Goal: Contribute content: Contribute content

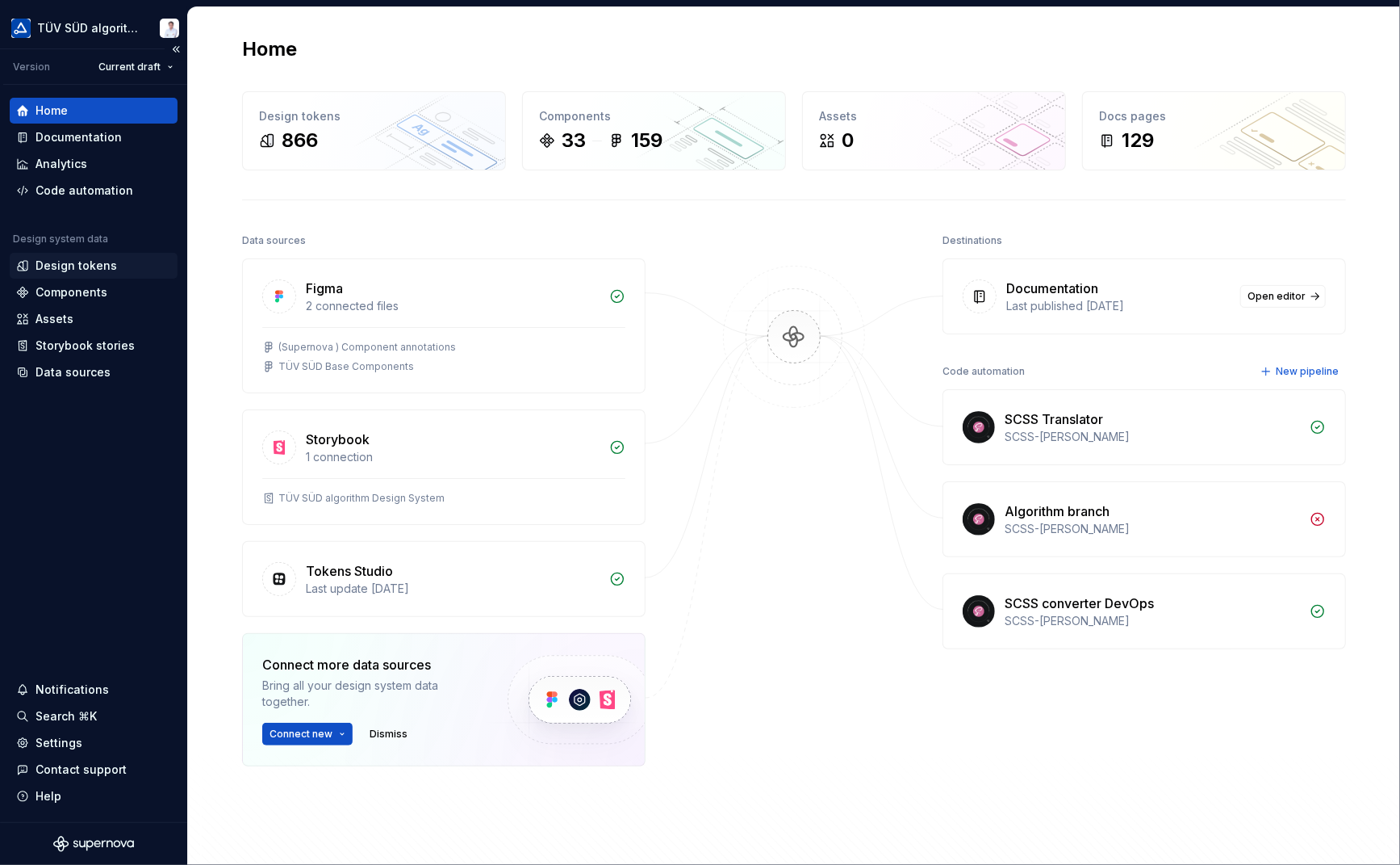
click at [79, 261] on div "Design tokens" at bounding box center [76, 266] width 82 height 16
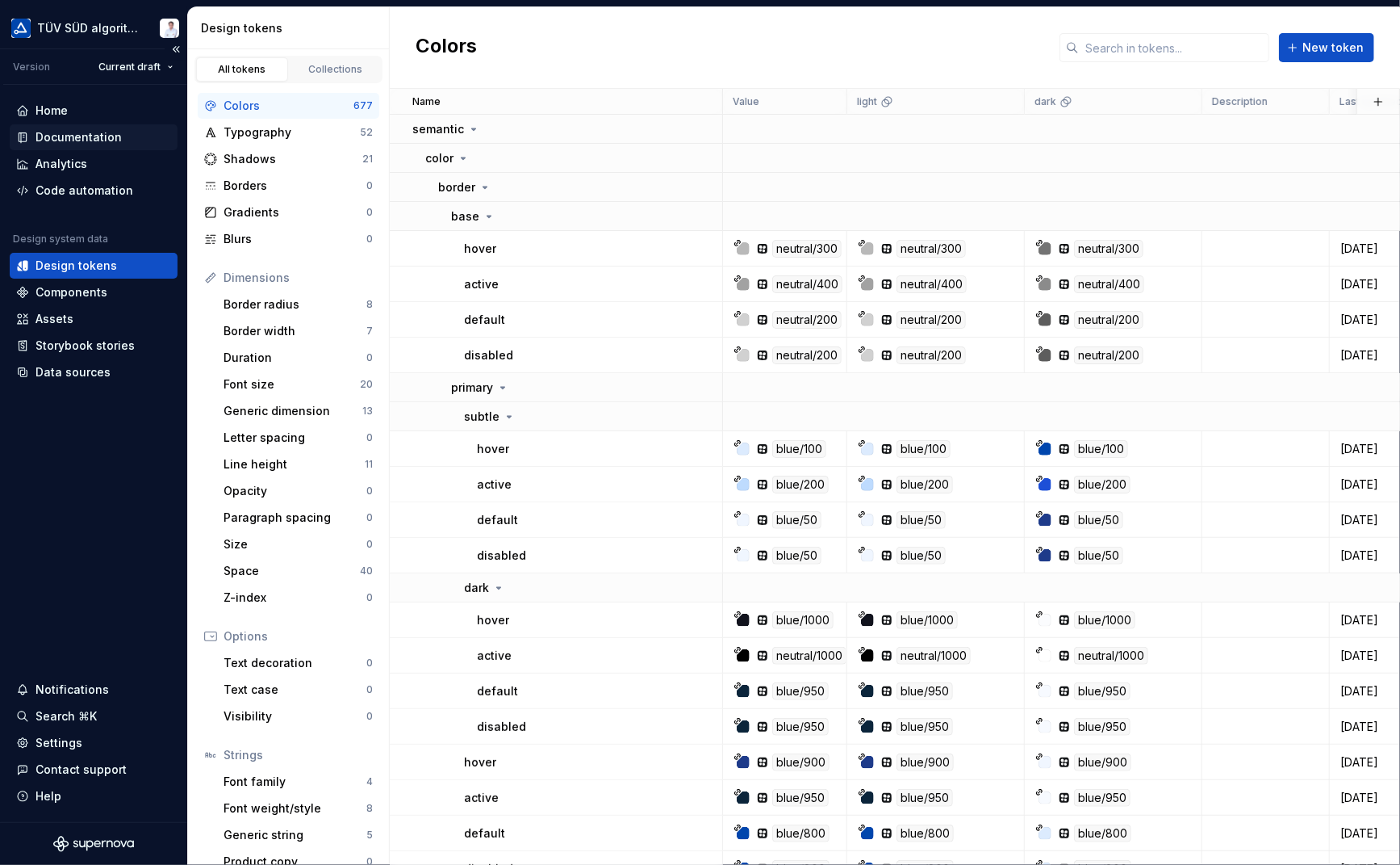
click at [67, 137] on div "Documentation" at bounding box center [78, 138] width 86 height 16
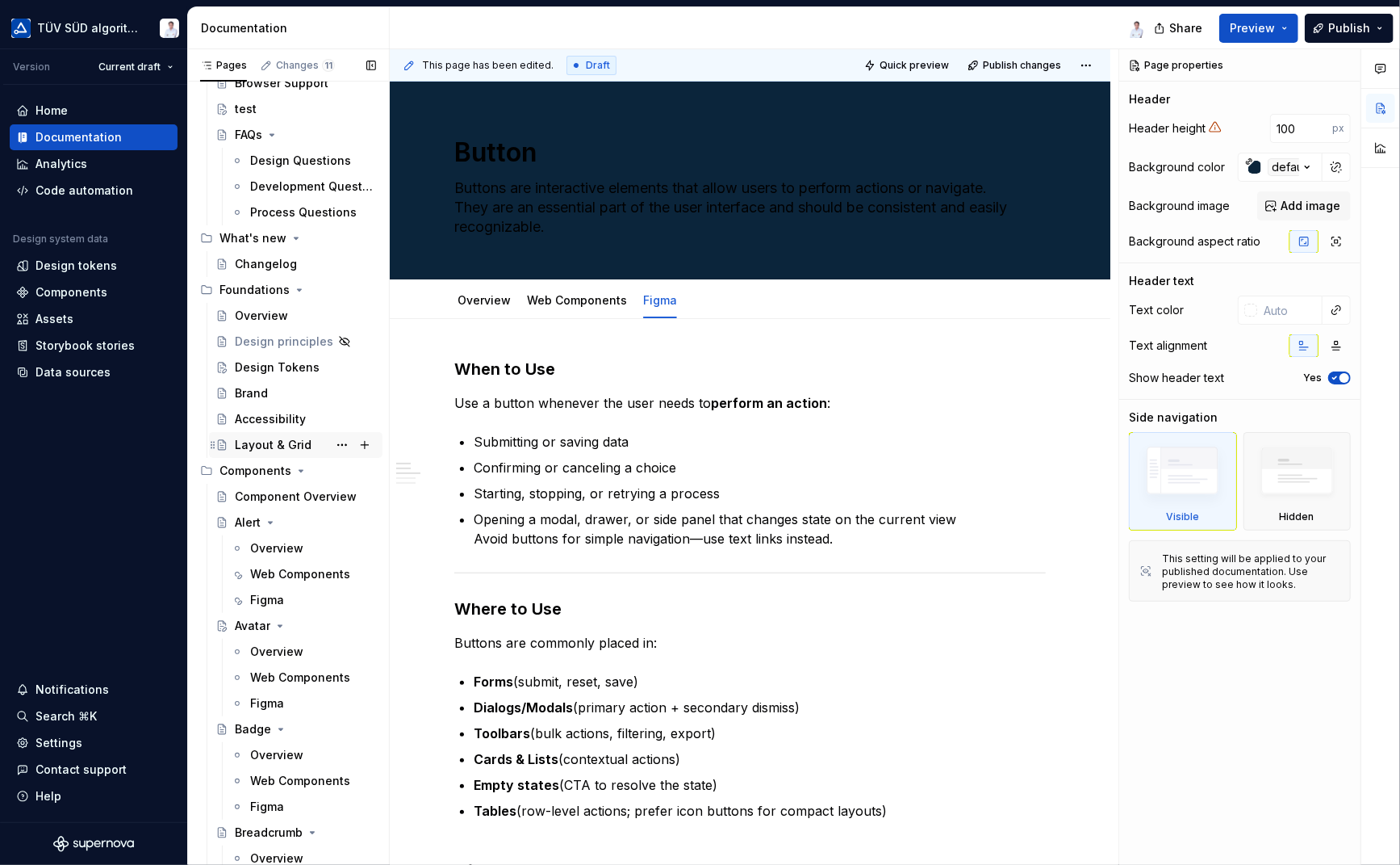
scroll to position [404, 0]
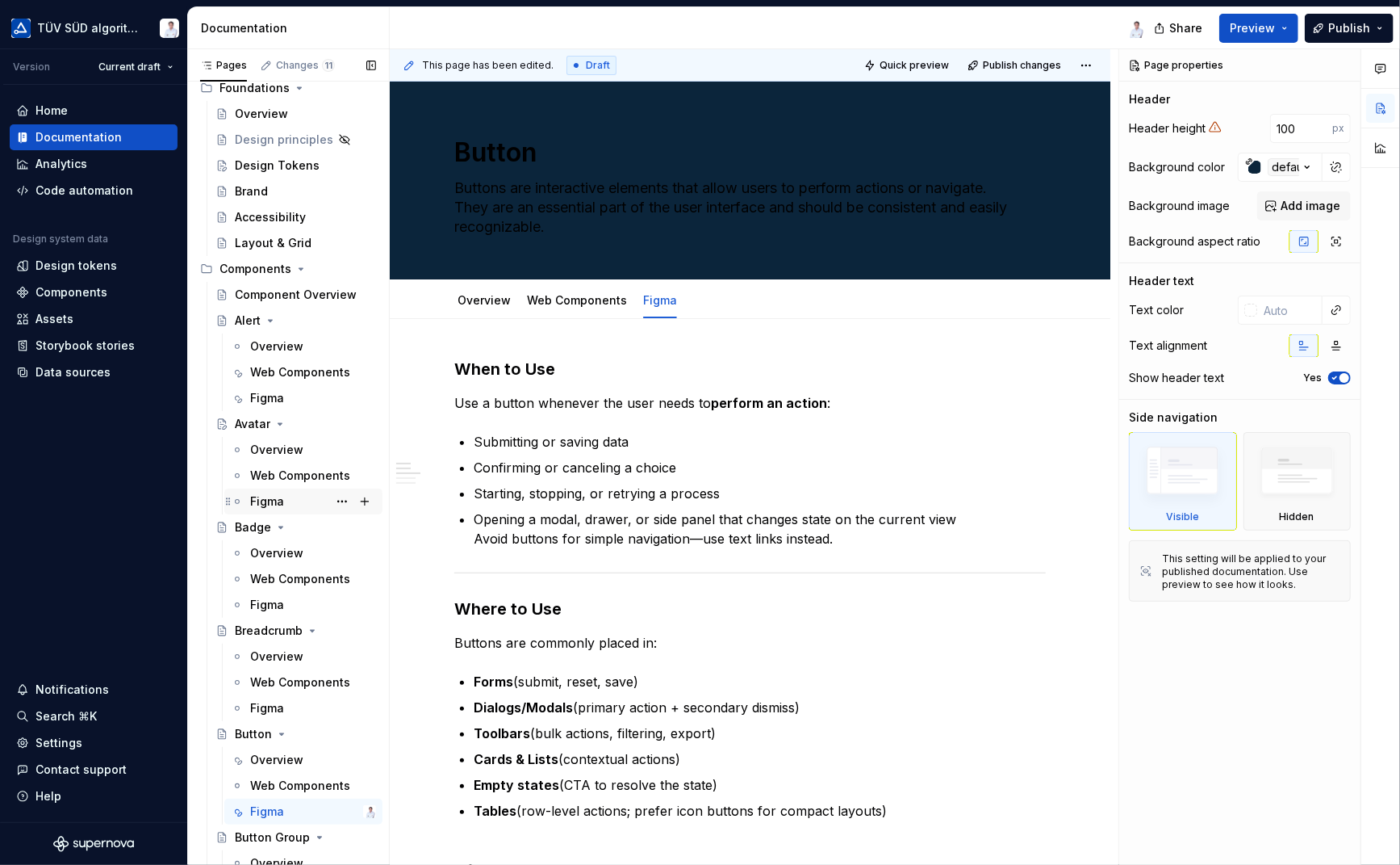
click at [272, 498] on div "Figma" at bounding box center [267, 501] width 34 height 16
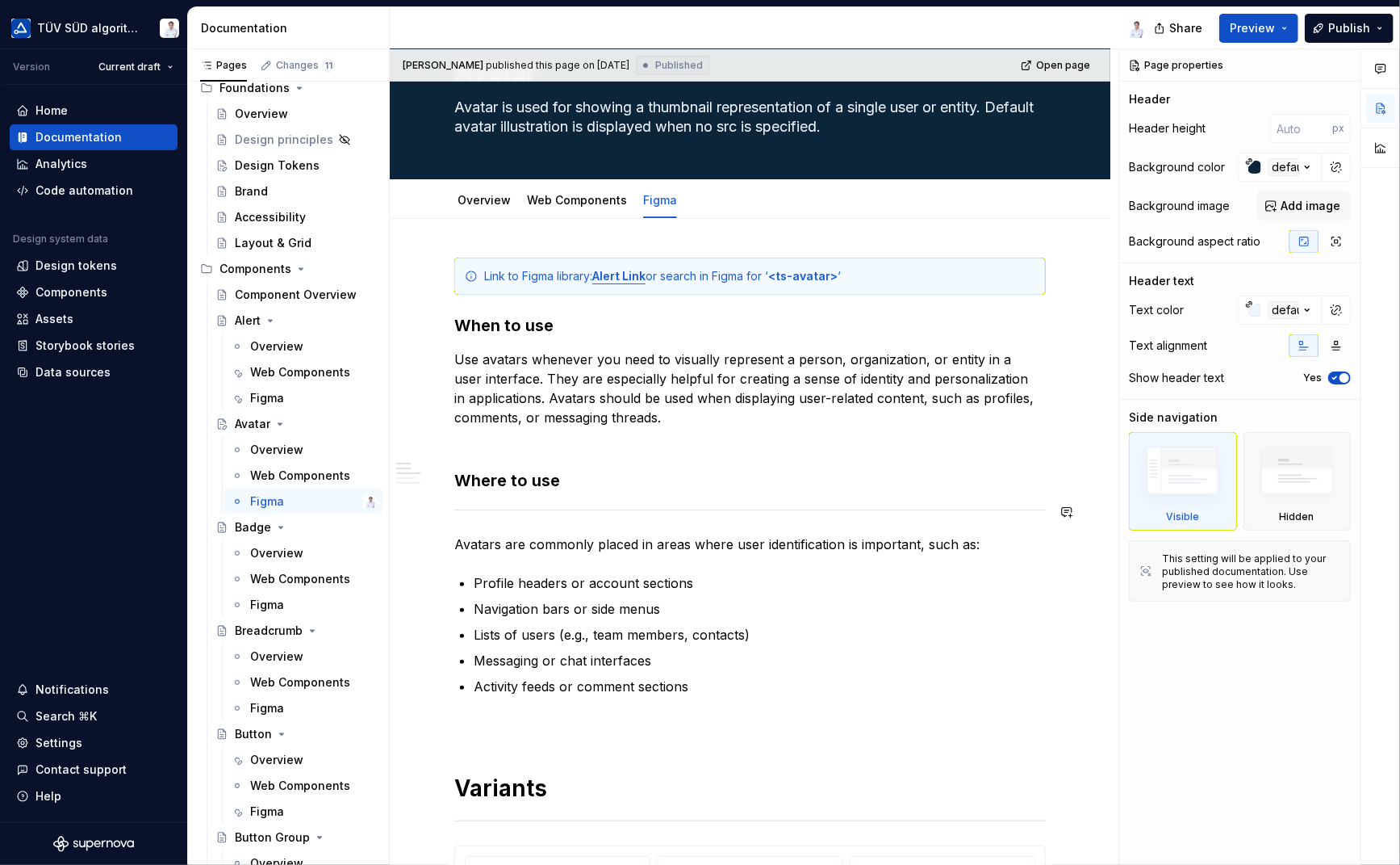
scroll to position [323, 0]
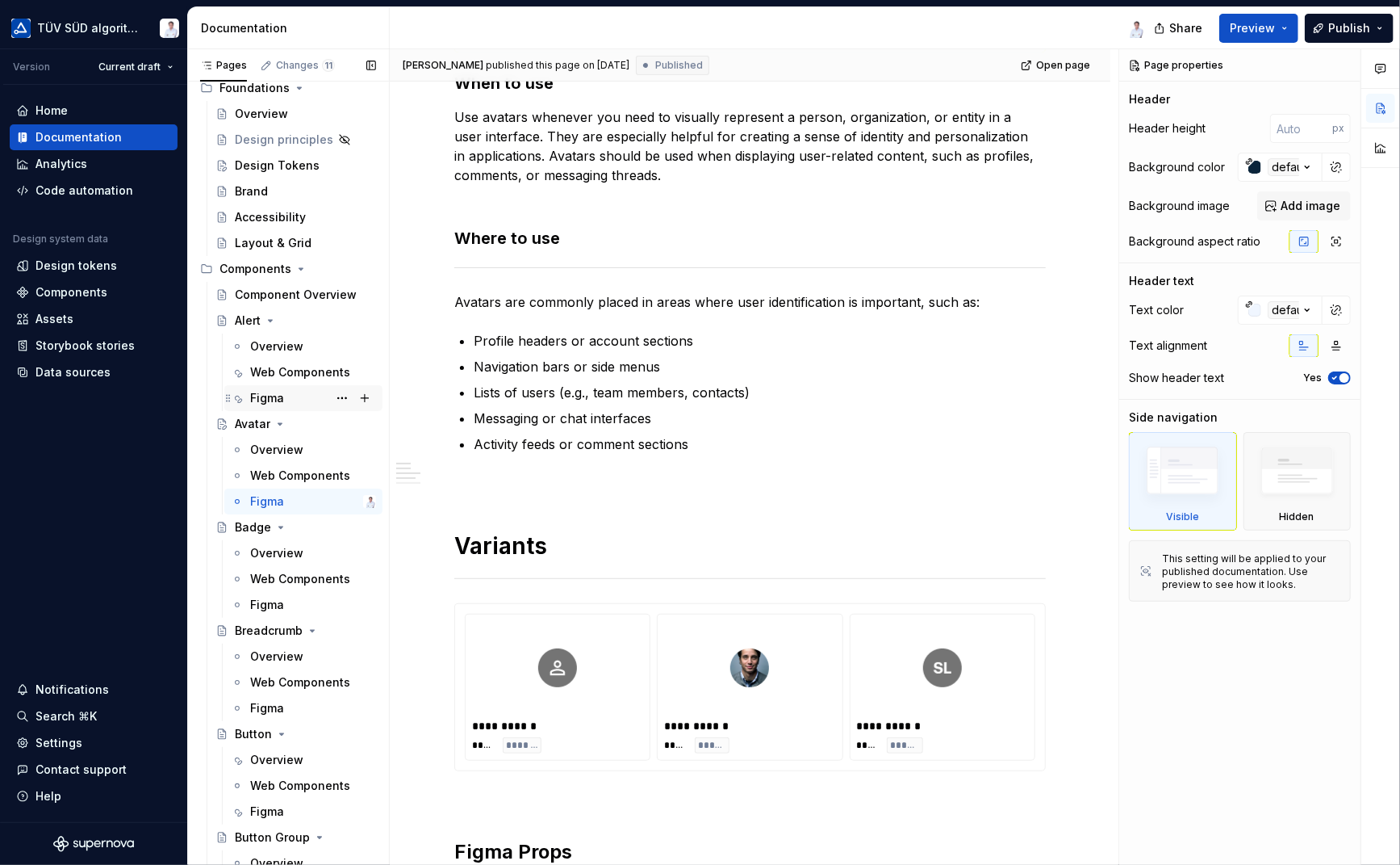
click at [301, 395] on div "Figma" at bounding box center [313, 398] width 126 height 23
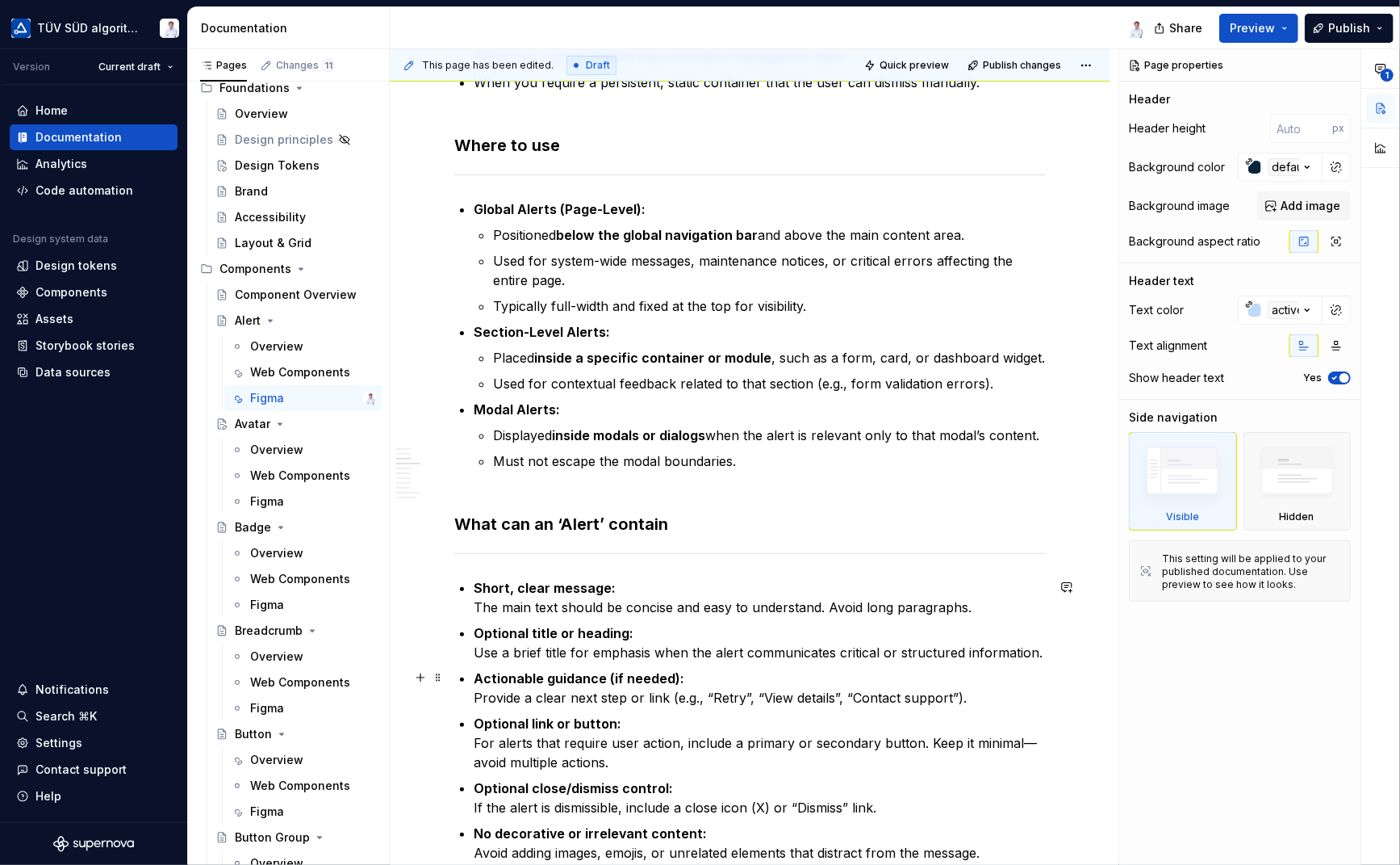
scroll to position [323, 0]
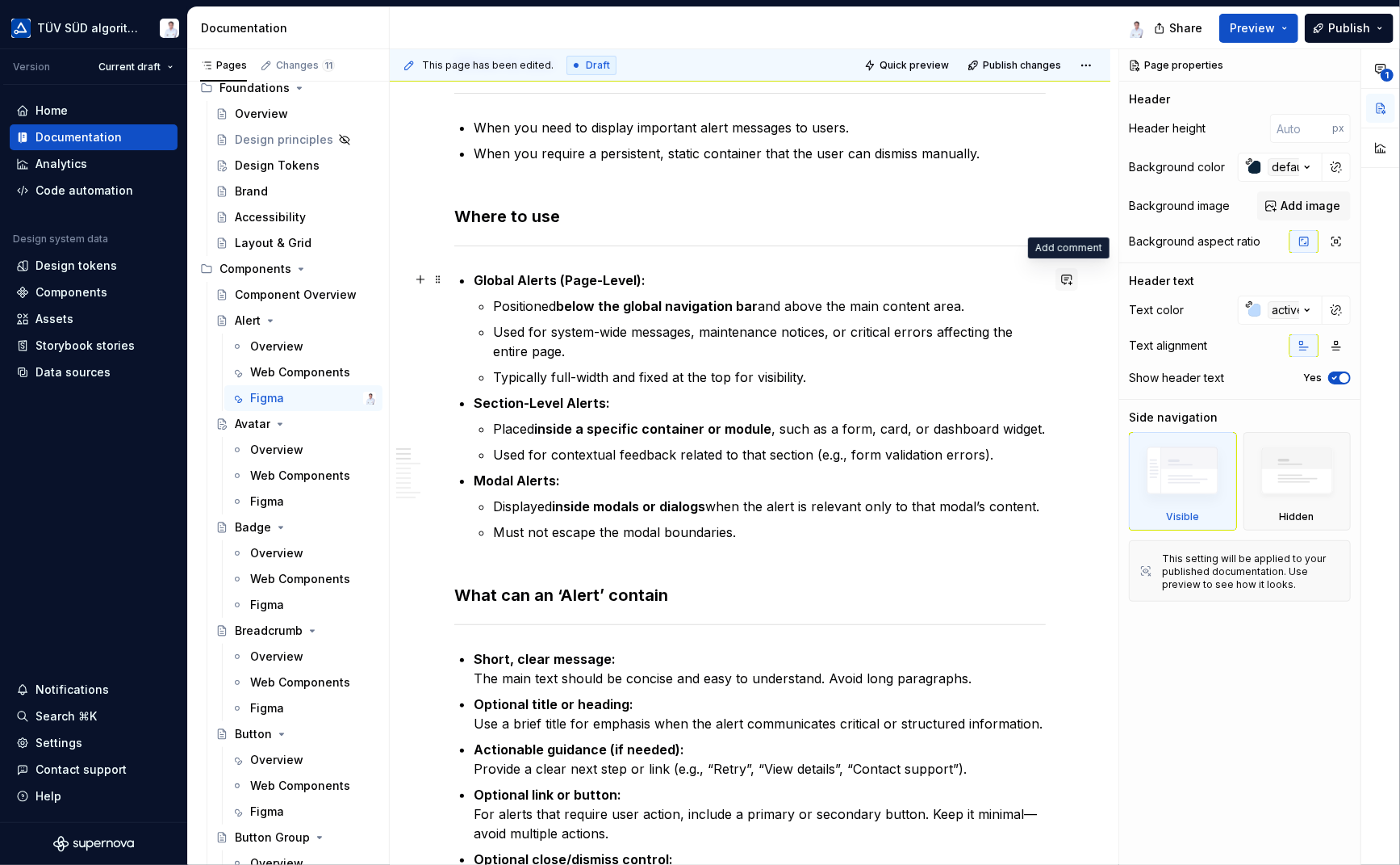
click at [1066, 280] on button "button" at bounding box center [1066, 279] width 22 height 23
type textarea "*"
click at [894, 305] on span "Examples shematic" at bounding box center [882, 308] width 101 height 14
drag, startPoint x: 885, startPoint y: 308, endPoint x: 950, endPoint y: 302, distance: 65.3
click at [950, 302] on p "Examples shematic" at bounding box center [950, 308] width 238 height 17
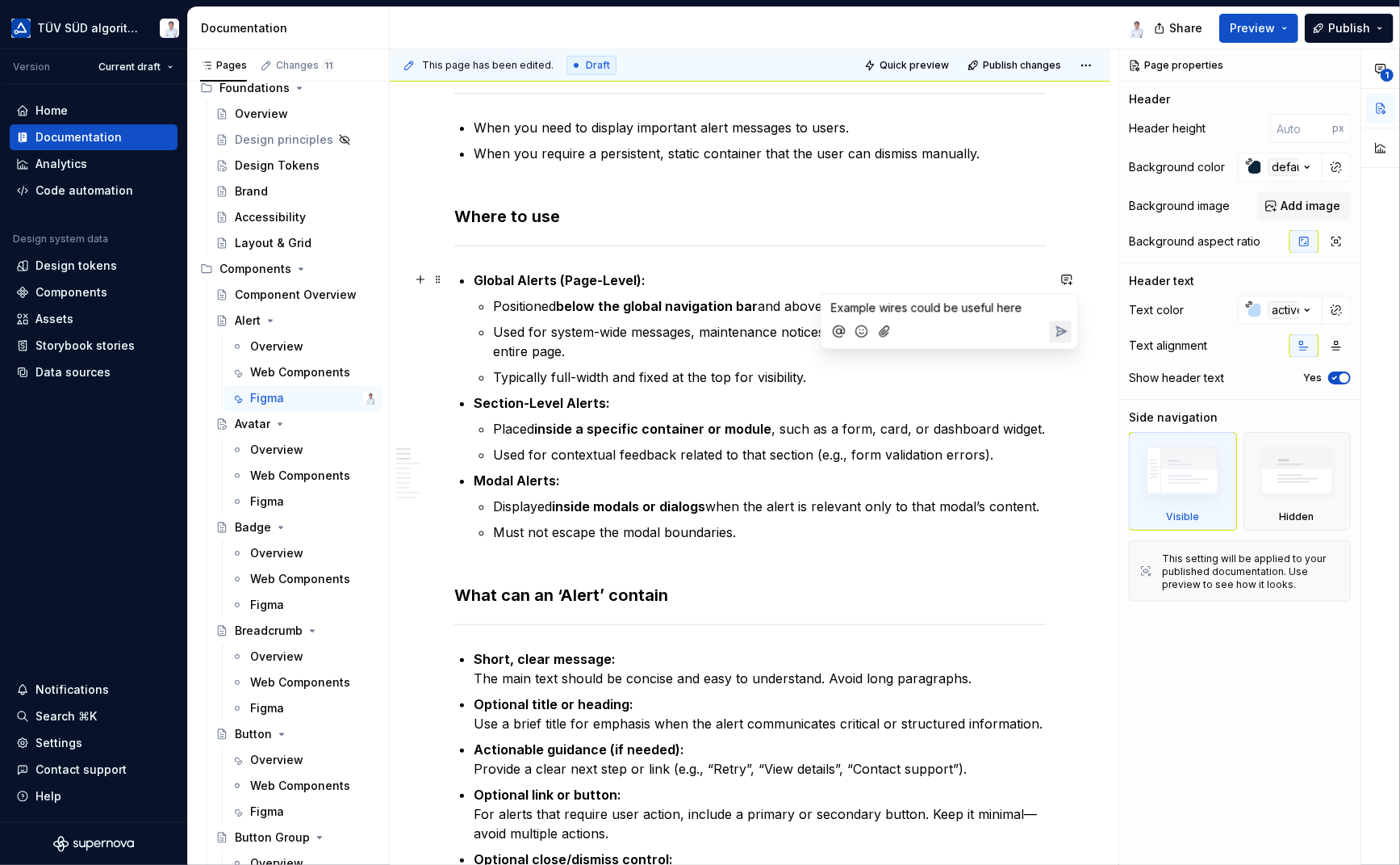
click at [1057, 329] on icon "Send" at bounding box center [1061, 330] width 10 height 10
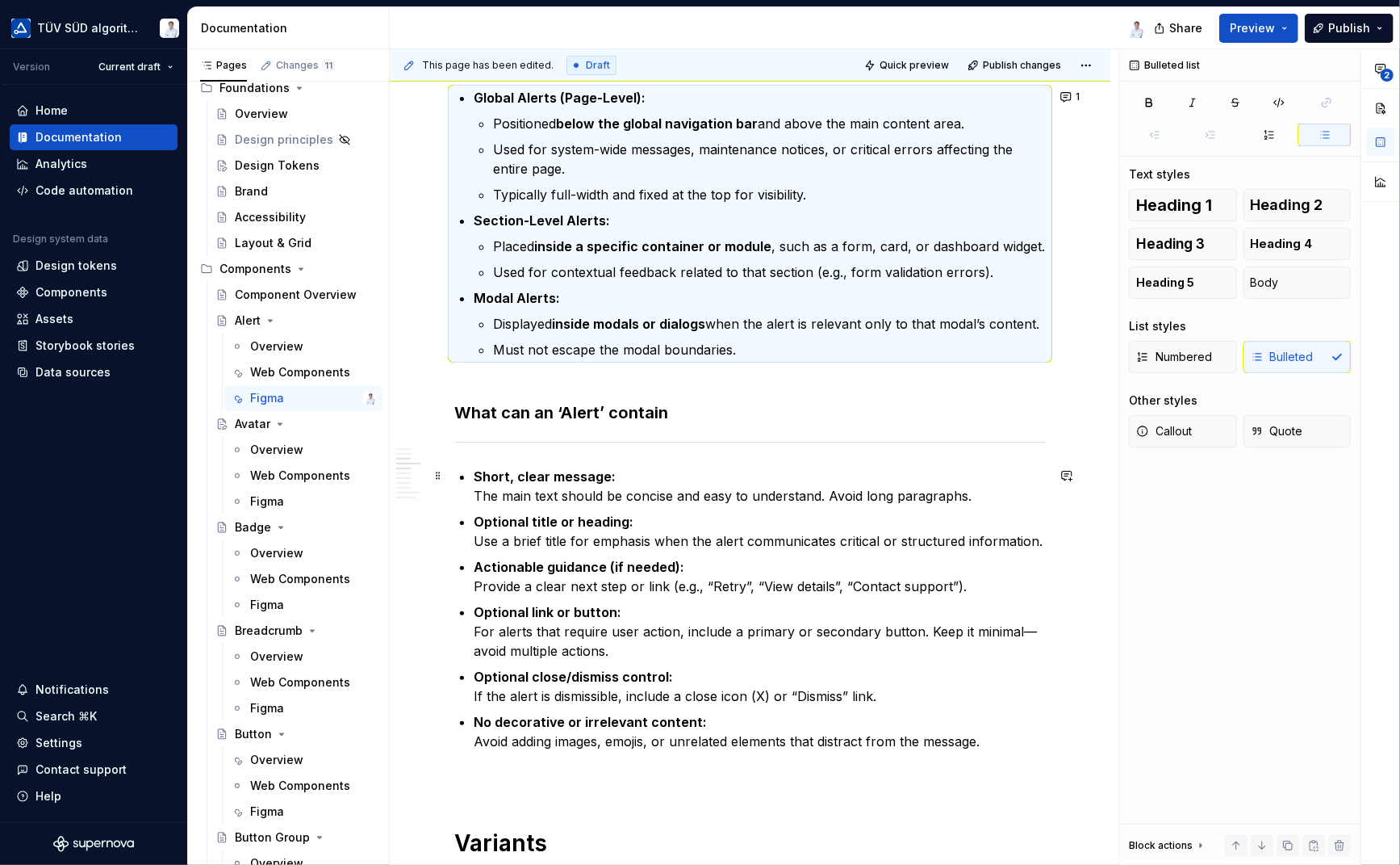
scroll to position [646, 0]
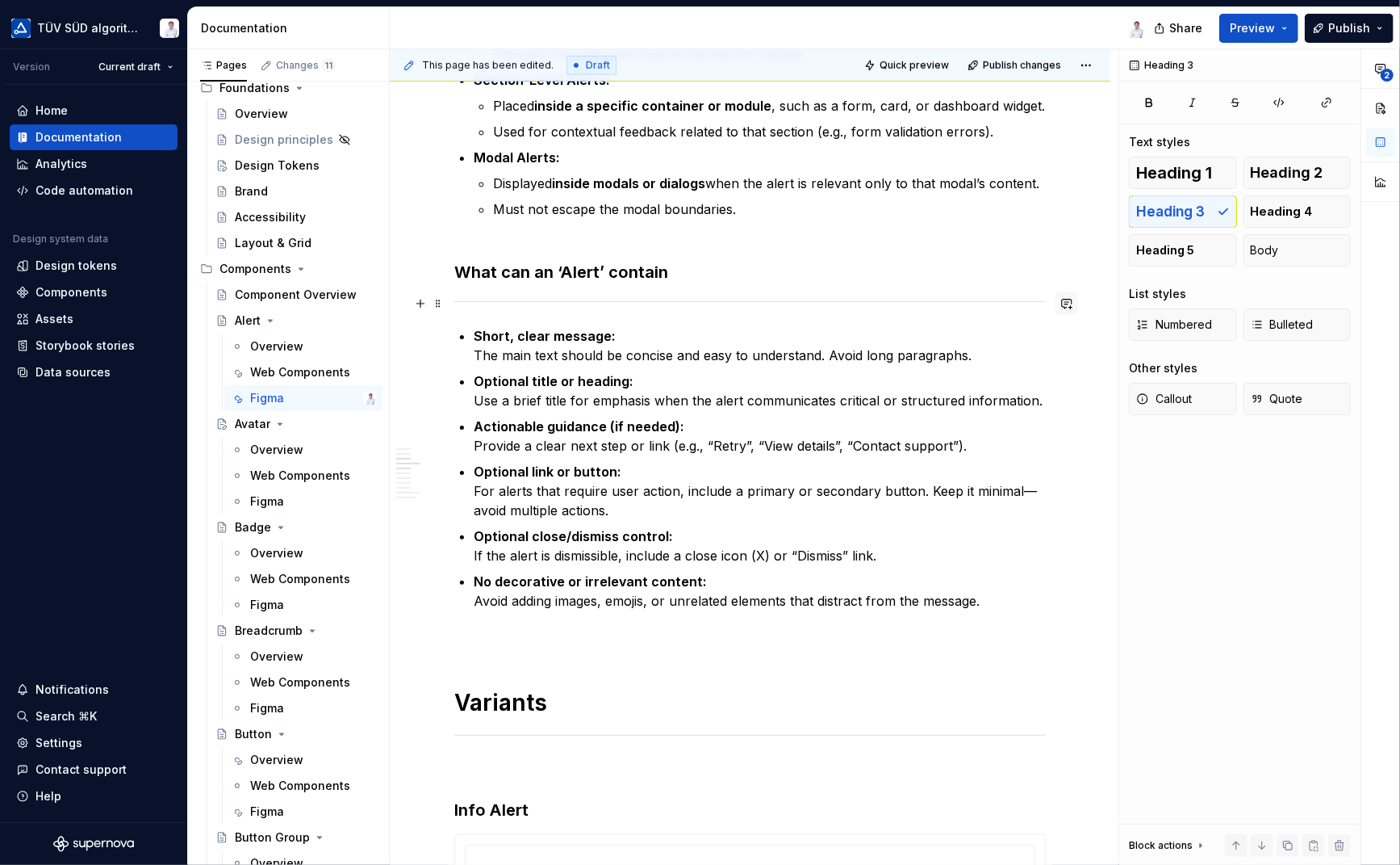
click at [1063, 302] on button "button" at bounding box center [1066, 303] width 22 height 23
click at [917, 331] on p "**********" at bounding box center [950, 332] width 238 height 17
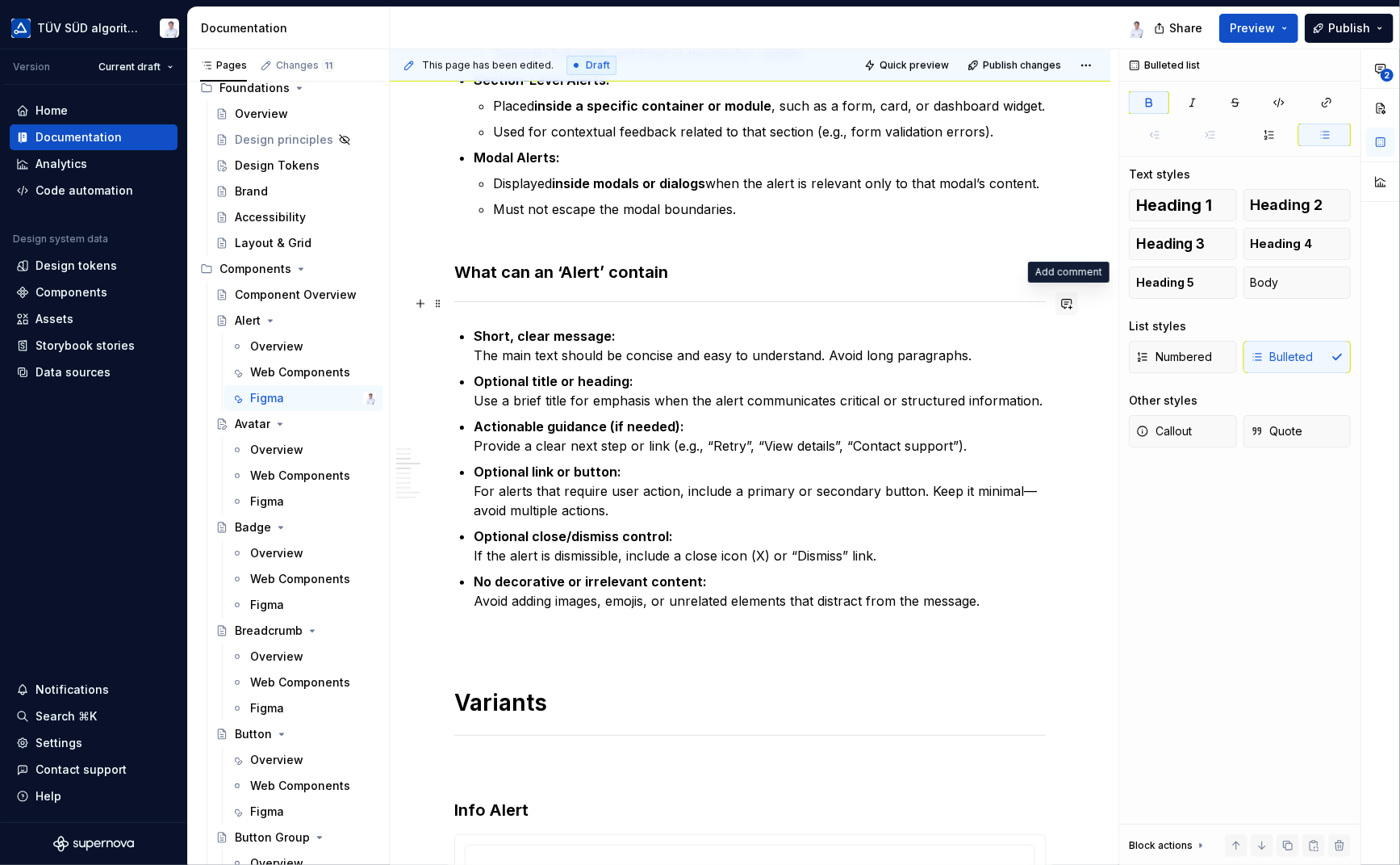
click at [1069, 301] on button "button" at bounding box center [1066, 303] width 22 height 23
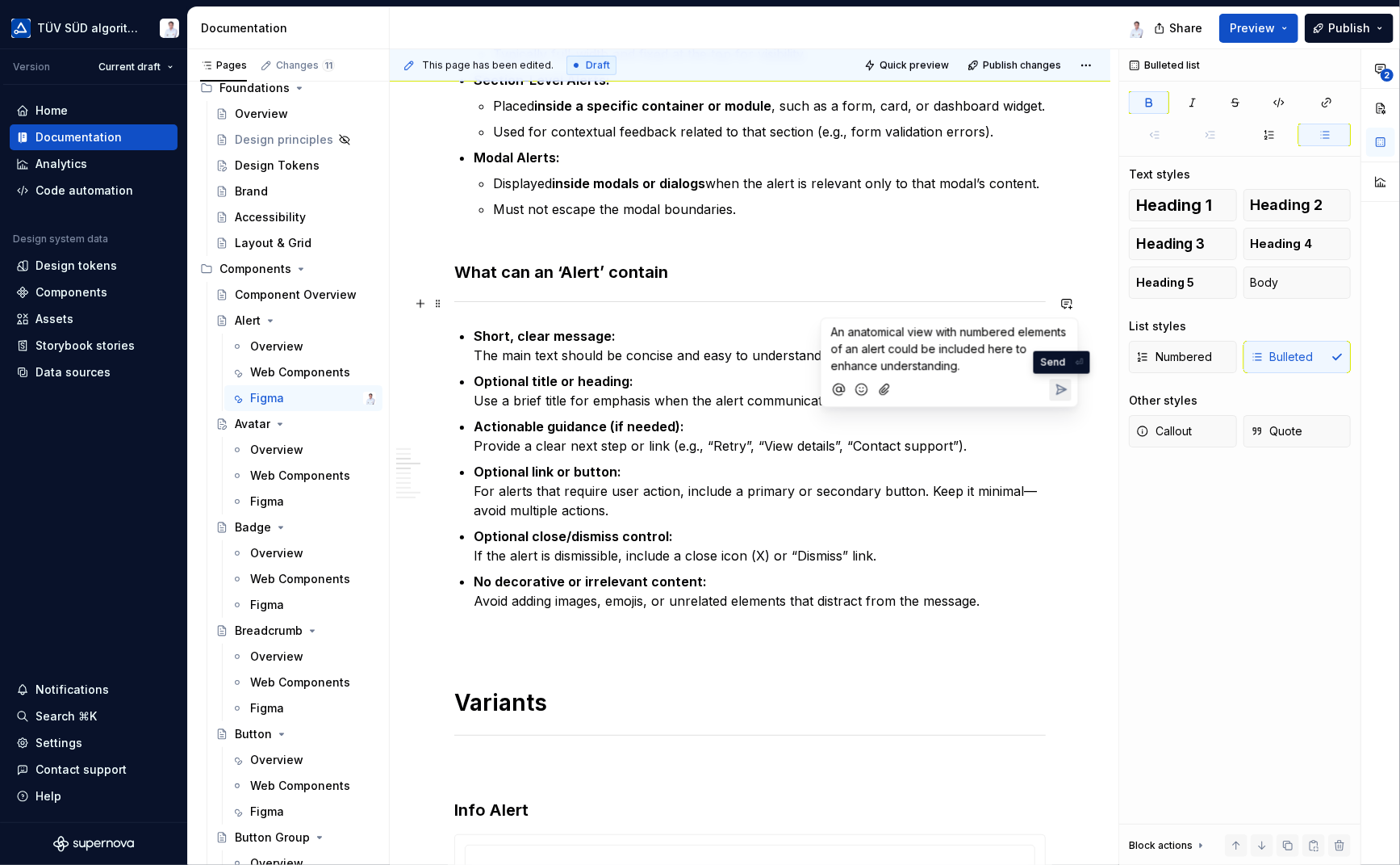
click at [1062, 385] on icon "Send" at bounding box center [1061, 389] width 16 height 16
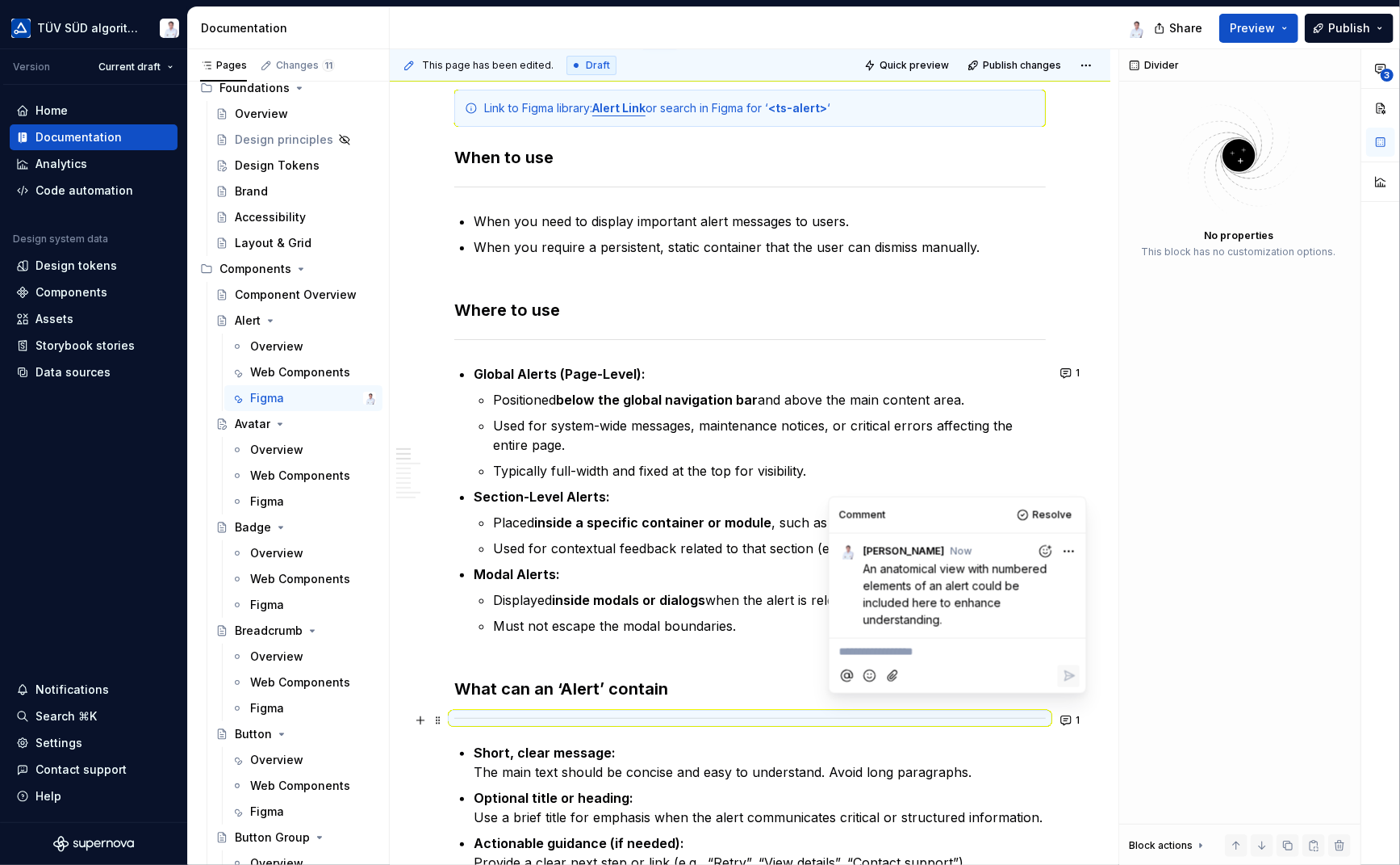
scroll to position [242, 0]
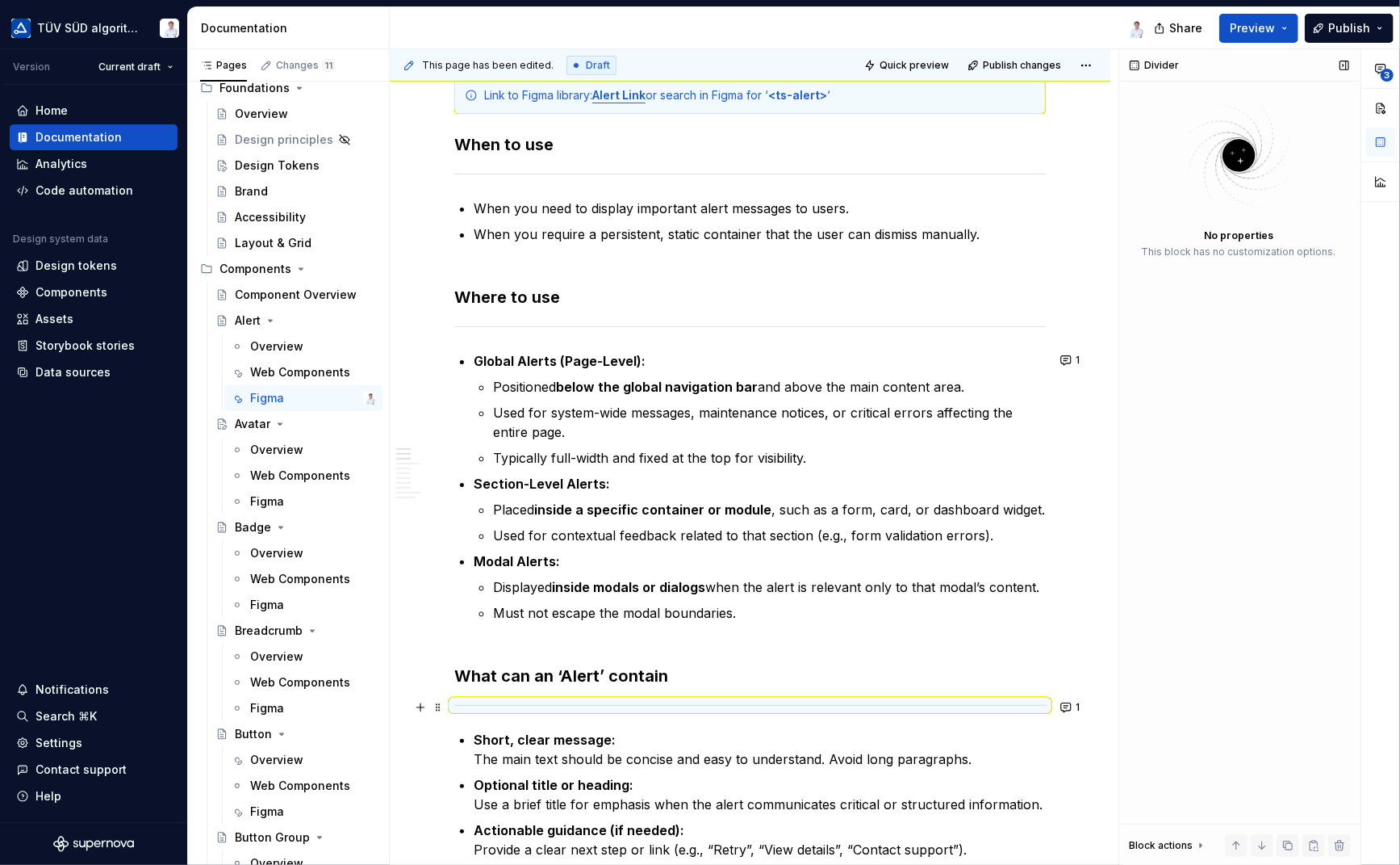
click at [1268, 537] on div "Divider No properties This block has no customization options. Block actions Mo…" at bounding box center [1240, 457] width 241 height 816
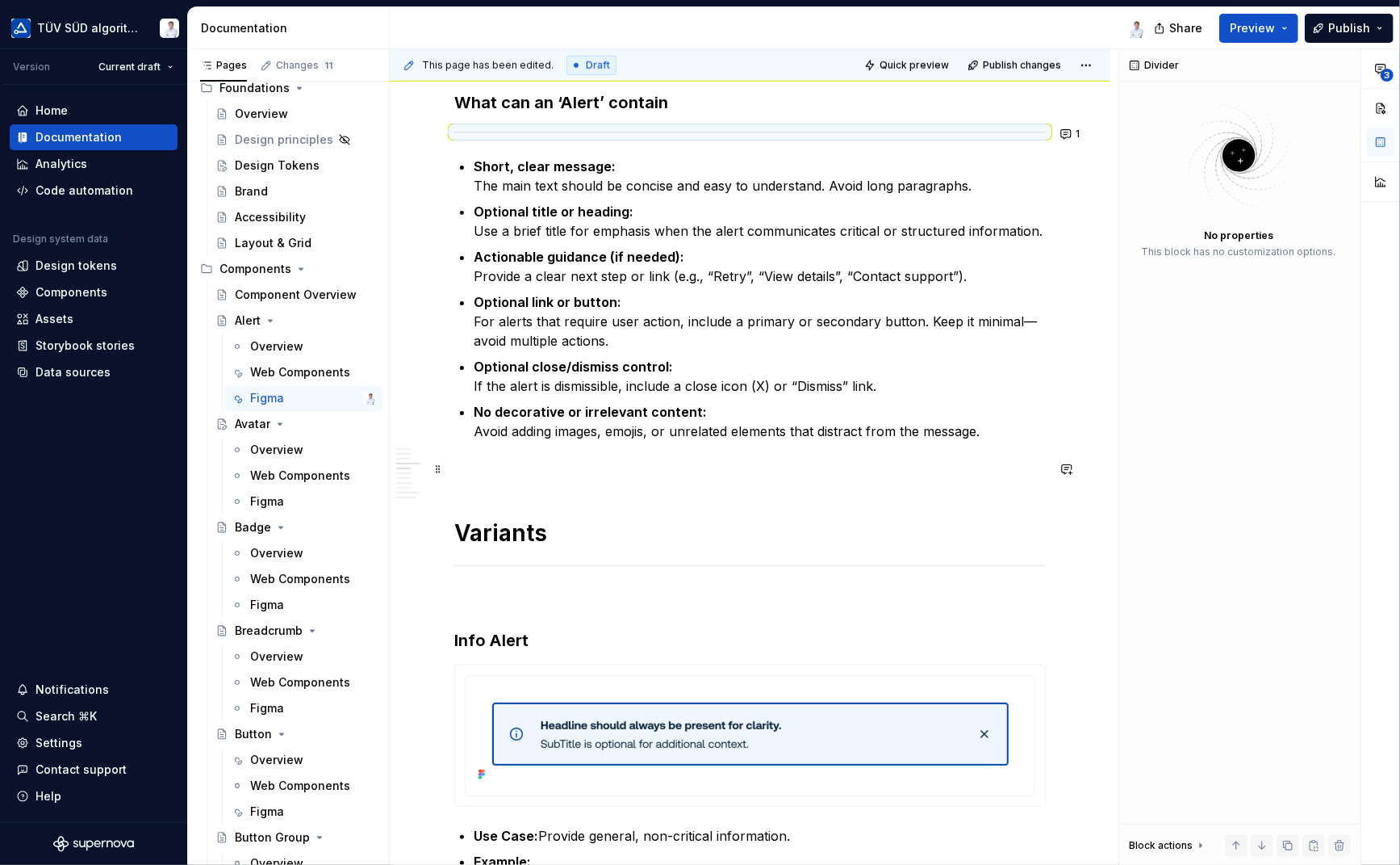
scroll to position [888, 0]
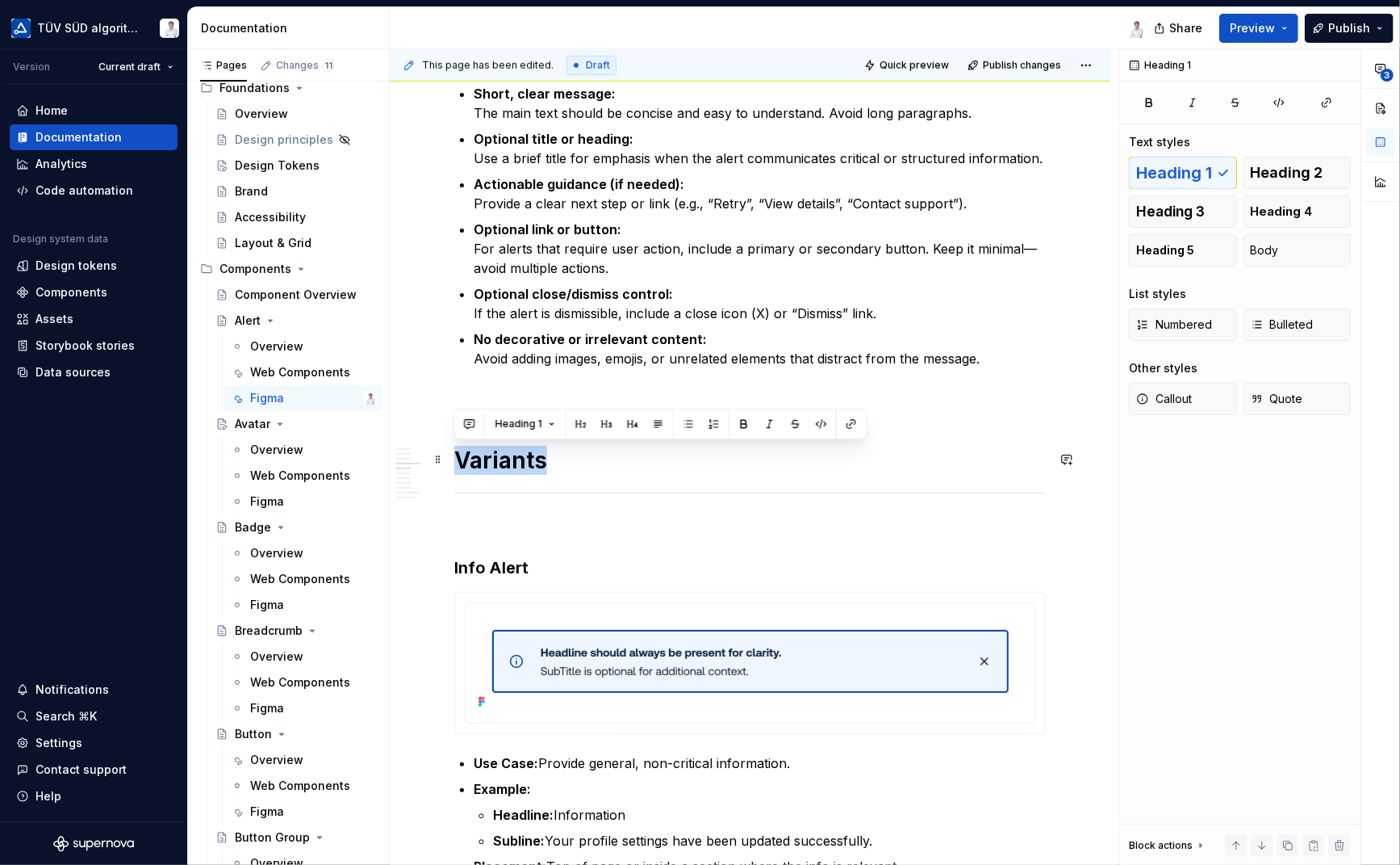
drag, startPoint x: 548, startPoint y: 458, endPoint x: 455, endPoint y: 459, distance: 93.0
click at [455, 459] on h1 "Variants" at bounding box center [750, 460] width 592 height 29
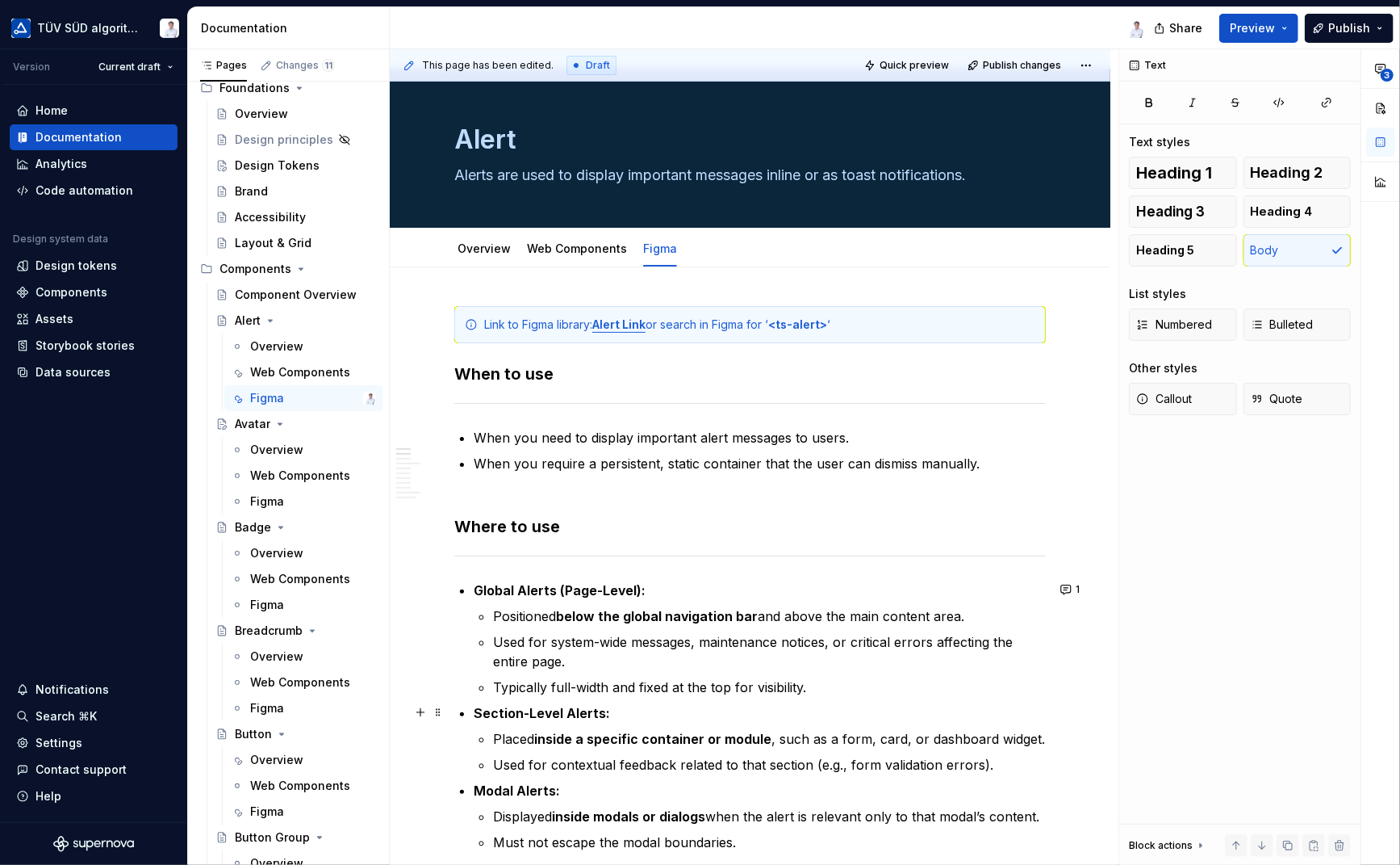
scroll to position [0, 0]
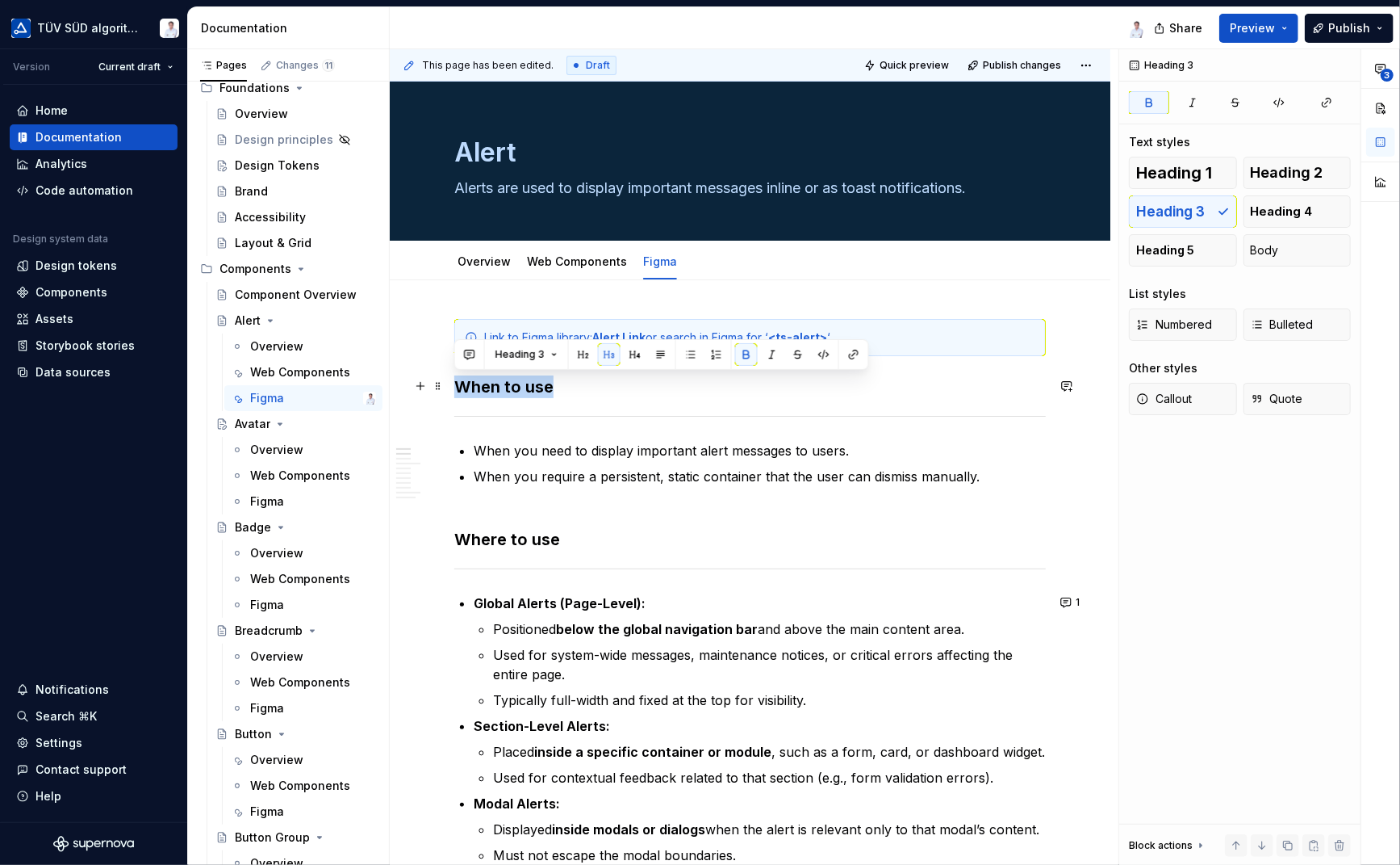
drag, startPoint x: 562, startPoint y: 387, endPoint x: 452, endPoint y: 384, distance: 110.0
copy strong "When to use"
click at [552, 536] on strong "Where to use" at bounding box center [507, 539] width 106 height 20
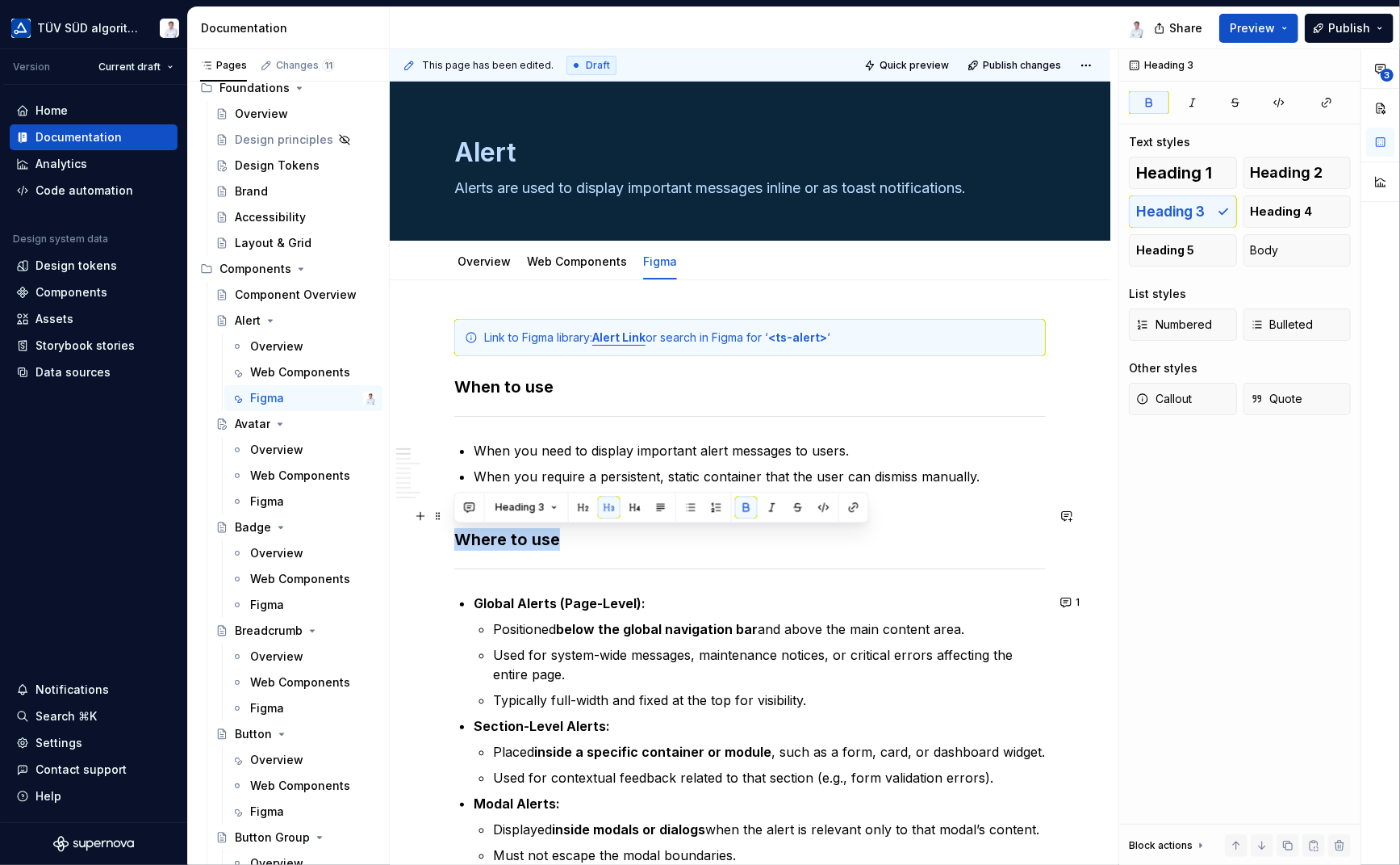
drag, startPoint x: 562, startPoint y: 540, endPoint x: 452, endPoint y: 540, distance: 110.0
copy strong "Where to use"
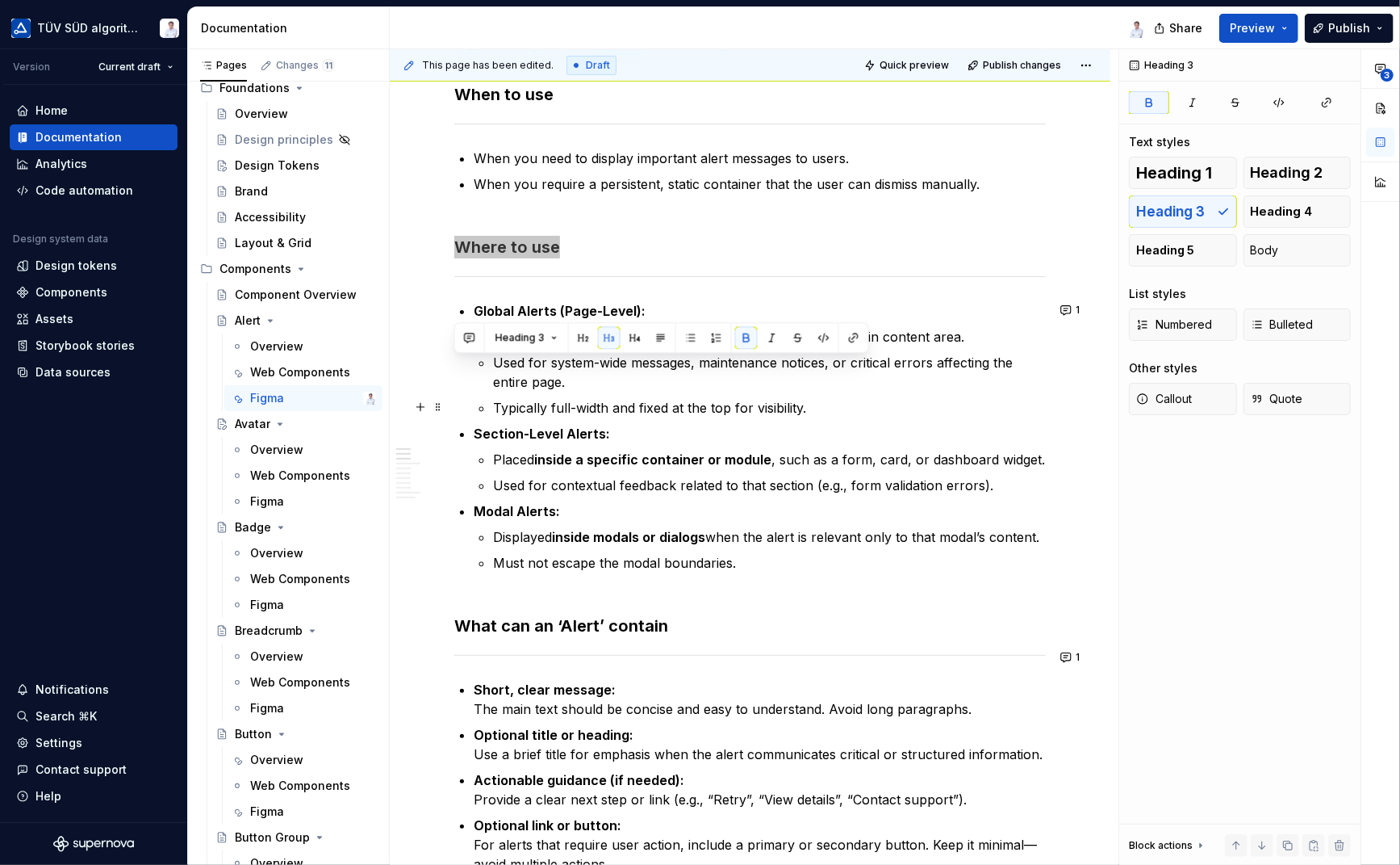
scroll to position [323, 0]
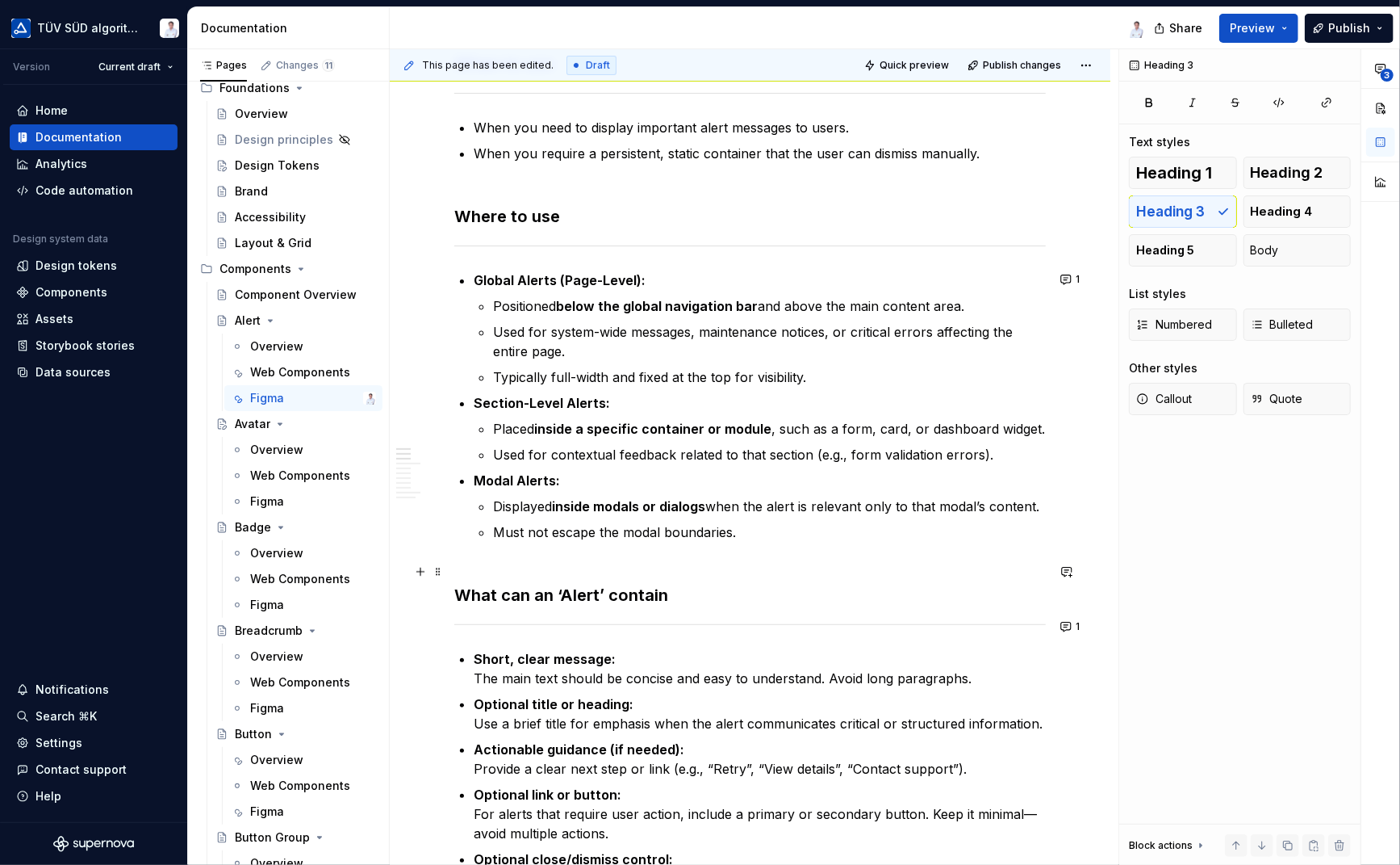
click at [553, 572] on h3 "What can an ‘Alert’ contain" at bounding box center [750, 583] width 592 height 45
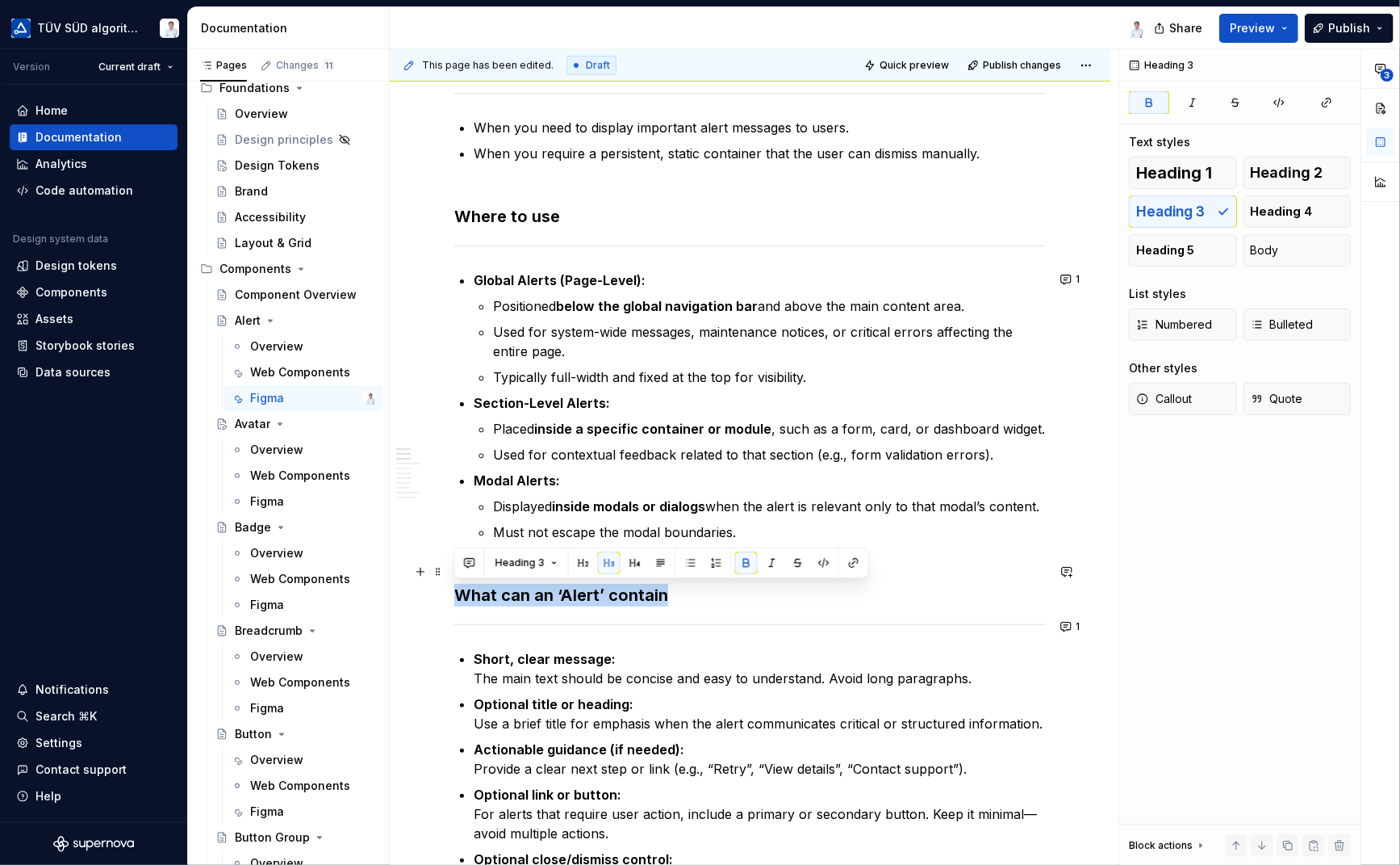
drag, startPoint x: 665, startPoint y: 595, endPoint x: 458, endPoint y: 587, distance: 207.2
click at [458, 587] on h3 "What can an ‘Alert’ contain" at bounding box center [750, 583] width 592 height 45
copy strong "What can an ‘Alert’ contain"
click at [618, 216] on h3 "Where to use" at bounding box center [750, 205] width 592 height 45
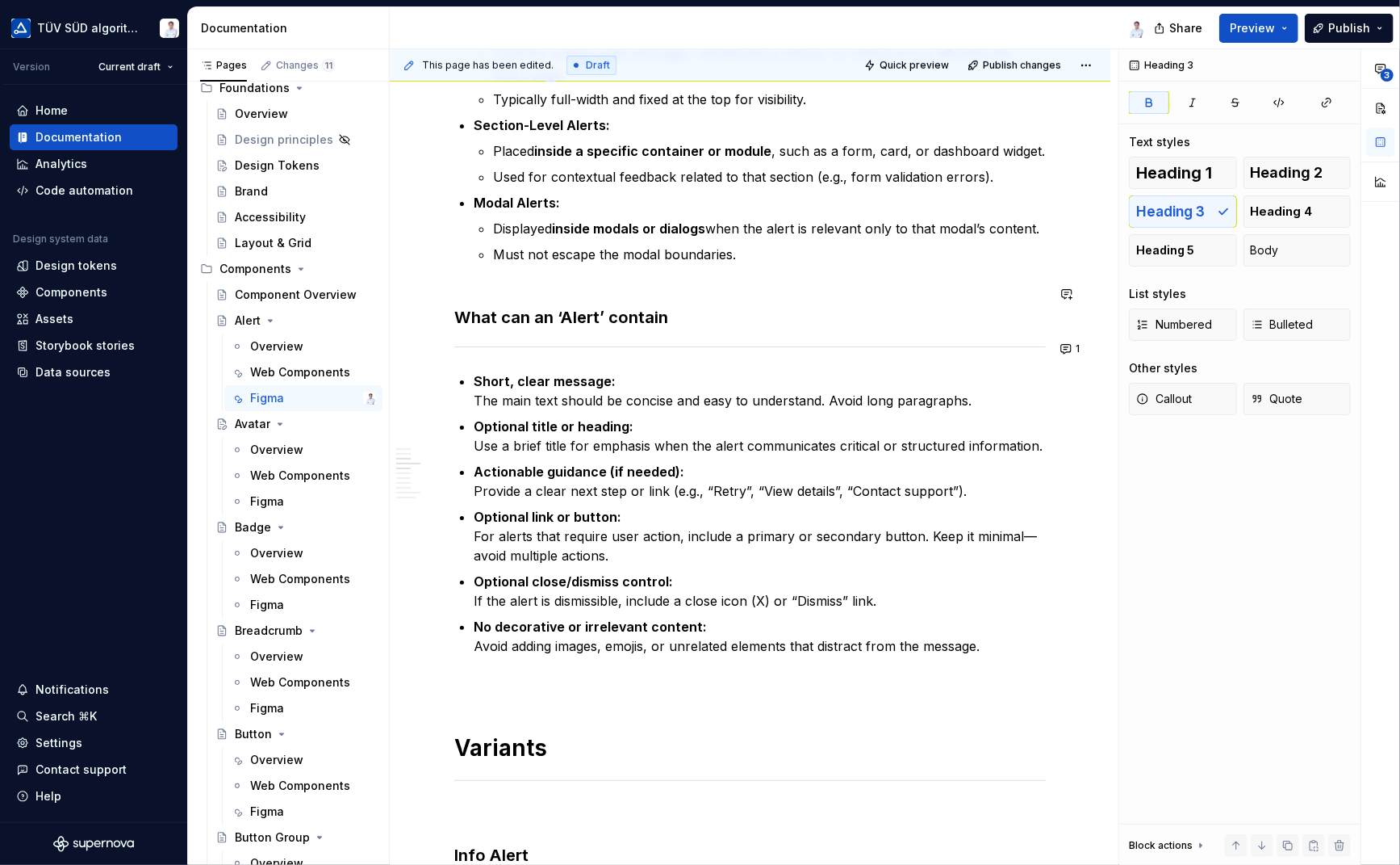
scroll to position [726, 0]
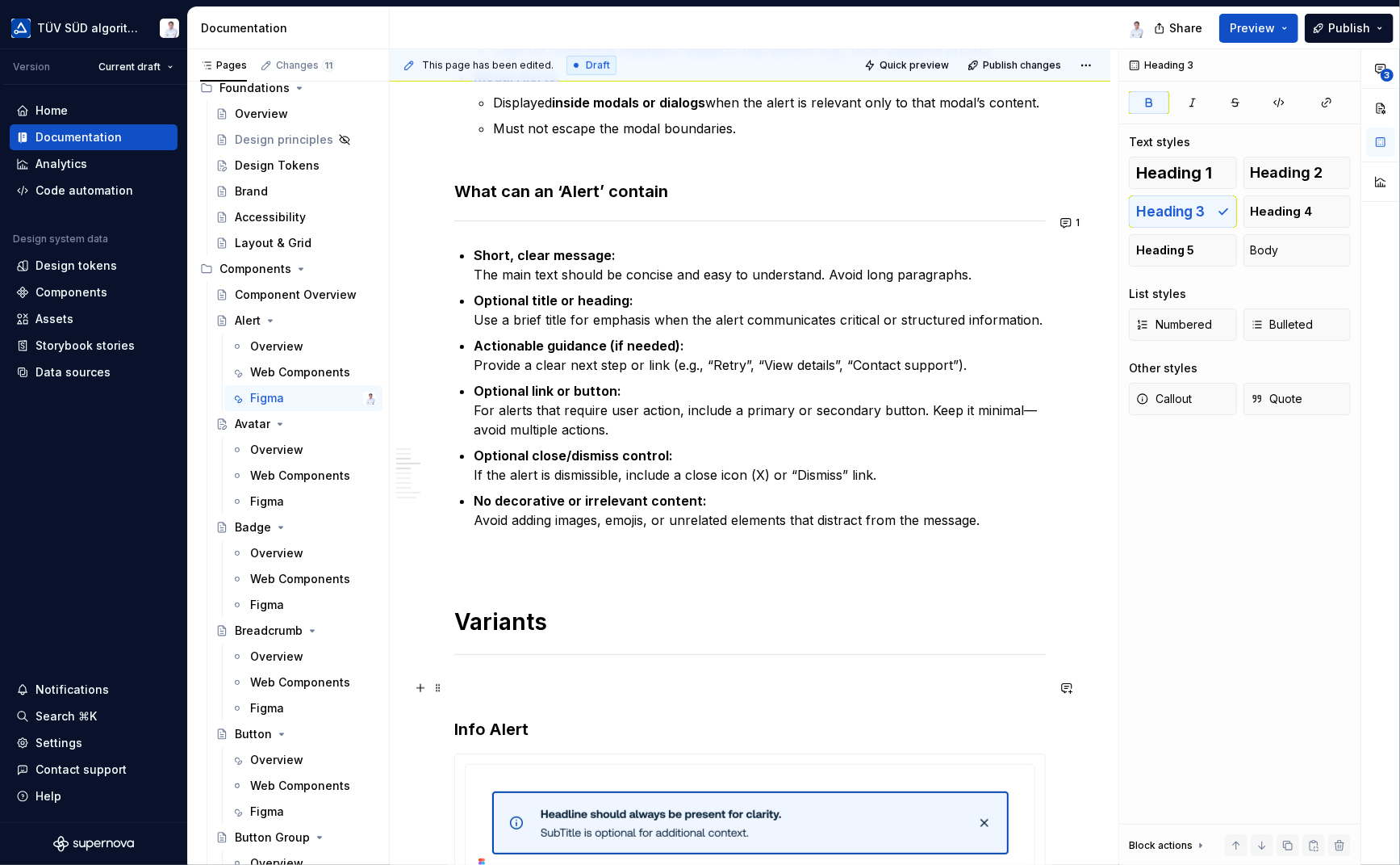
click at [466, 681] on p at bounding box center [750, 689] width 592 height 20
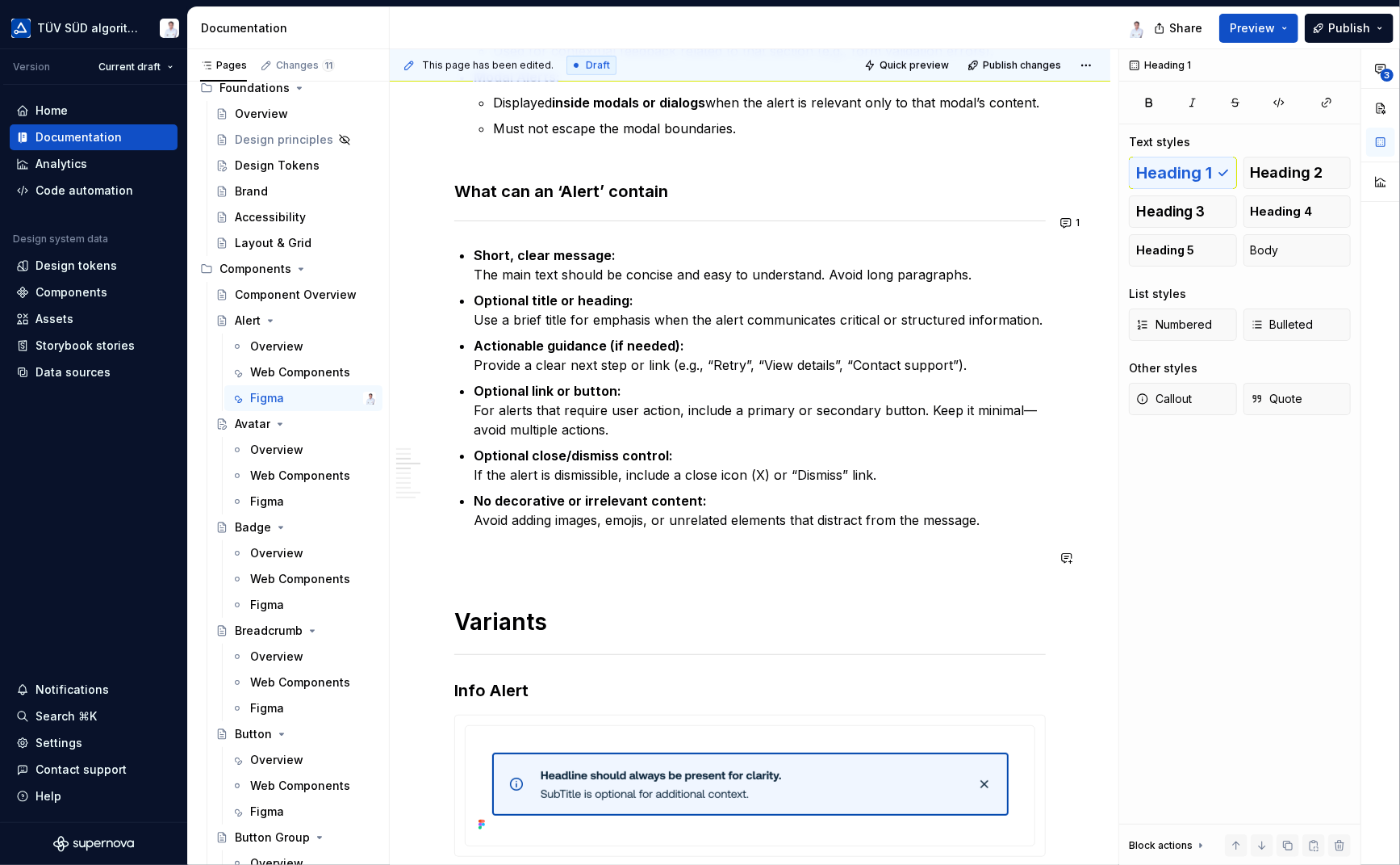
click at [453, 585] on div "This page has been edited. Draft Quick preview Publish changes Alert Alerts are…" at bounding box center [754, 457] width 729 height 816
click at [453, 568] on div "This page has been edited. Draft Quick preview Publish changes Alert Alerts are…" at bounding box center [754, 457] width 729 height 816
click at [457, 550] on p at bounding box center [750, 559] width 592 height 20
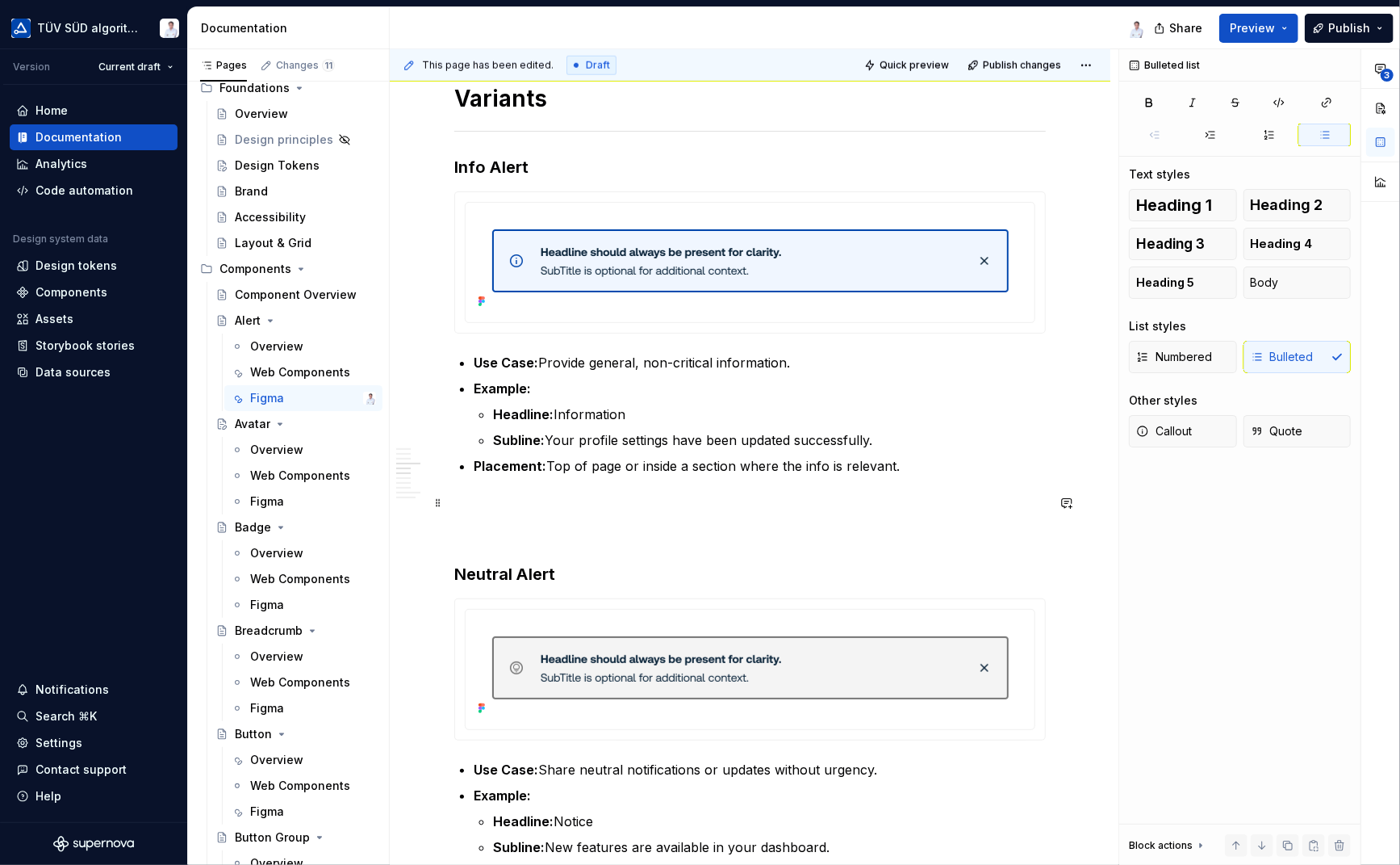
scroll to position [1292, 0]
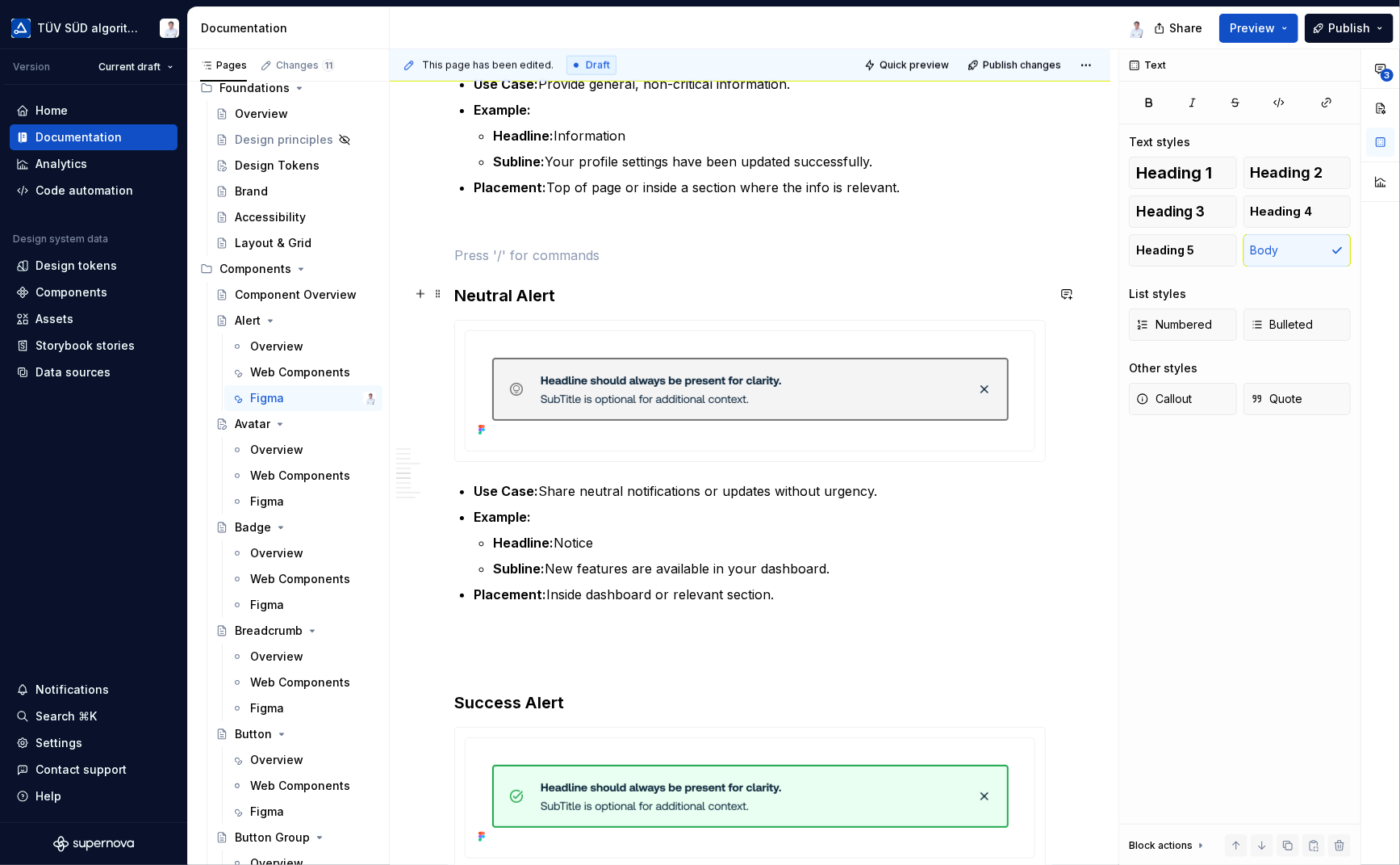
scroll to position [1401, 0]
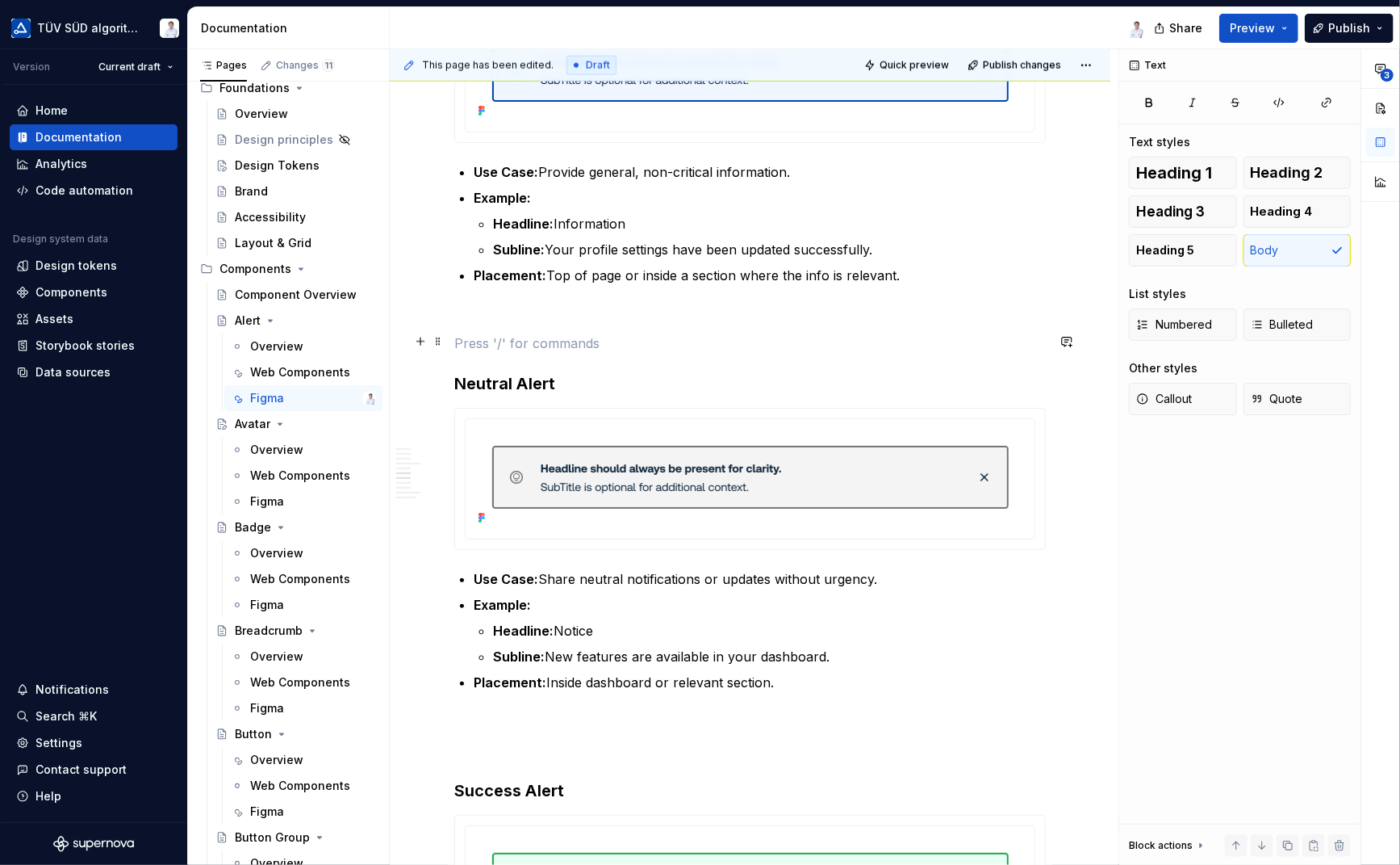
click at [772, 347] on p at bounding box center [750, 343] width 592 height 20
click at [423, 340] on button "button" at bounding box center [420, 341] width 22 height 23
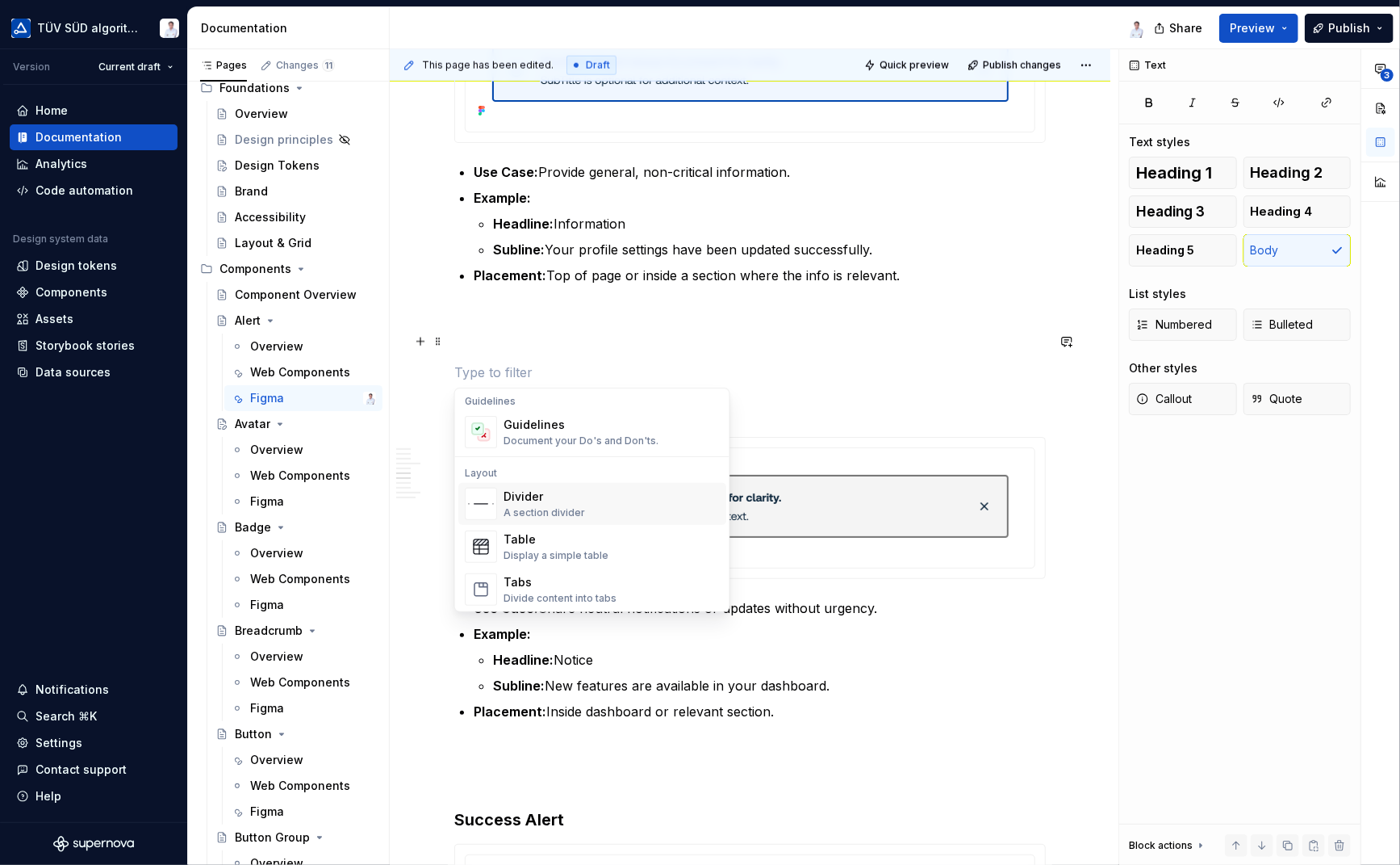
scroll to position [484, 0]
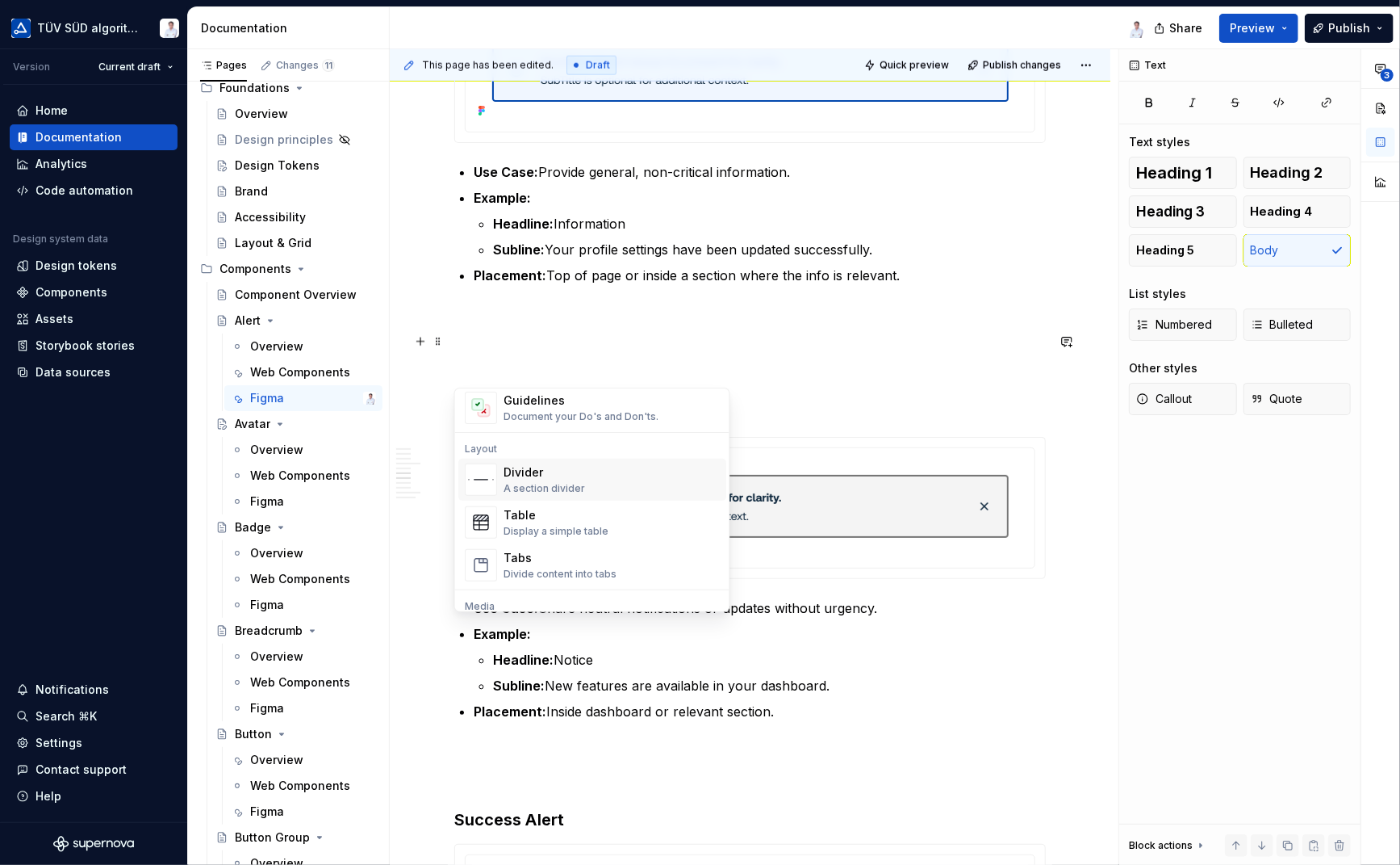
click at [573, 485] on div "A section divider" at bounding box center [544, 489] width 82 height 13
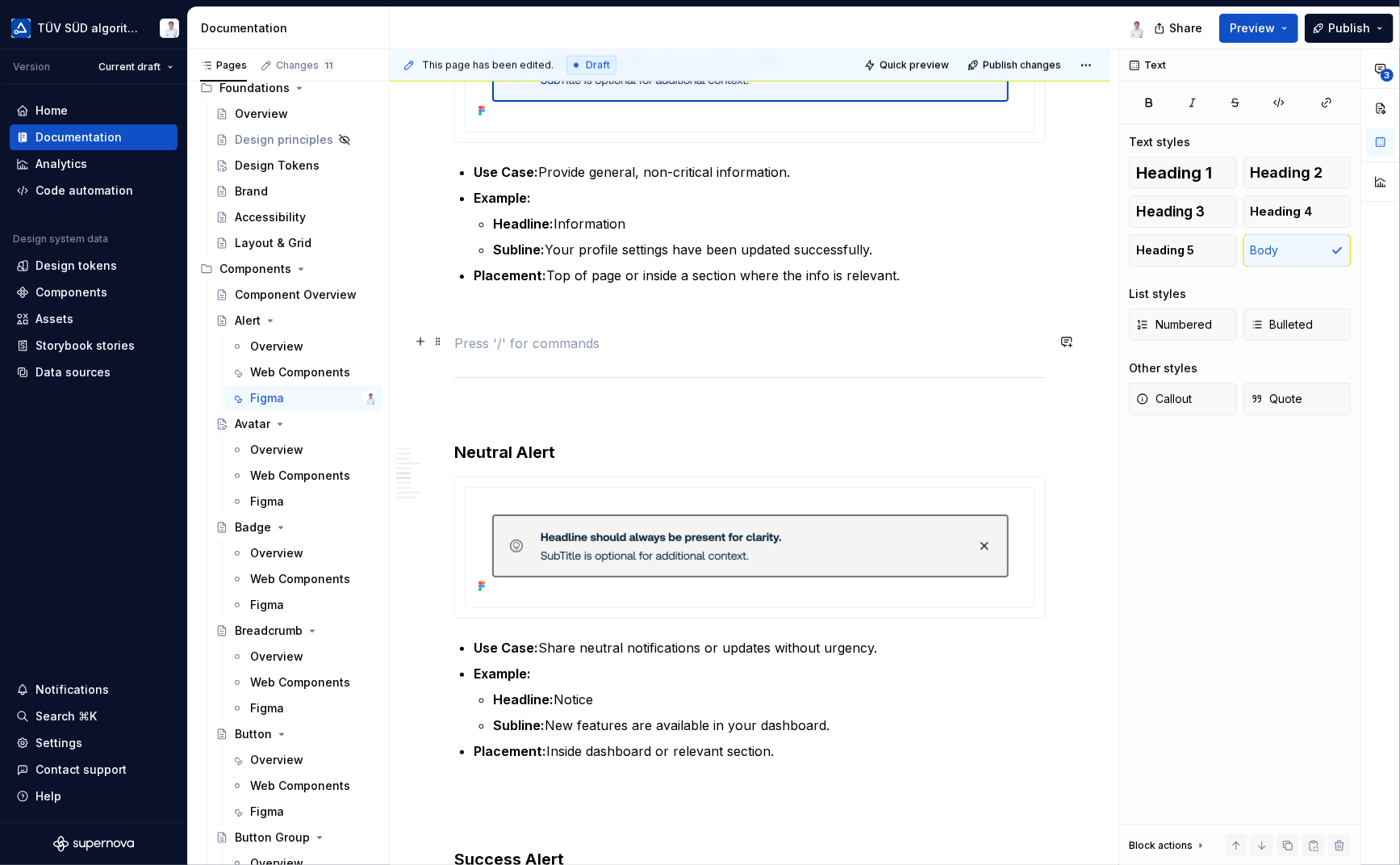
click at [560, 333] on p at bounding box center [750, 343] width 592 height 20
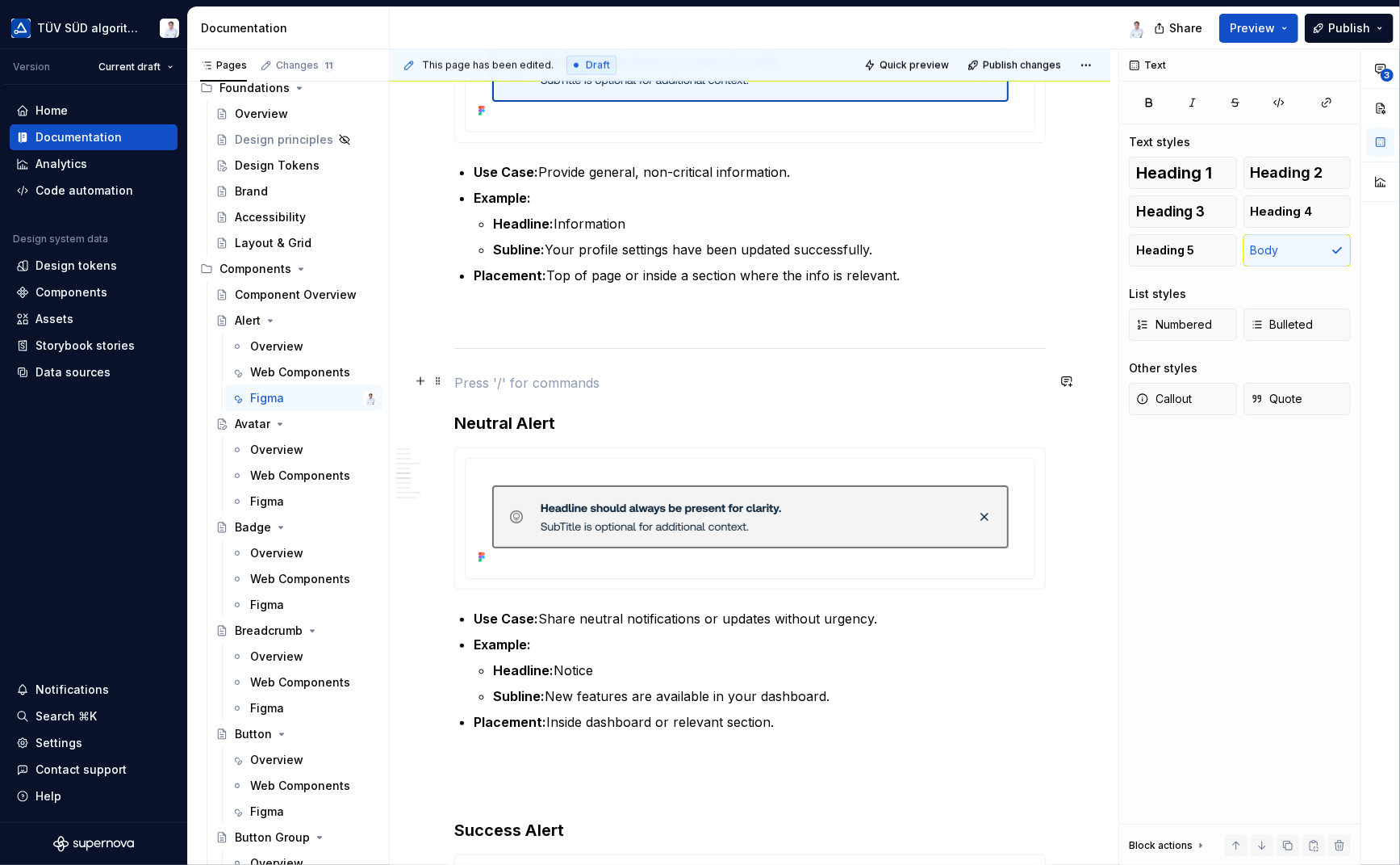
click at [537, 377] on p at bounding box center [750, 383] width 592 height 20
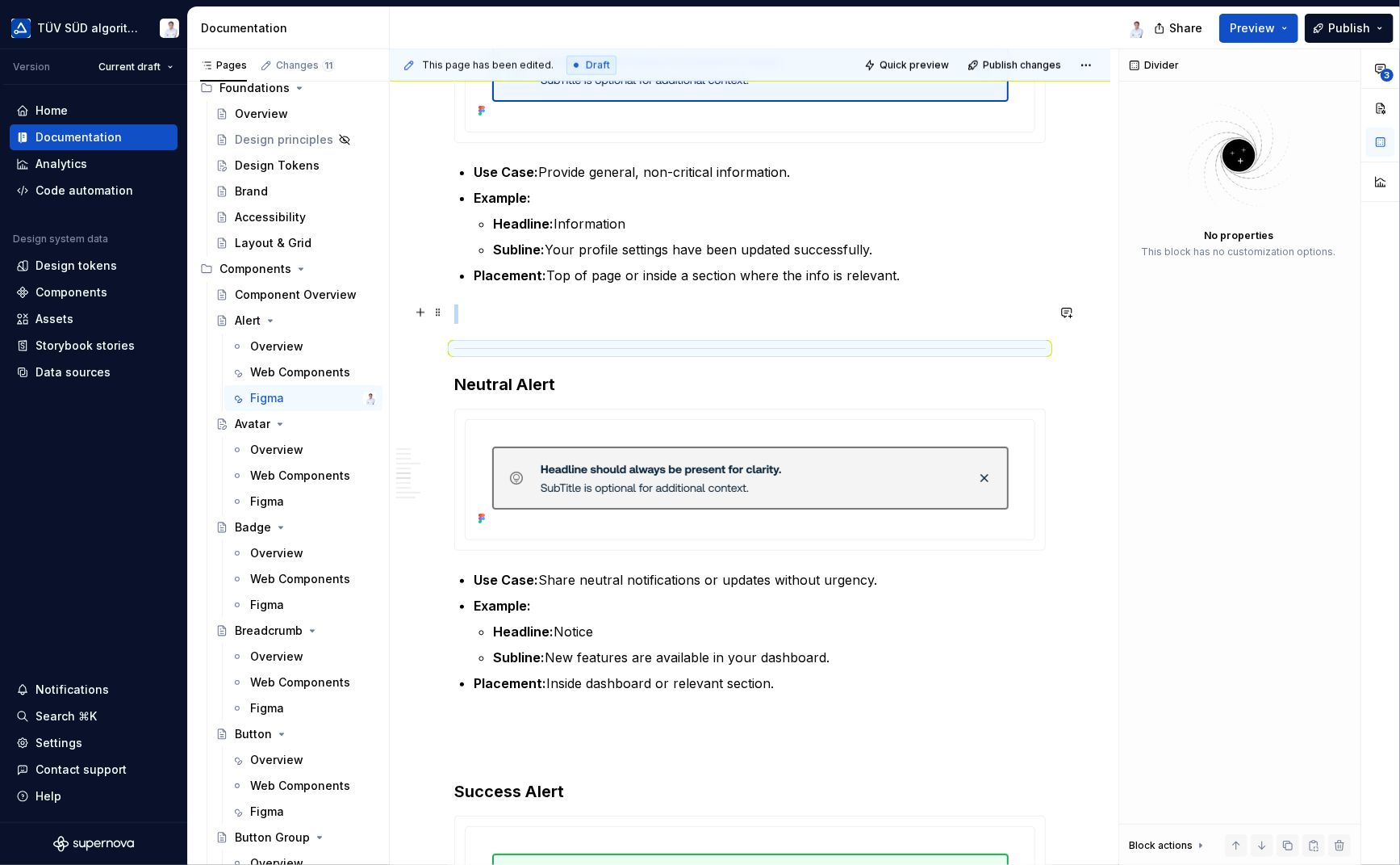
click at [539, 315] on p at bounding box center [750, 314] width 592 height 20
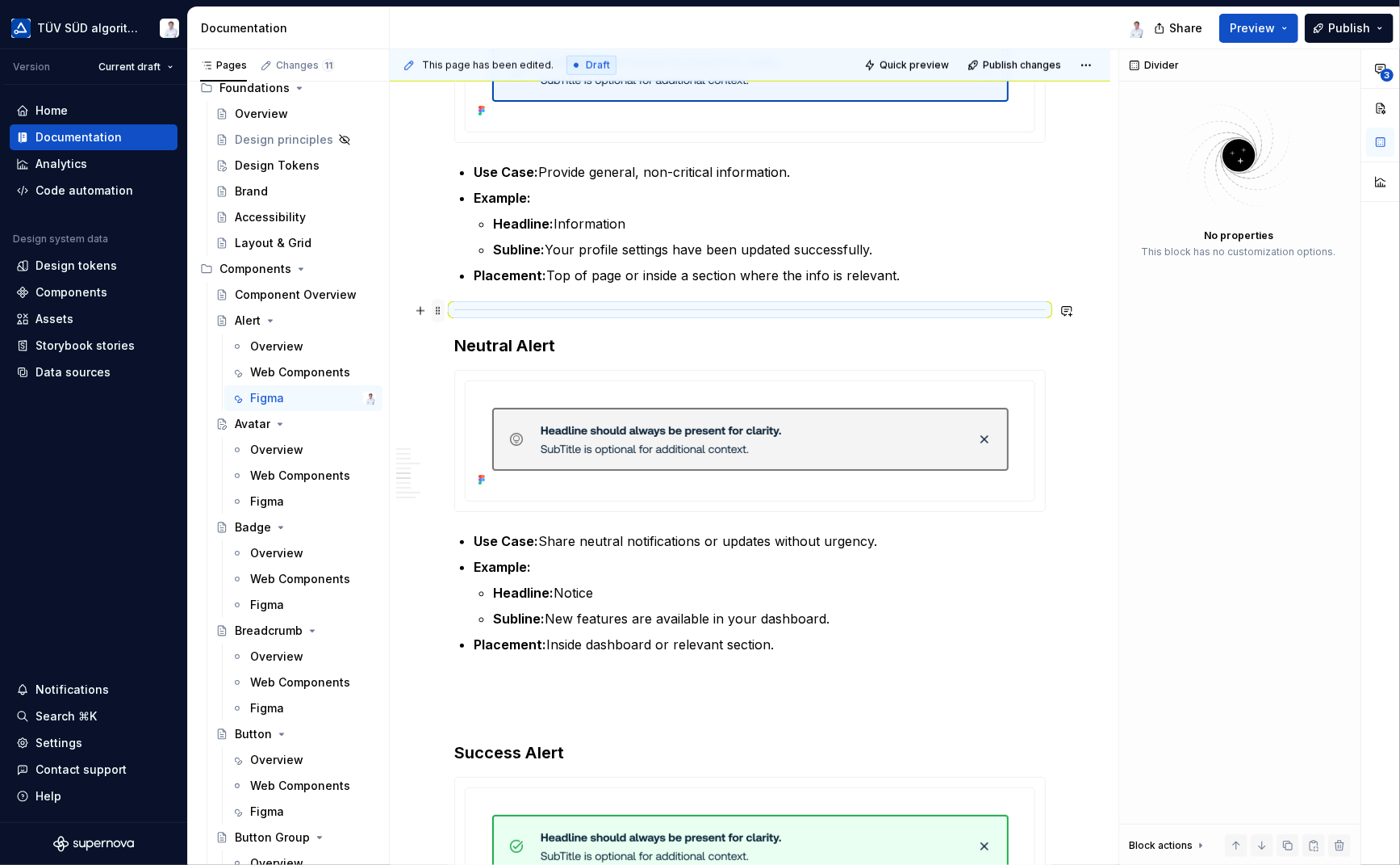
click at [435, 302] on span at bounding box center [438, 311] width 13 height 23
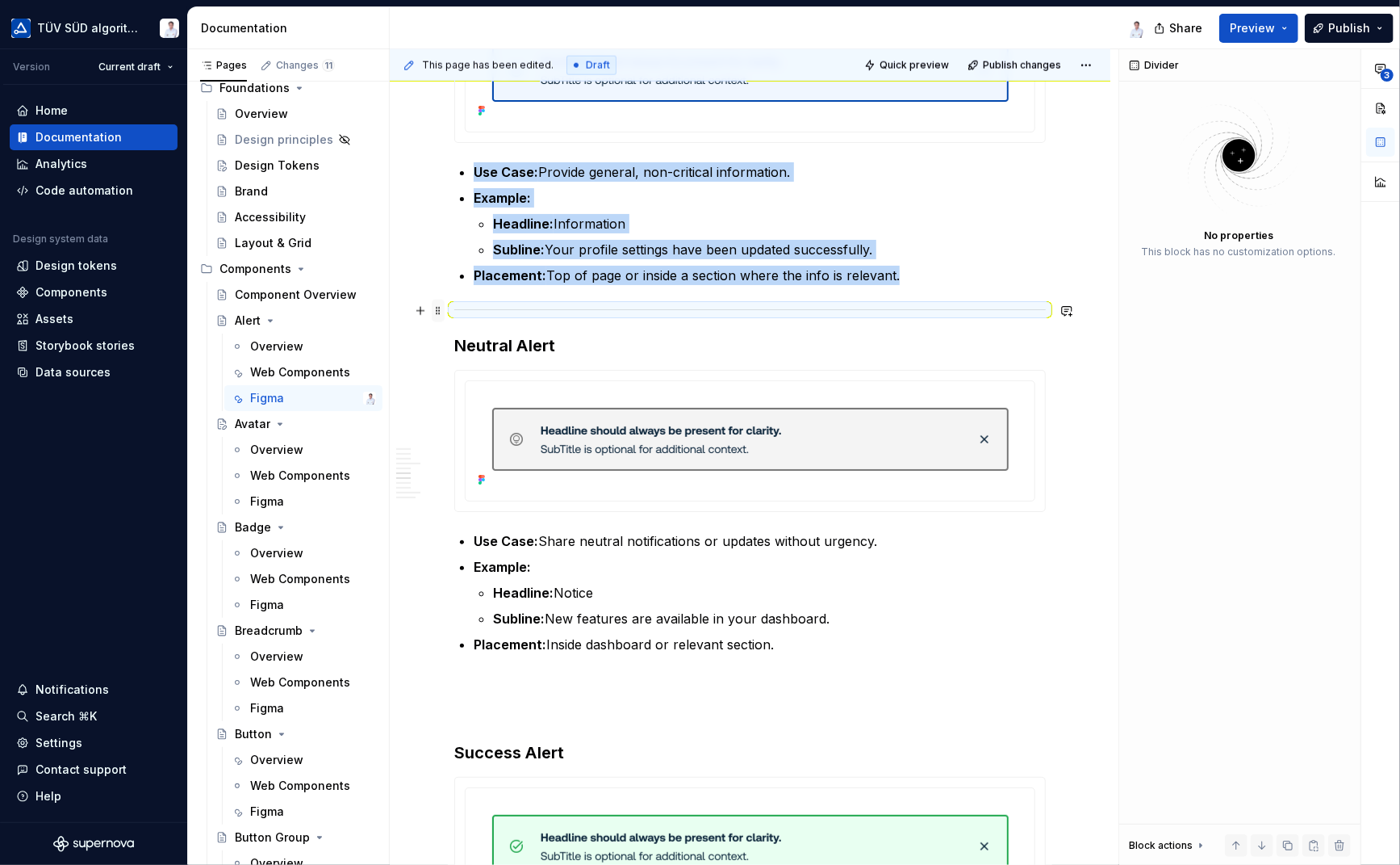
click at [436, 311] on span at bounding box center [438, 311] width 13 height 23
click at [458, 335] on div "Duplicate" at bounding box center [504, 335] width 137 height 26
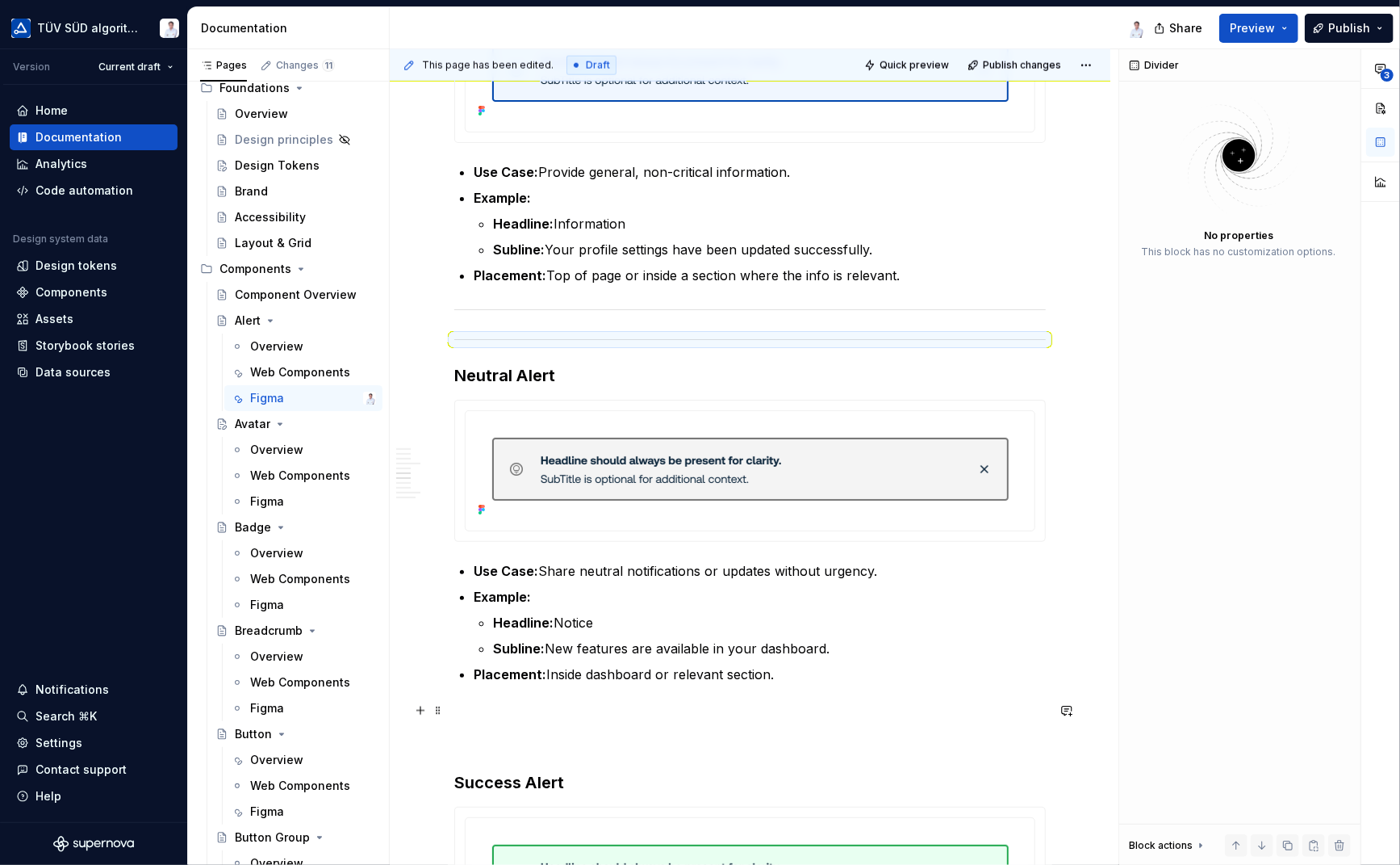
drag, startPoint x: 436, startPoint y: 341, endPoint x: 446, endPoint y: 645, distance: 304.2
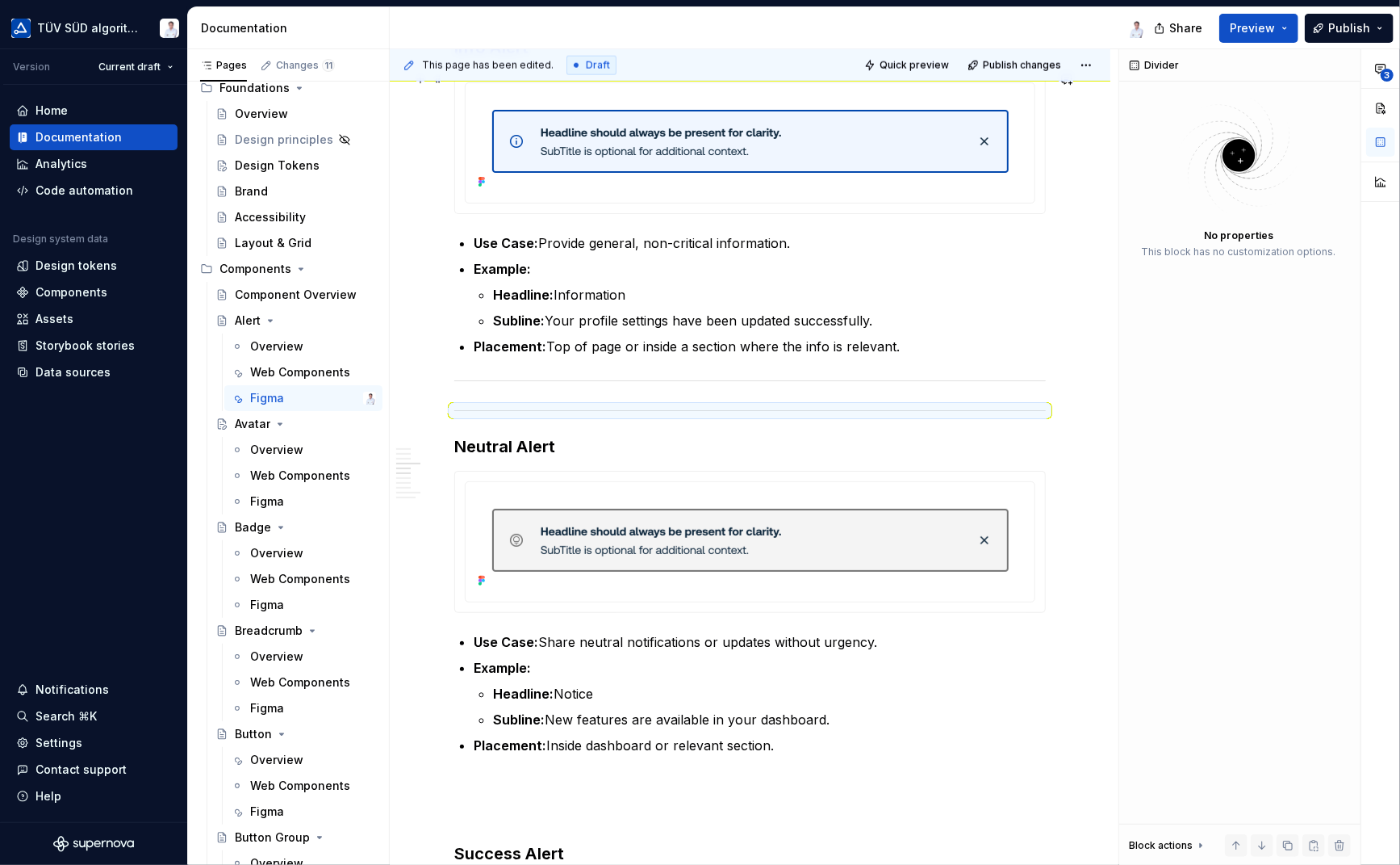
scroll to position [1563, 0]
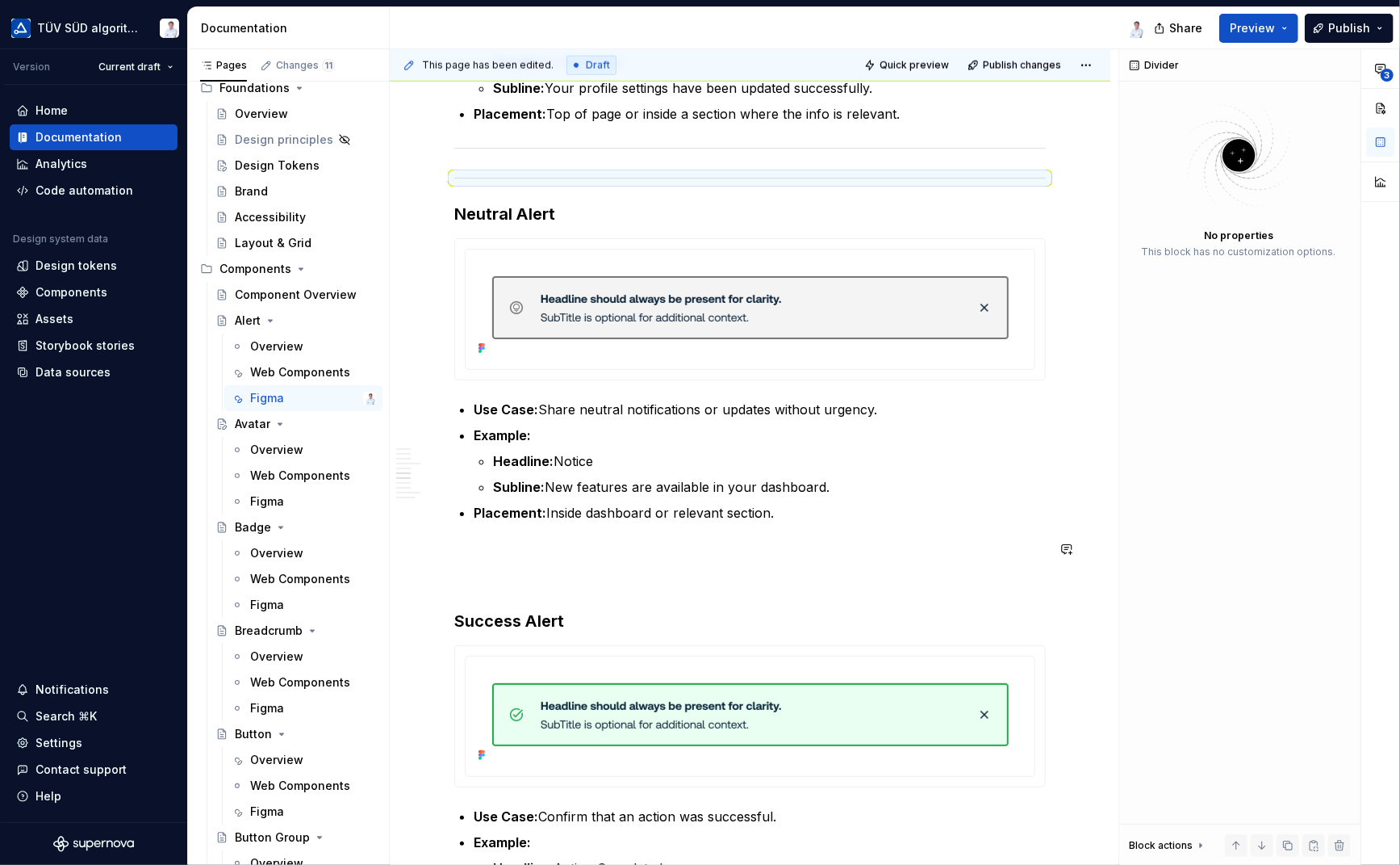
click at [521, 564] on div "Link to Figma library: Alert Link or search in Figma for ‘ <ts-alert> ‘ When to…" at bounding box center [750, 851] width 592 height 4192
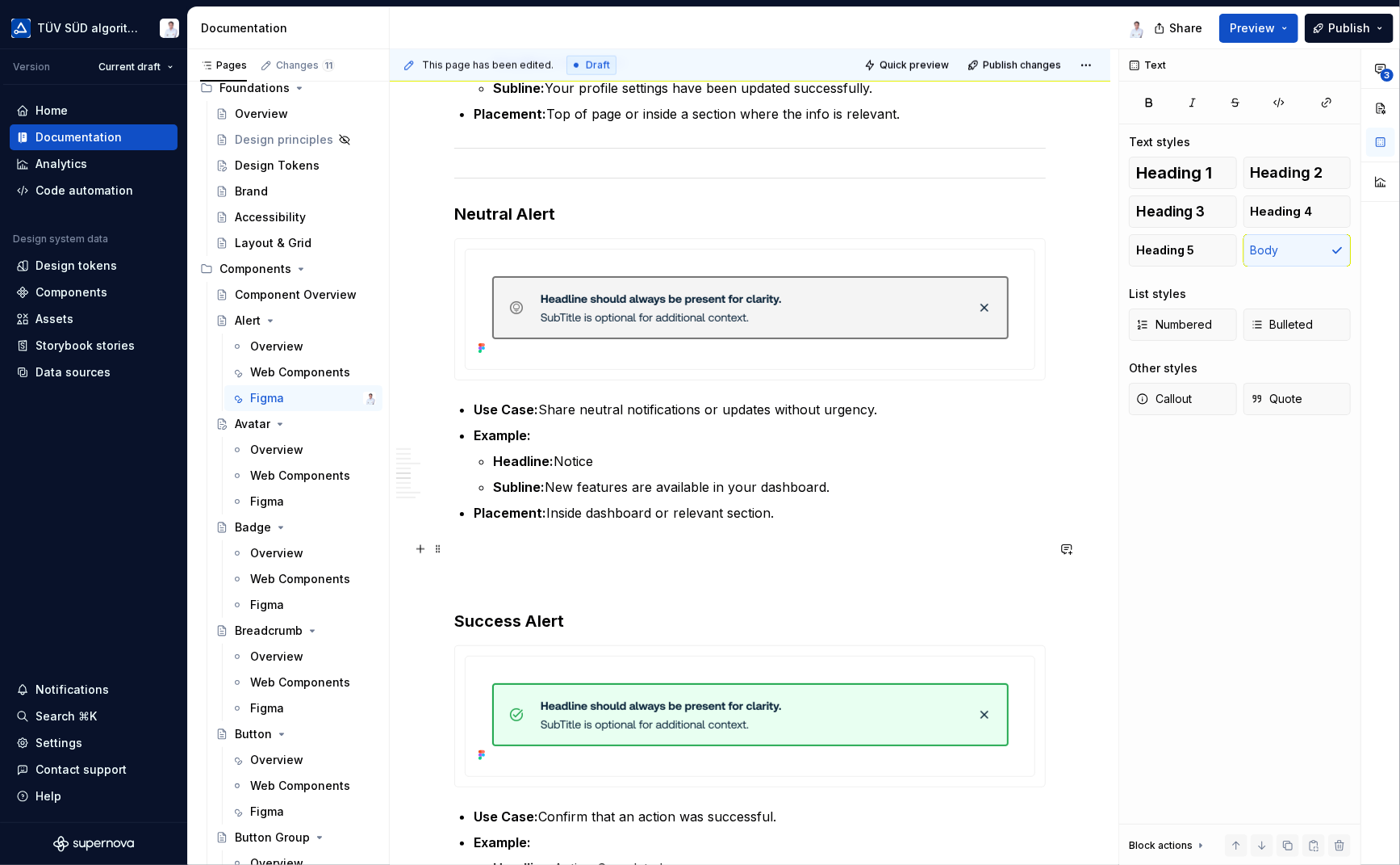
drag, startPoint x: 436, startPoint y: 178, endPoint x: 452, endPoint y: 544, distance: 366.3
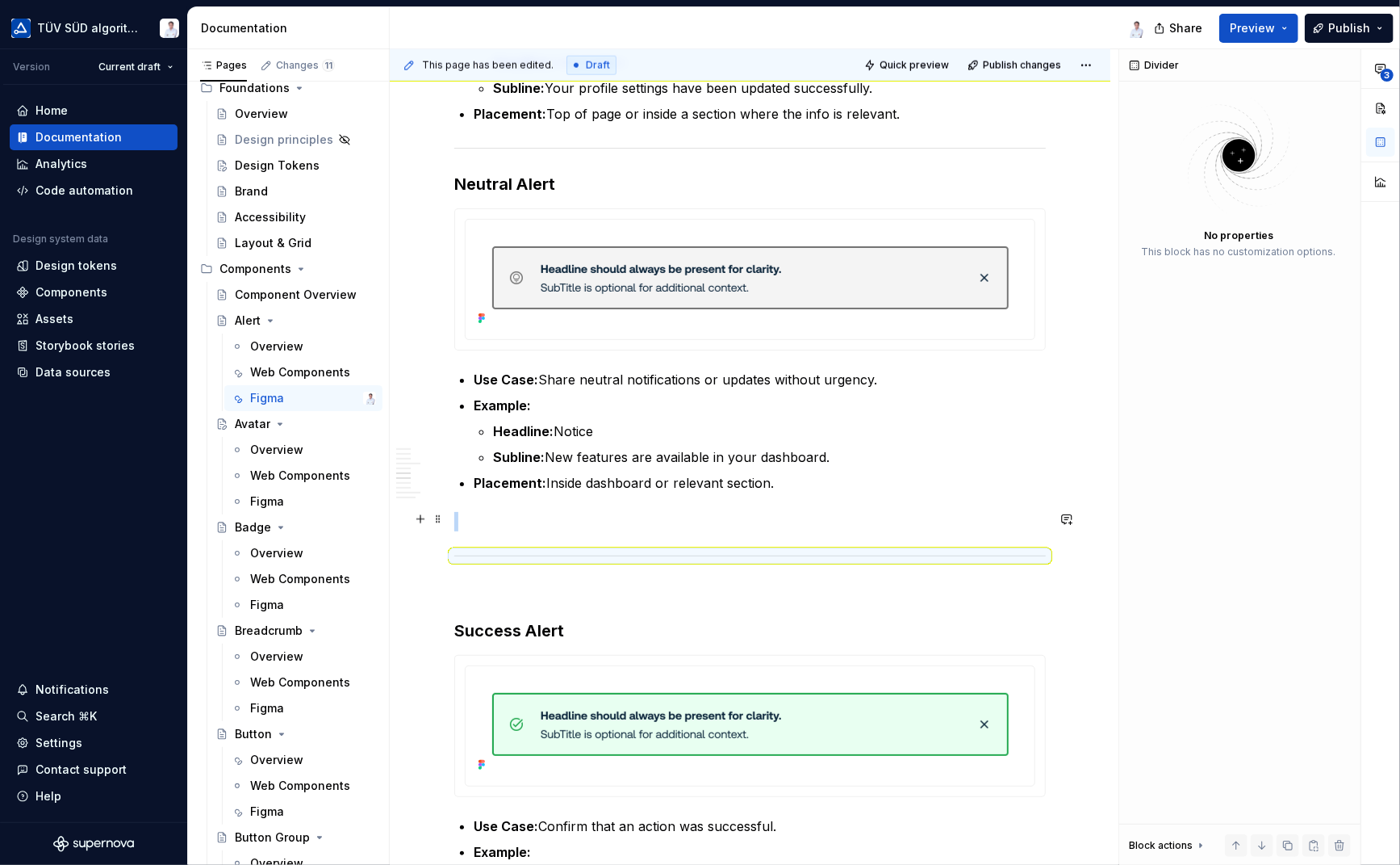
click at [464, 521] on p at bounding box center [750, 522] width 592 height 20
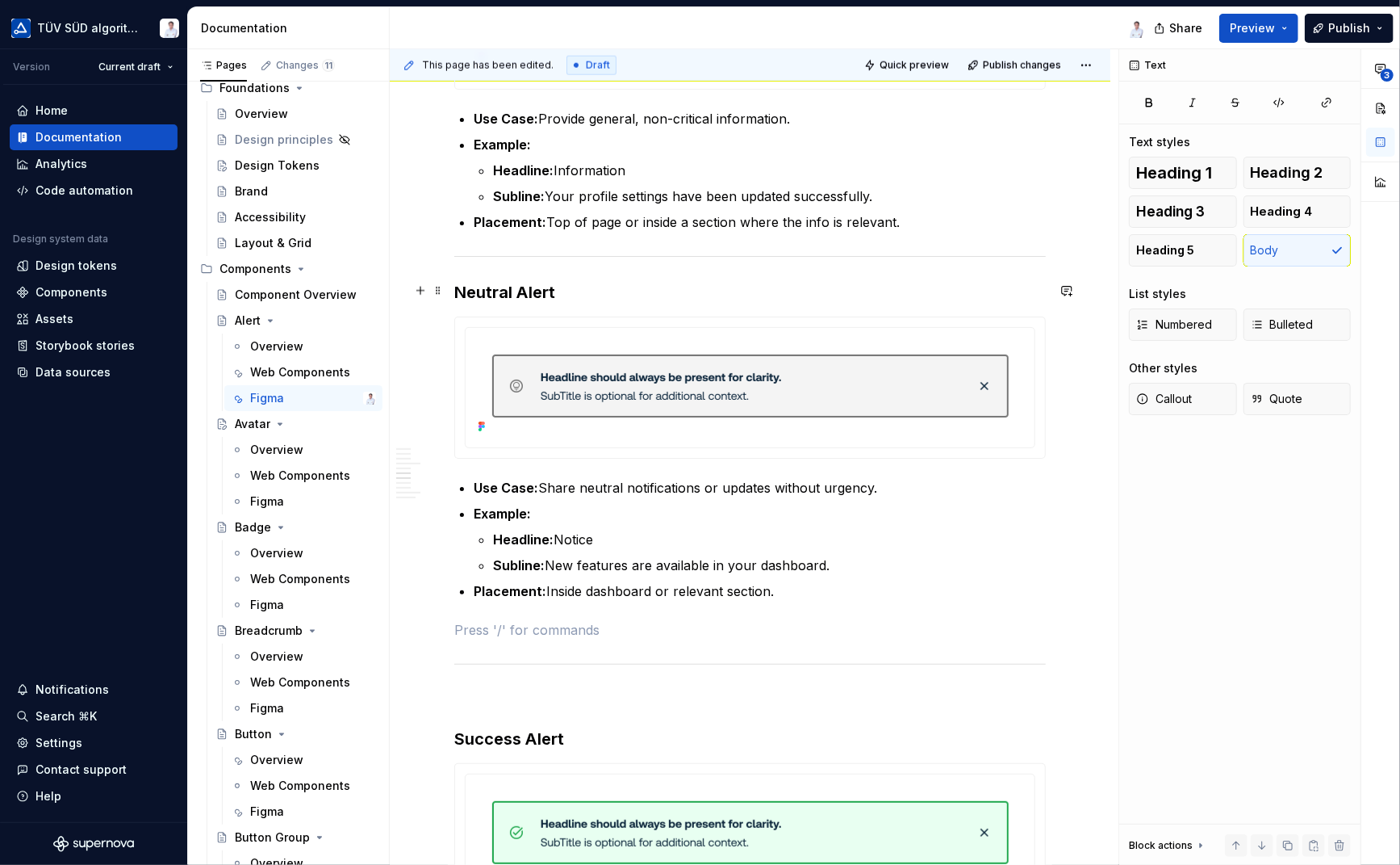
scroll to position [1401, 0]
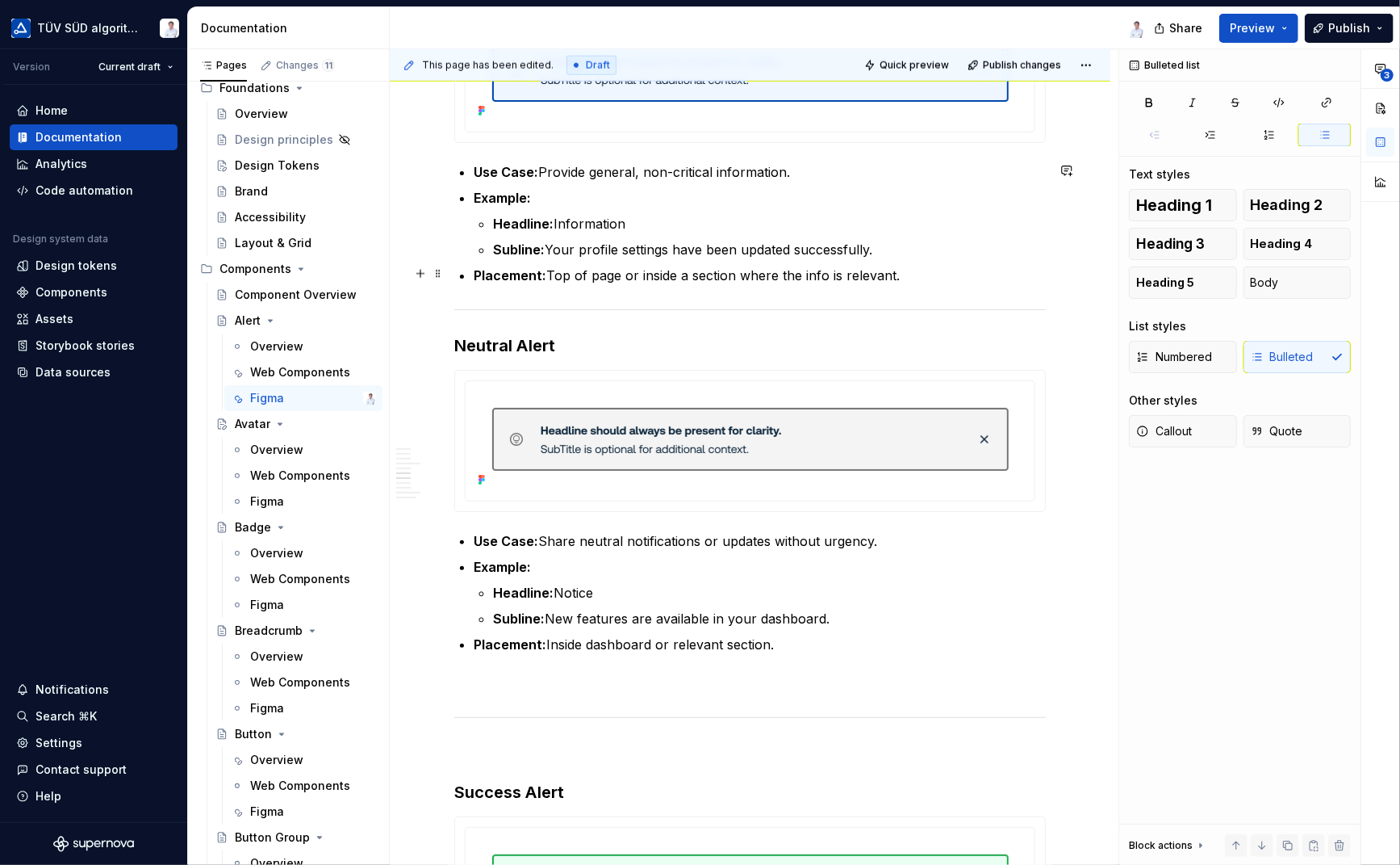
click at [904, 271] on p "Placement: Top of page or inside a section where the info is relevant." at bounding box center [760, 275] width 572 height 20
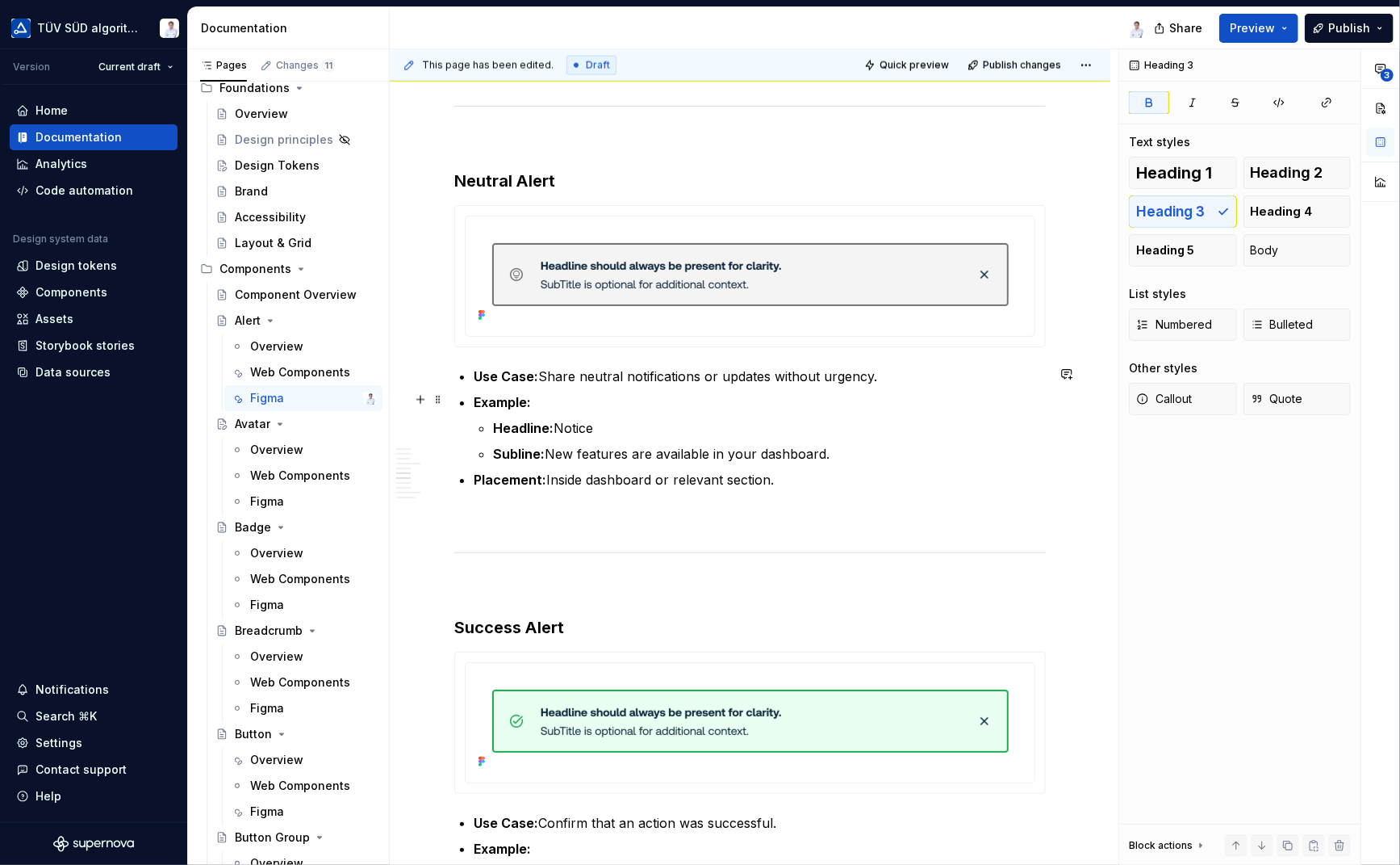
scroll to position [1725, 0]
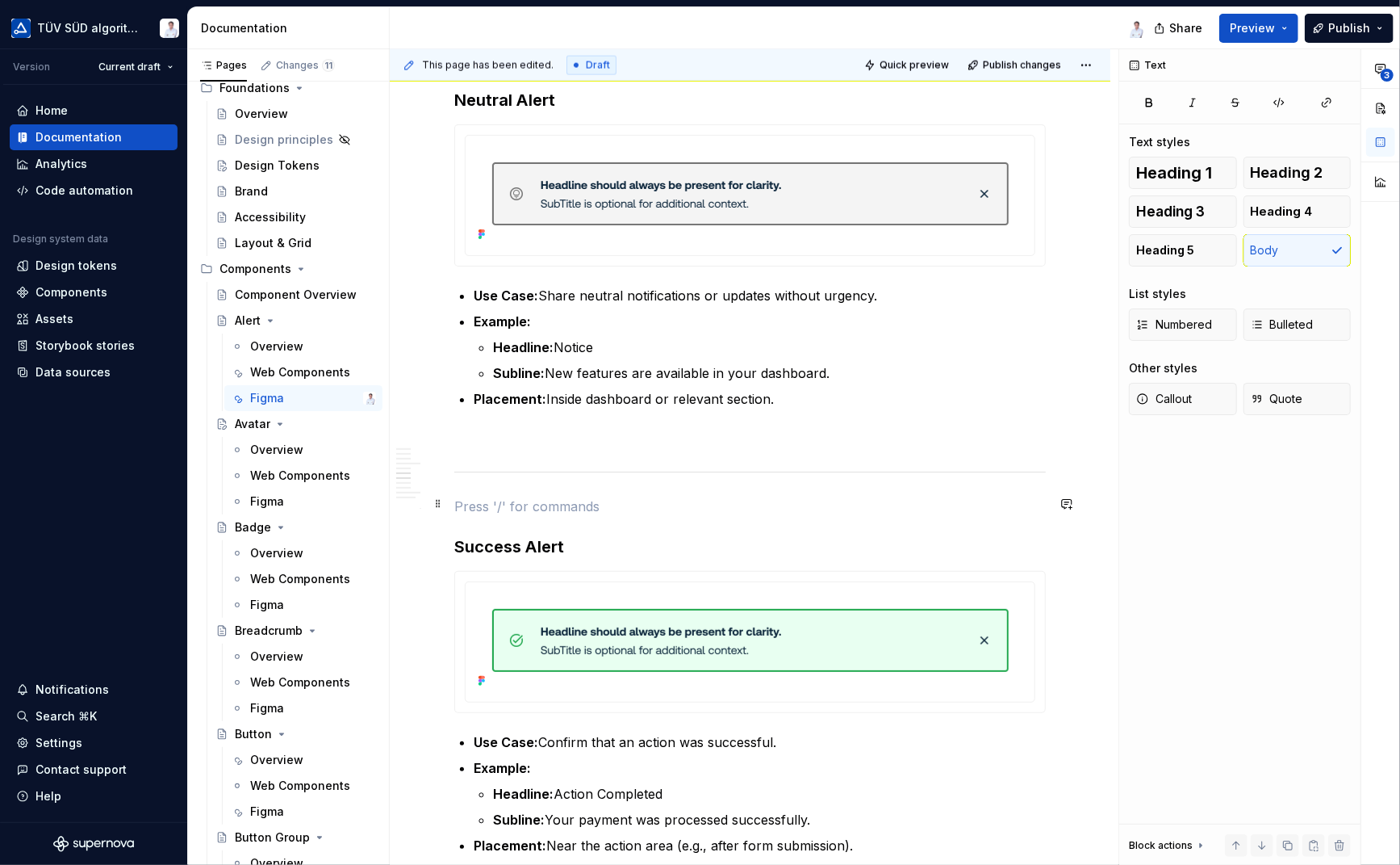
click at [510, 505] on p at bounding box center [750, 507] width 592 height 20
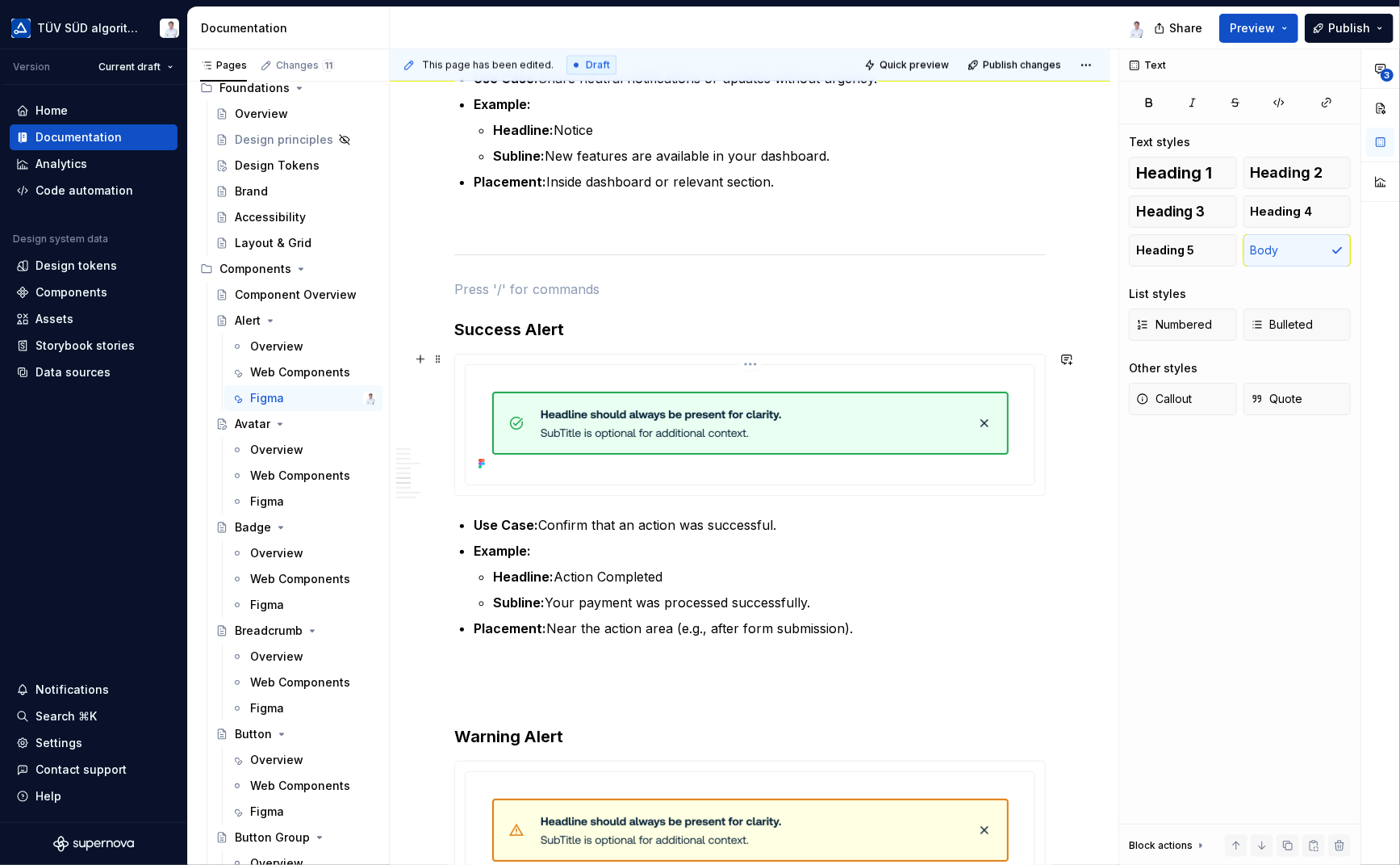
scroll to position [2048, 0]
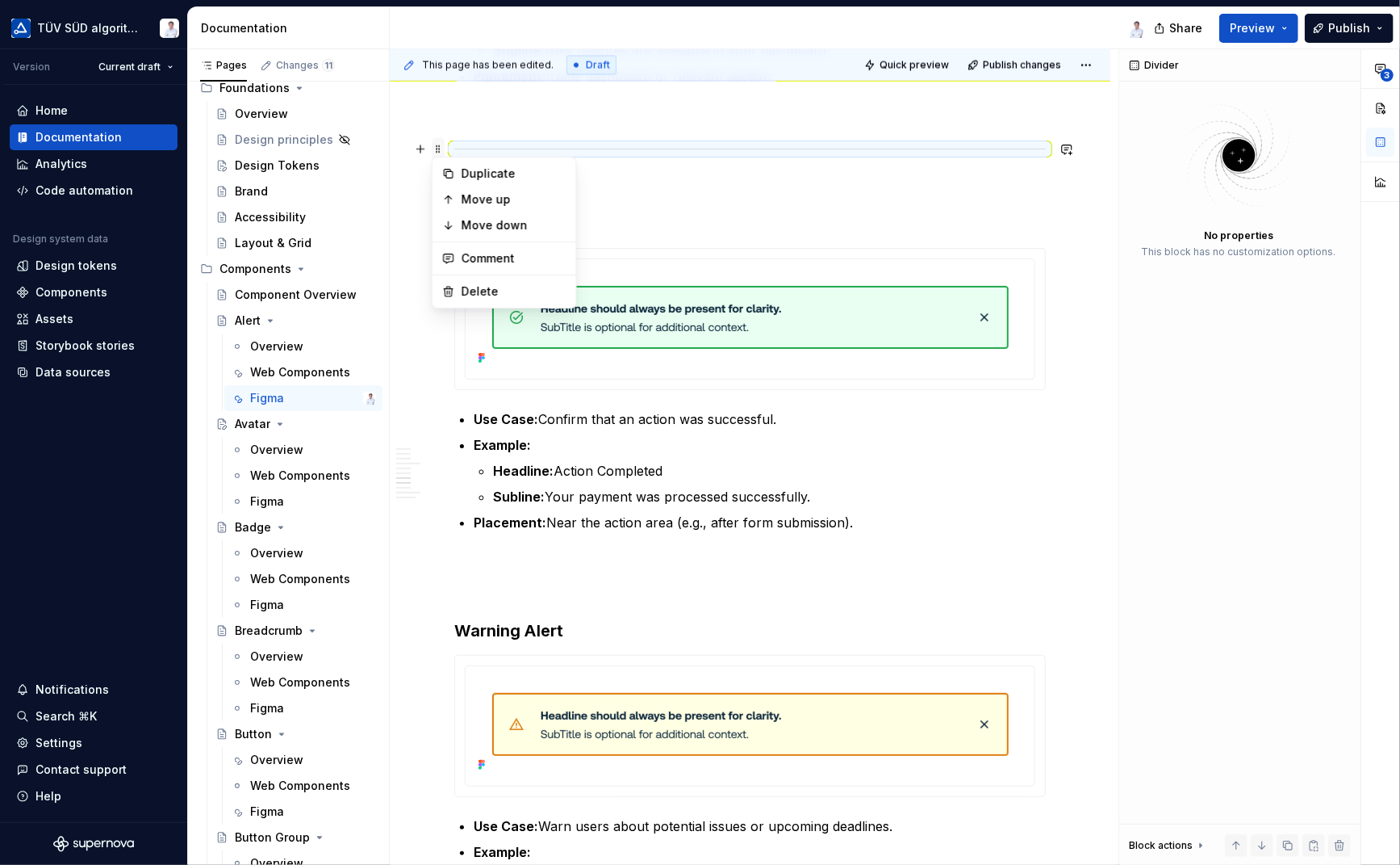
click at [435, 145] on span at bounding box center [438, 149] width 13 height 23
click at [437, 148] on span at bounding box center [438, 149] width 13 height 23
click at [462, 172] on div "Duplicate" at bounding box center [514, 174] width 105 height 16
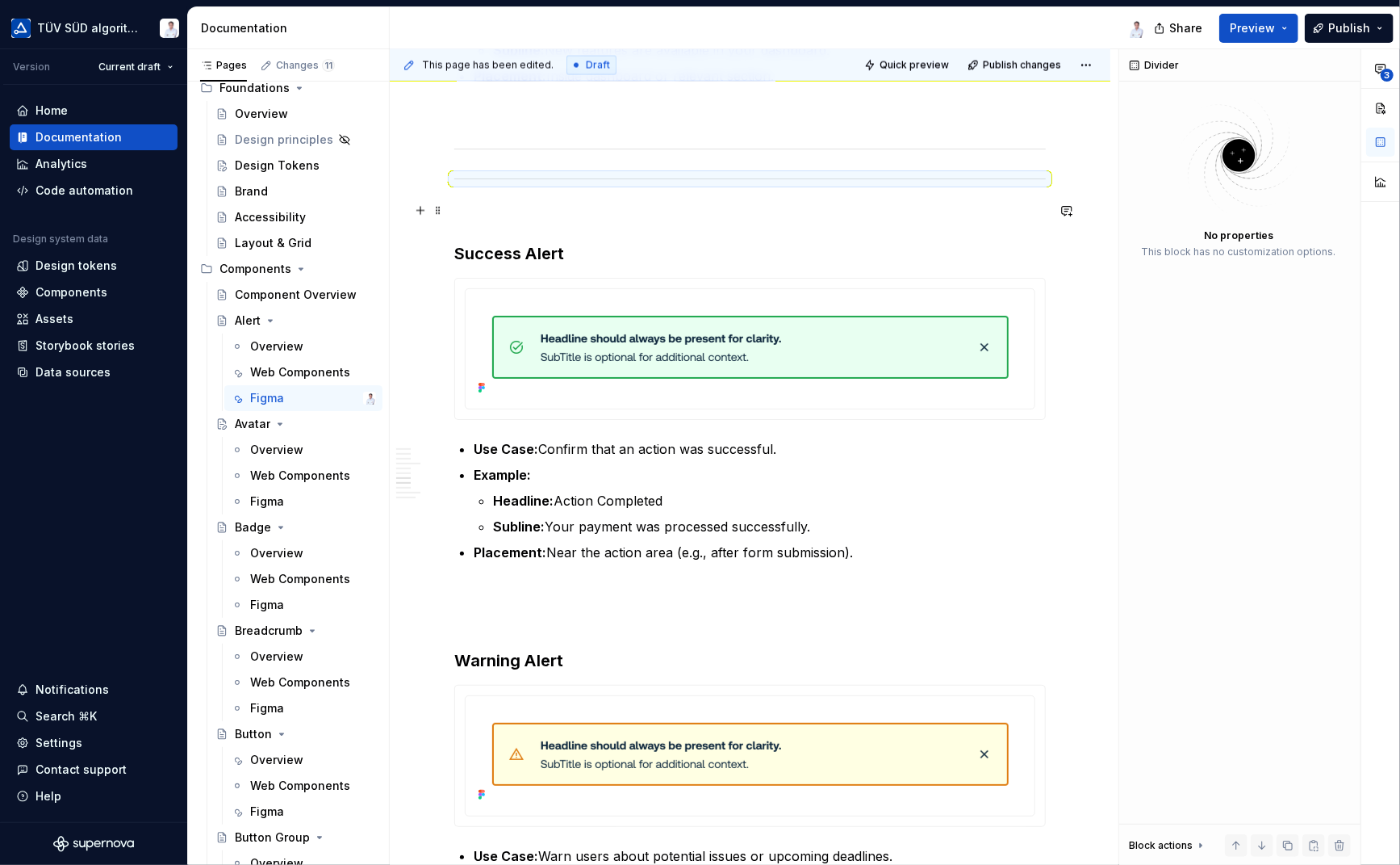
click at [498, 209] on p at bounding box center [750, 213] width 592 height 20
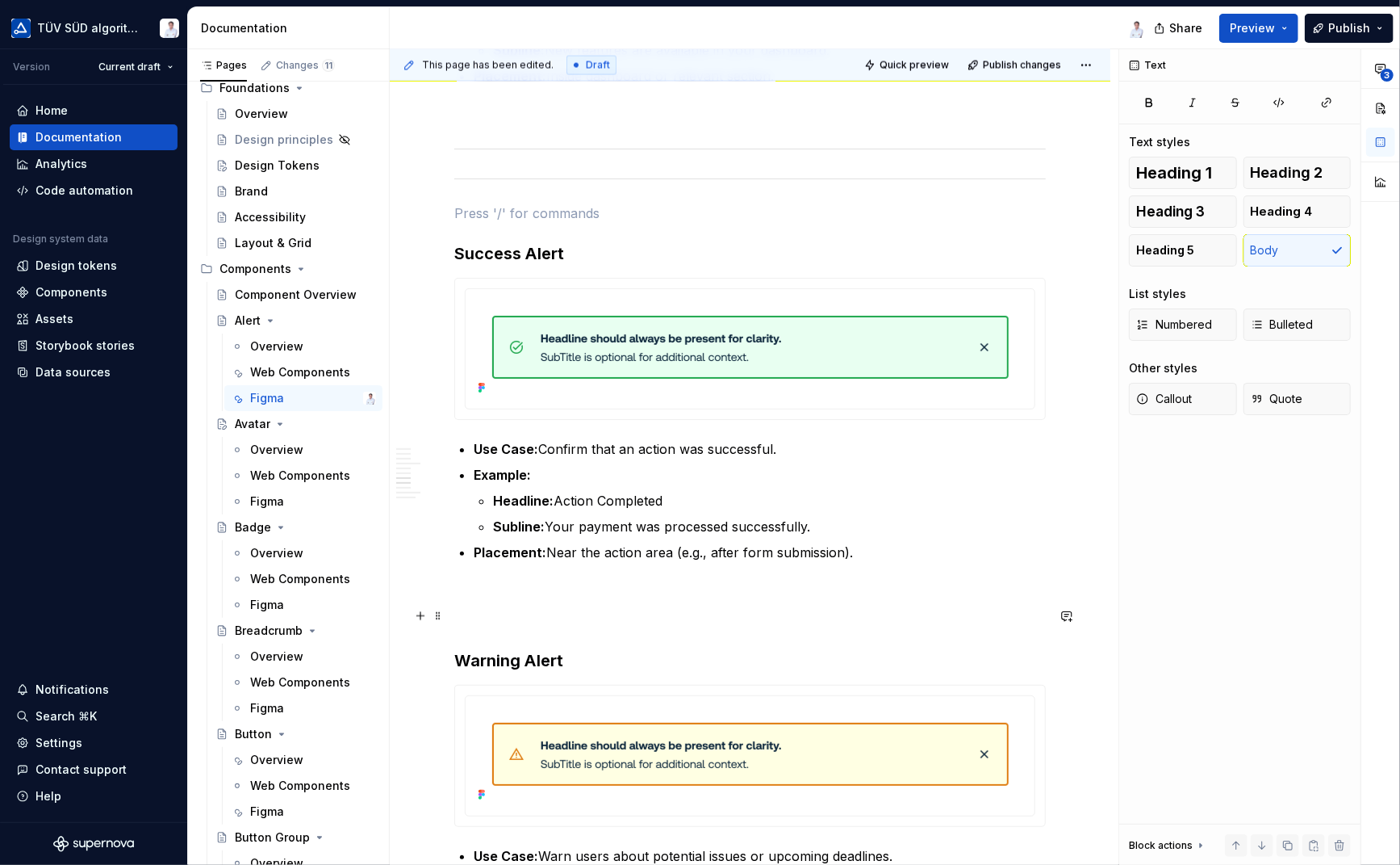
click at [484, 611] on p at bounding box center [750, 620] width 592 height 20
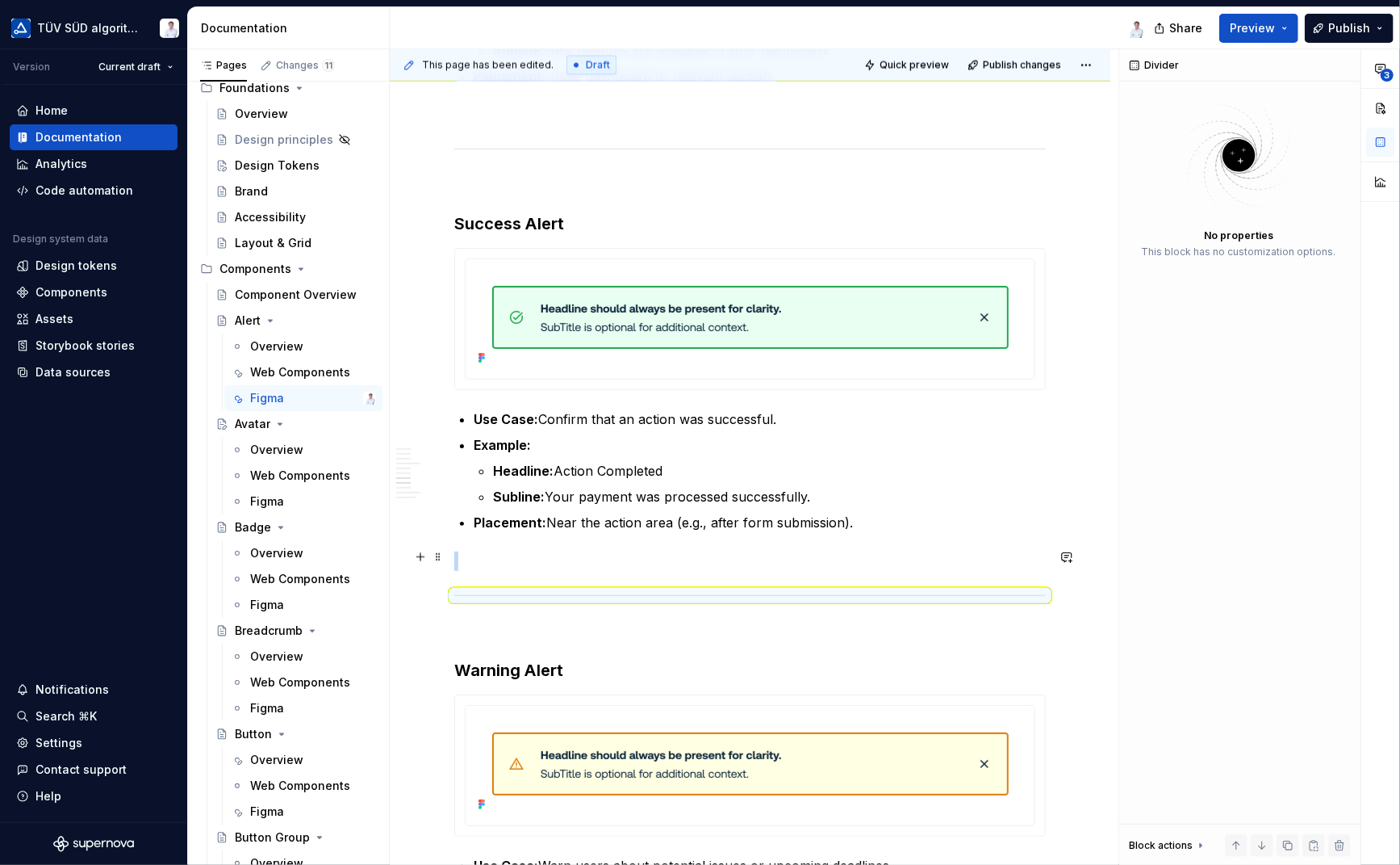
click at [512, 560] on p at bounding box center [750, 562] width 592 height 20
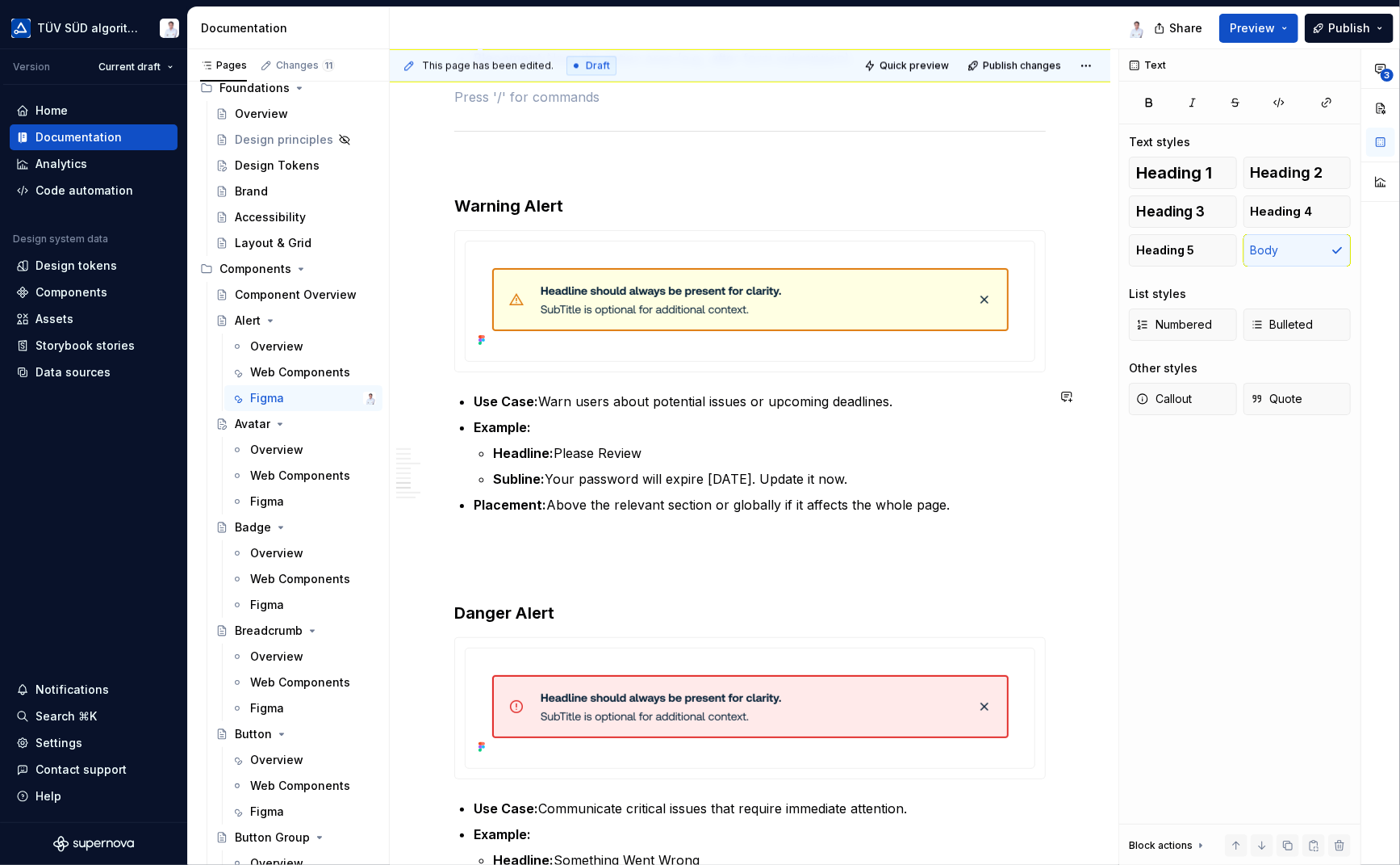
scroll to position [2532, 0]
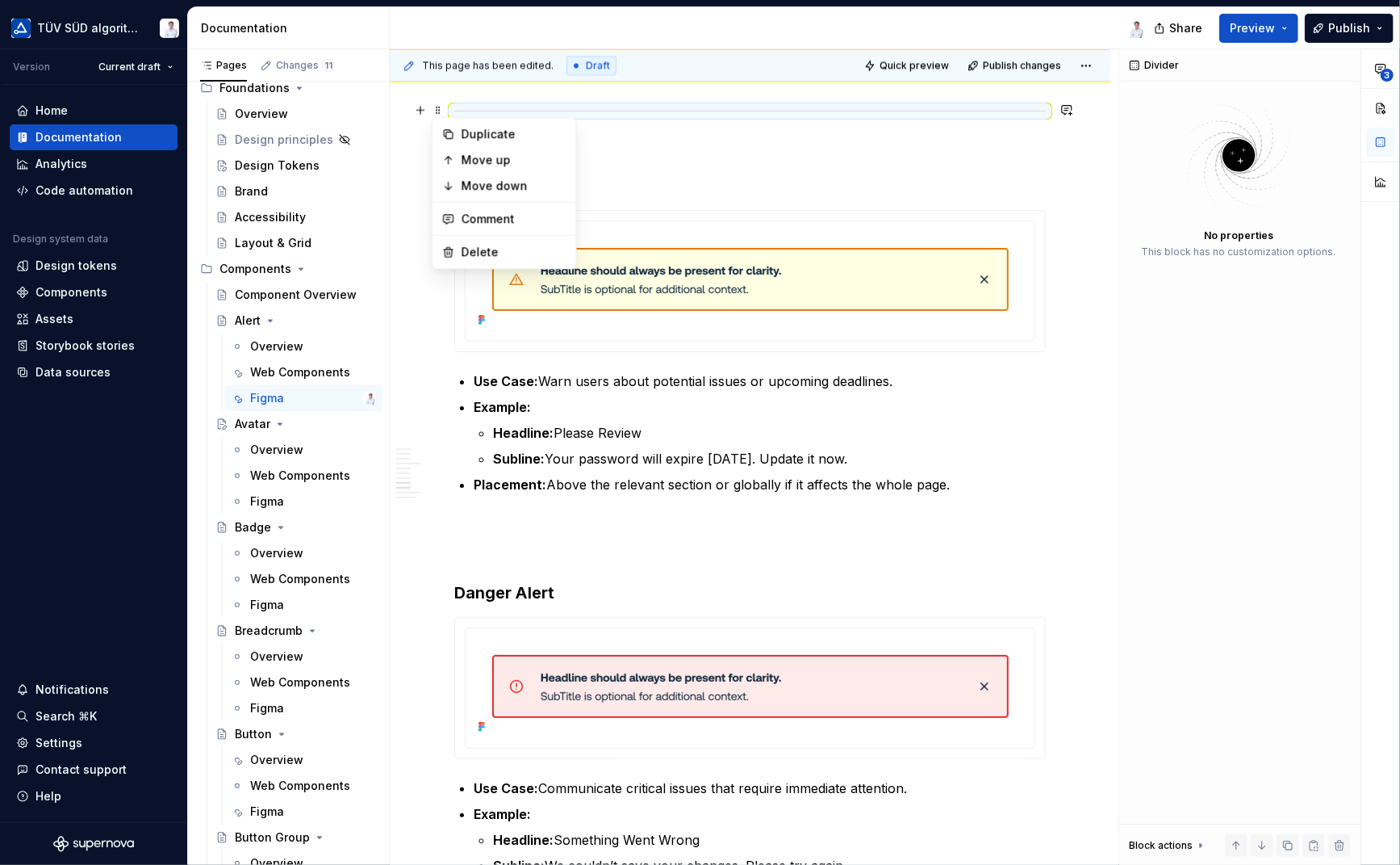
drag, startPoint x: 438, startPoint y: 106, endPoint x: 425, endPoint y: 115, distance: 15.8
click at [439, 108] on span at bounding box center [438, 109] width 13 height 23
click at [465, 133] on div "Duplicate" at bounding box center [514, 134] width 105 height 16
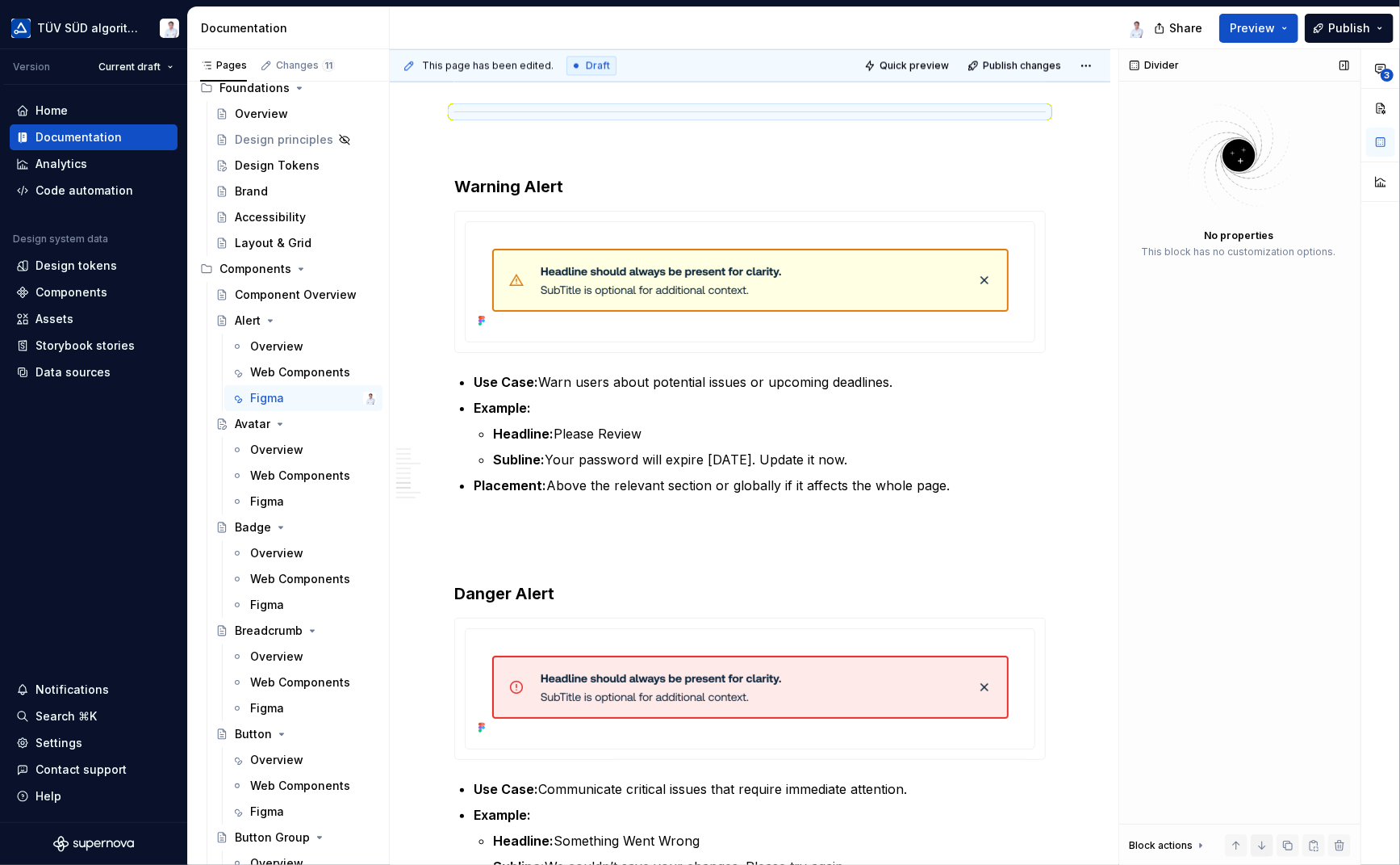
click at [1259, 845] on button "button" at bounding box center [1261, 845] width 22 height 23
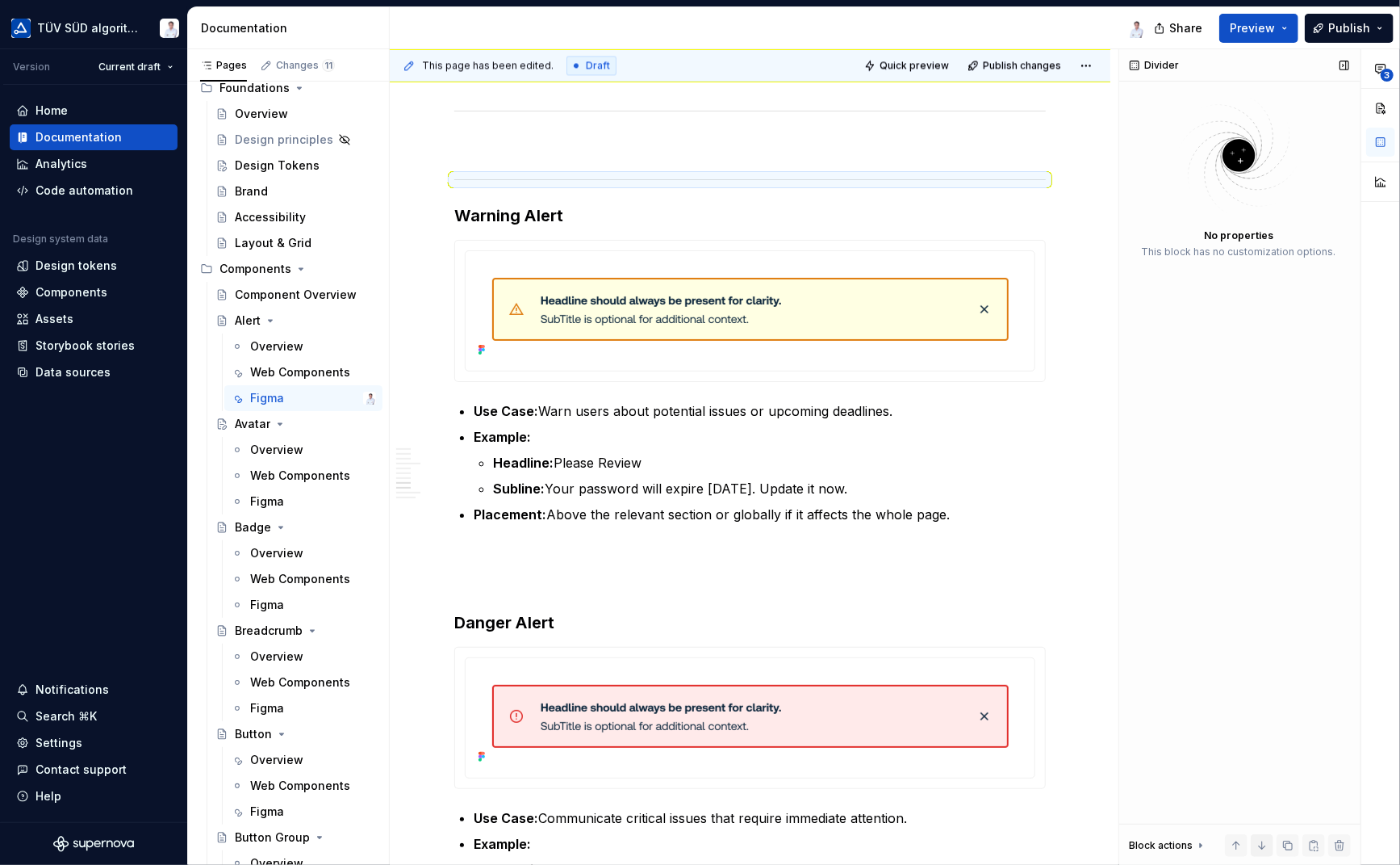
click at [1260, 847] on button "button" at bounding box center [1261, 845] width 22 height 23
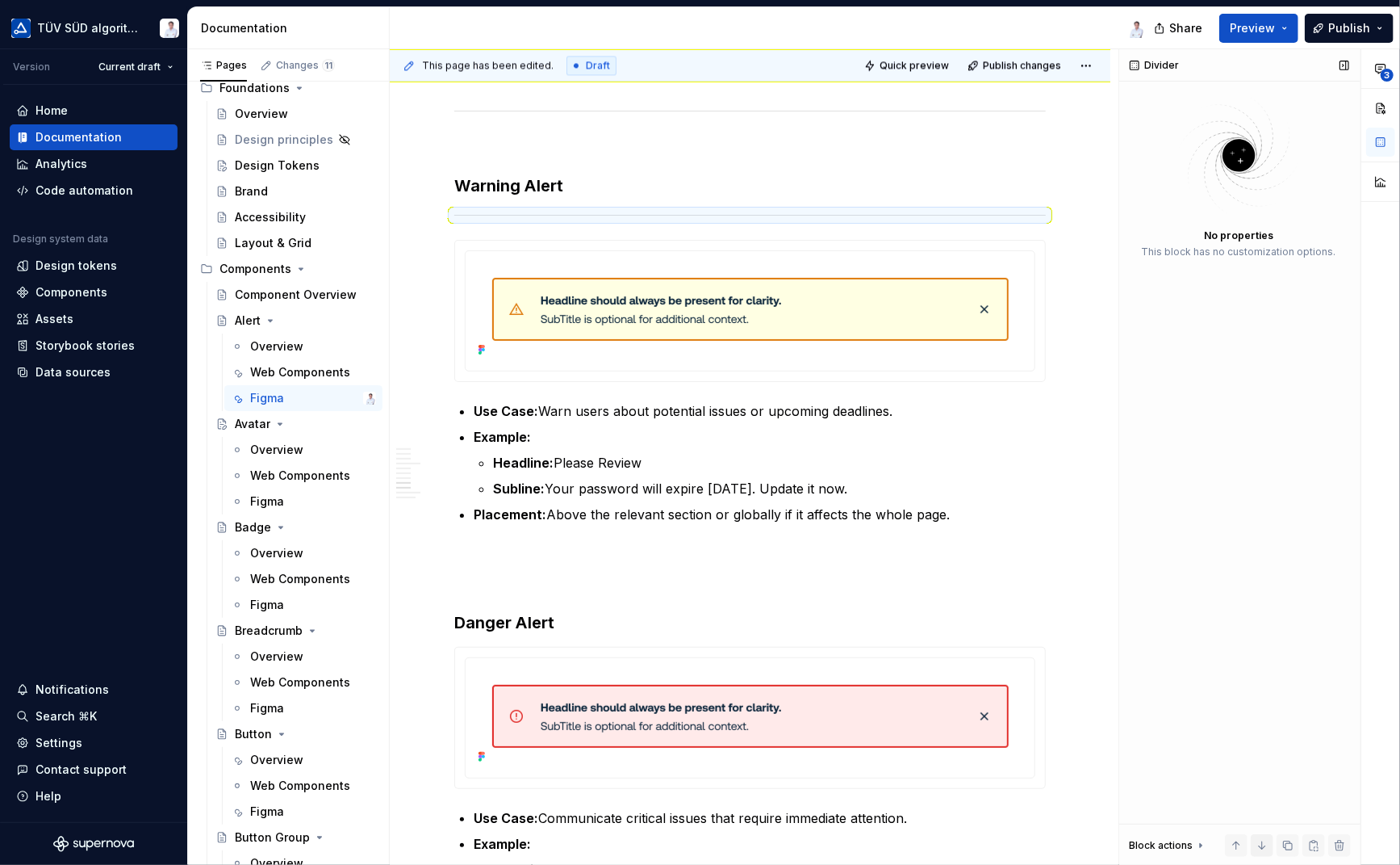
click at [1261, 848] on button "button" at bounding box center [1261, 845] width 22 height 23
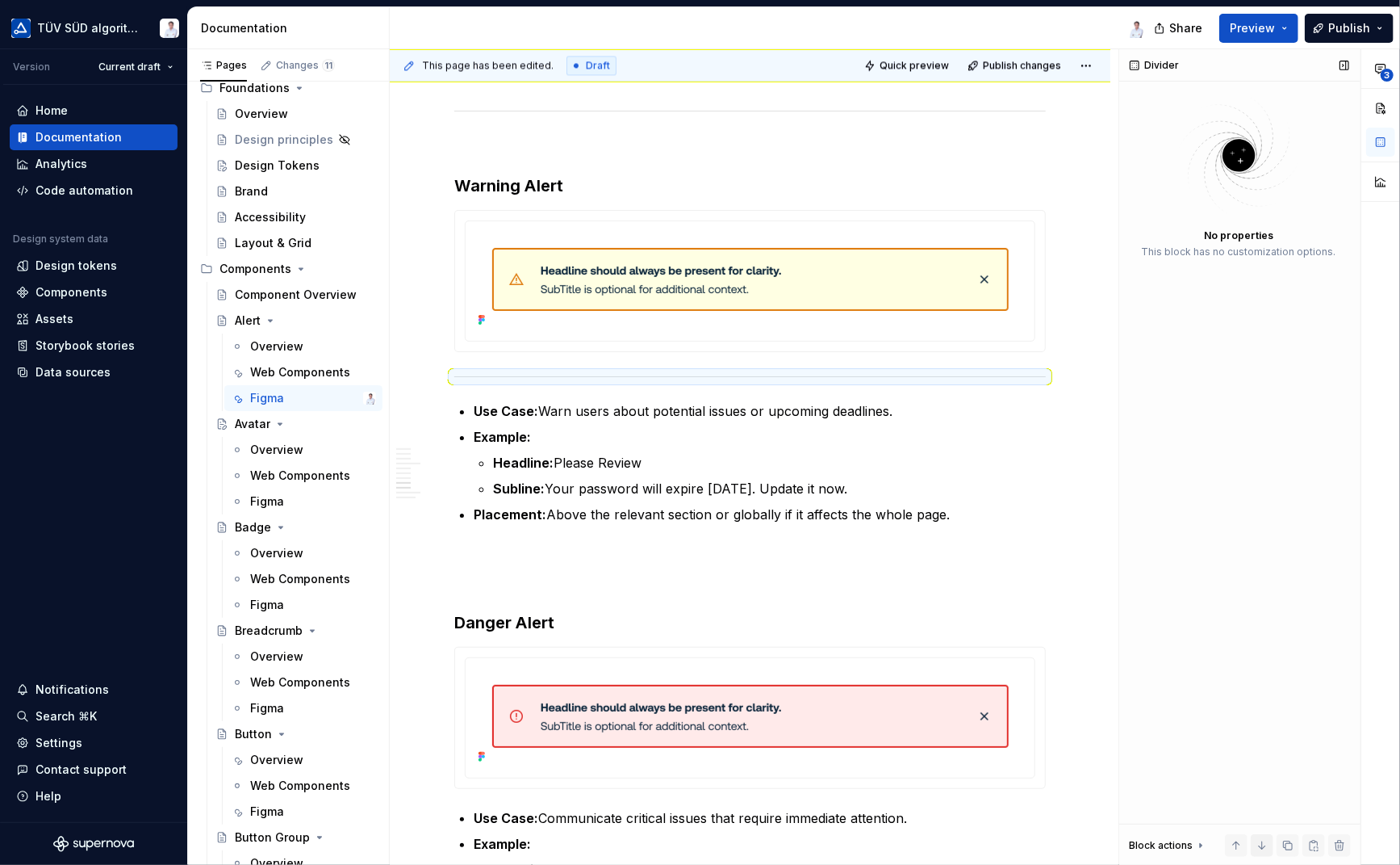
click at [1261, 848] on button "button" at bounding box center [1261, 845] width 22 height 23
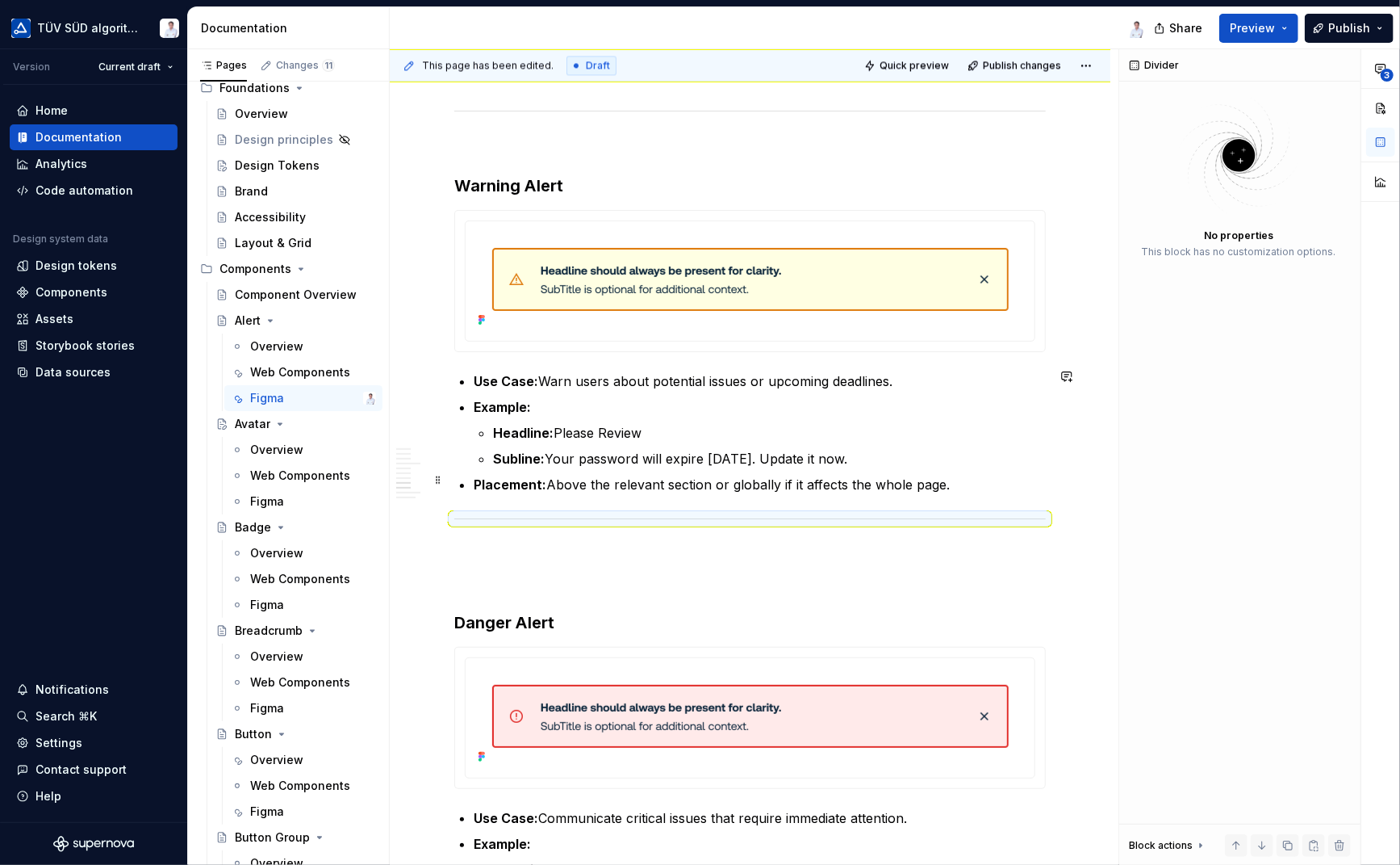
click at [965, 478] on p "Placement: Above the relevant section or globally if it affects the whole page." at bounding box center [760, 484] width 572 height 20
click at [946, 481] on p "Placement: Above the relevant section or globally if it affects the whole page." at bounding box center [760, 484] width 572 height 20
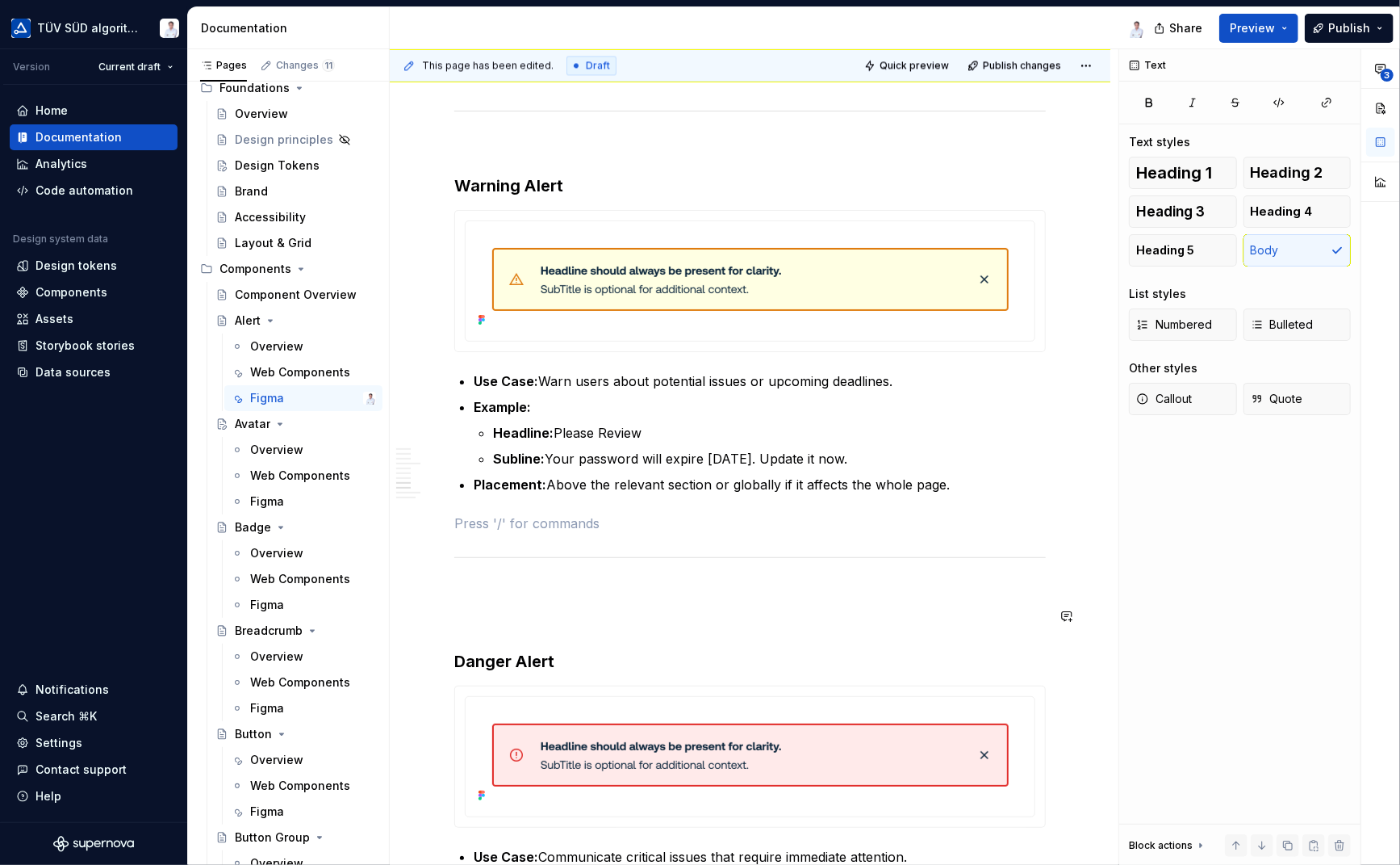
click at [667, 593] on p at bounding box center [750, 592] width 592 height 20
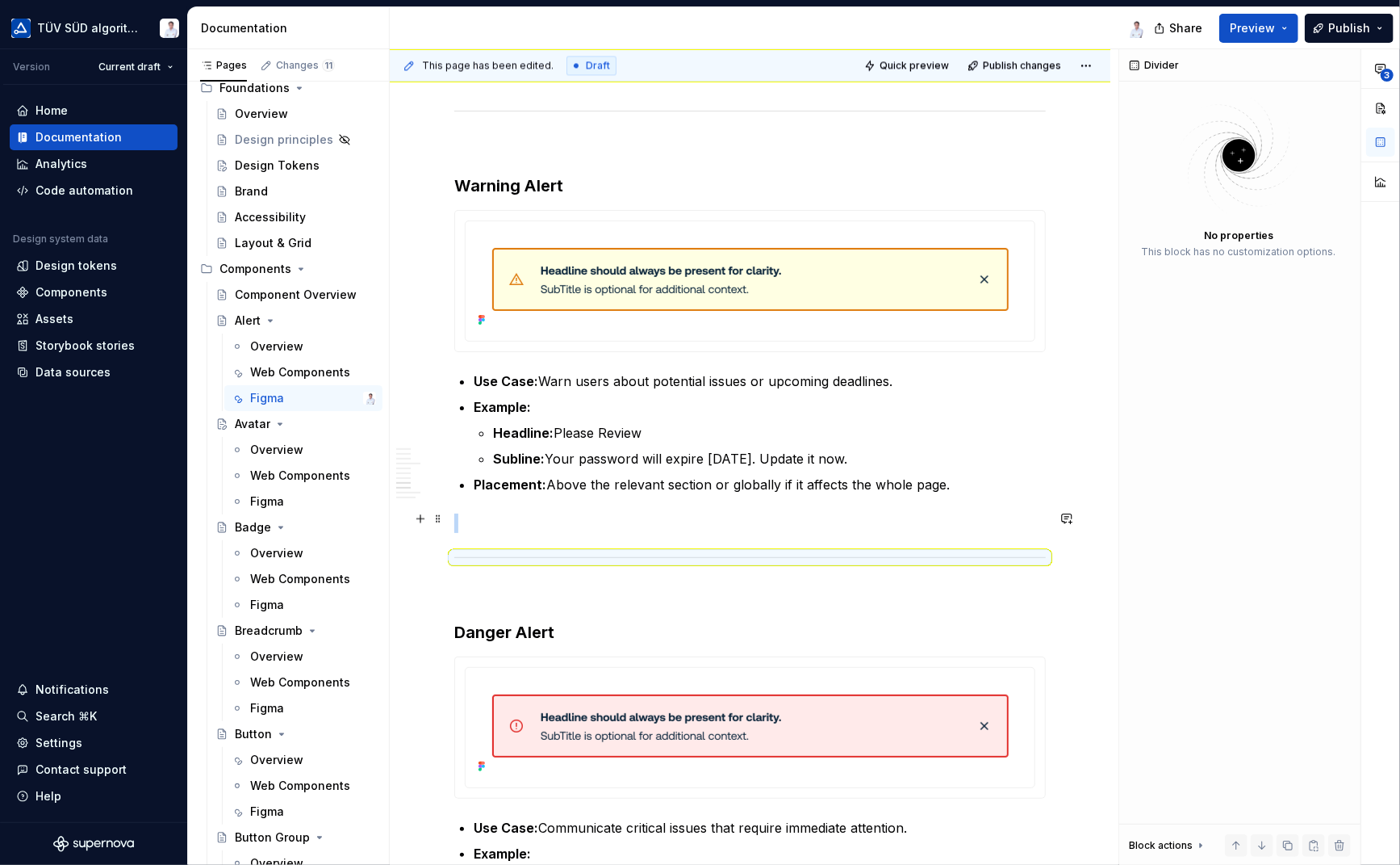
scroll to position [2371, 0]
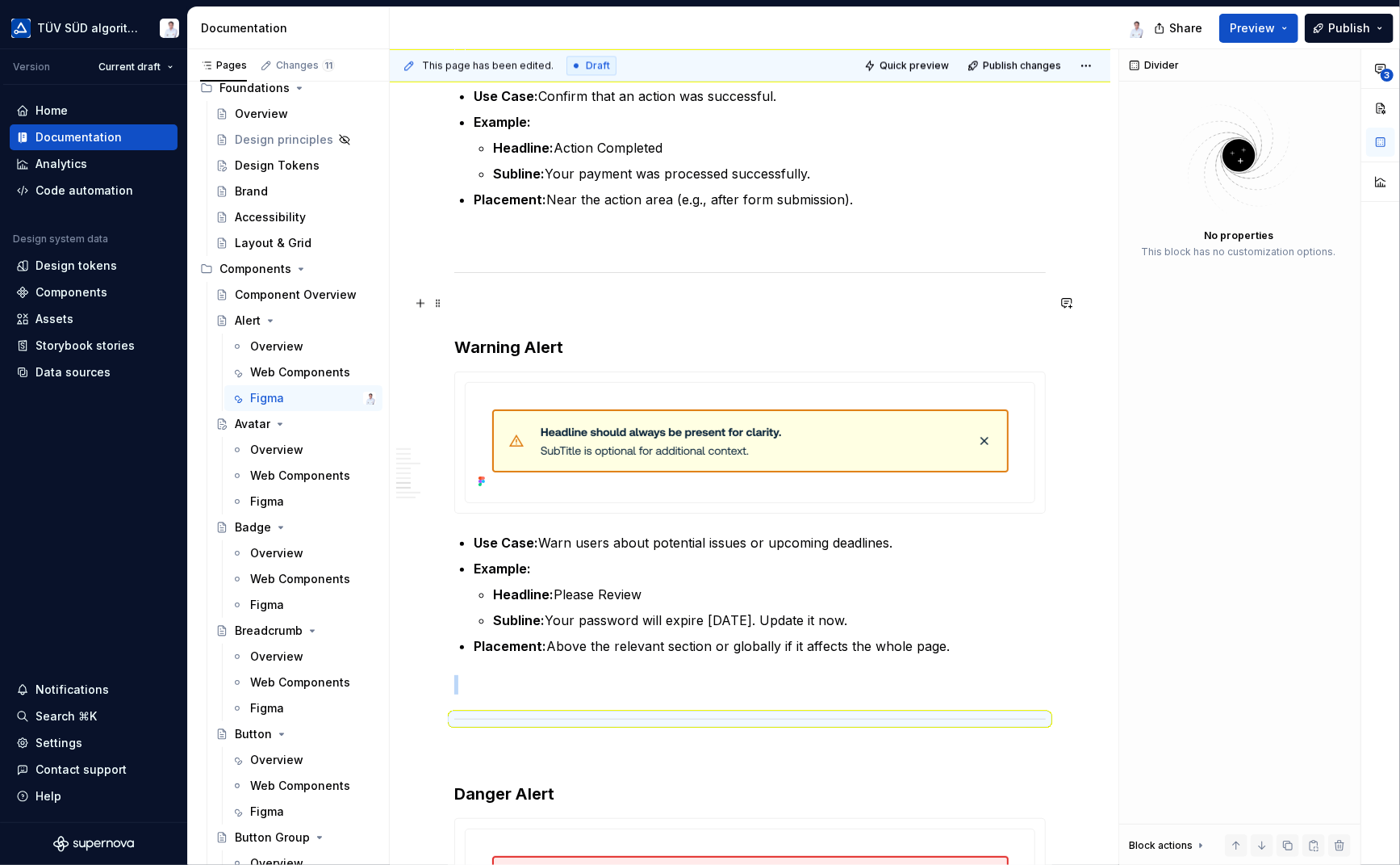
click at [508, 304] on p at bounding box center [750, 307] width 592 height 20
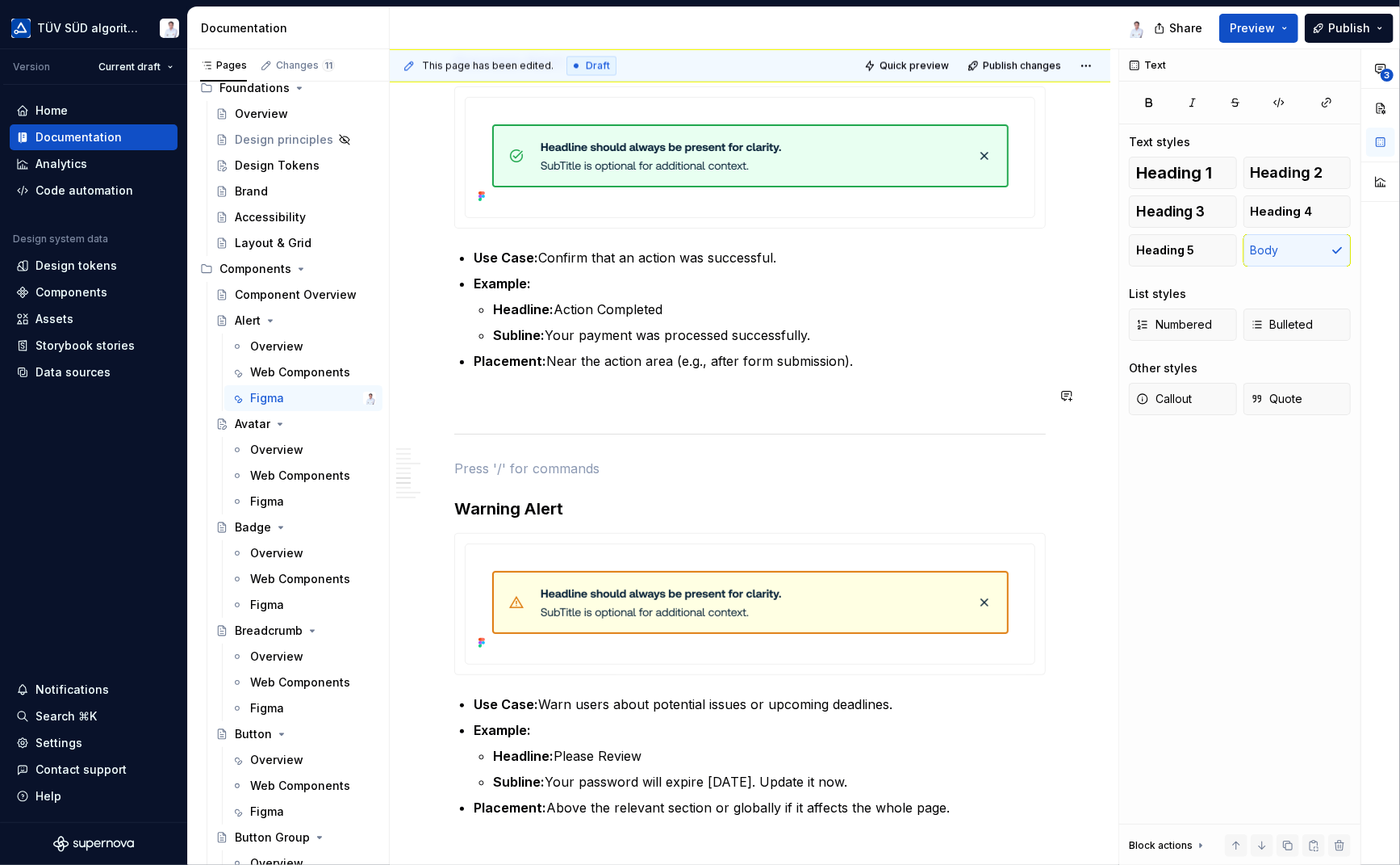
click at [507, 406] on div "Link to Figma library: Alert Link or search in Figma for ‘ <ts-alert> ‘ When to…" at bounding box center [750, 289] width 592 height 4358
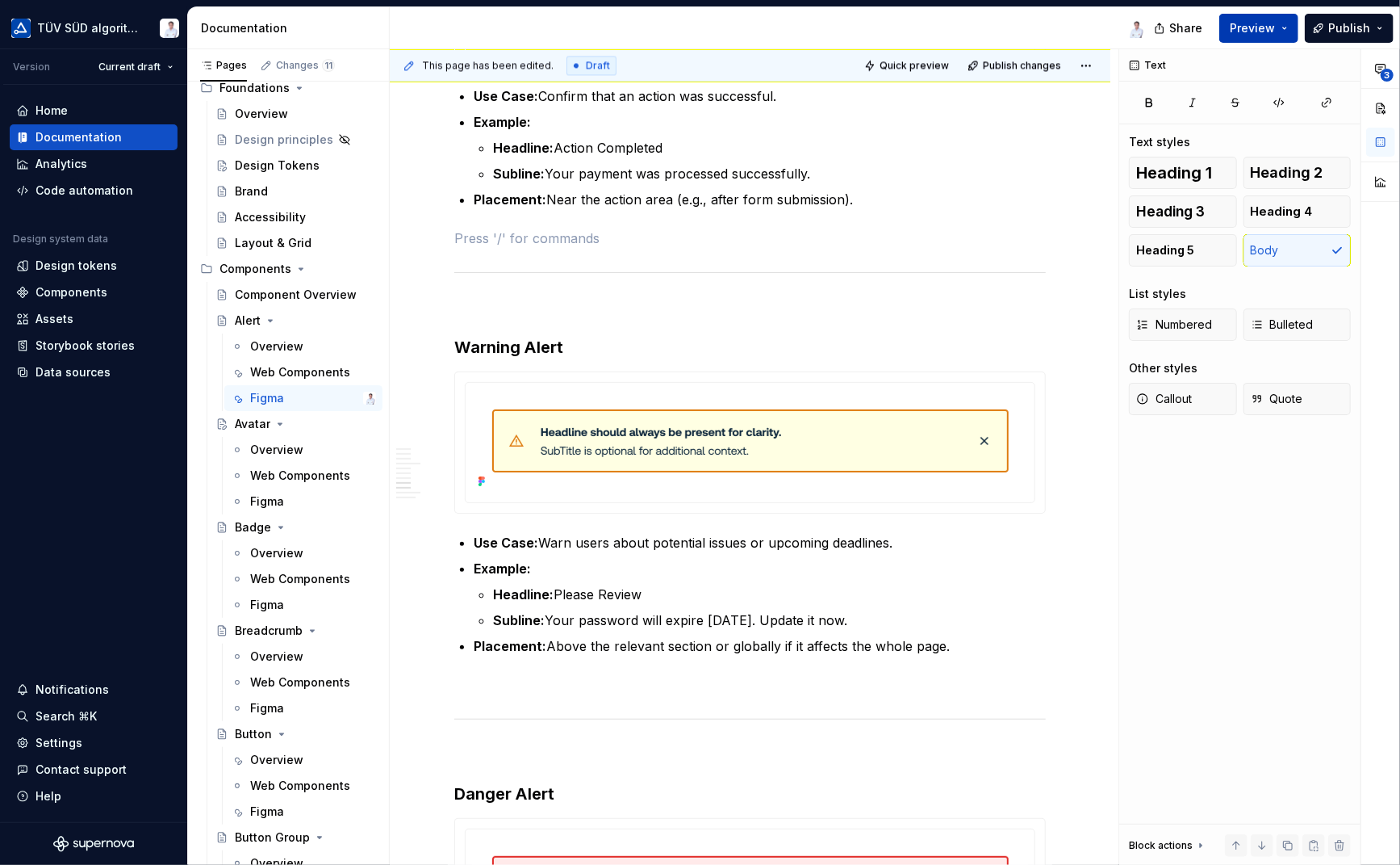
click at [1247, 22] on span "Preview" at bounding box center [1252, 28] width 45 height 16
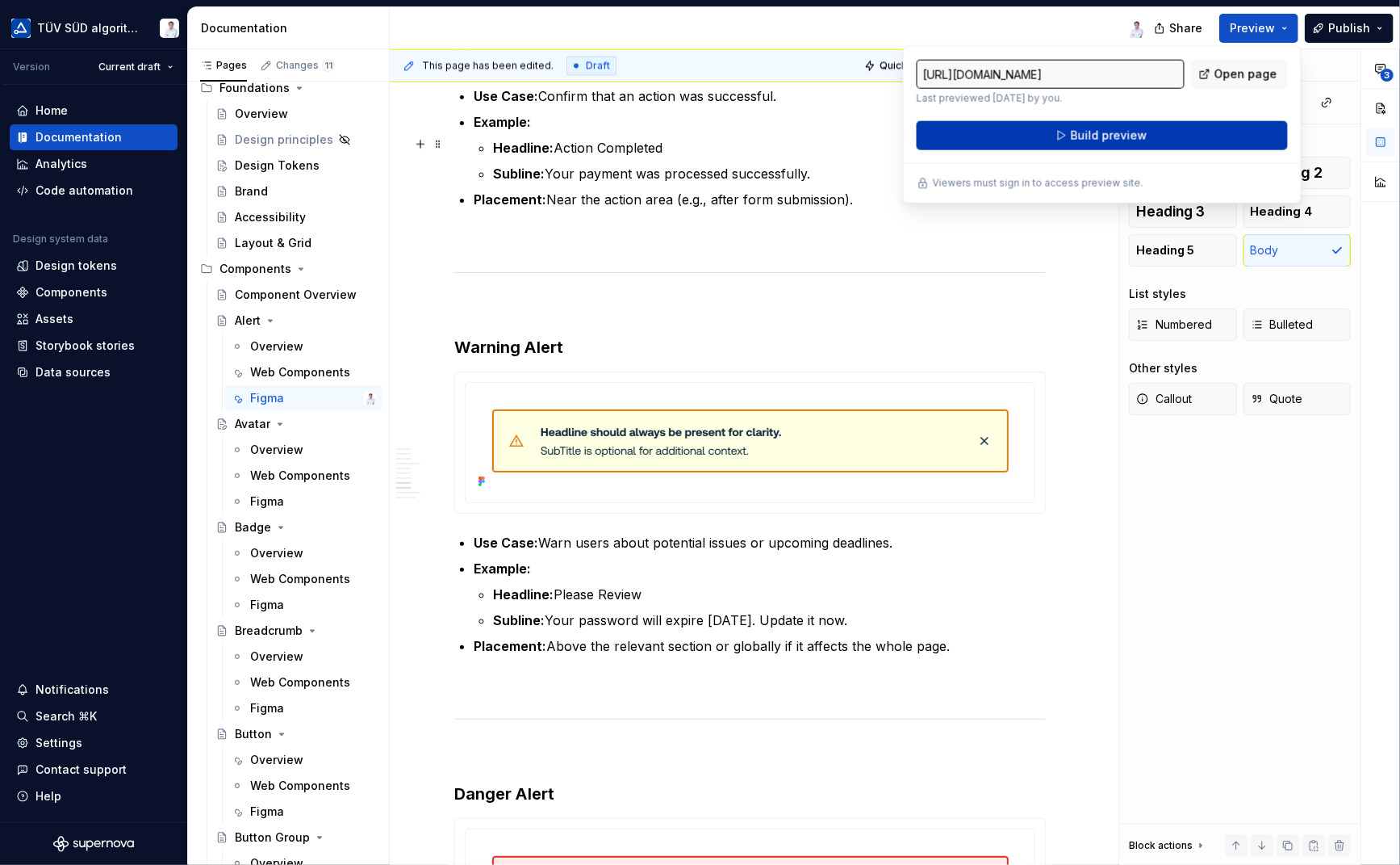
click at [1107, 133] on span "Build preview" at bounding box center [1108, 136] width 76 height 16
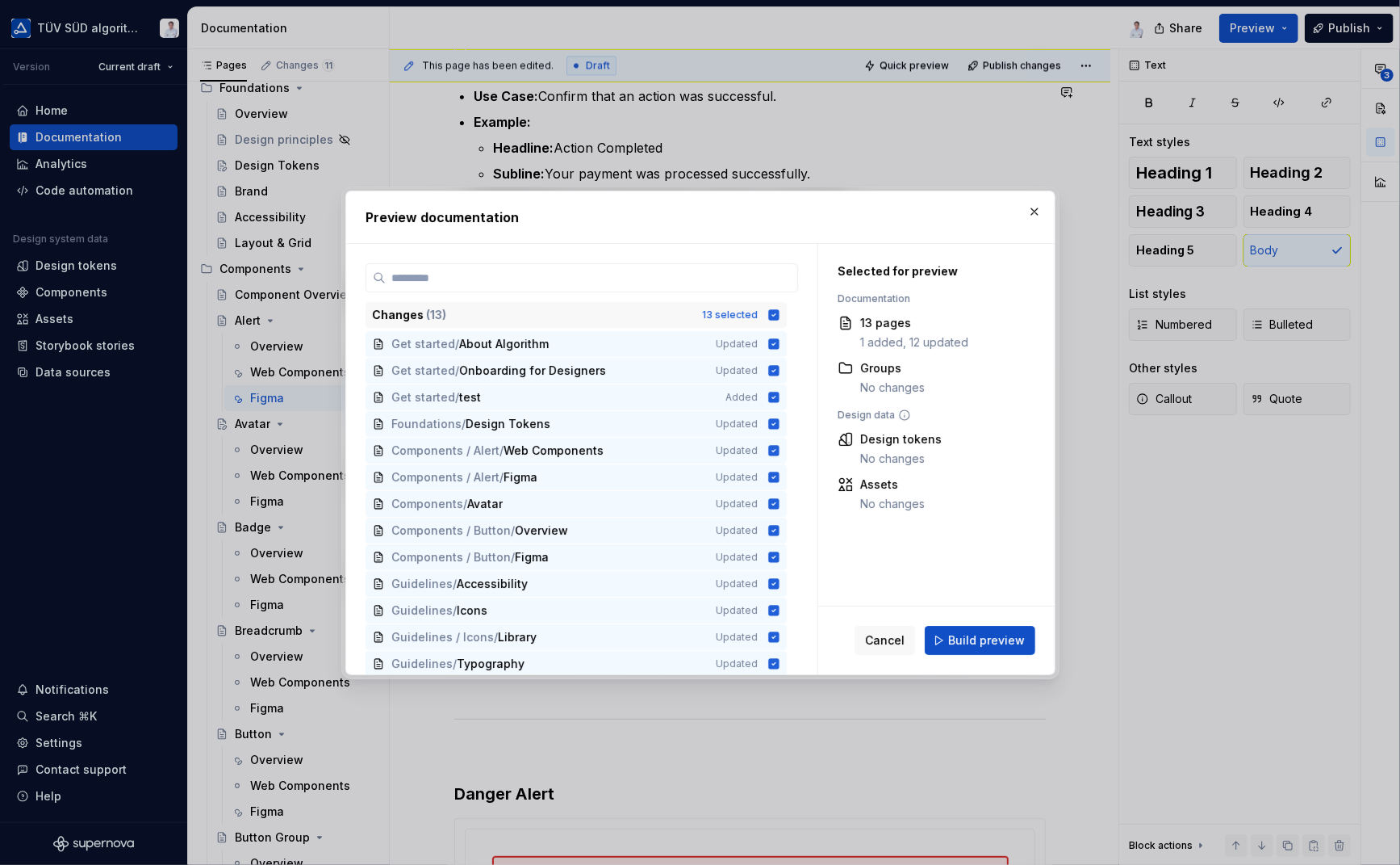
click at [778, 313] on icon at bounding box center [774, 315] width 11 height 11
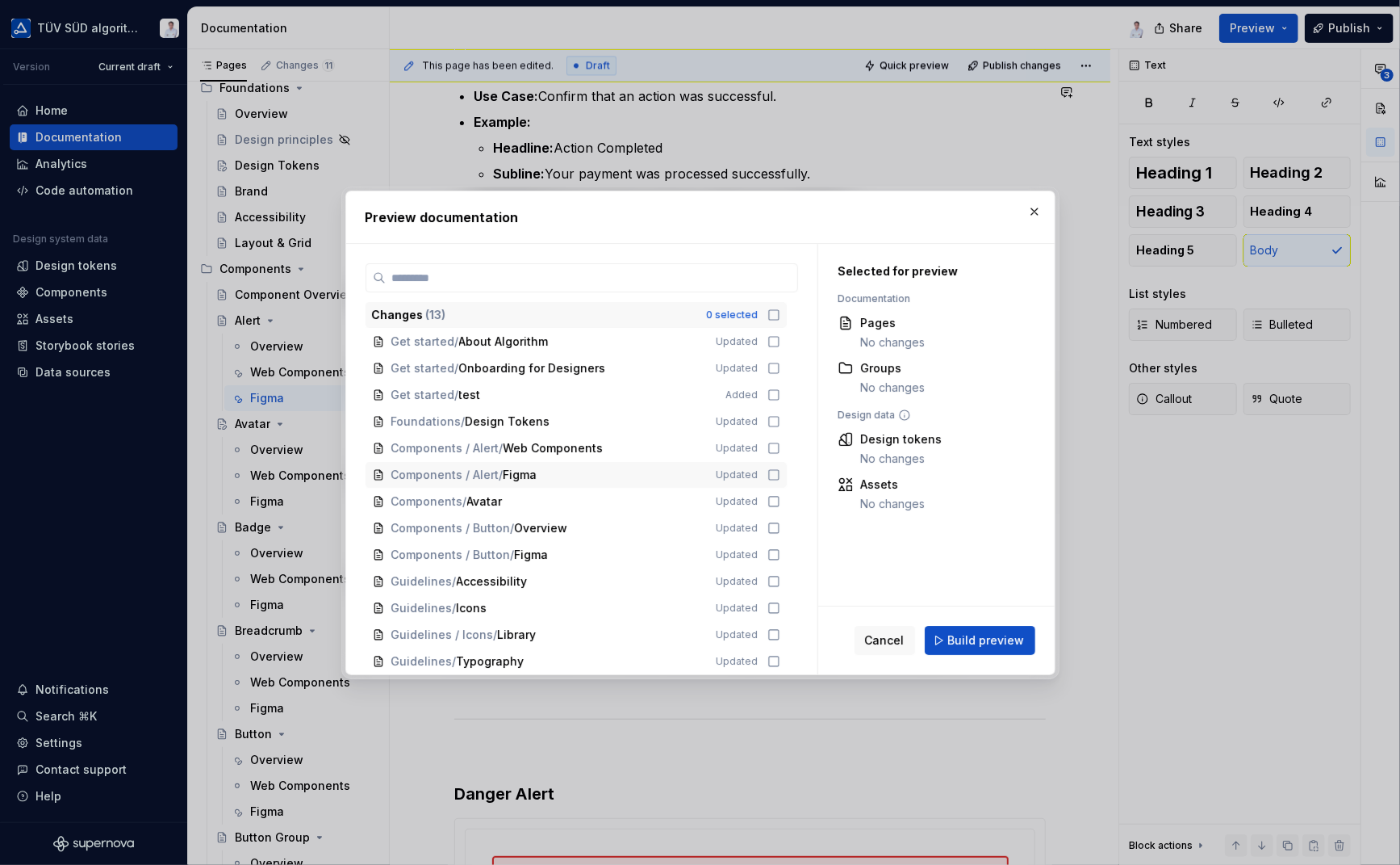
scroll to position [0, 0]
click at [769, 477] on icon at bounding box center [774, 477] width 10 height 10
click at [952, 632] on span "Build preview" at bounding box center [986, 640] width 76 height 16
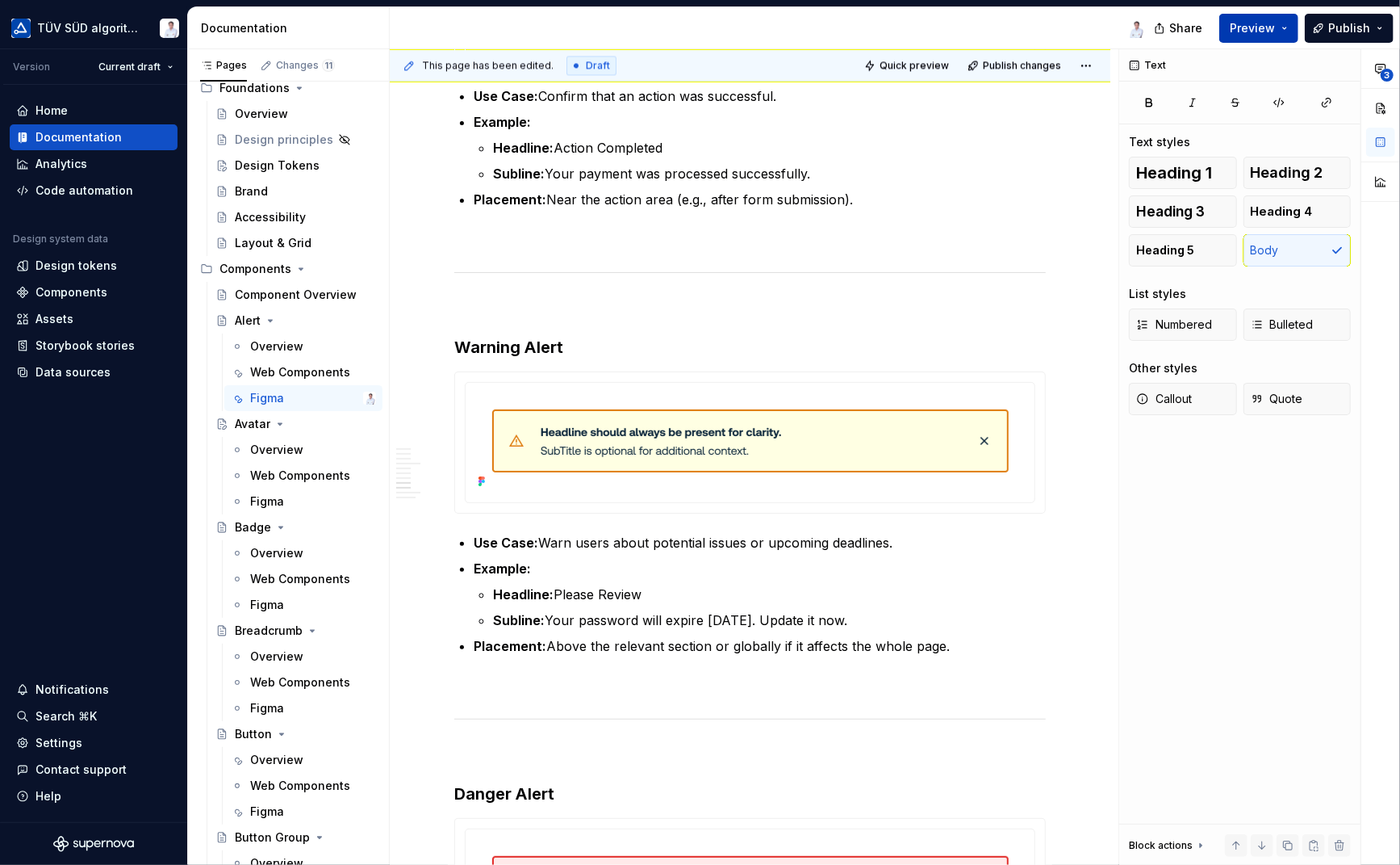
click at [1285, 26] on button "Preview" at bounding box center [1259, 28] width 79 height 29
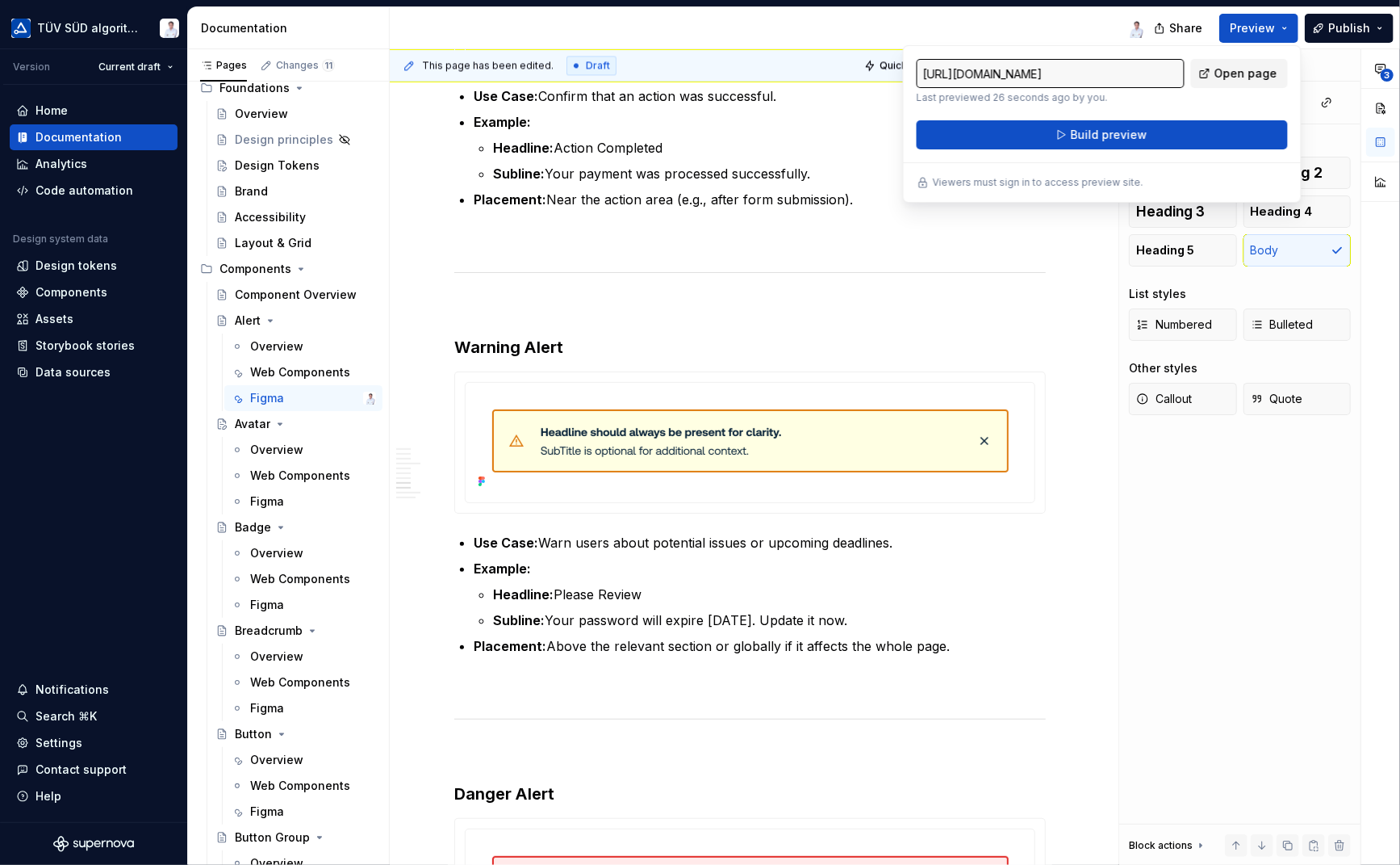
drag, startPoint x: 1285, startPoint y: 26, endPoint x: 1228, endPoint y: 67, distance: 70.2
click at [1228, 67] on span "Open page" at bounding box center [1246, 74] width 63 height 16
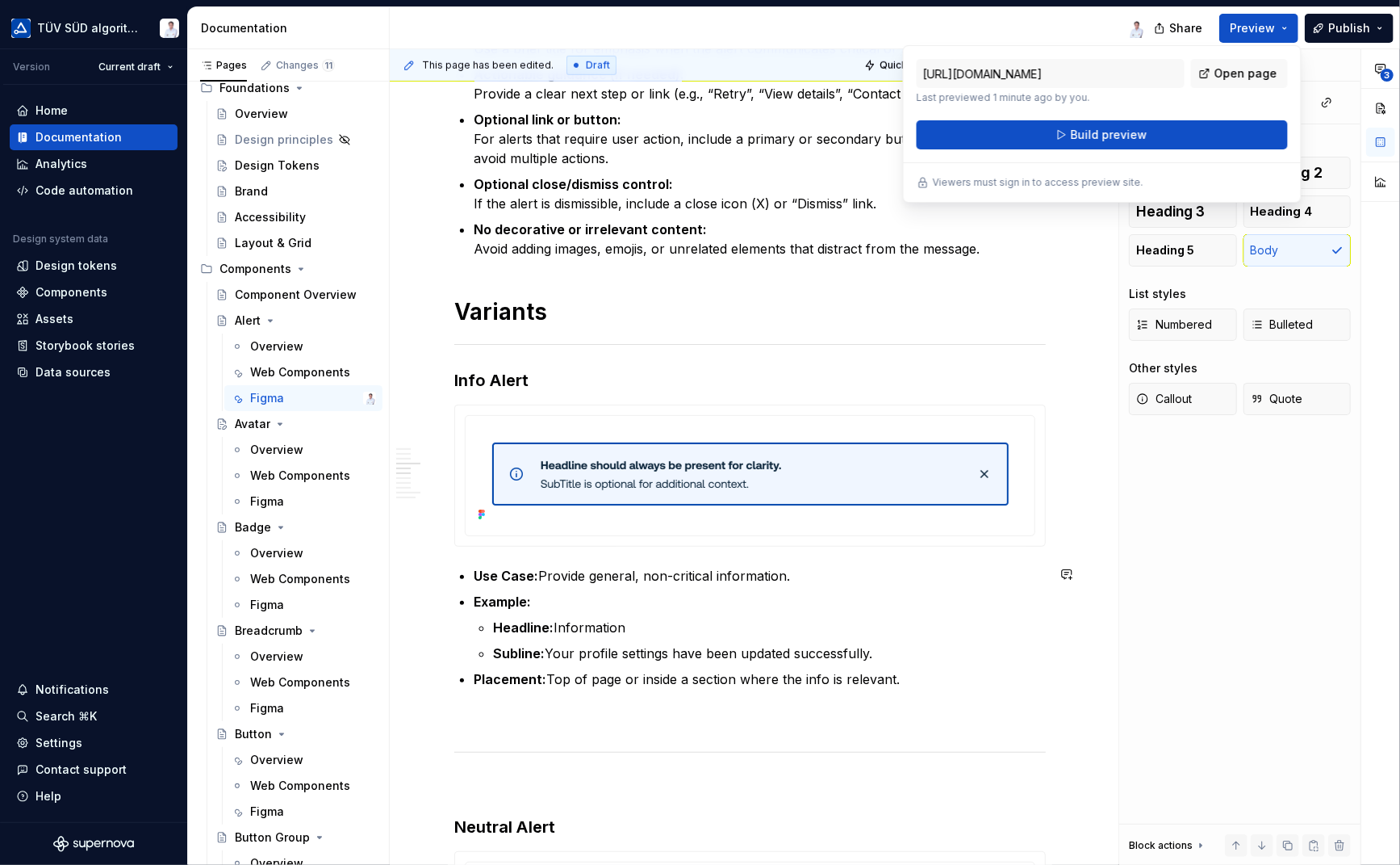
scroll to position [1320, 0]
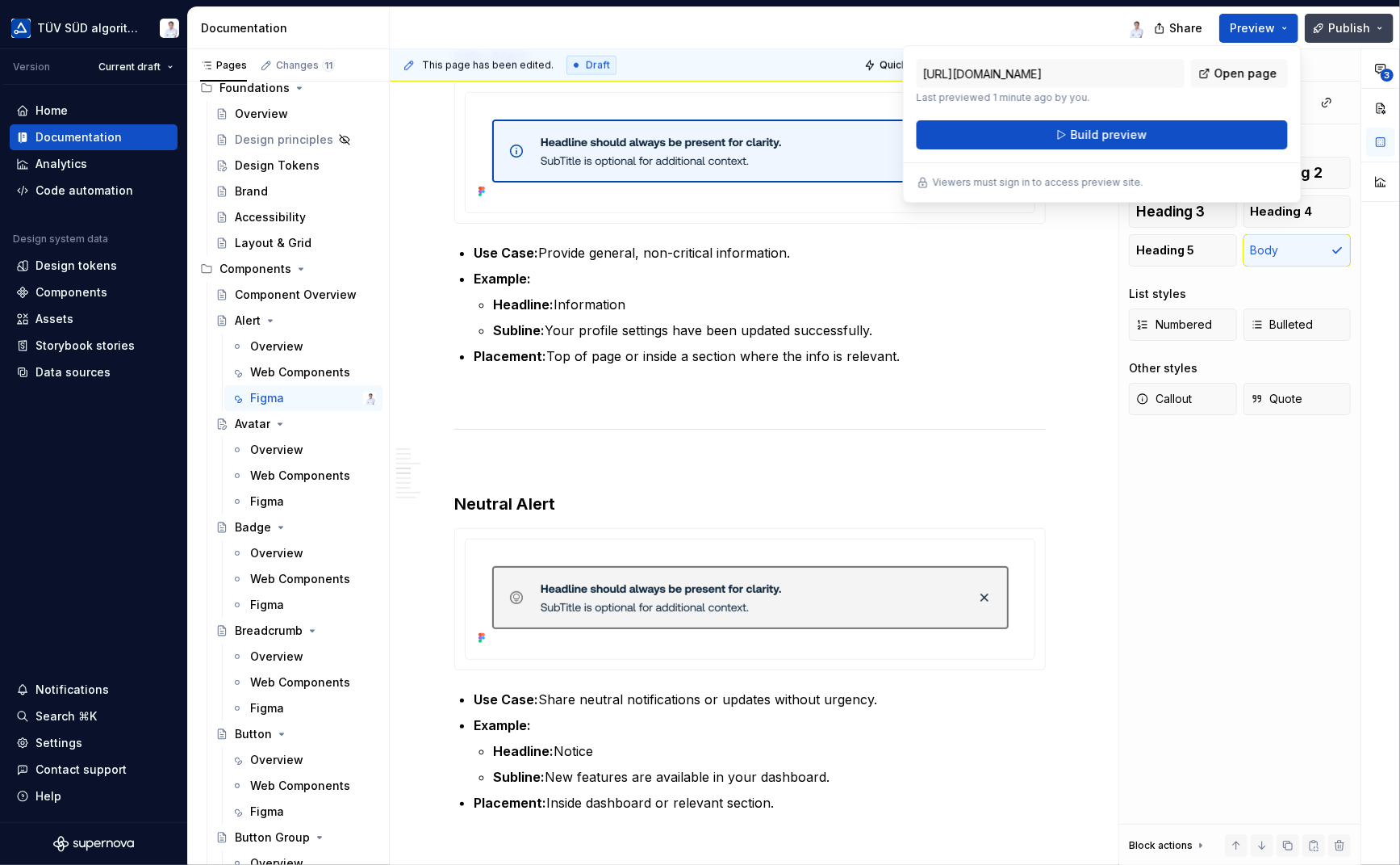
click at [1336, 22] on span "Publish" at bounding box center [1349, 28] width 42 height 16
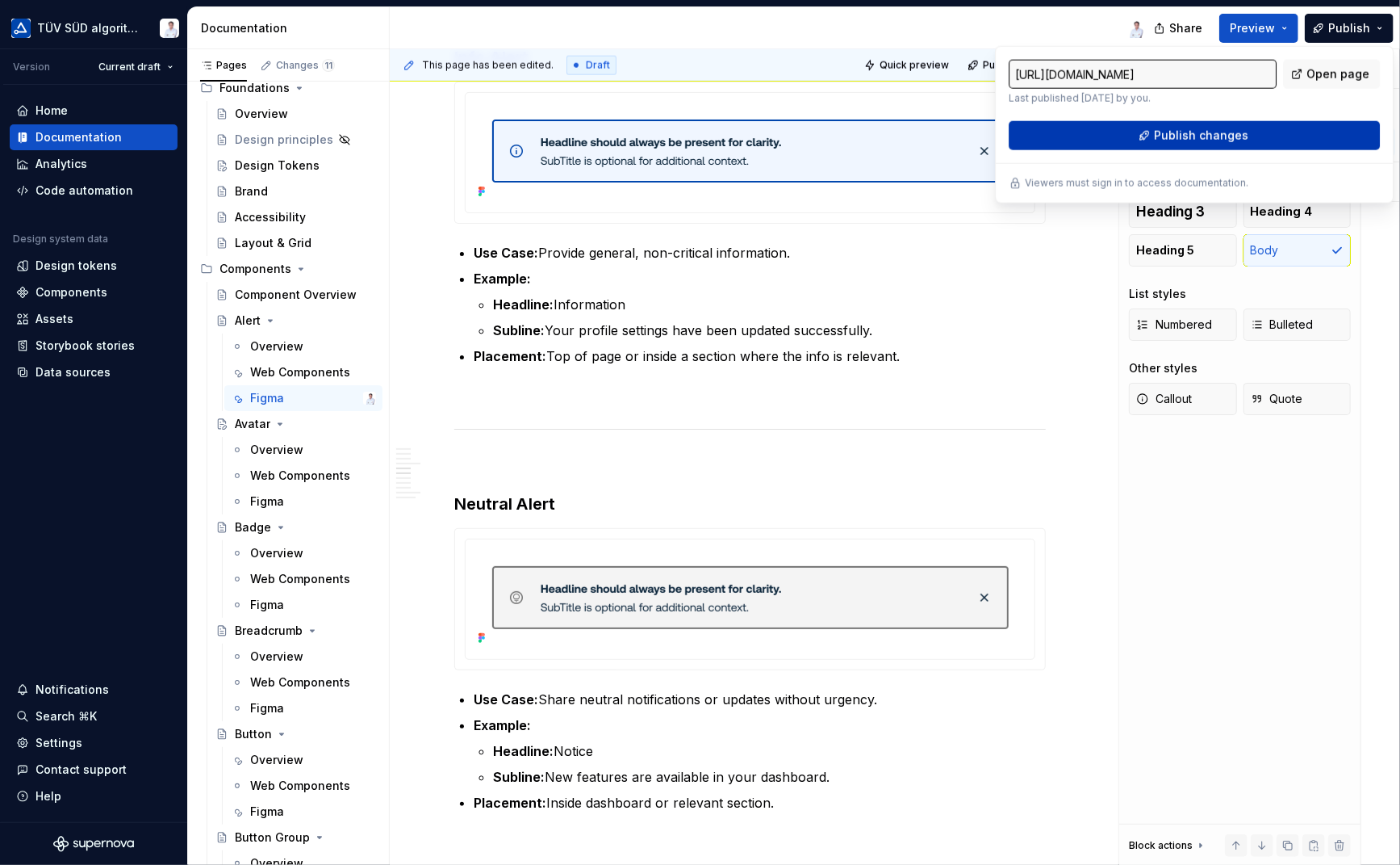
click at [1190, 143] on button "Publish changes" at bounding box center [1194, 136] width 372 height 29
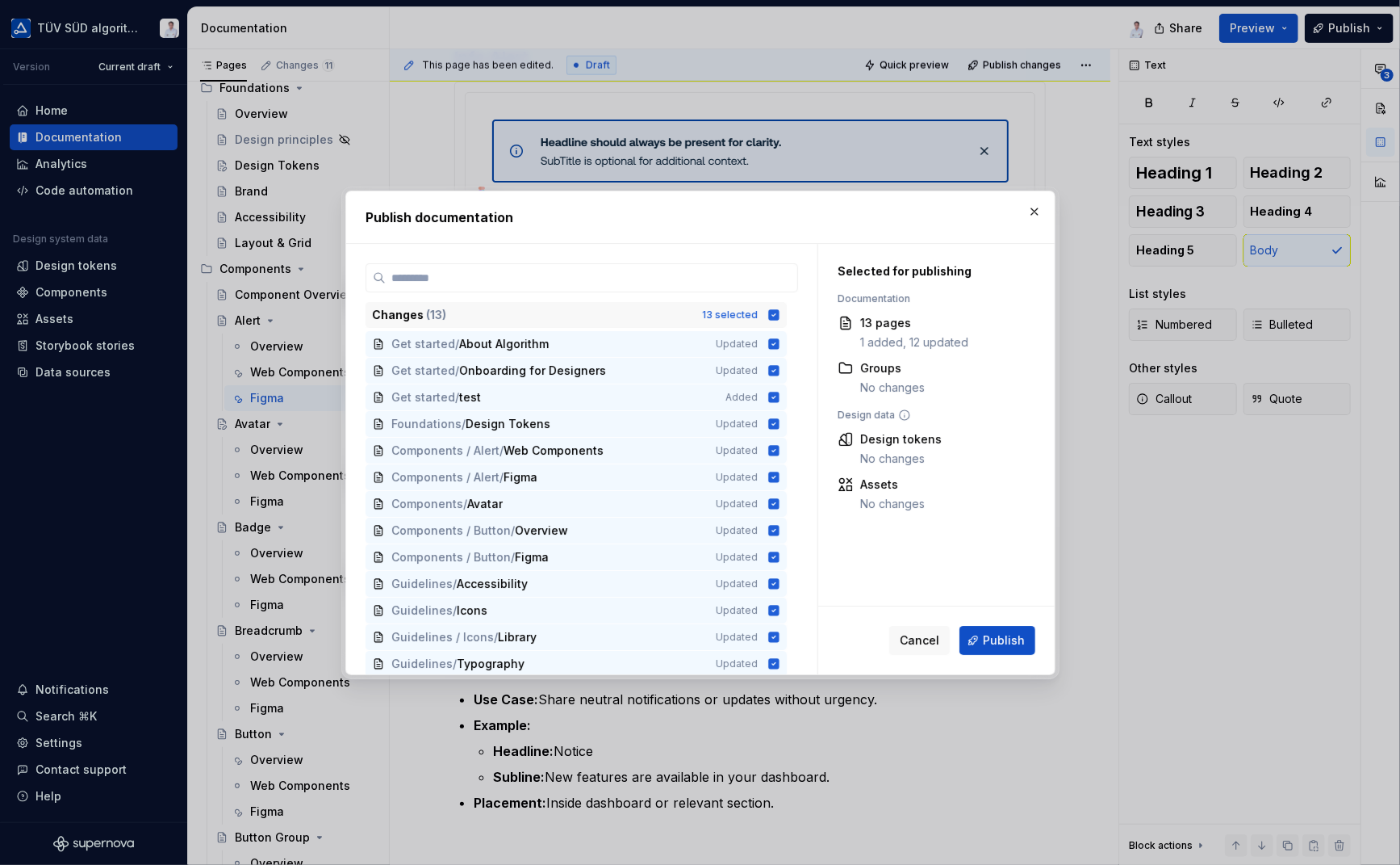
click at [772, 313] on icon at bounding box center [774, 315] width 11 height 11
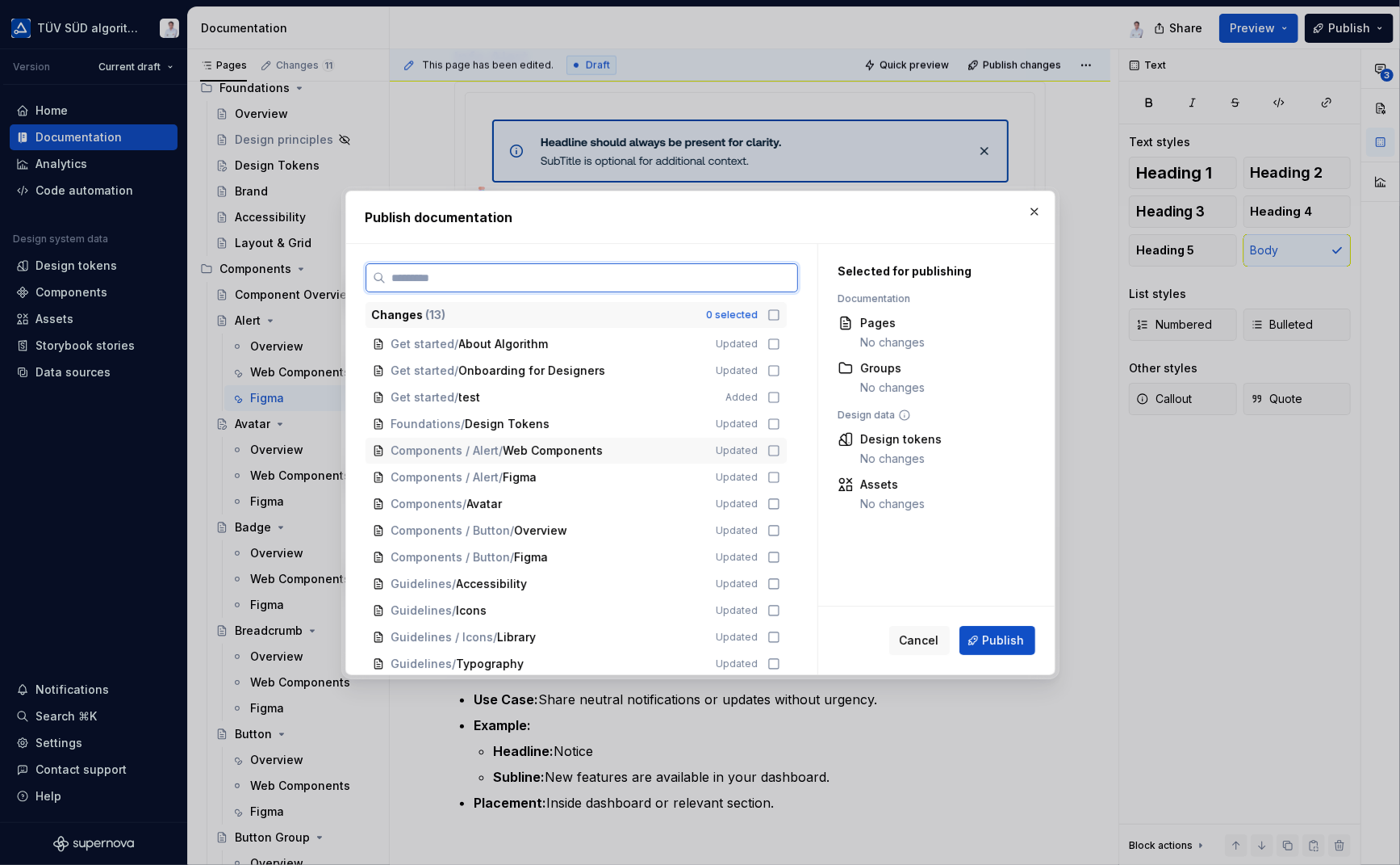
click at [773, 451] on icon at bounding box center [774, 450] width 13 height 13
click at [990, 645] on span "Publish" at bounding box center [1004, 640] width 42 height 16
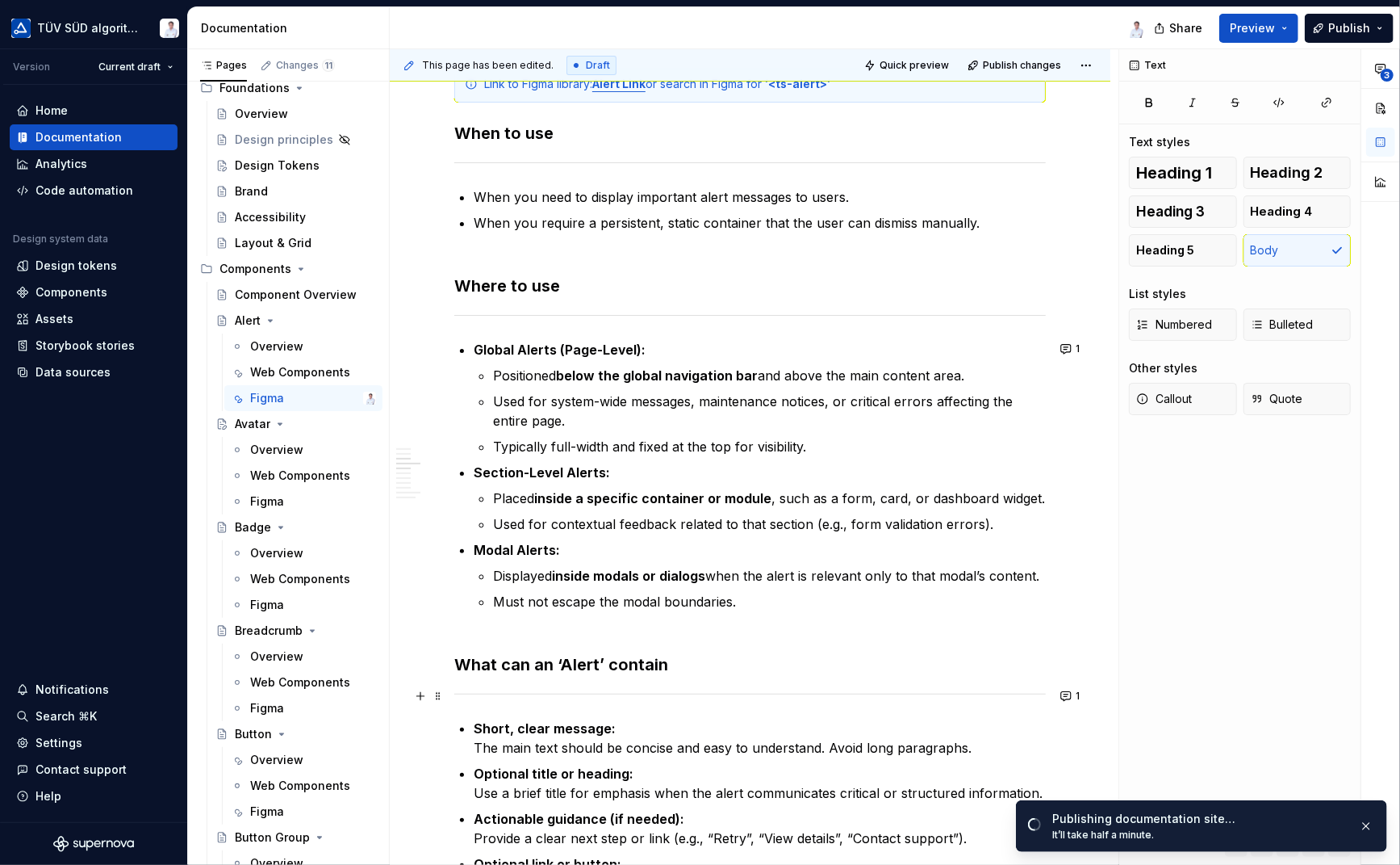
scroll to position [0, 0]
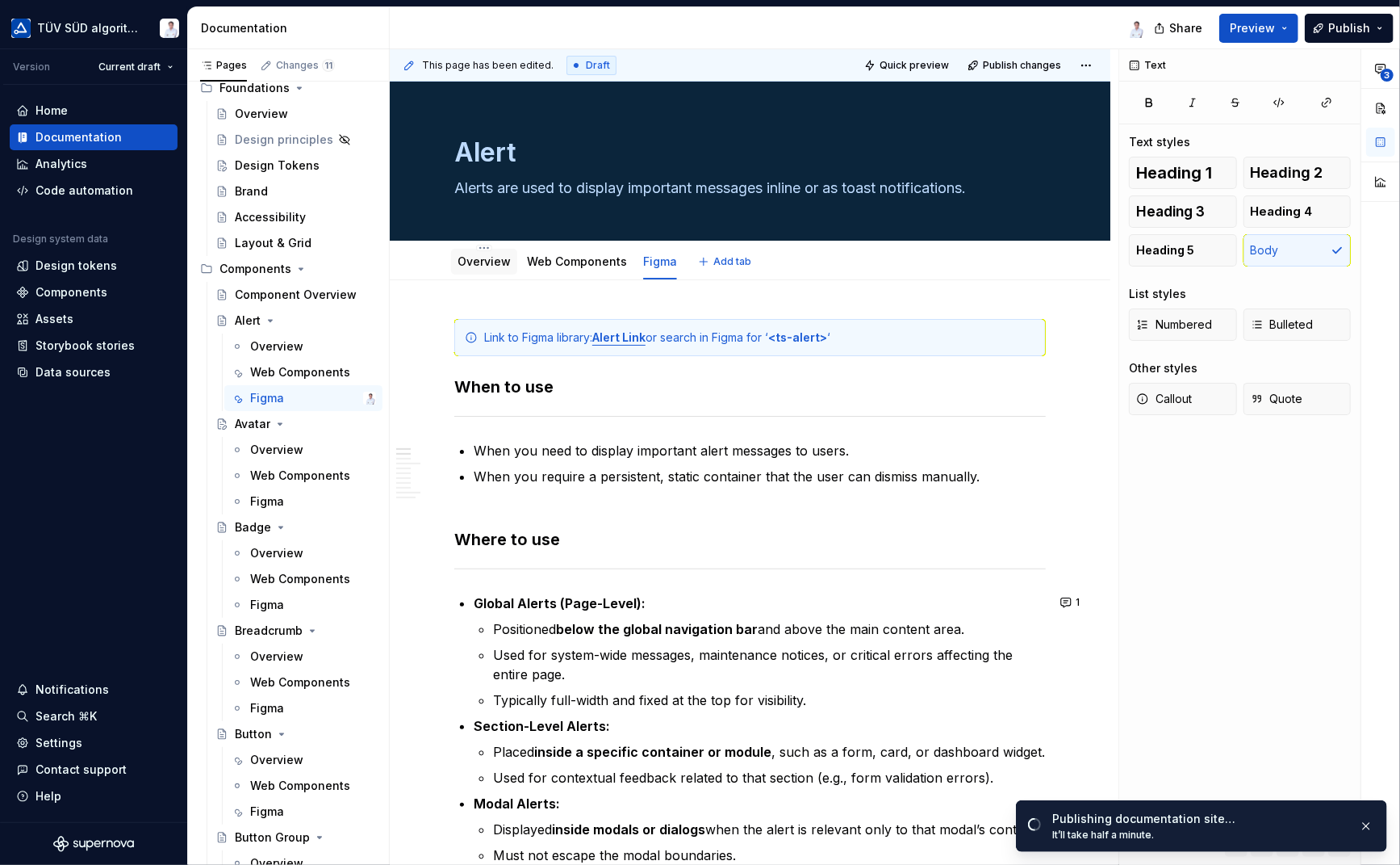
click at [474, 258] on link "Overview" at bounding box center [484, 261] width 53 height 14
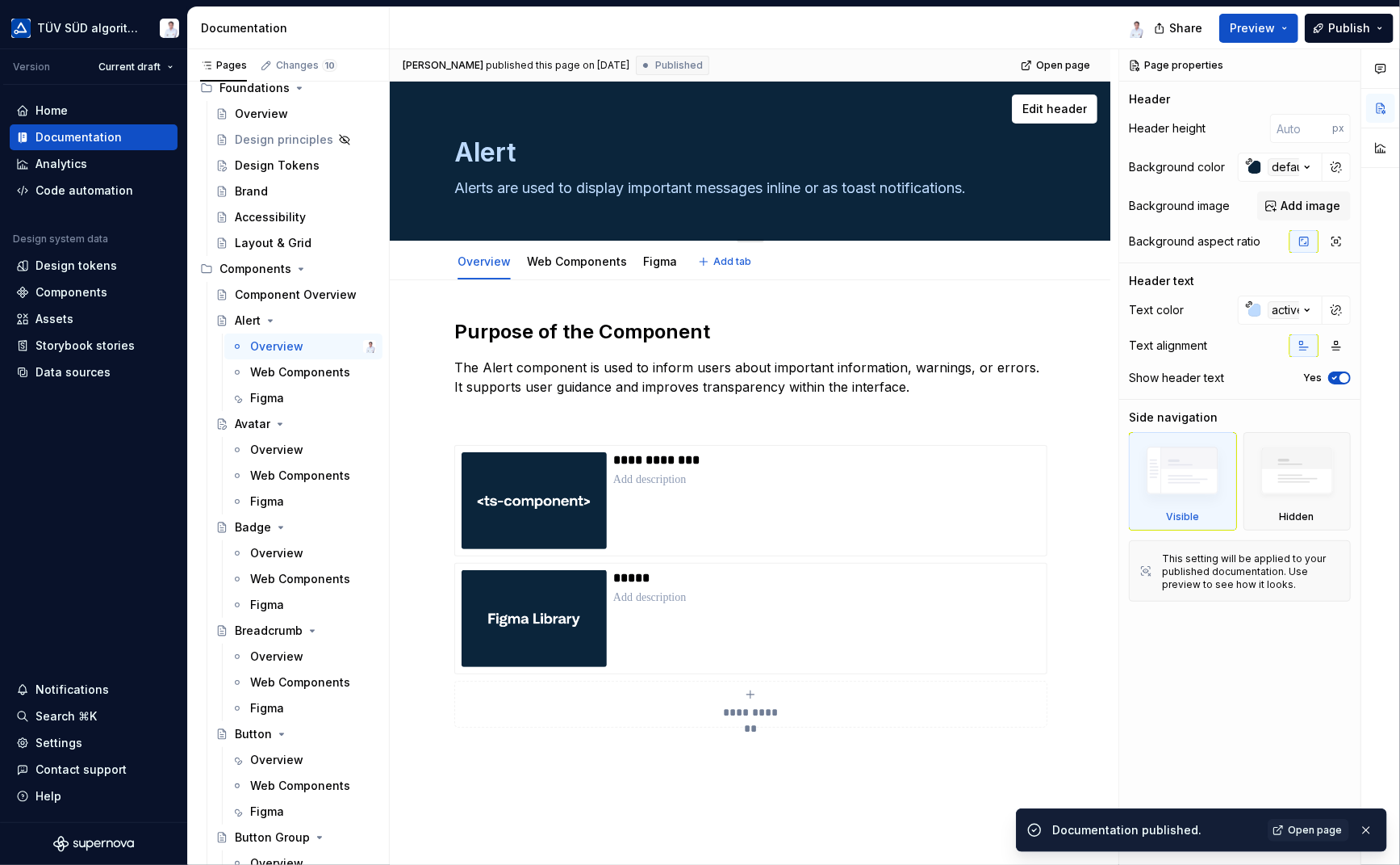
click at [535, 185] on textarea "Alerts are used to display important messages inline or as toast notifications." at bounding box center [747, 188] width 592 height 26
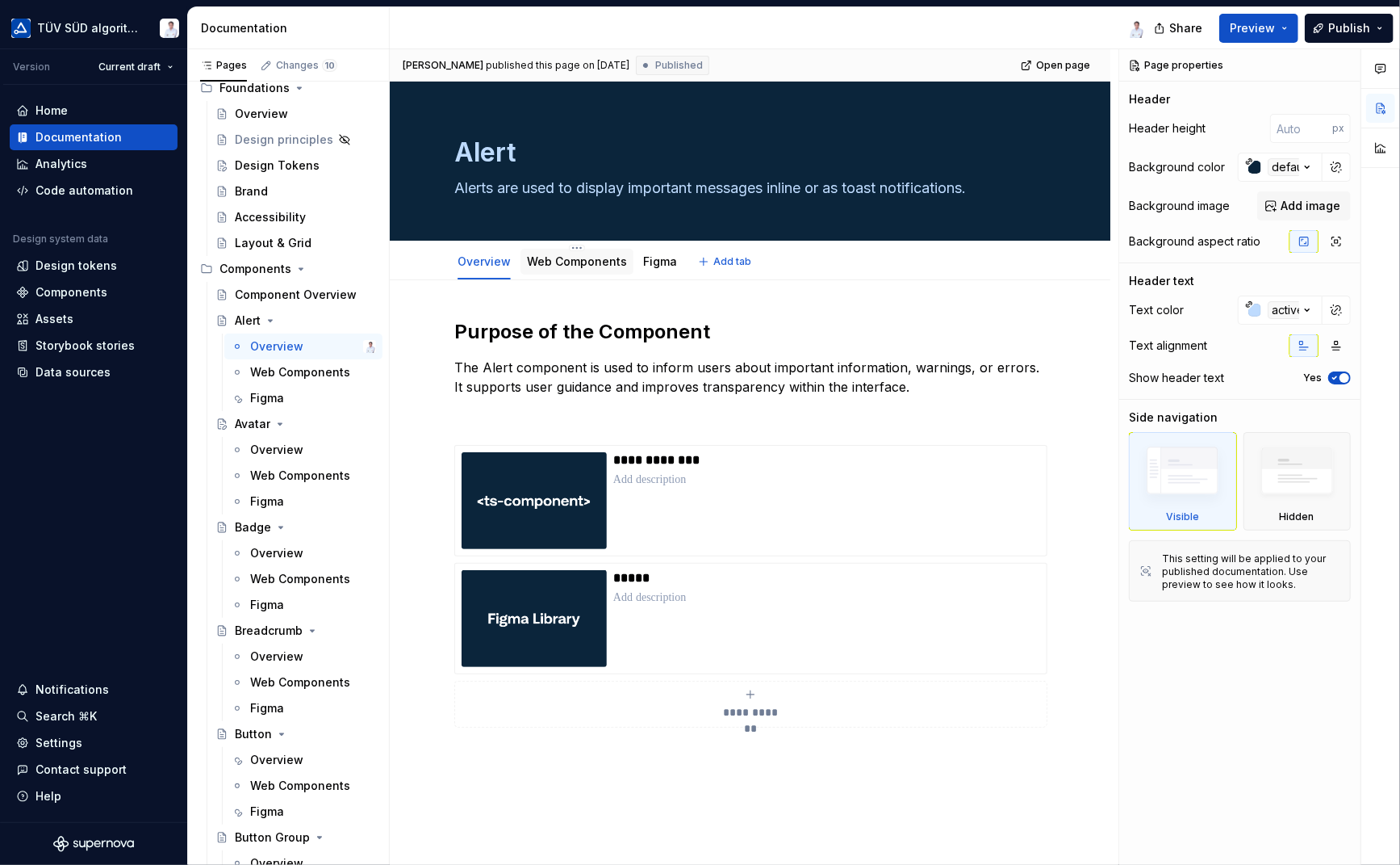
click at [552, 257] on link "Web Components" at bounding box center [577, 261] width 100 height 14
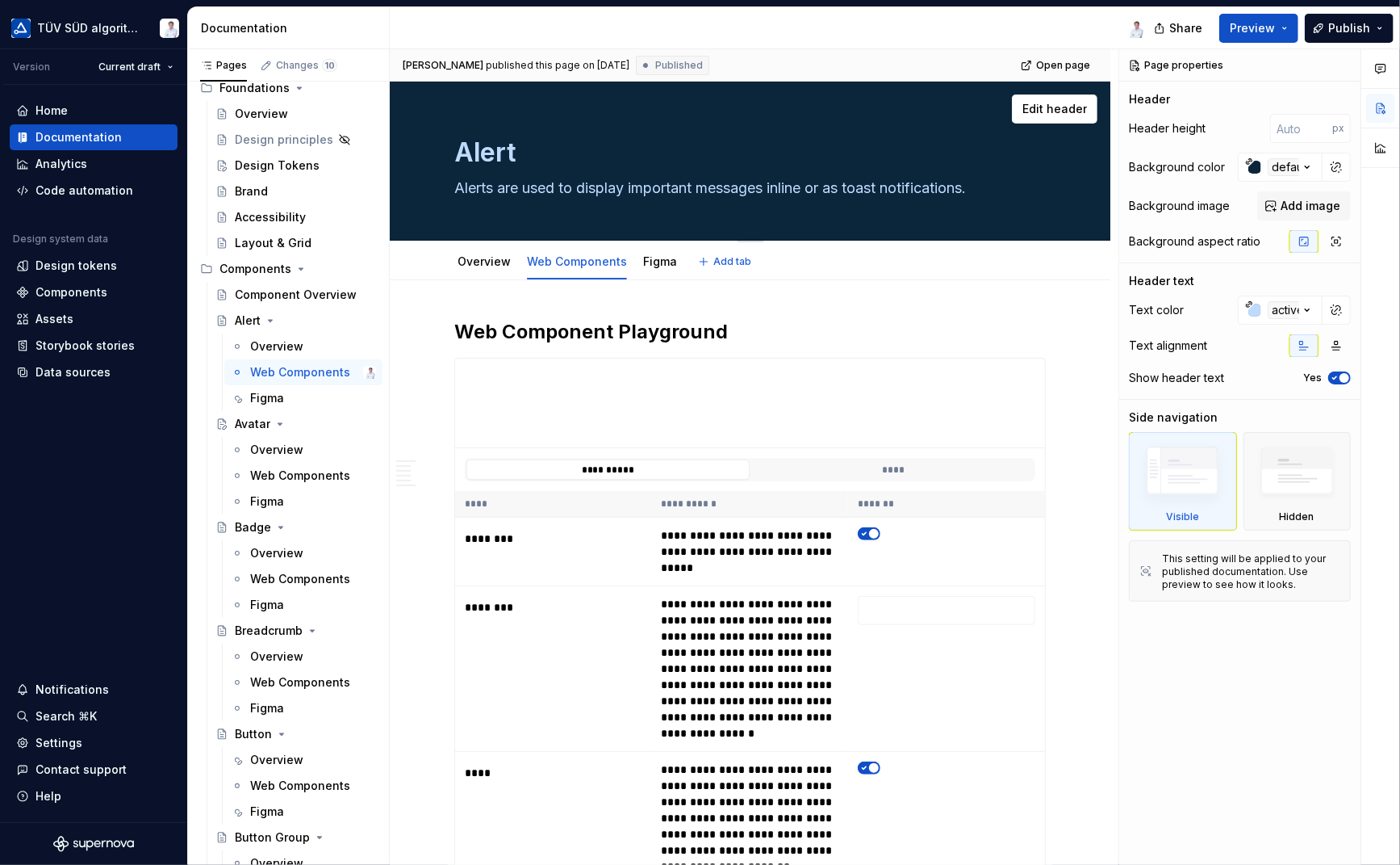
click at [686, 184] on textarea "Alerts are used to display important messages inline or as toast notifications." at bounding box center [747, 188] width 592 height 26
click at [1034, 104] on span "Edit header" at bounding box center [1055, 109] width 65 height 16
click at [979, 187] on textarea "Alerts are used to display important messages inline or as toast notifications." at bounding box center [747, 188] width 592 height 26
drag, startPoint x: 980, startPoint y: 185, endPoint x: 455, endPoint y: 188, distance: 525.0
click at [455, 188] on textarea "Alerts are used to display important messages inline or as toast notifications." at bounding box center [747, 188] width 592 height 26
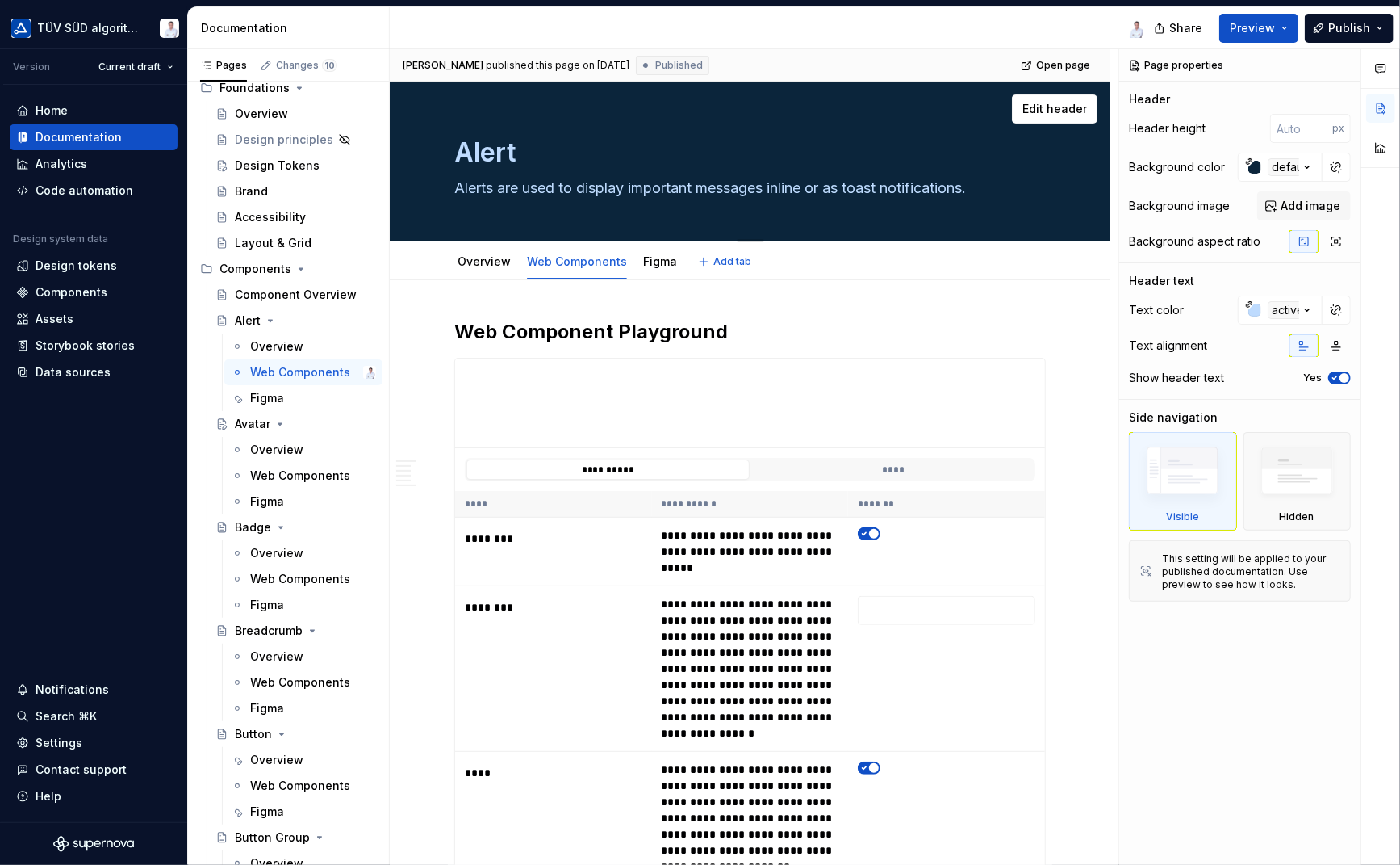
click at [772, 189] on textarea "Alerts are used to display important messages inline or as toast notifications." at bounding box center [747, 188] width 592 height 26
drag, startPoint x: 988, startPoint y: 186, endPoint x: 451, endPoint y: 180, distance: 537.0
click at [451, 180] on div "Alert Alerts are used to display important messages inline or as toast notifica…" at bounding box center [749, 161] width 721 height 159
paste textarea "<ts-alert>"
type textarea "*"
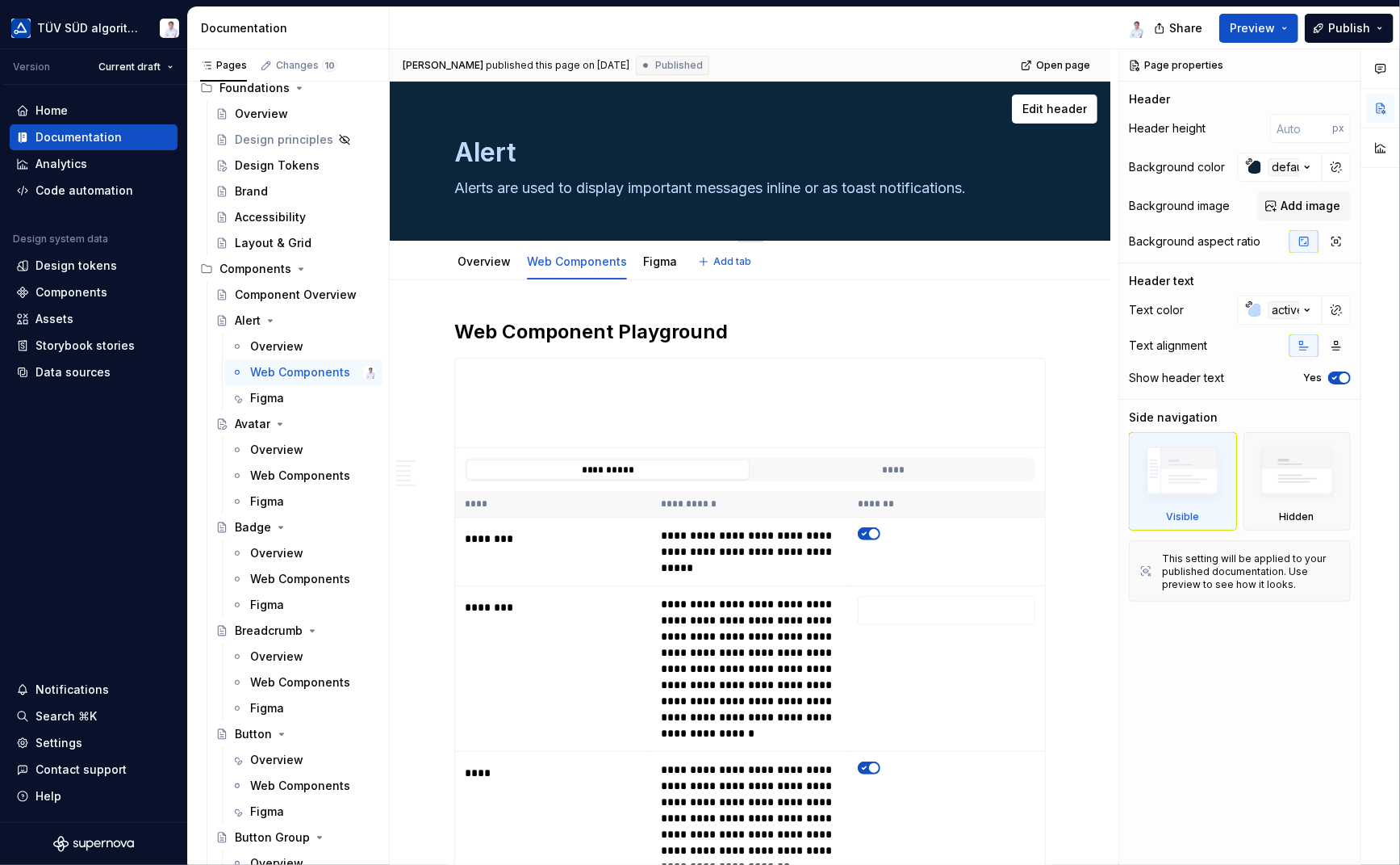
type textarea "<ts-alert>"
type textarea "*"
type textarea "<ts-alert>"
click at [644, 263] on link "Figma" at bounding box center [660, 261] width 34 height 14
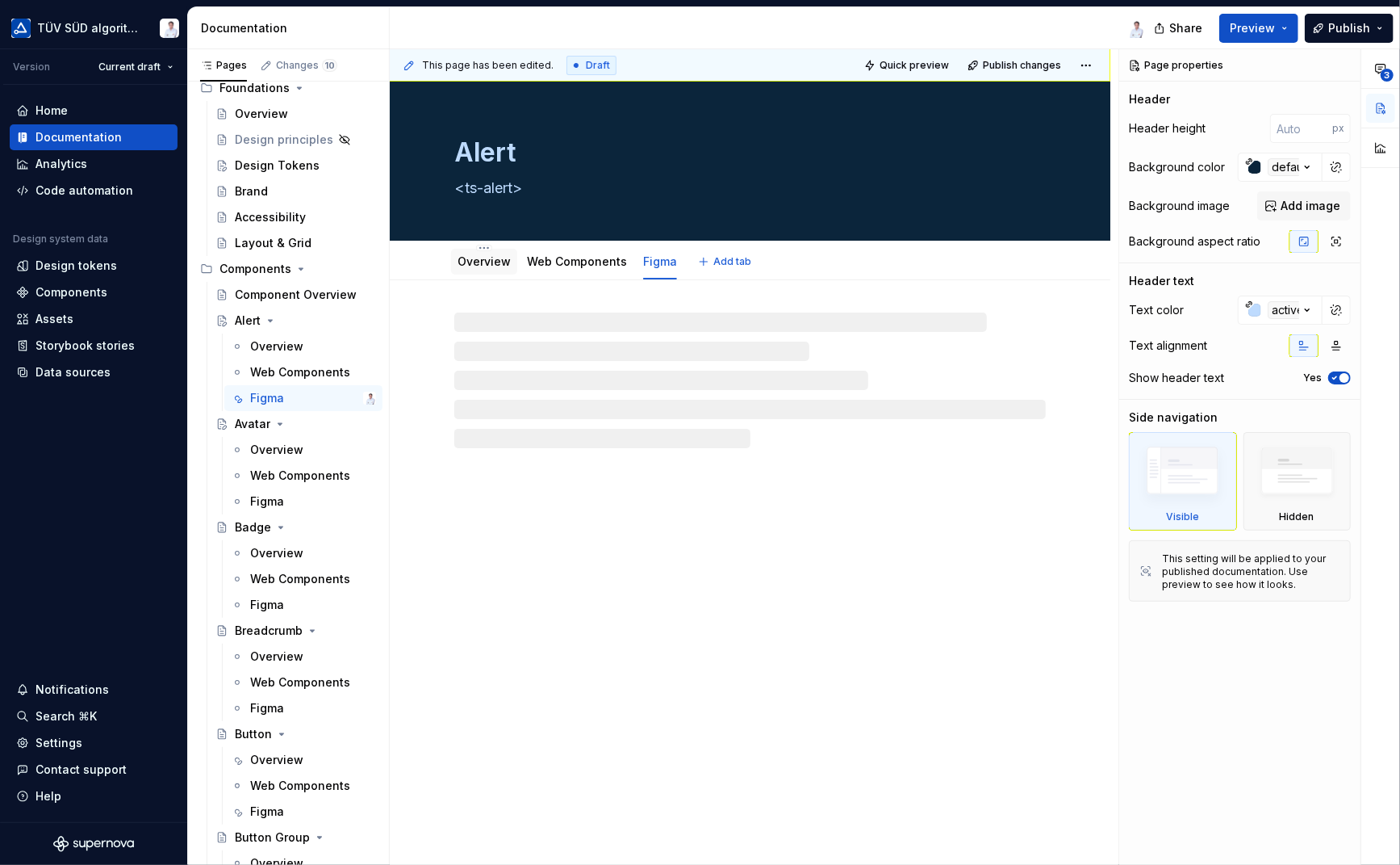
click at [484, 258] on link "Overview" at bounding box center [484, 261] width 53 height 14
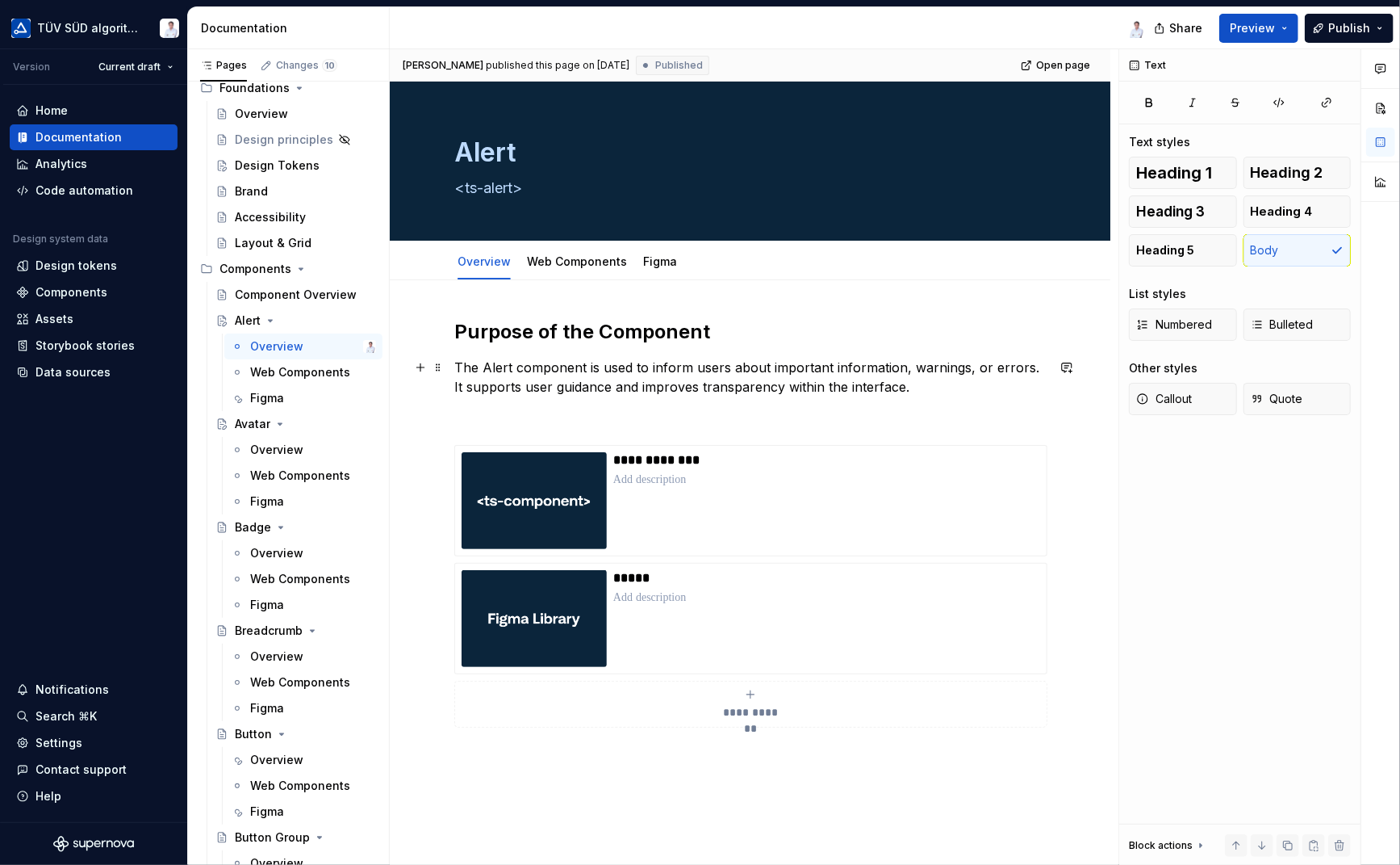
click at [918, 383] on p "The Alert component is used to inform users about important information, warnin…" at bounding box center [750, 376] width 592 height 39
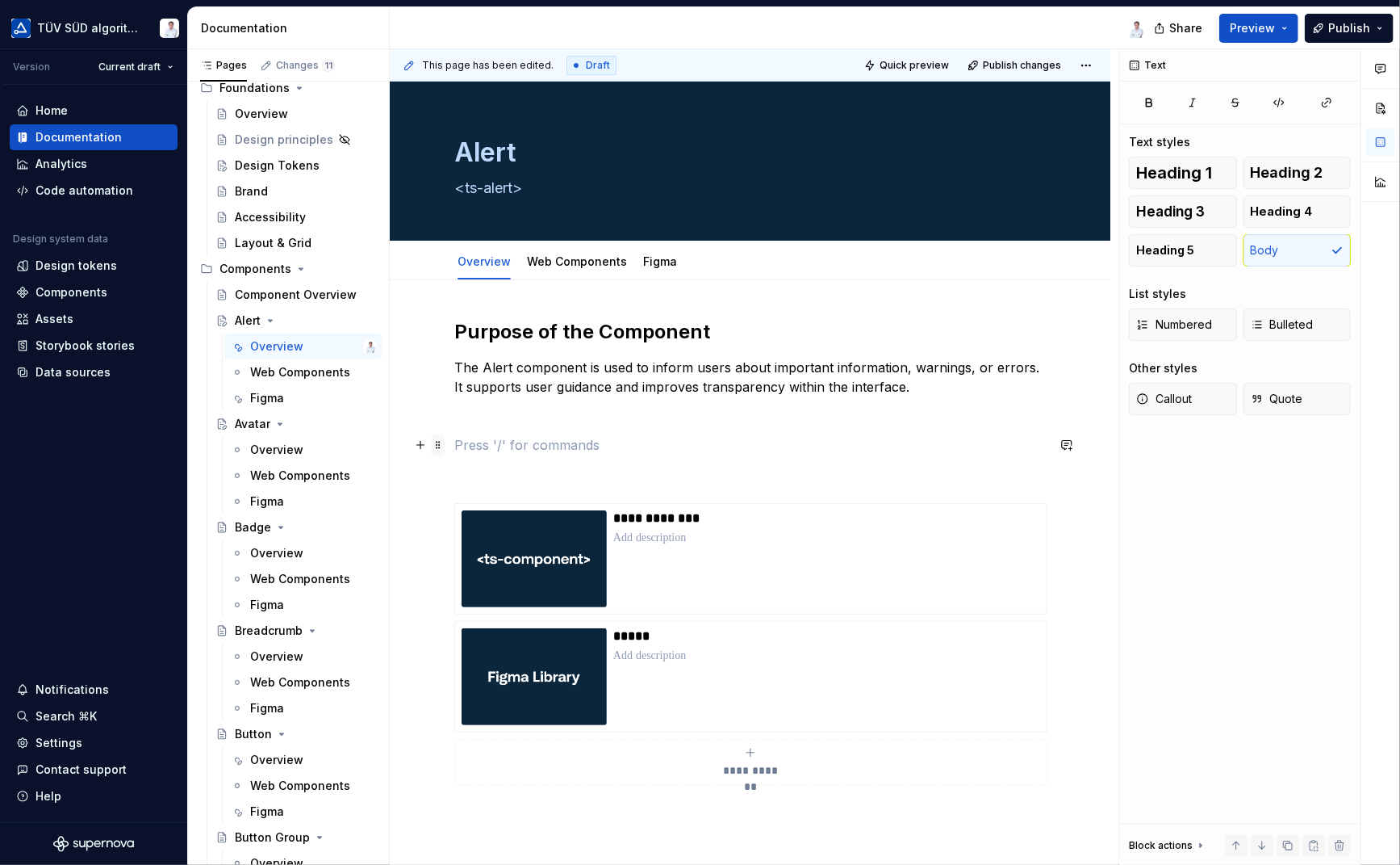
click at [435, 443] on span at bounding box center [438, 445] width 13 height 23
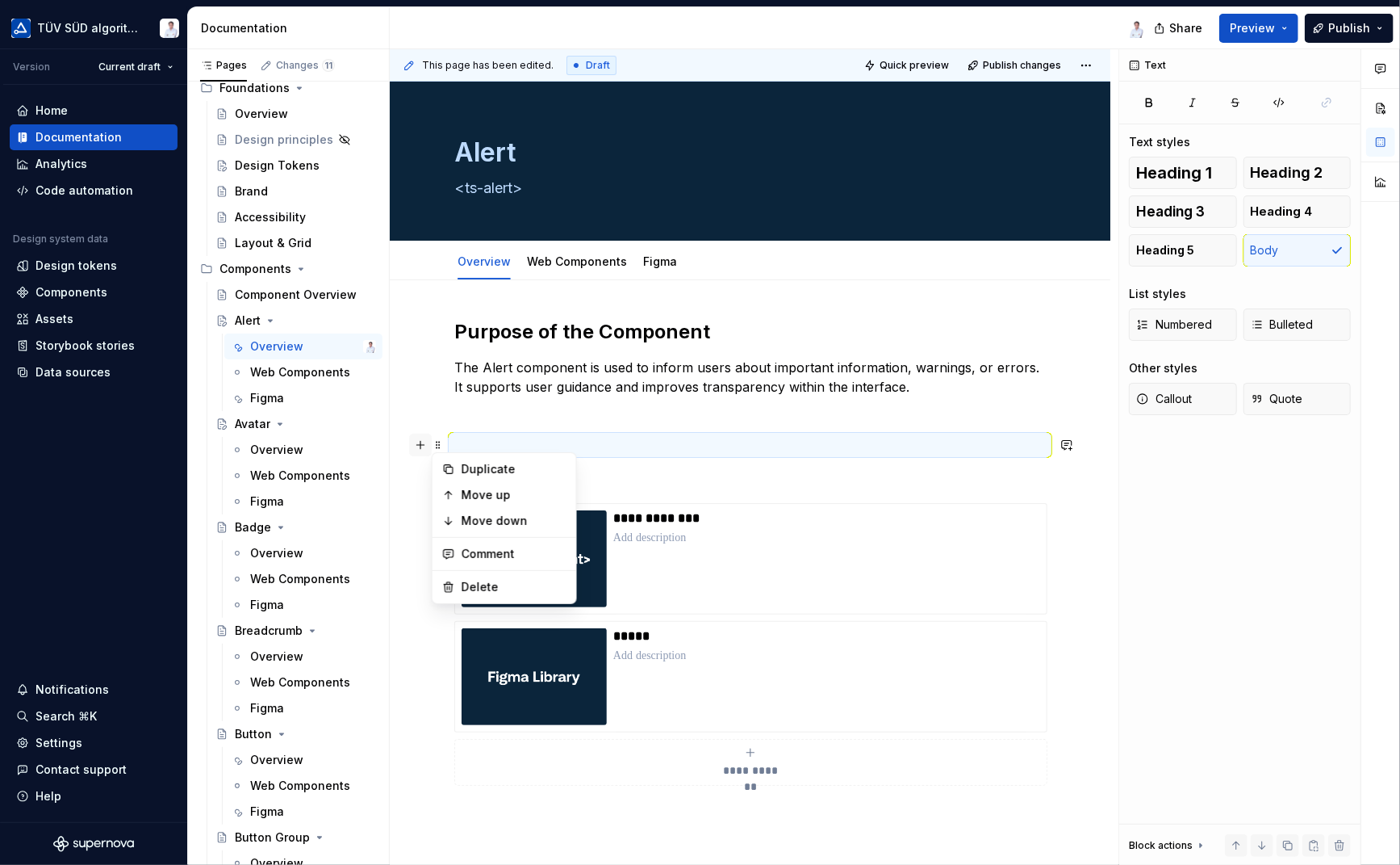
click at [415, 443] on button "button" at bounding box center [420, 445] width 22 height 23
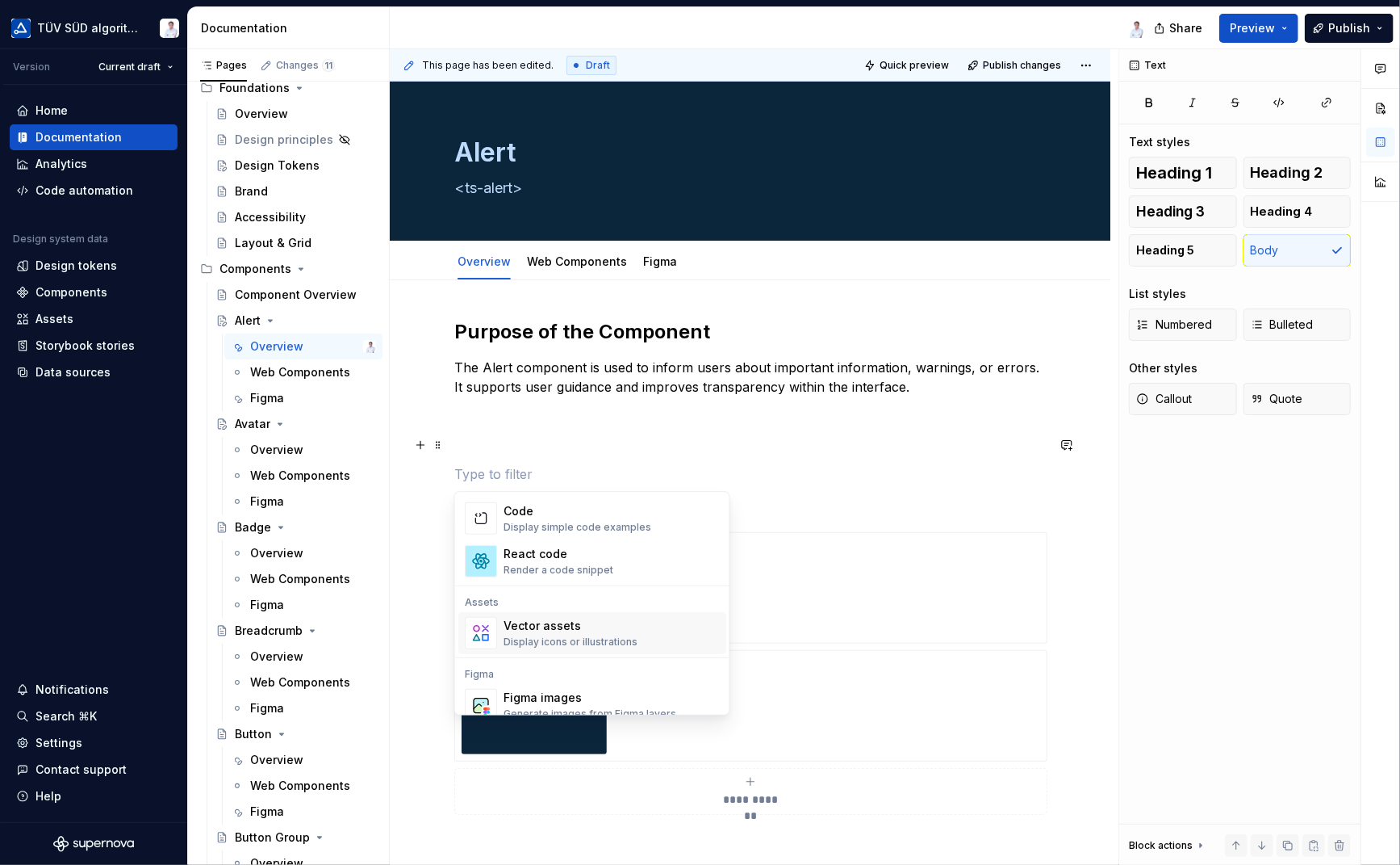
scroll to position [1534, 0]
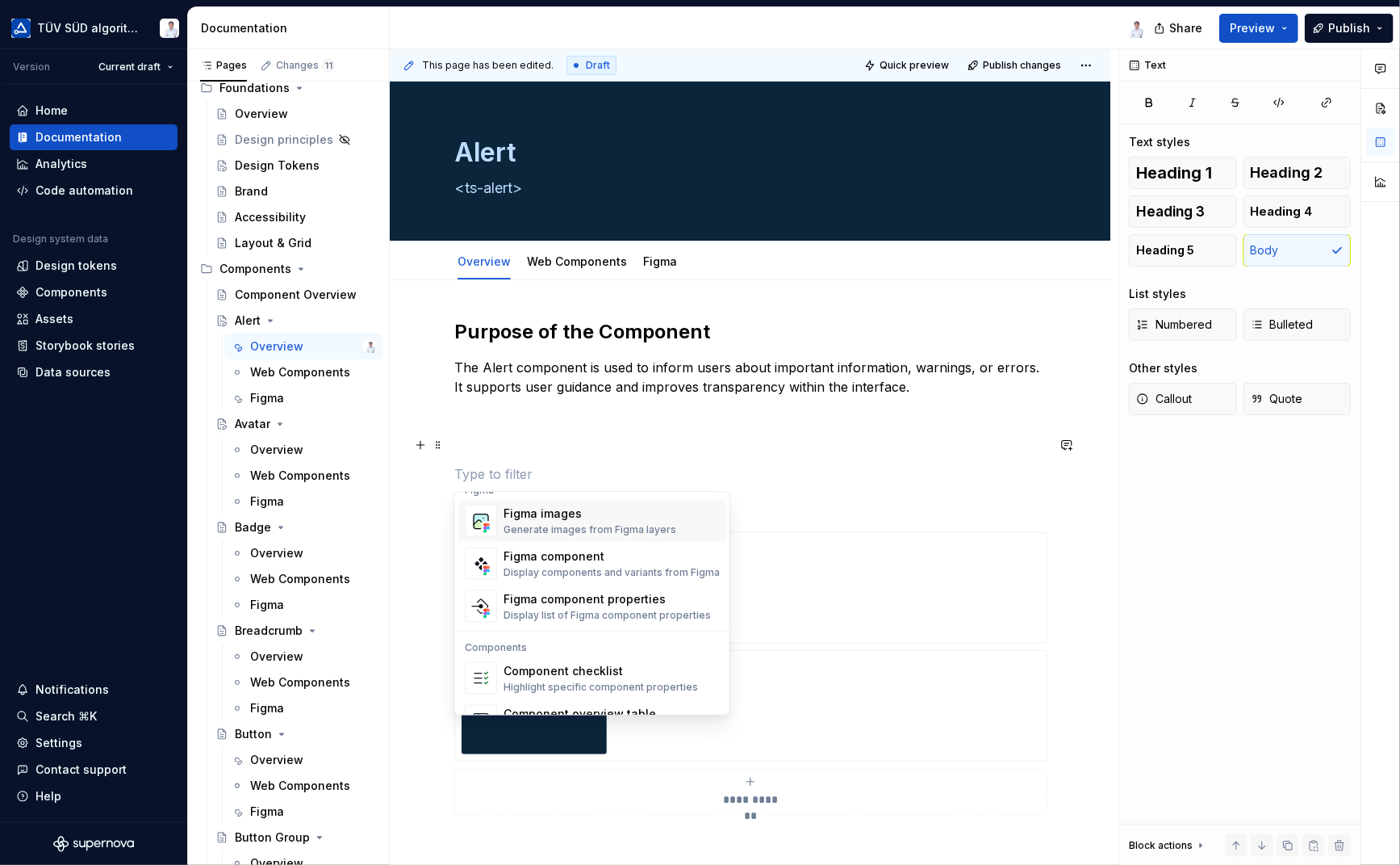
click at [575, 511] on div "Figma images" at bounding box center [590, 514] width 173 height 16
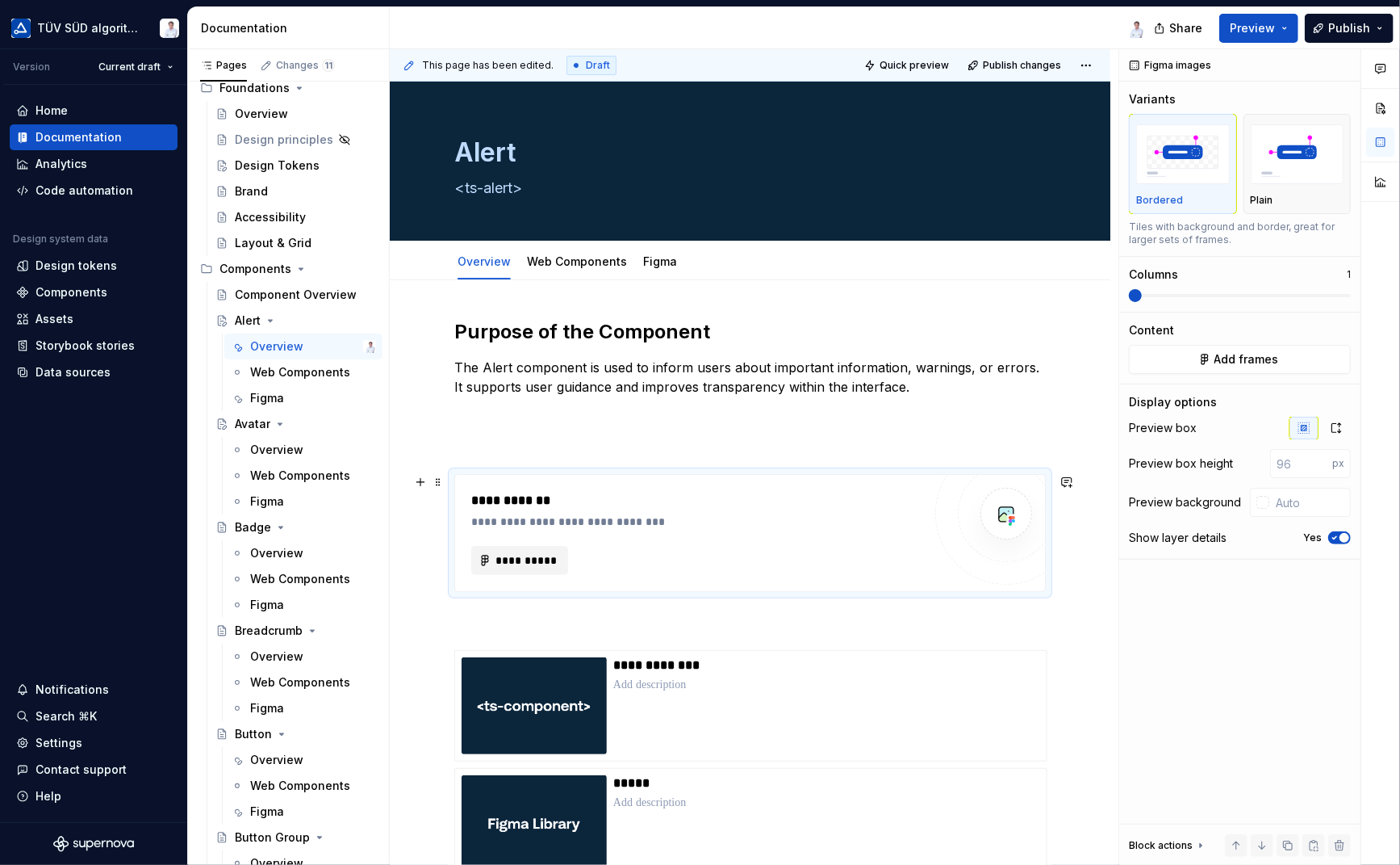
click at [534, 563] on span "**********" at bounding box center [526, 561] width 63 height 16
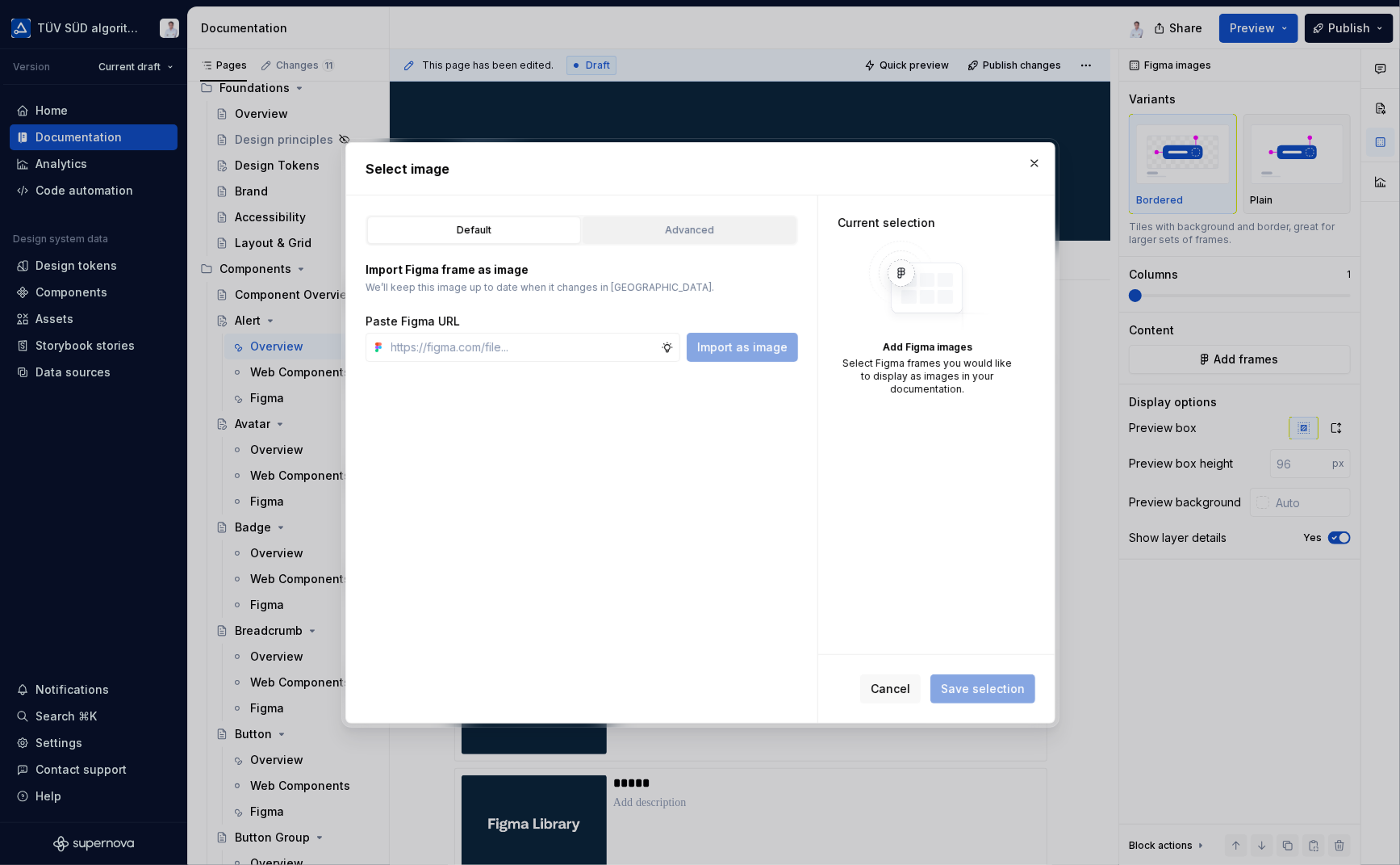
click at [678, 230] on div "Advanced" at bounding box center [689, 230] width 202 height 16
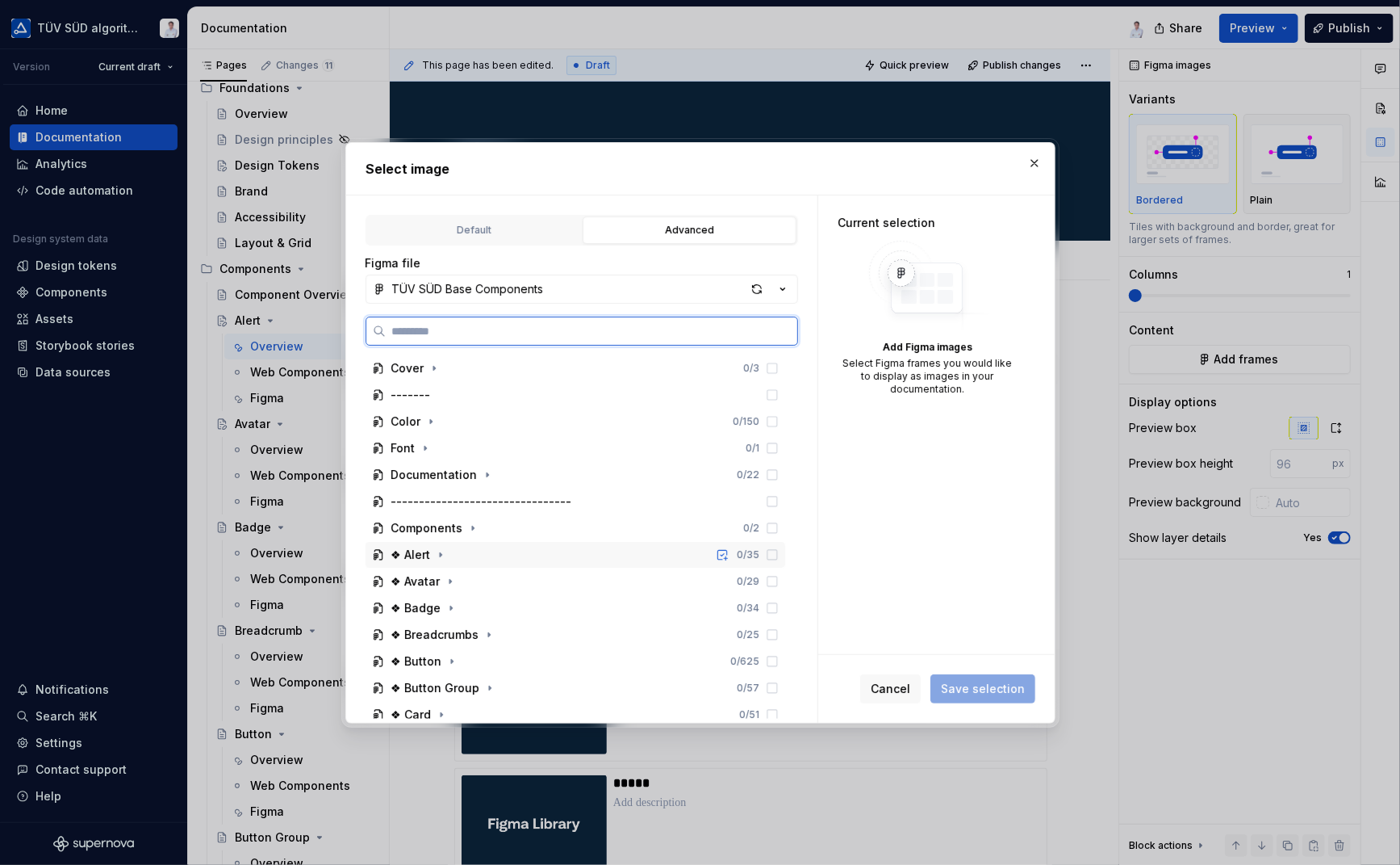
click at [424, 554] on div "❖ Alert" at bounding box center [411, 554] width 40 height 16
click at [435, 635] on div "<ts-alert>" at bounding box center [435, 635] width 58 height 16
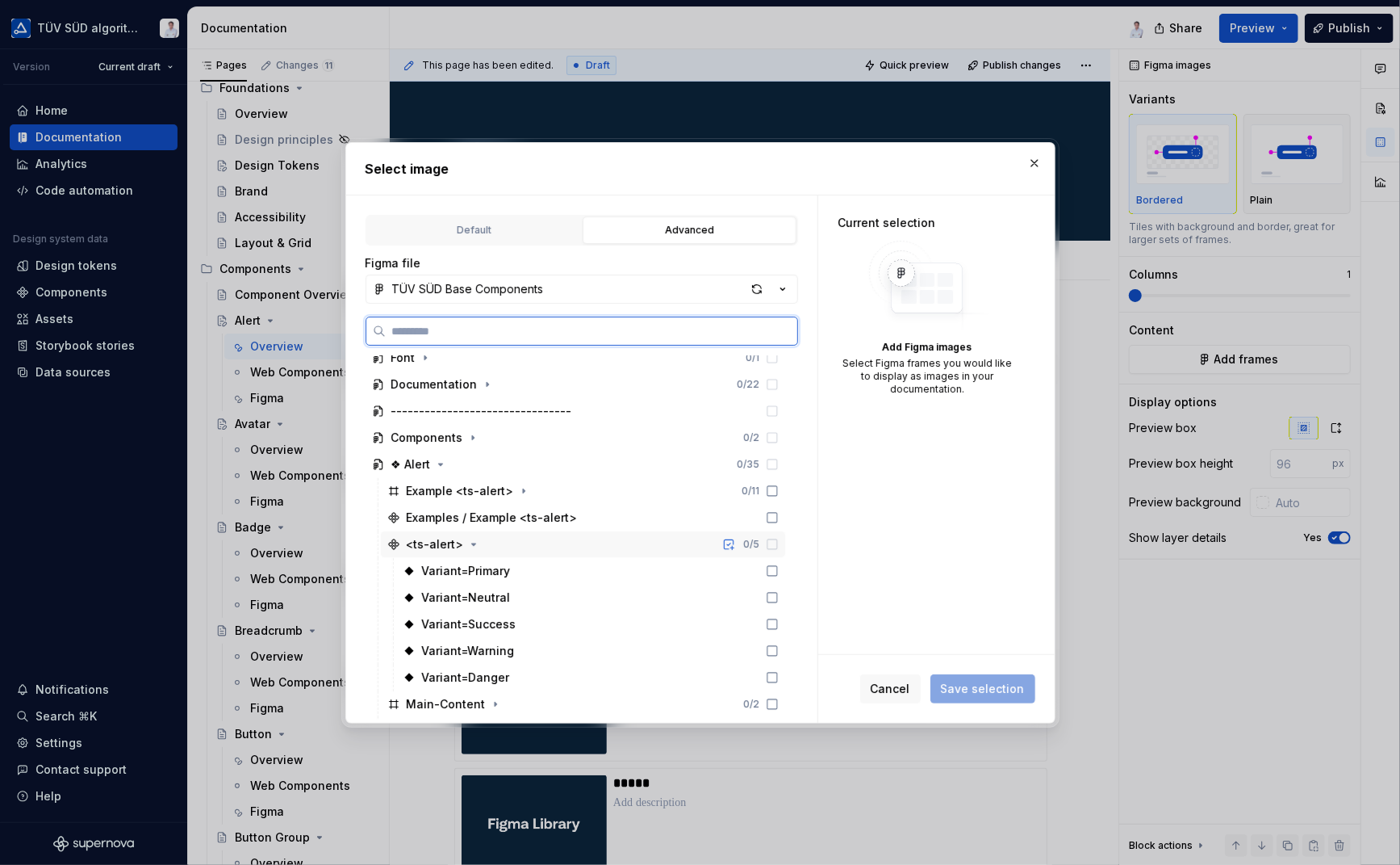
scroll to position [161, 0]
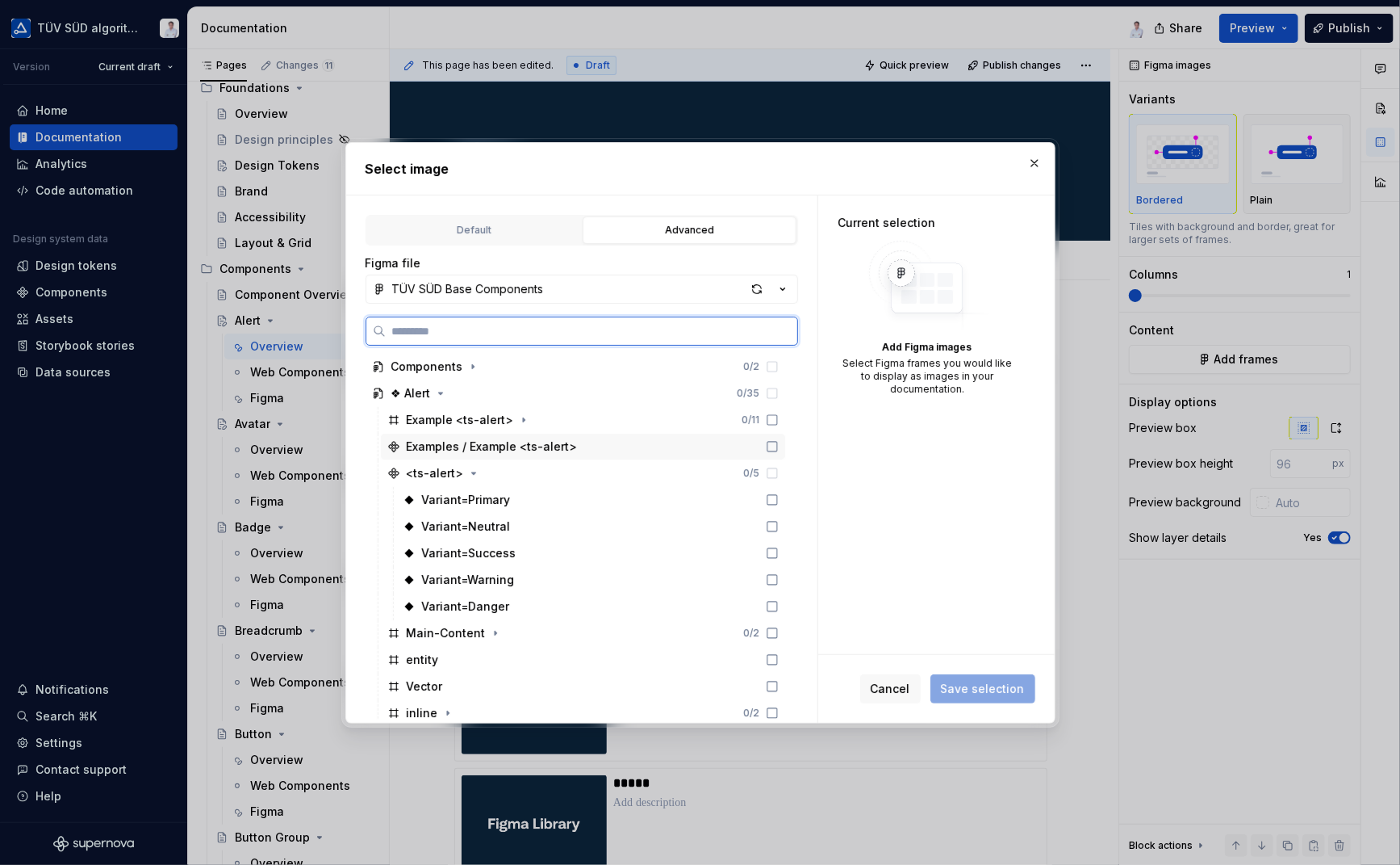
click at [437, 445] on div "Examples / Example <ts-alert>" at bounding box center [492, 446] width 171 height 16
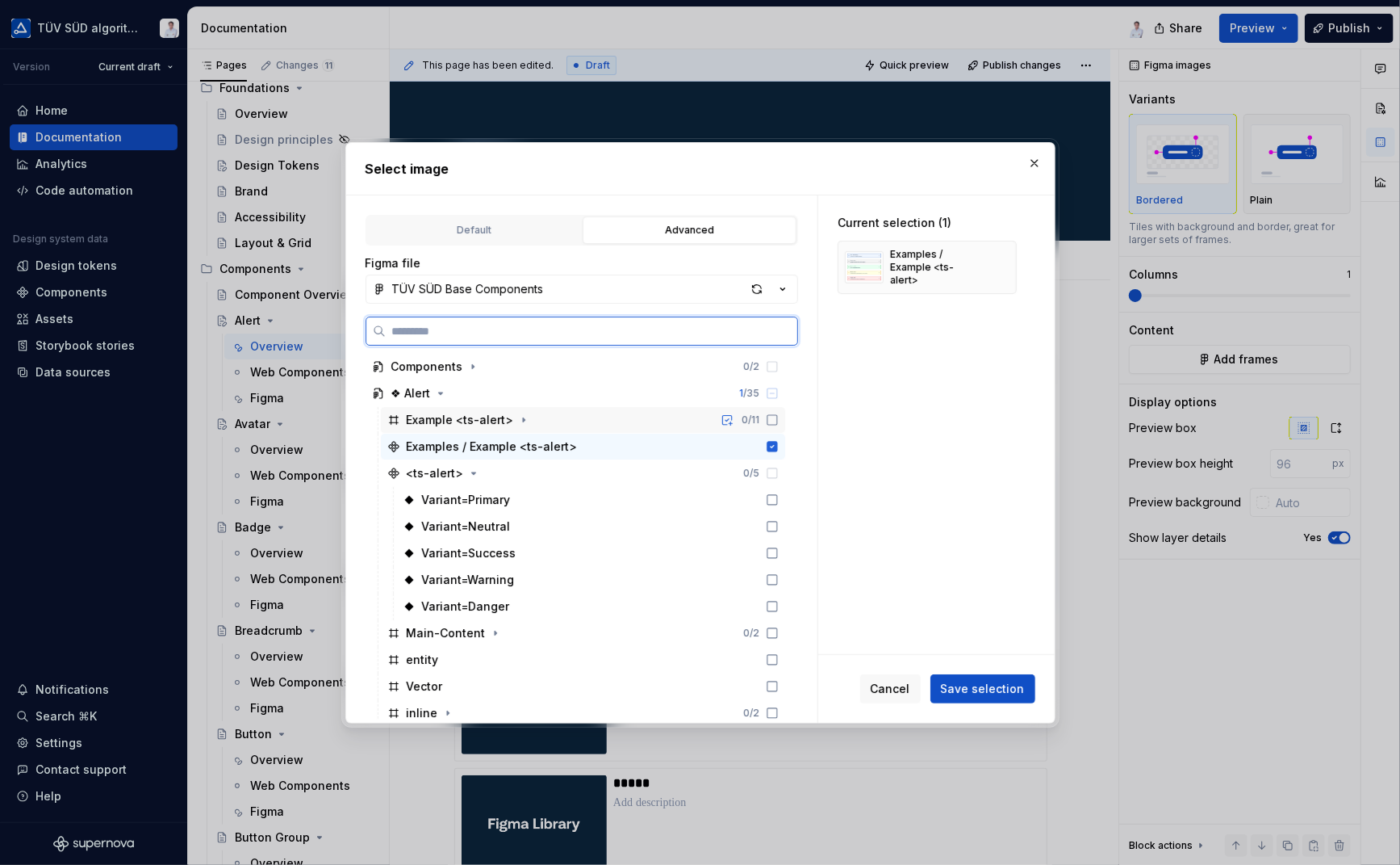
click at [435, 419] on div "Example <ts-alert>" at bounding box center [460, 419] width 107 height 16
click at [523, 418] on icon "button" at bounding box center [524, 419] width 2 height 4
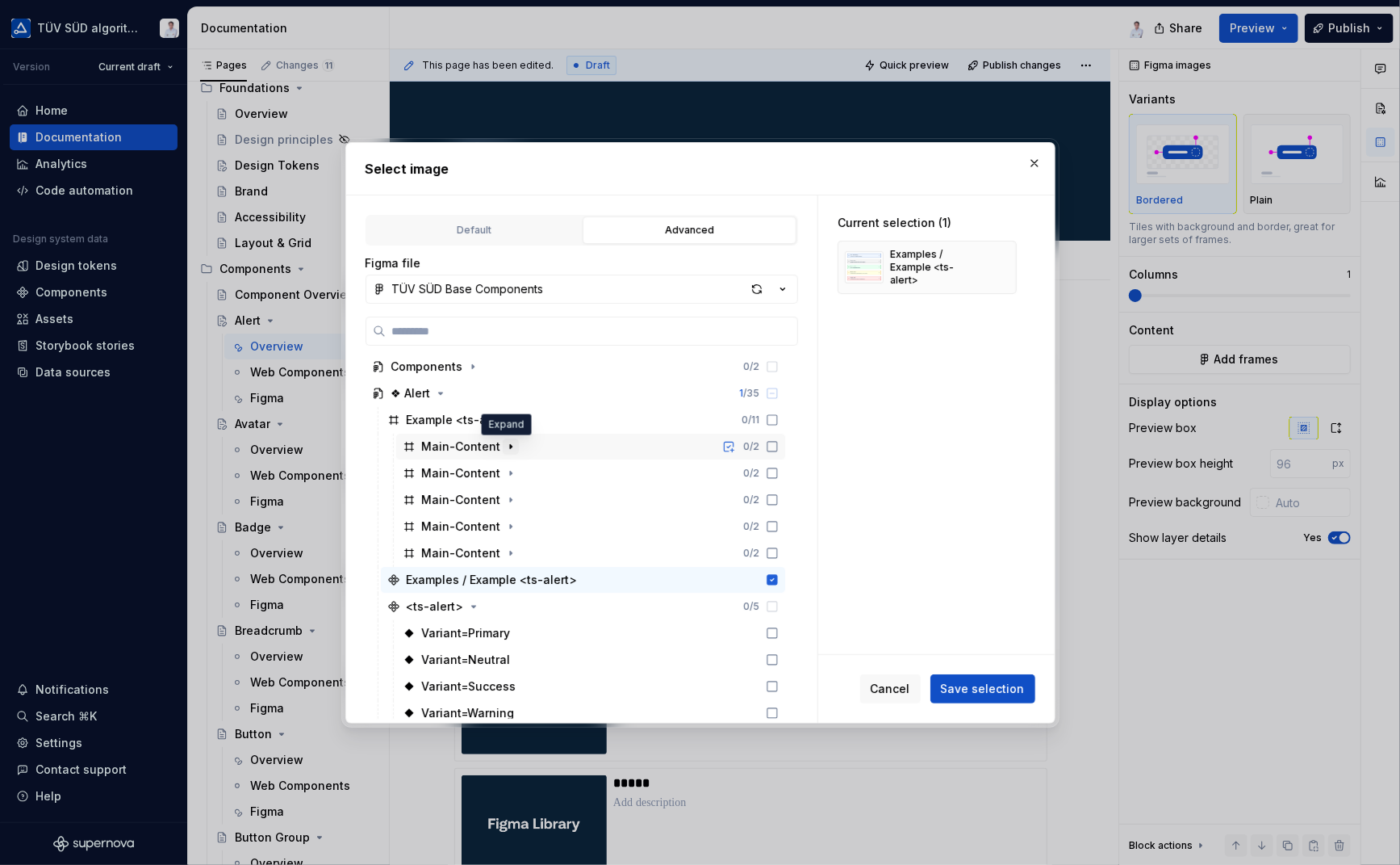
click at [503, 442] on button "button" at bounding box center [511, 446] width 16 height 16
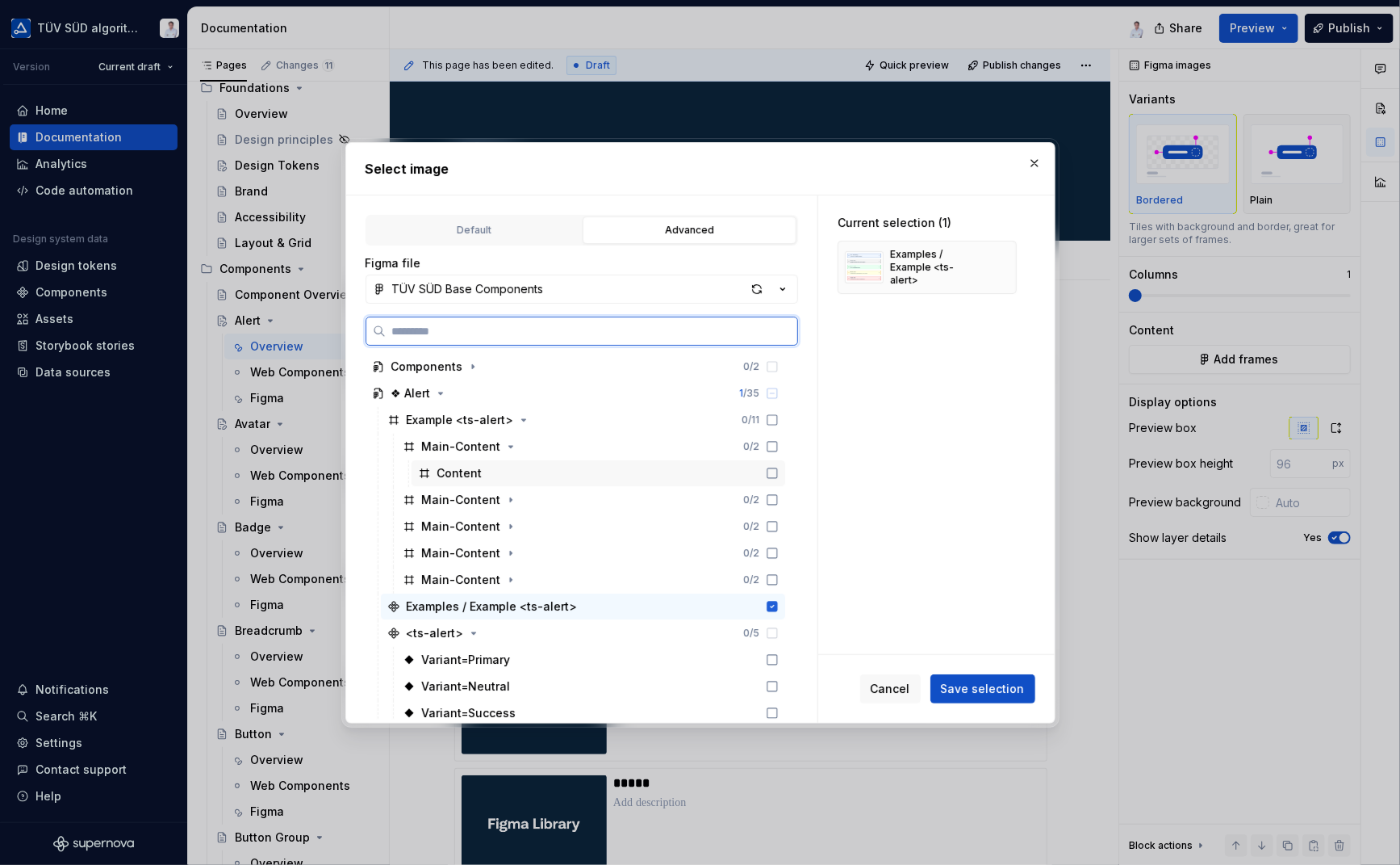
click at [487, 468] on div "Content" at bounding box center [597, 473] width 373 height 26
click at [774, 474] on icon at bounding box center [772, 473] width 11 height 11
click at [468, 607] on div "Examples / Example <ts-alert>" at bounding box center [492, 607] width 171 height 16
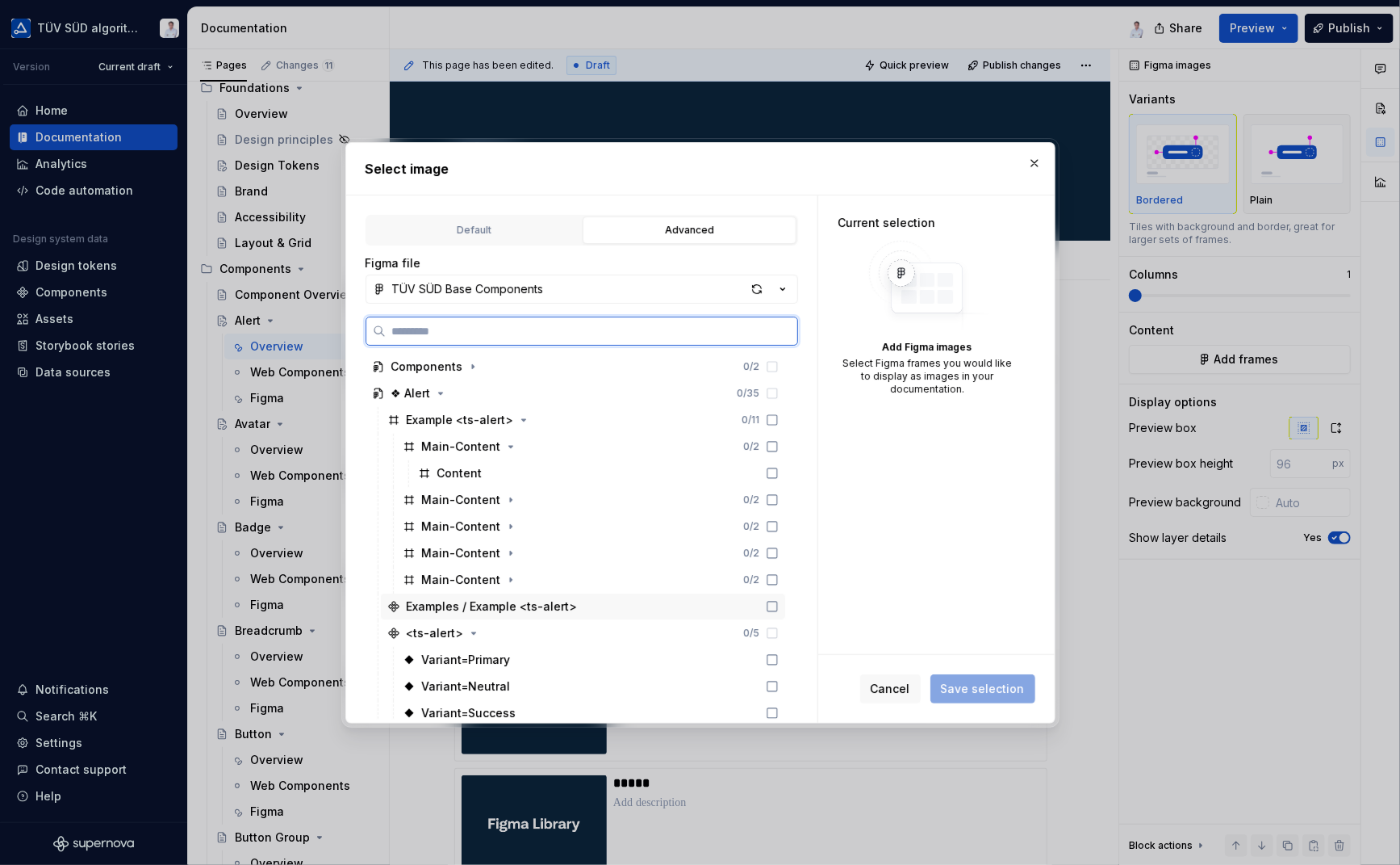
click at [472, 612] on div "Examples / Example <ts-alert>" at bounding box center [492, 607] width 171 height 16
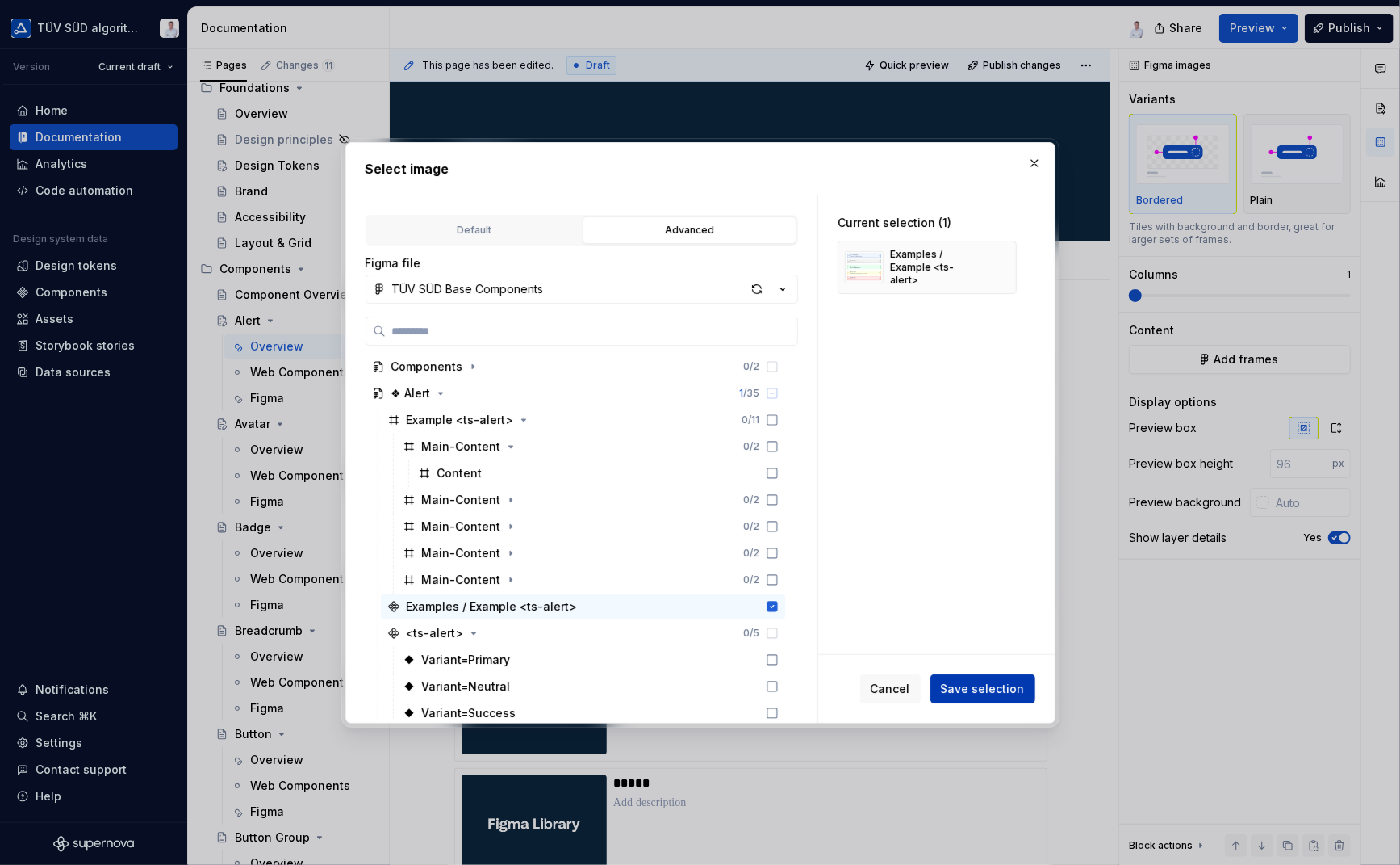
click at [962, 686] on span "Save selection" at bounding box center [983, 689] width 84 height 16
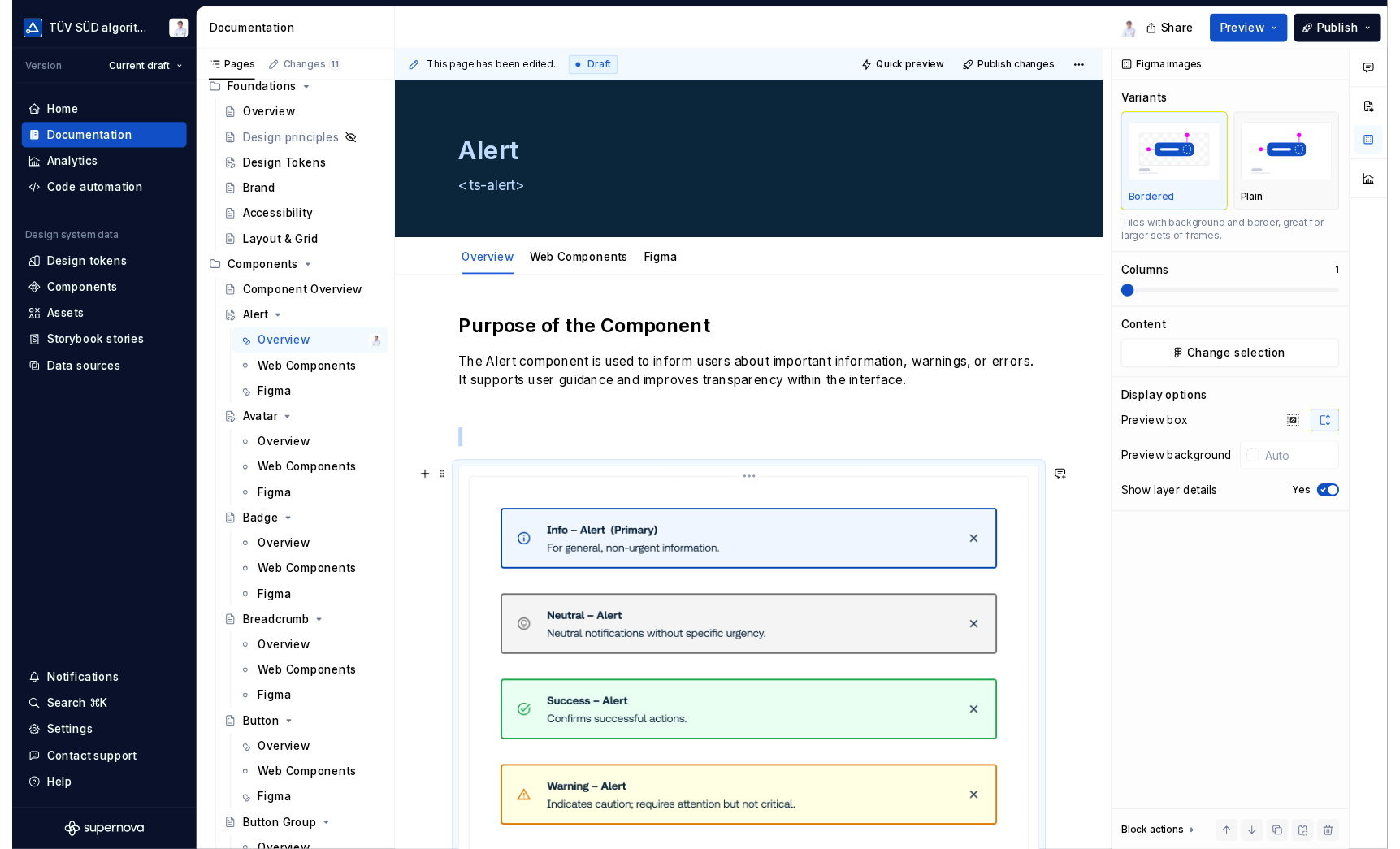
scroll to position [150, 0]
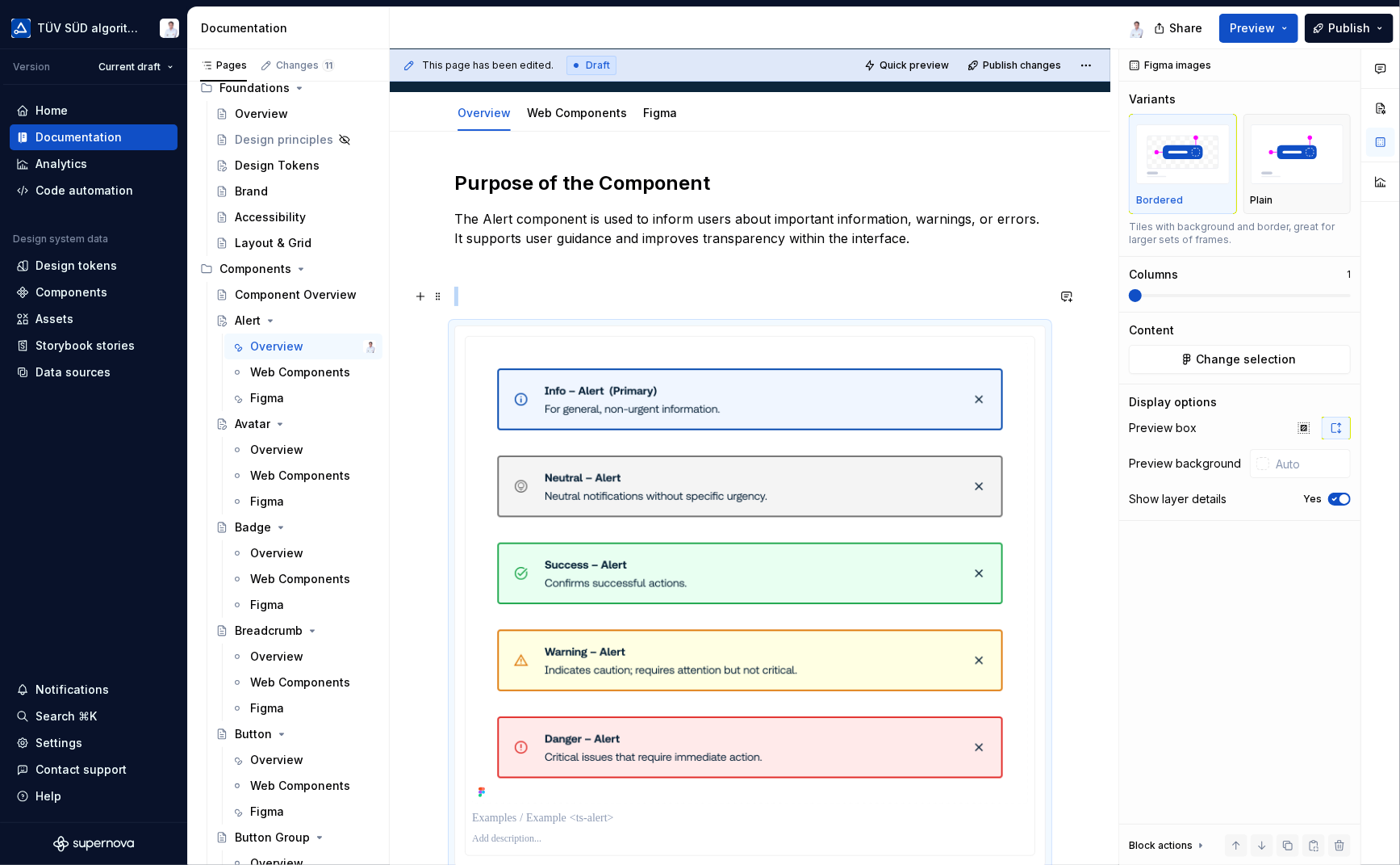
click at [641, 291] on p at bounding box center [750, 296] width 592 height 20
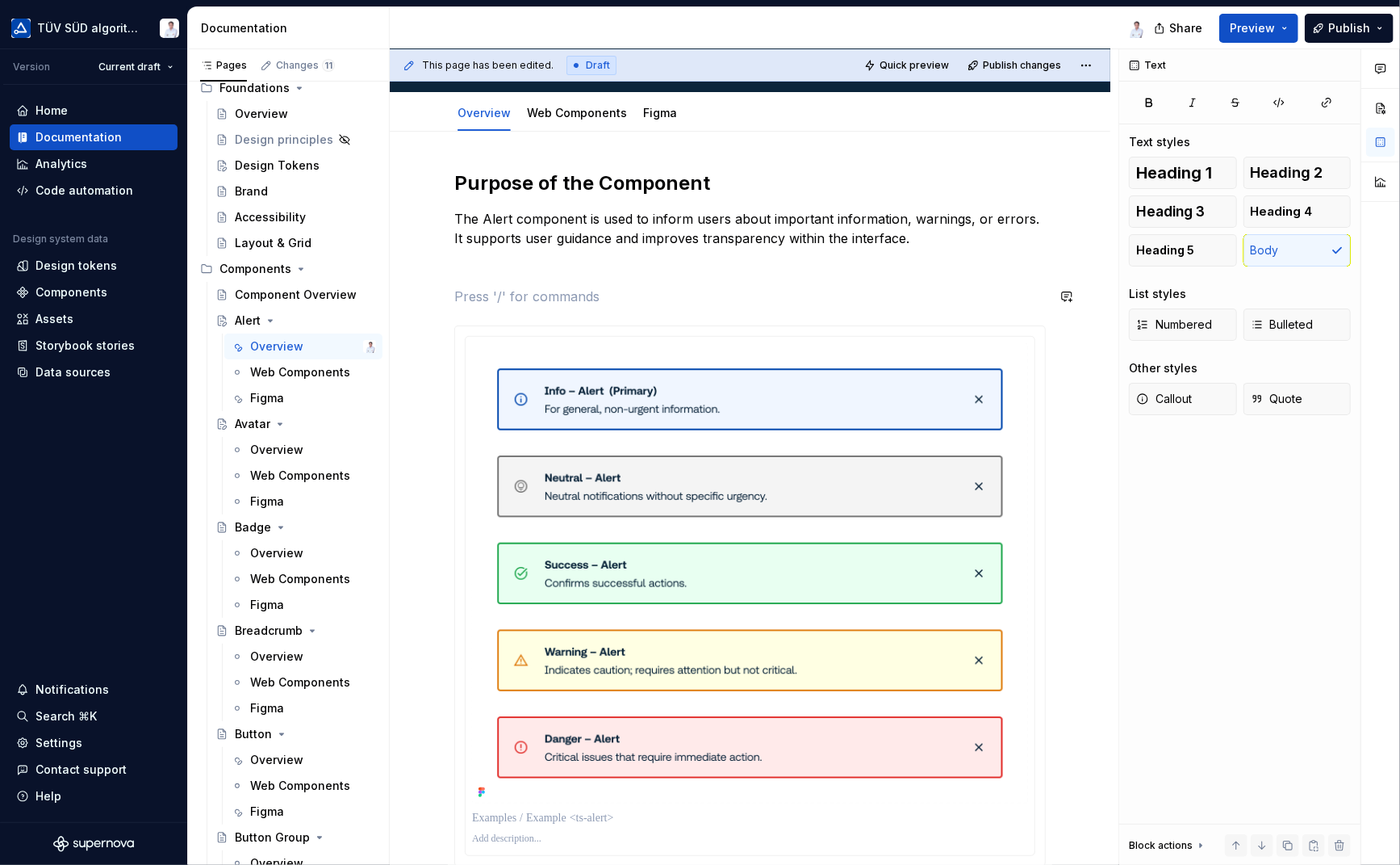
click at [641, 280] on div "**********" at bounding box center [750, 707] width 592 height 1076
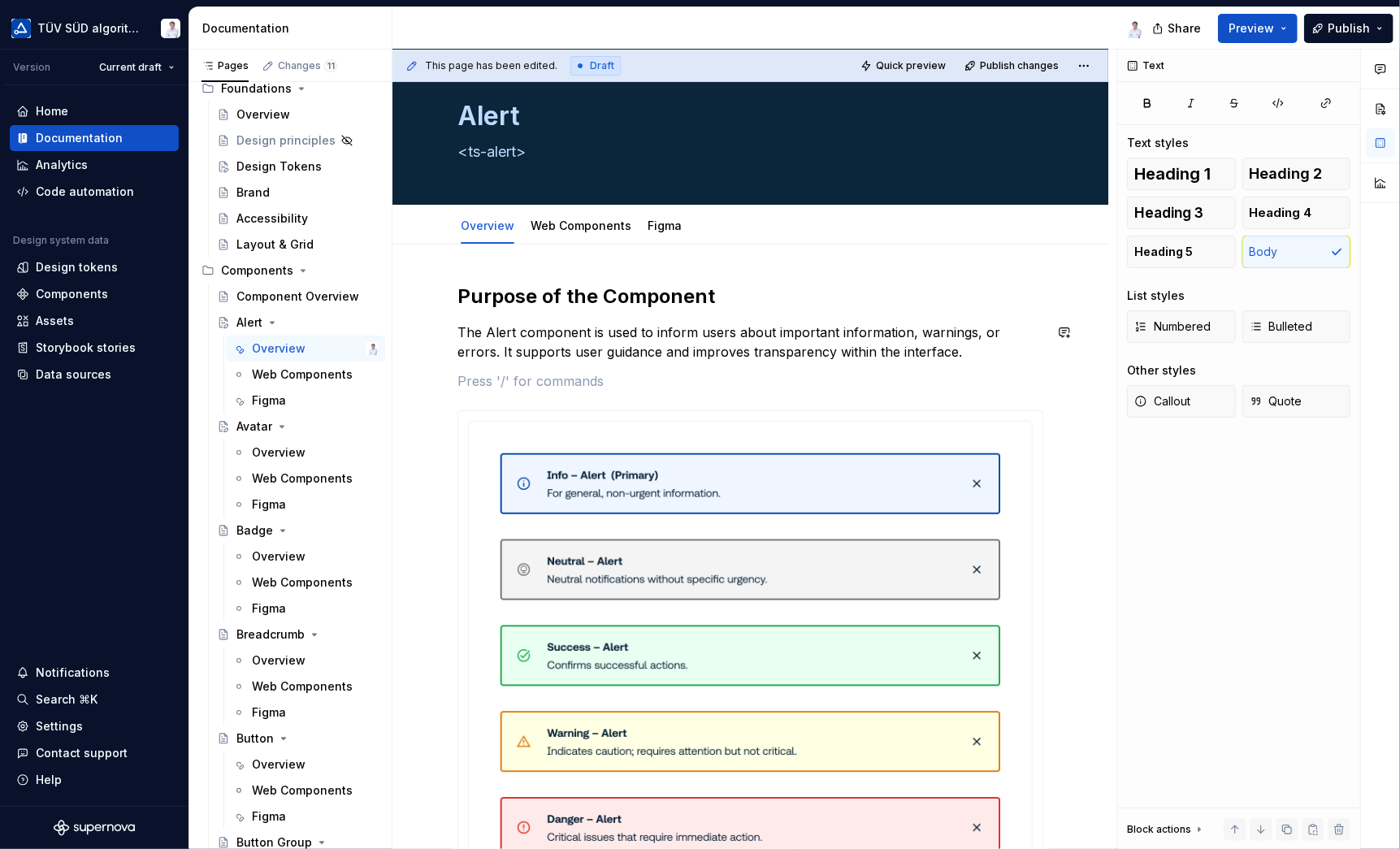
scroll to position [0, 0]
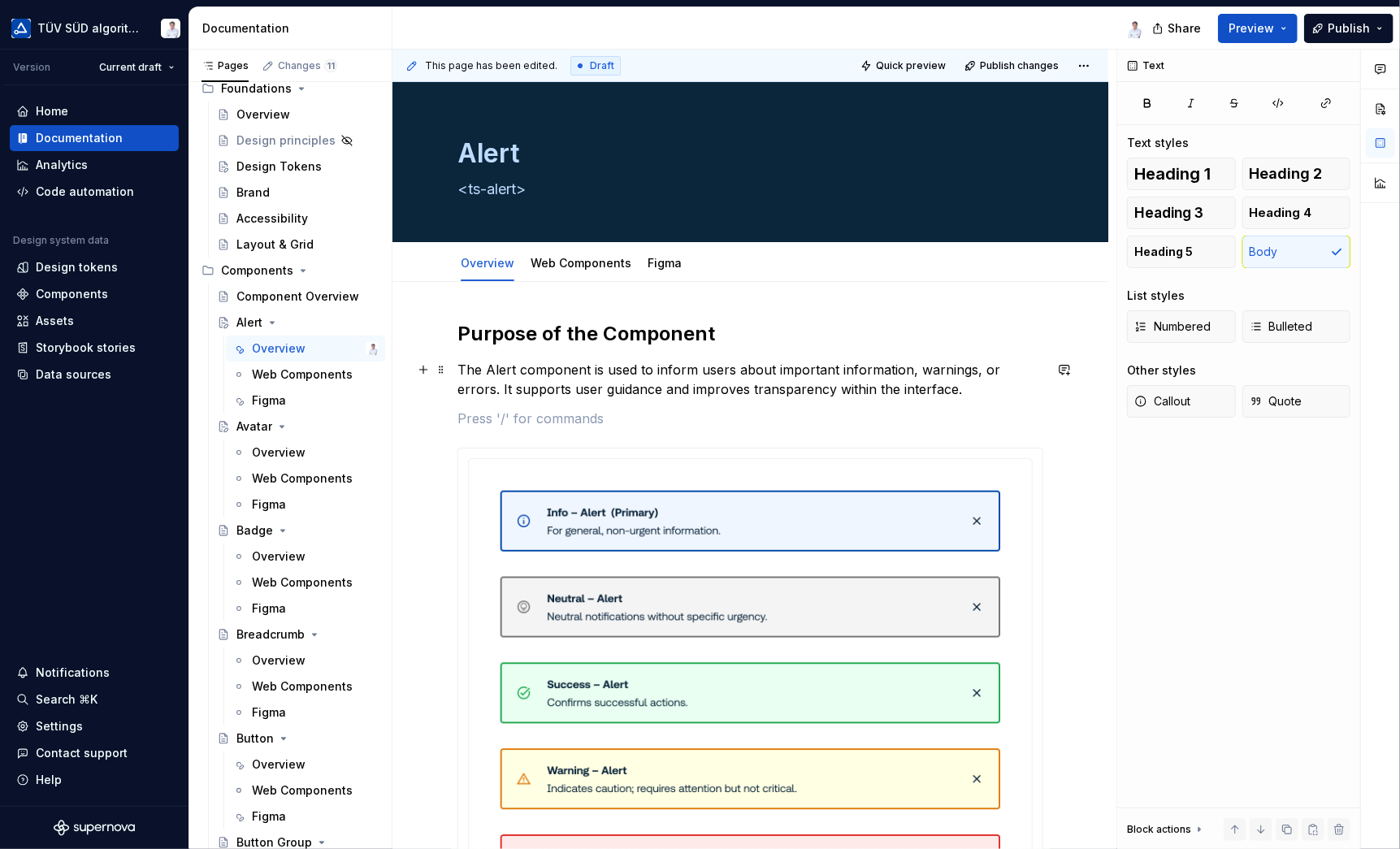
click at [585, 385] on p "The Alert component is used to inform users about important information, warnin…" at bounding box center [750, 379] width 586 height 39
click at [666, 262] on link "Figma" at bounding box center [665, 263] width 34 height 14
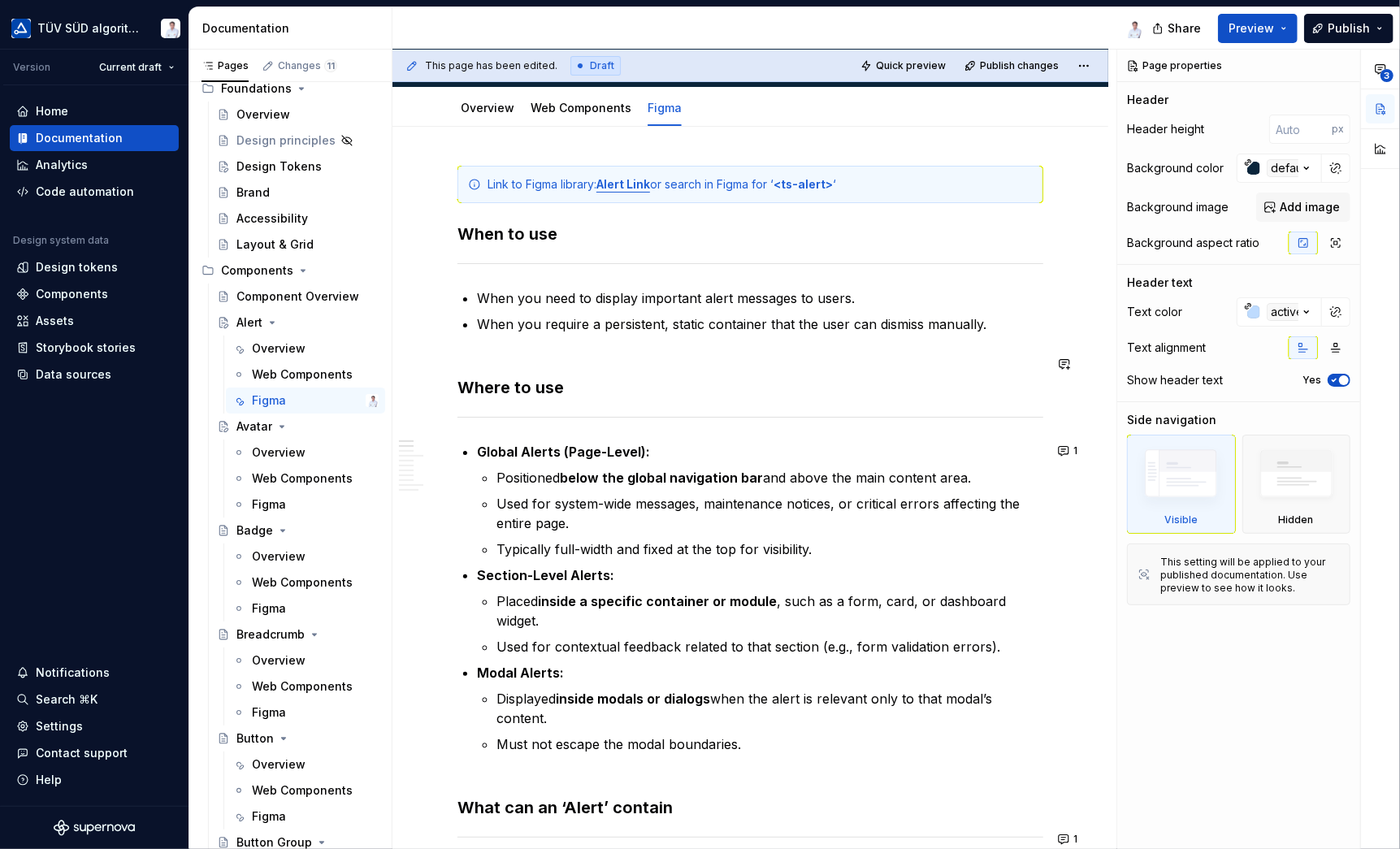
scroll to position [162, 0]
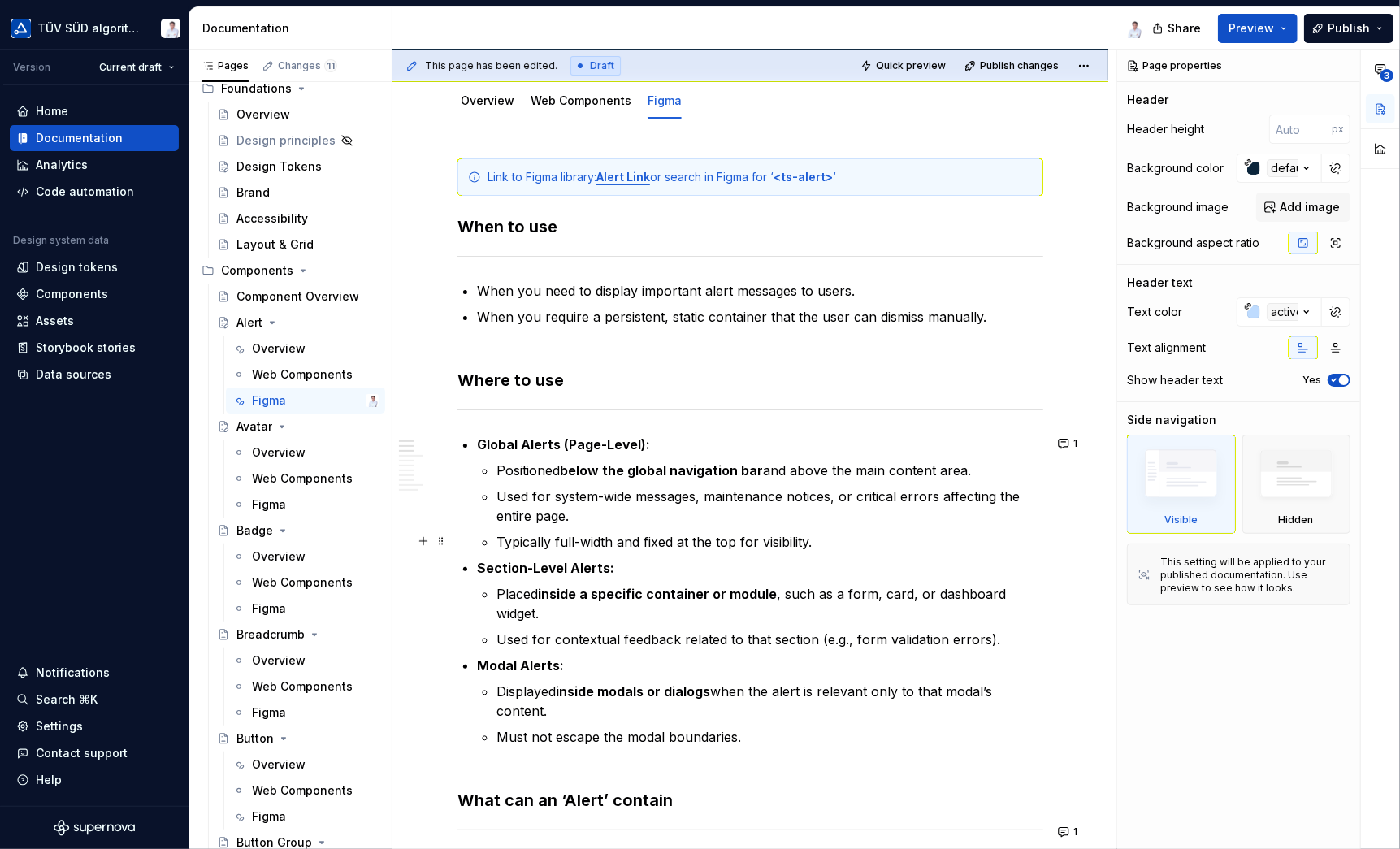
type textarea "*"
click at [1068, 407] on button "button" at bounding box center [1064, 411] width 23 height 23
click at [1056, 465] on icon "Send" at bounding box center [1058, 465] width 16 height 16
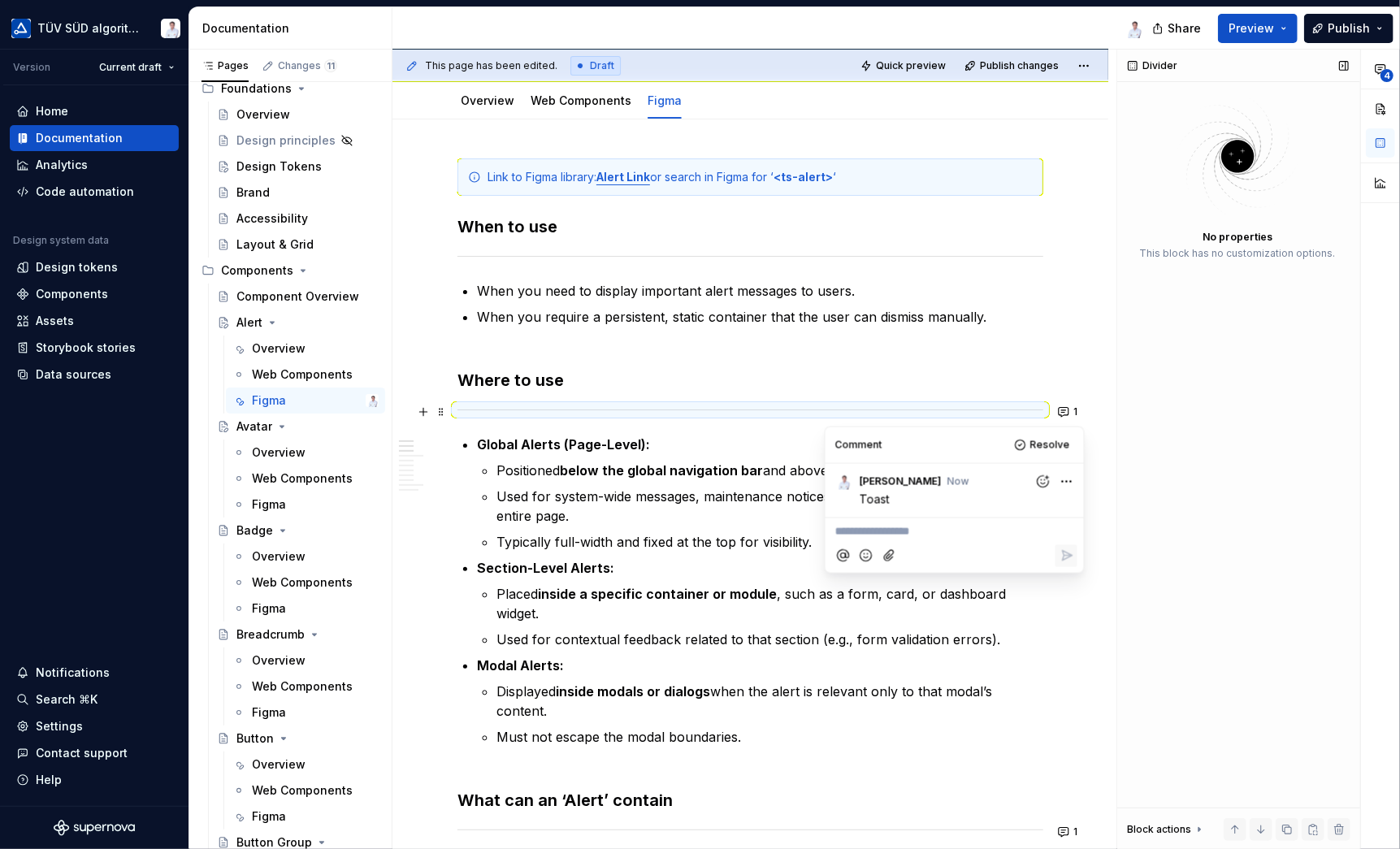
click at [1142, 523] on div "Divider No properties This block has no customization options. Block actions Mo…" at bounding box center [1238, 450] width 243 height 801
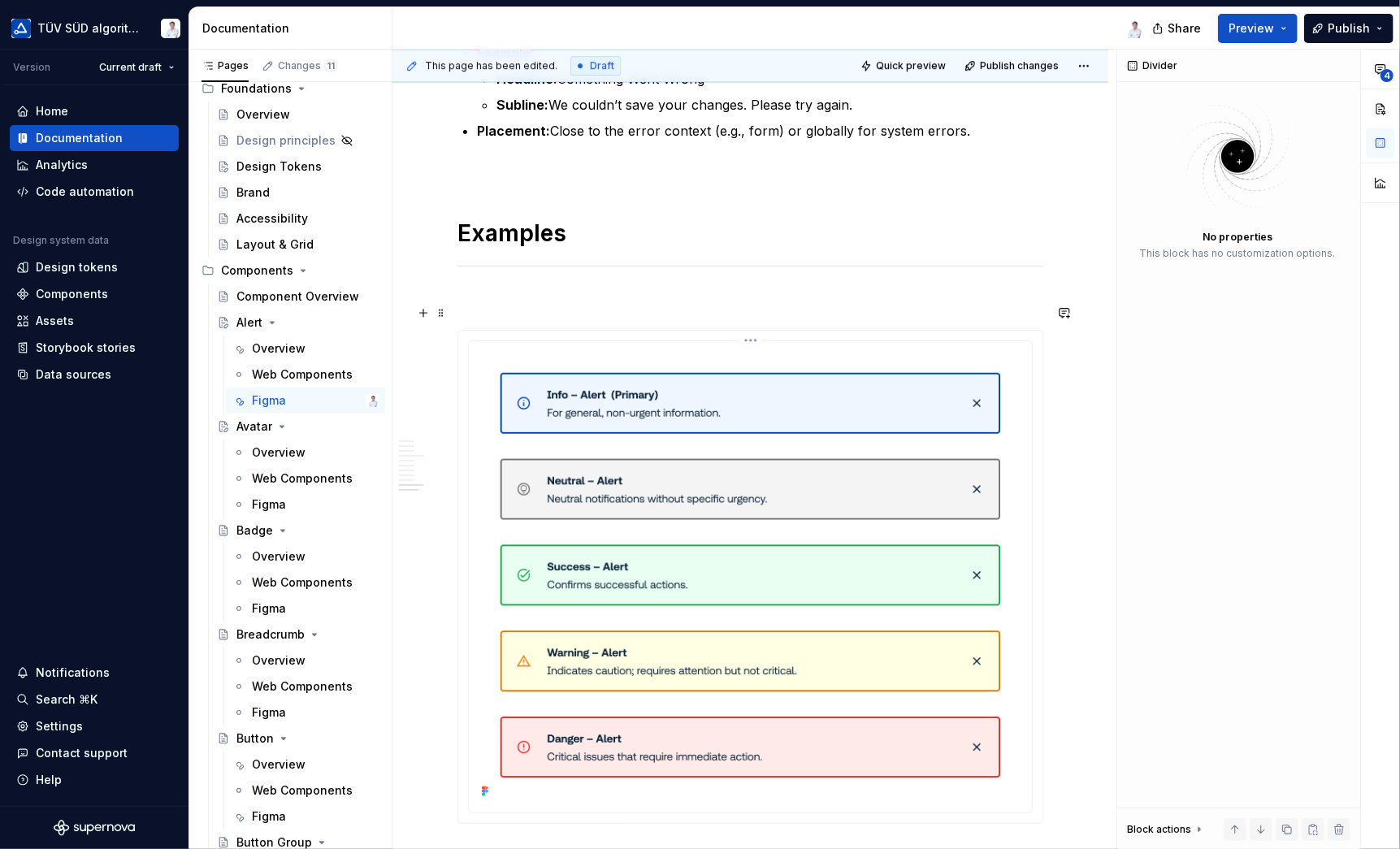
scroll to position [3495, 0]
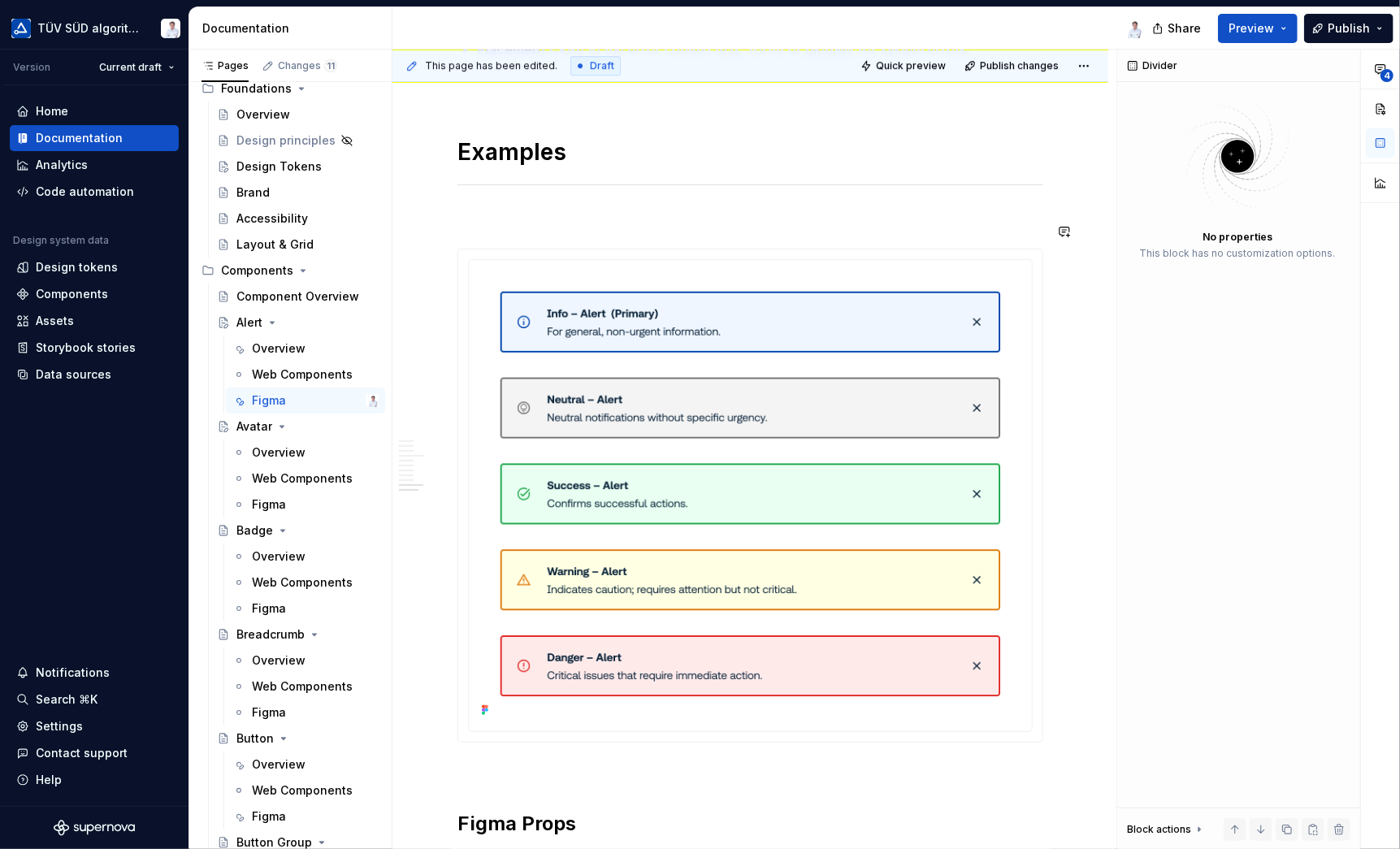
click at [556, 209] on p at bounding box center [750, 219] width 586 height 20
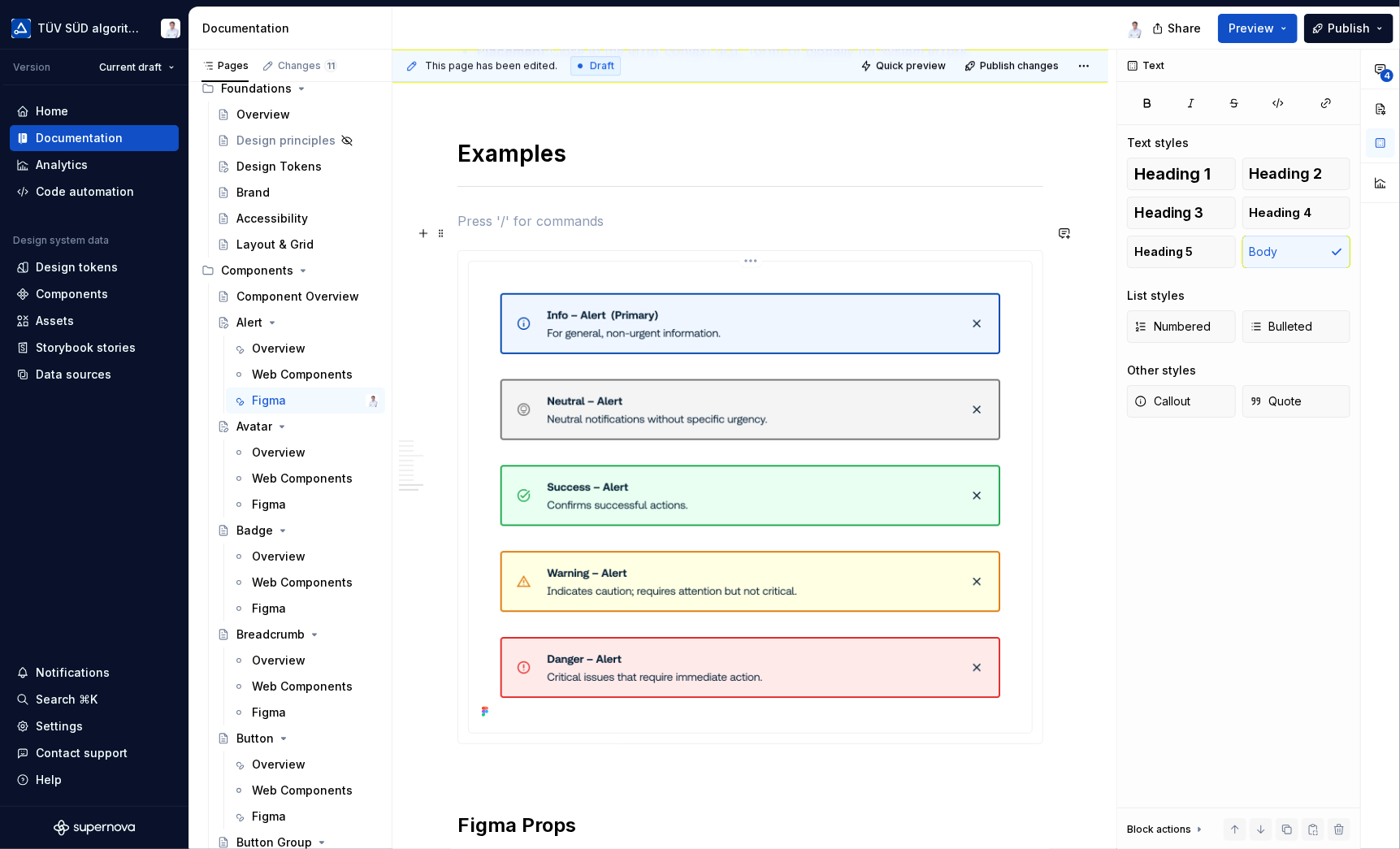
scroll to position [3413, 0]
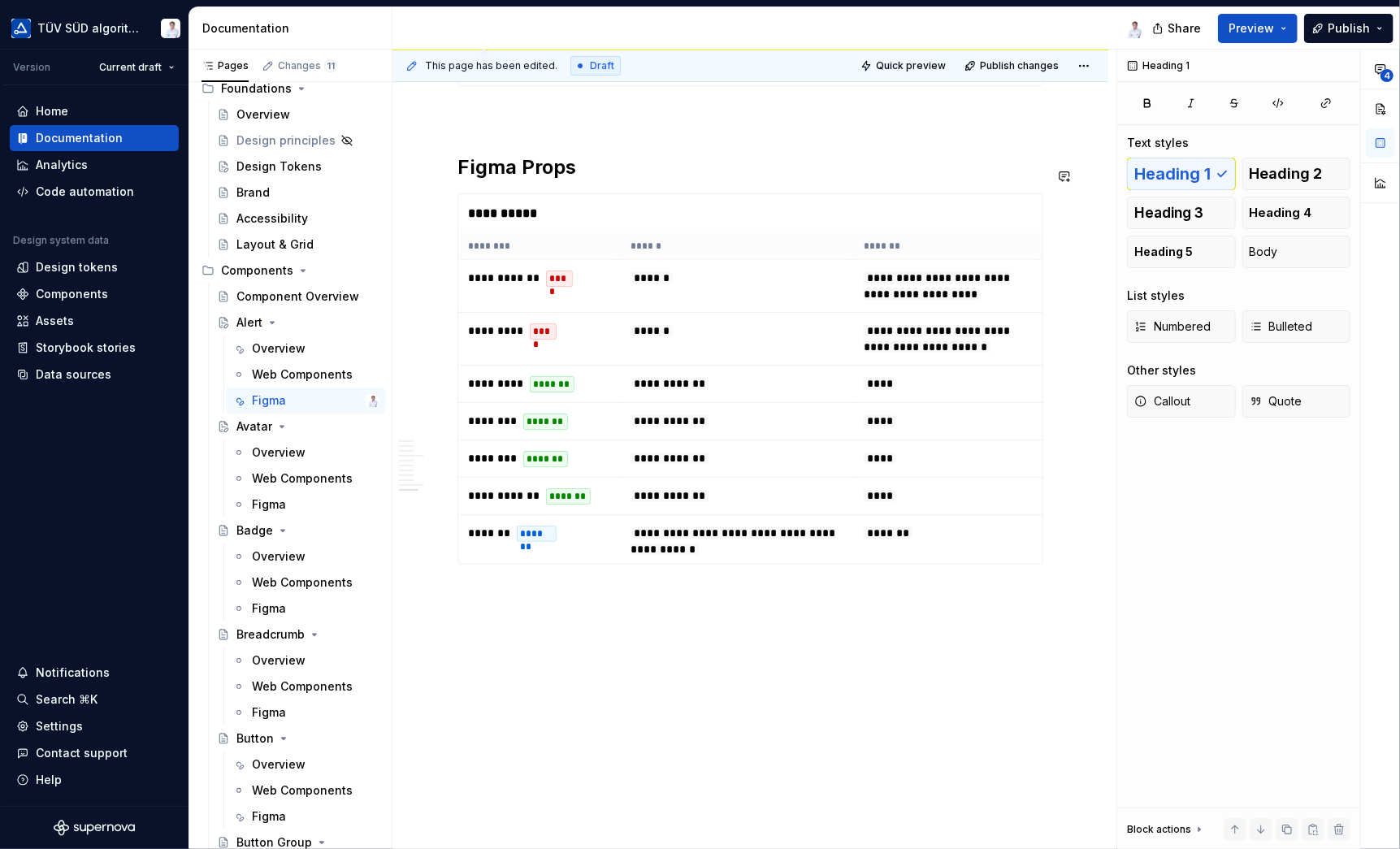
scroll to position [4153, 0]
click at [422, 595] on button "button" at bounding box center [423, 596] width 23 height 23
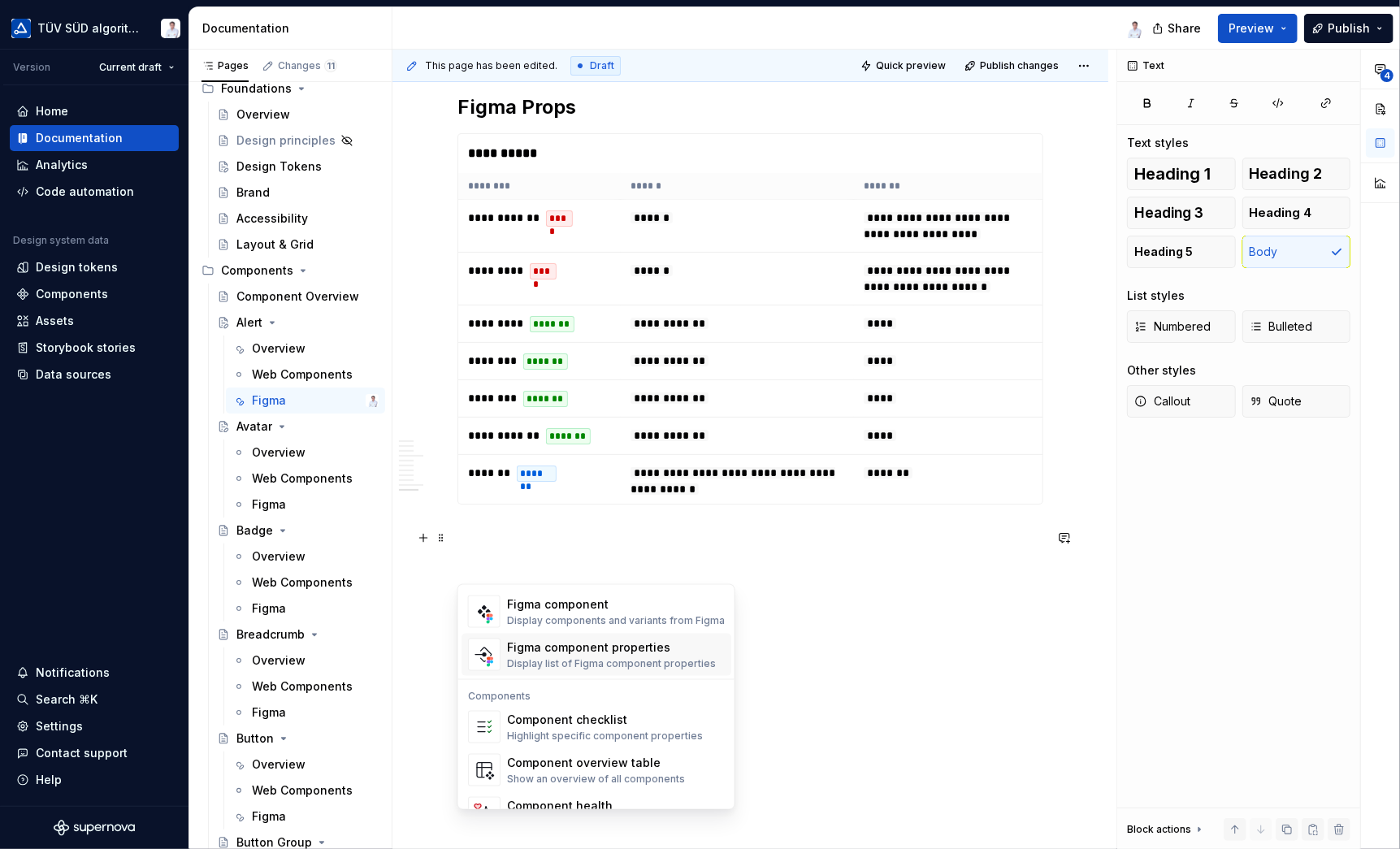
scroll to position [1616, 0]
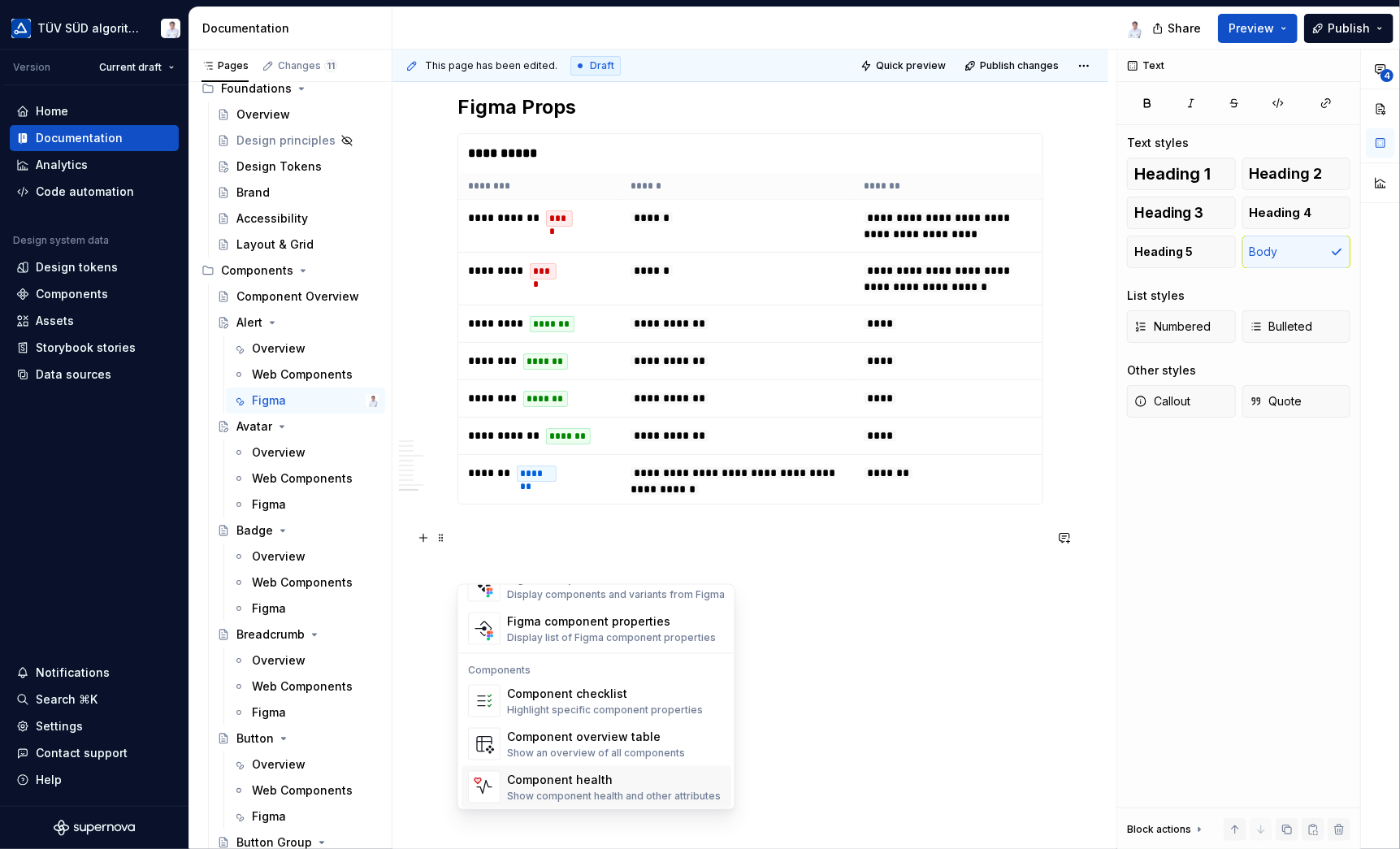
click at [627, 786] on div "Component health Show component health and other attributes" at bounding box center [614, 787] width 214 height 31
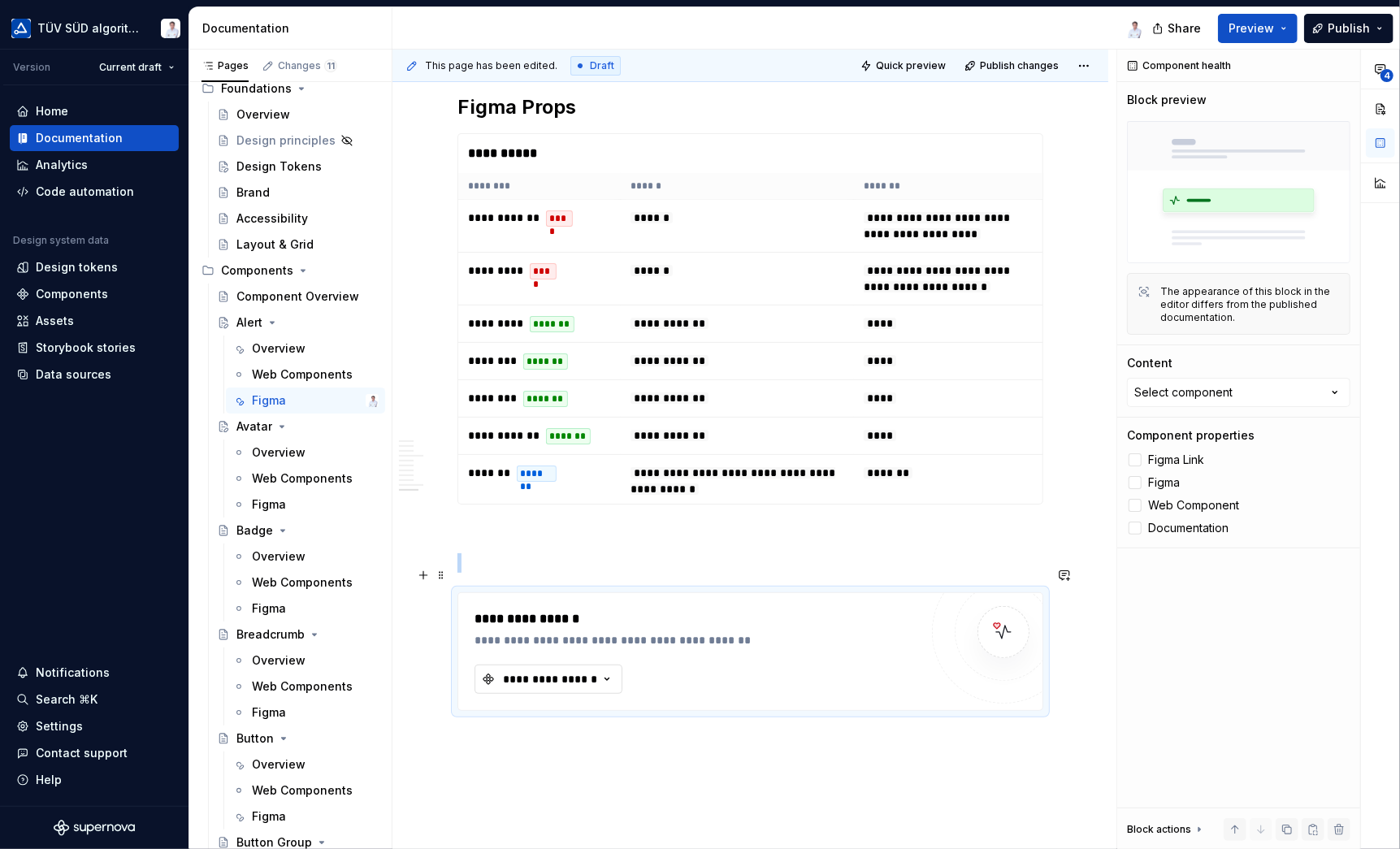
click at [591, 671] on div "**********" at bounding box center [550, 680] width 98 height 16
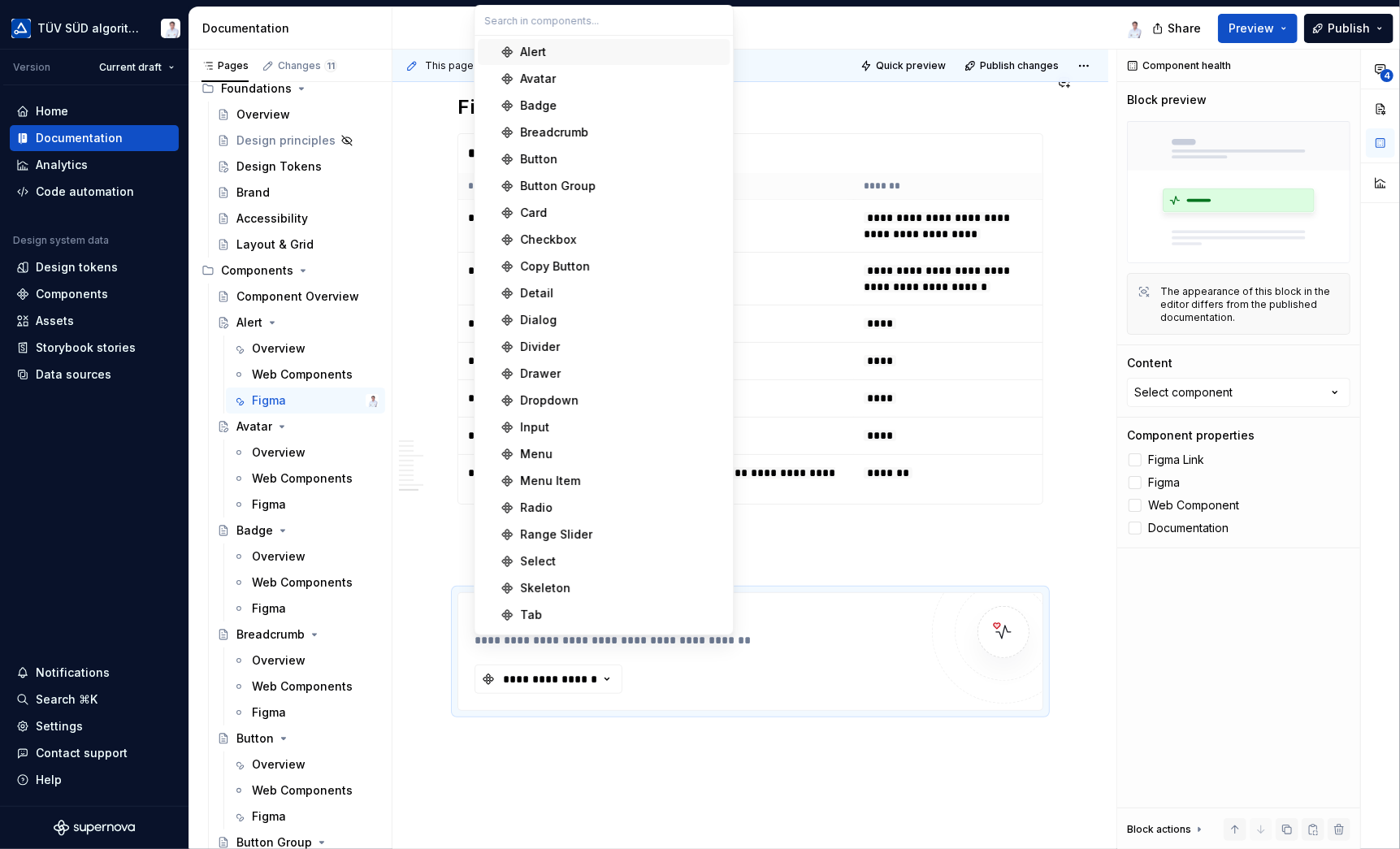
click at [557, 59] on span "Alert" at bounding box center [603, 52] width 252 height 26
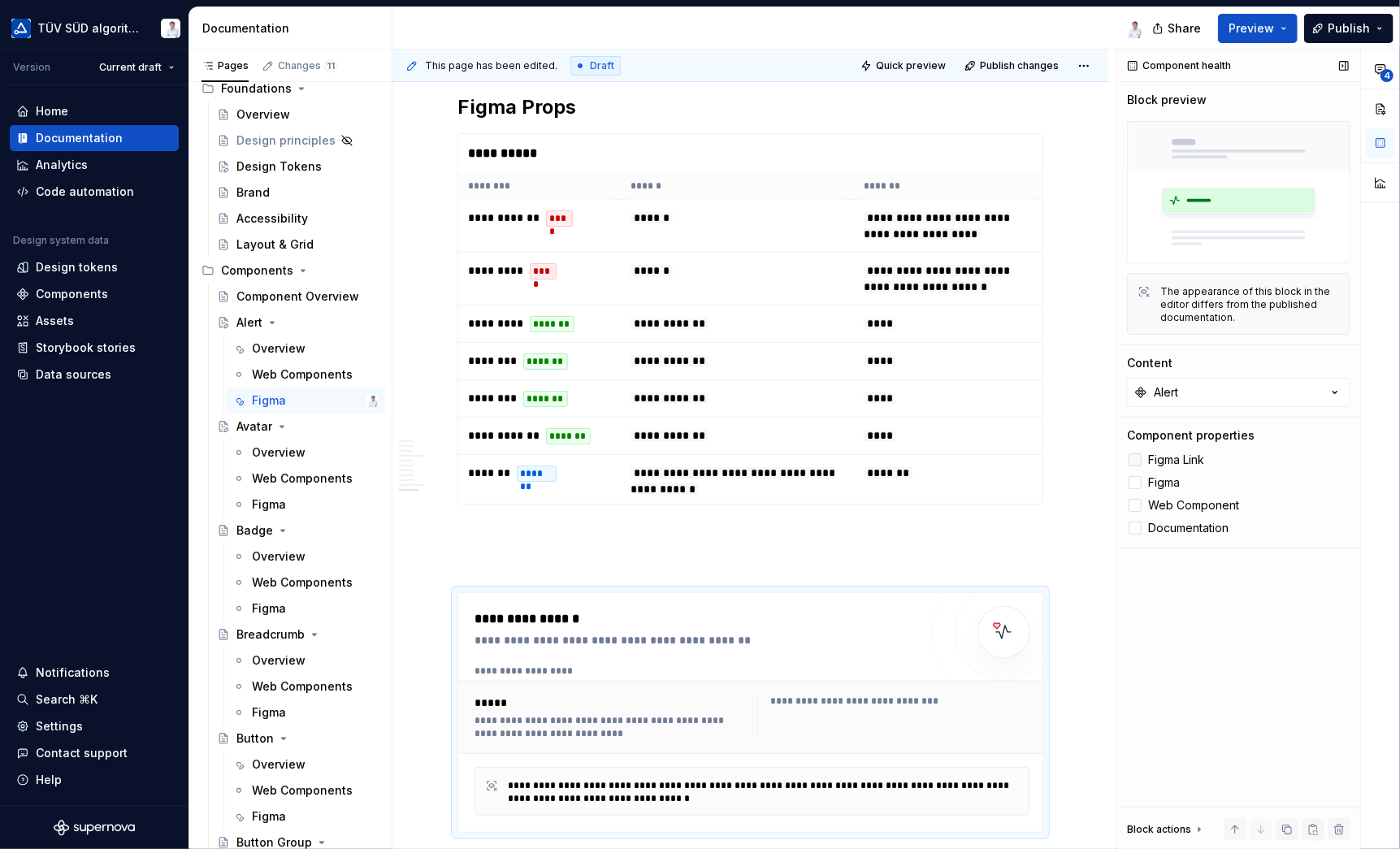
click at [1142, 461] on label "Figma Link" at bounding box center [1238, 460] width 224 height 20
click at [1133, 484] on div at bounding box center [1135, 483] width 13 height 13
click at [1136, 508] on div at bounding box center [1135, 506] width 13 height 13
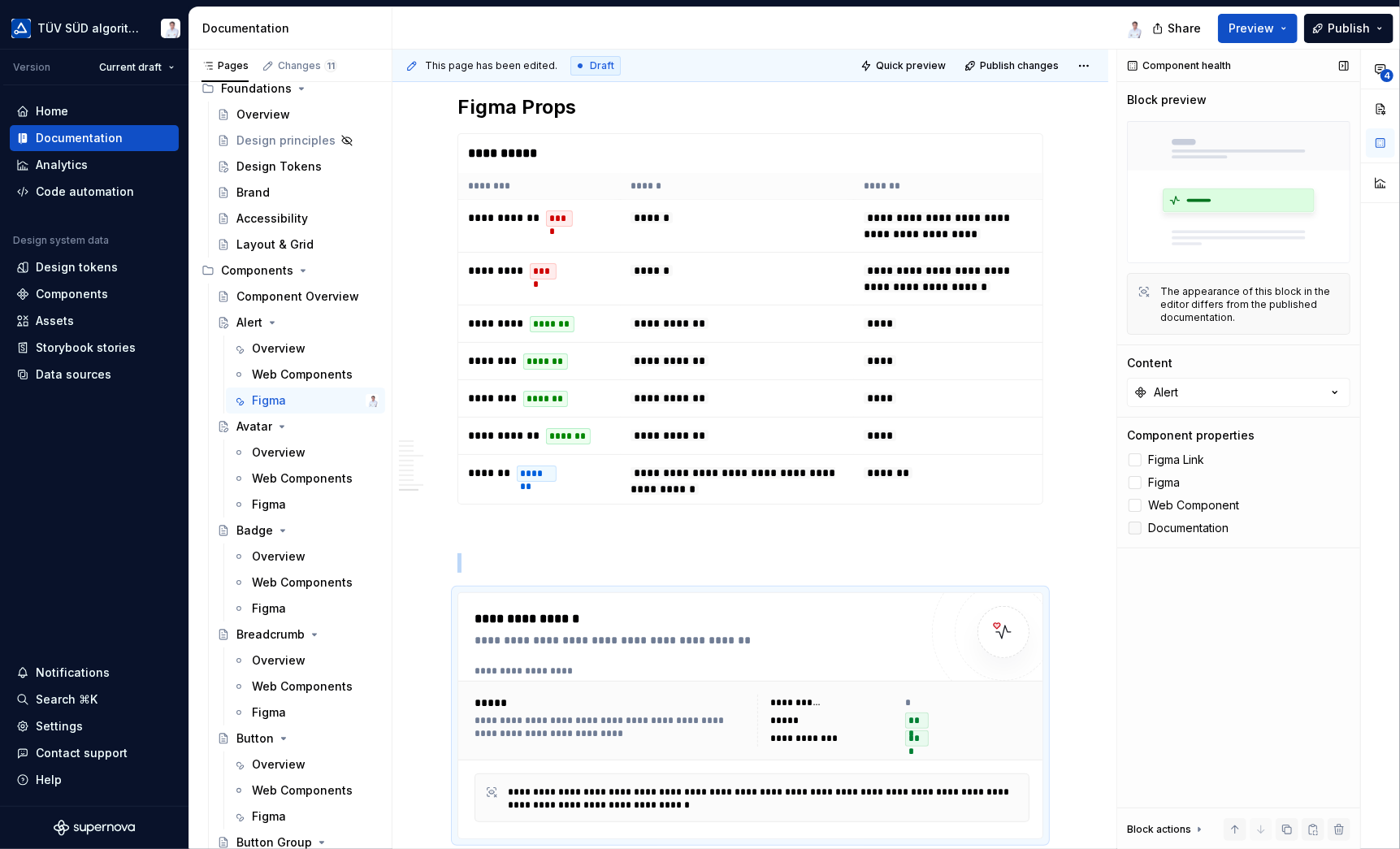
click at [1137, 526] on div at bounding box center [1135, 528] width 13 height 13
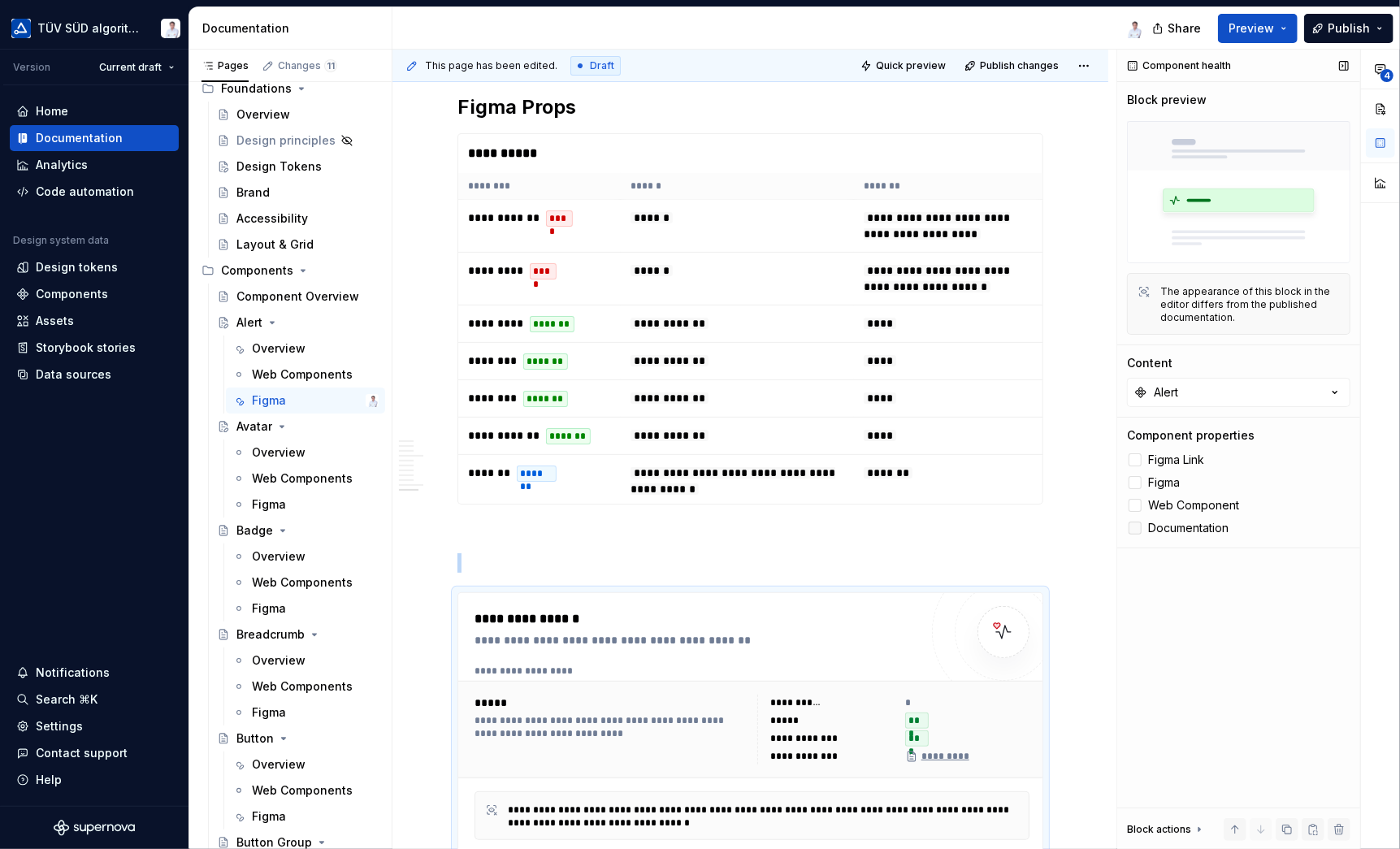
click at [1135, 528] on icon at bounding box center [1135, 528] width 0 height 0
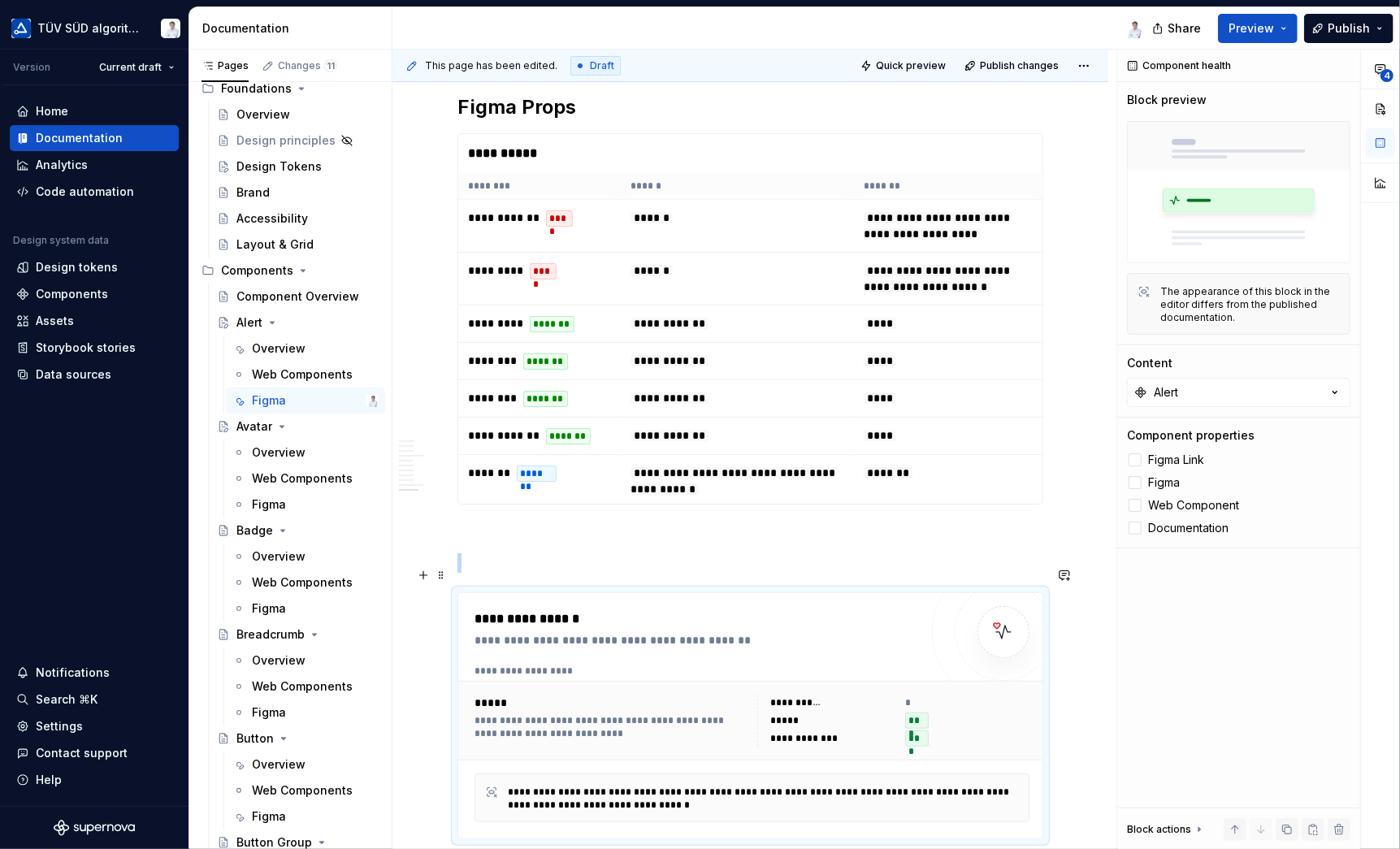
scroll to position [4131, 0]
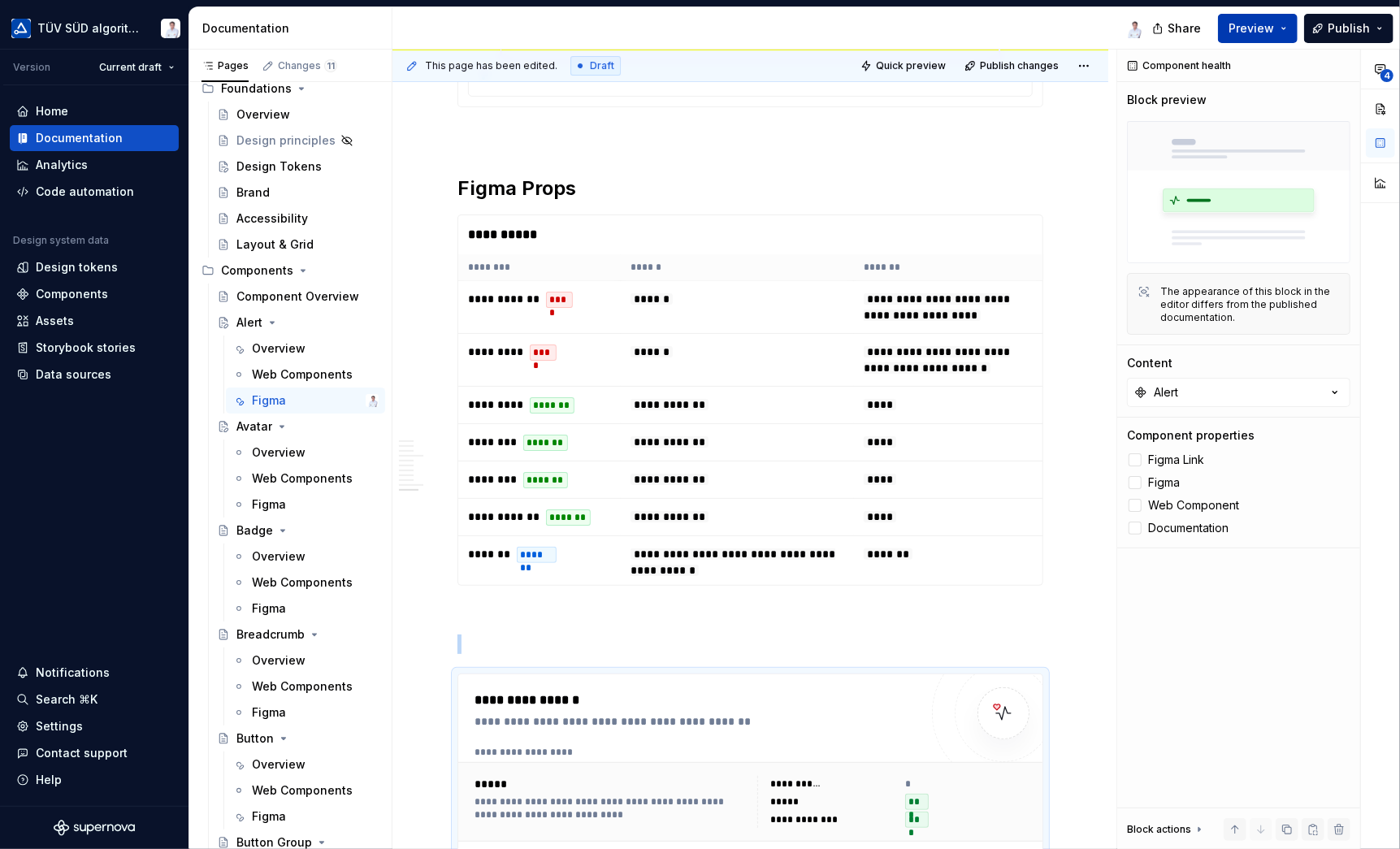
click at [1284, 28] on button "Preview" at bounding box center [1258, 28] width 80 height 29
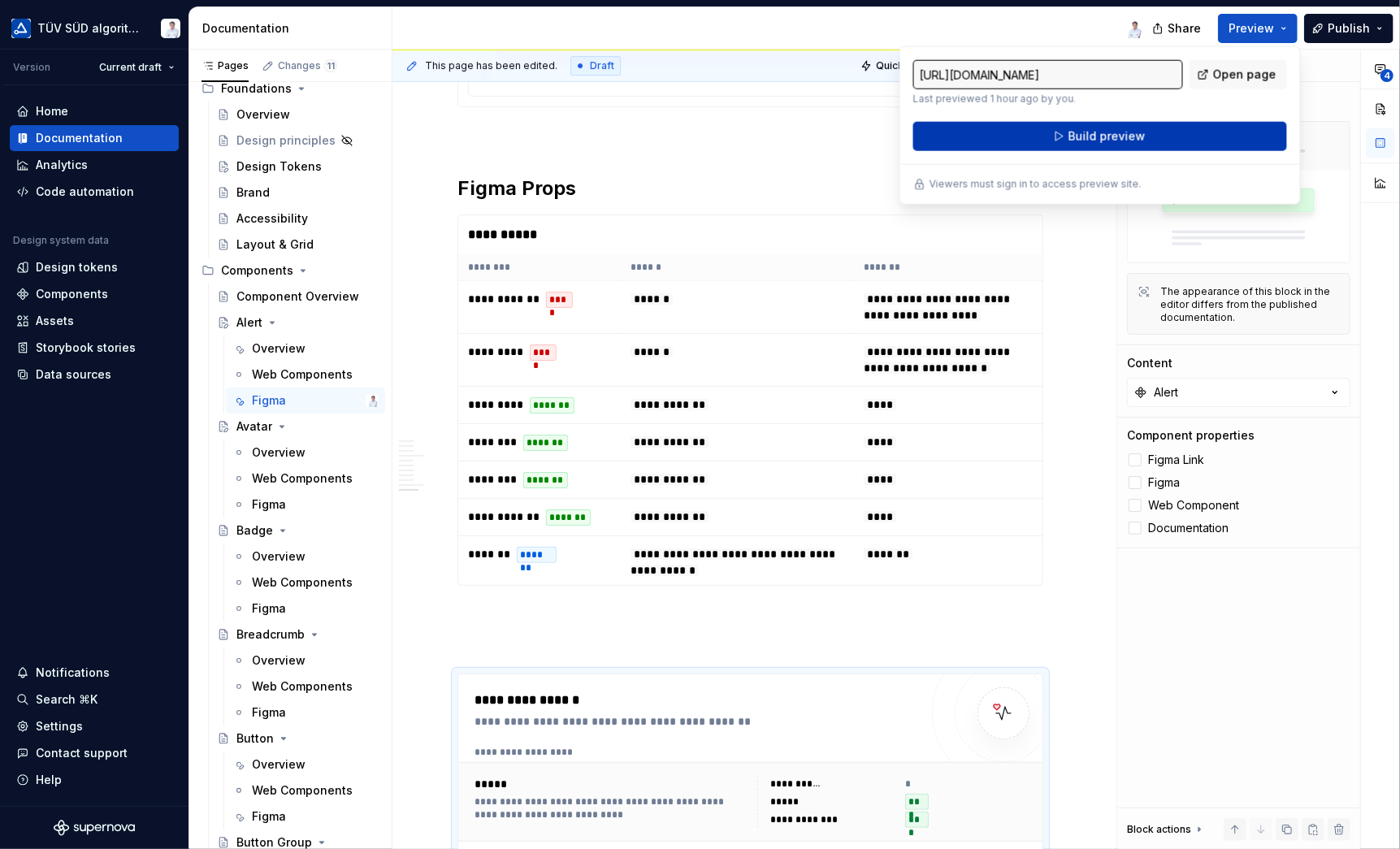
drag, startPoint x: 1284, startPoint y: 28, endPoint x: 1155, endPoint y: 138, distance: 169.5
click at [1155, 138] on button "Build preview" at bounding box center [1099, 137] width 374 height 29
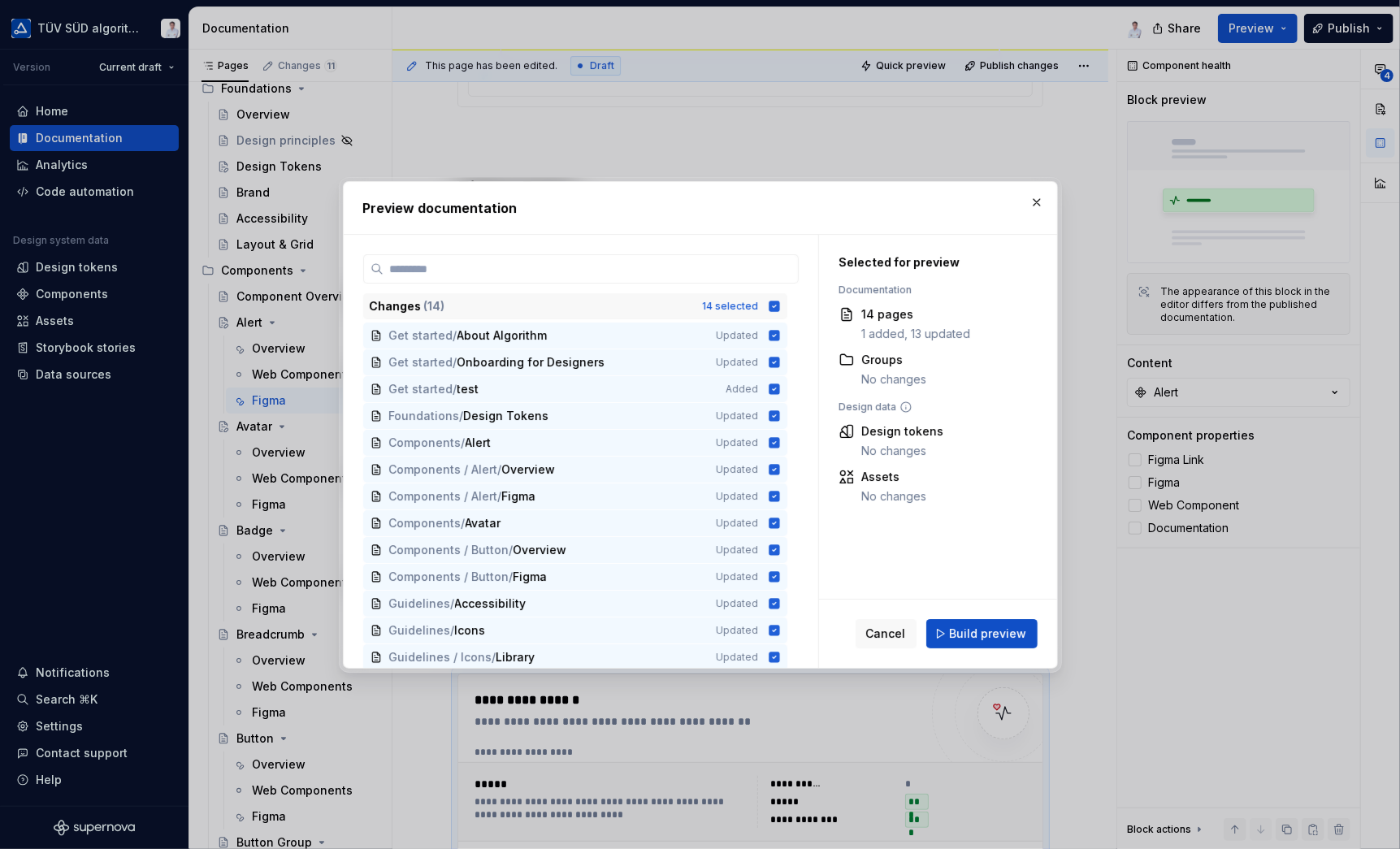
click at [773, 304] on icon at bounding box center [774, 306] width 11 height 11
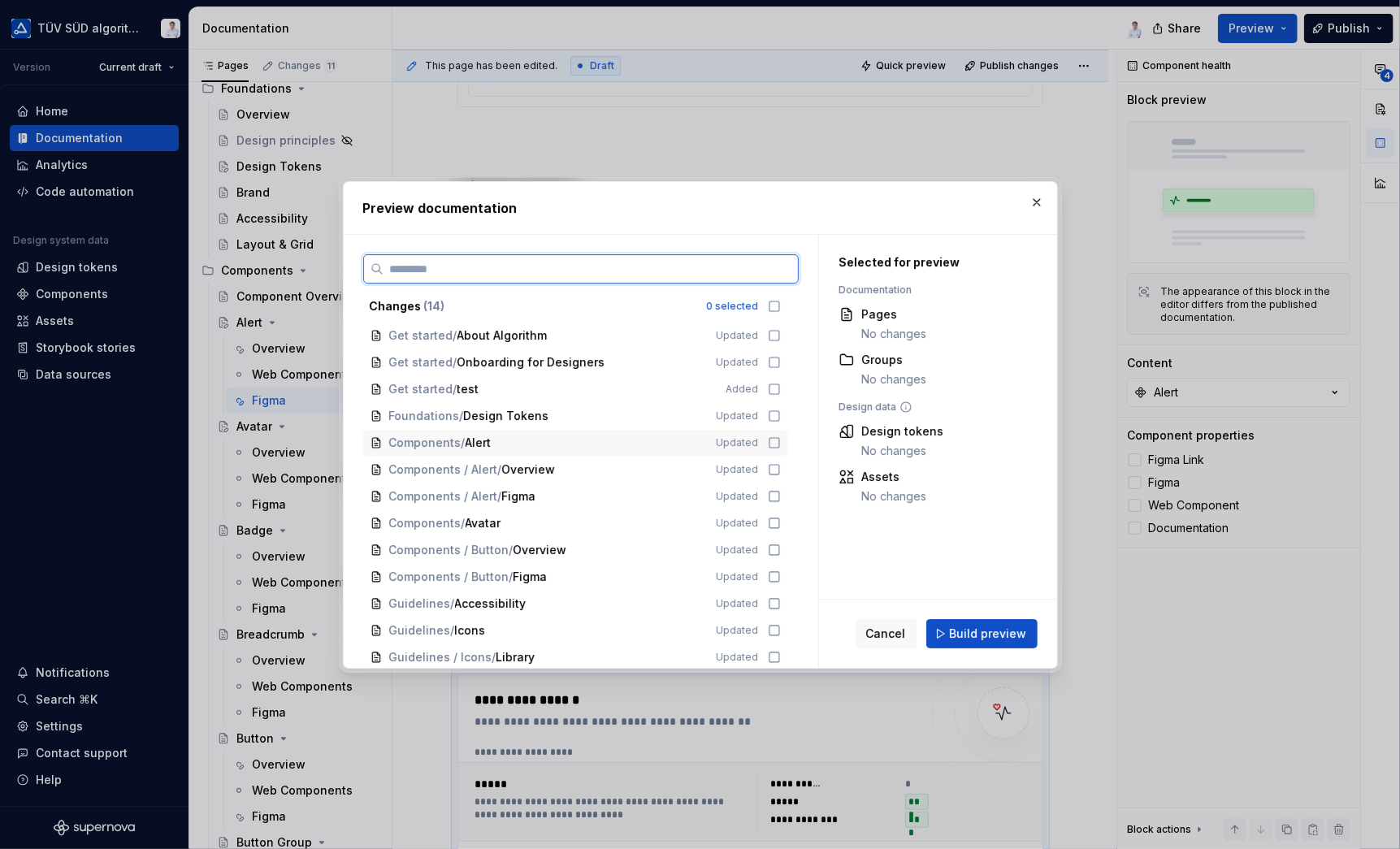
click at [780, 445] on icon at bounding box center [774, 443] width 13 height 13
click at [973, 636] on span "Build preview" at bounding box center [988, 634] width 77 height 16
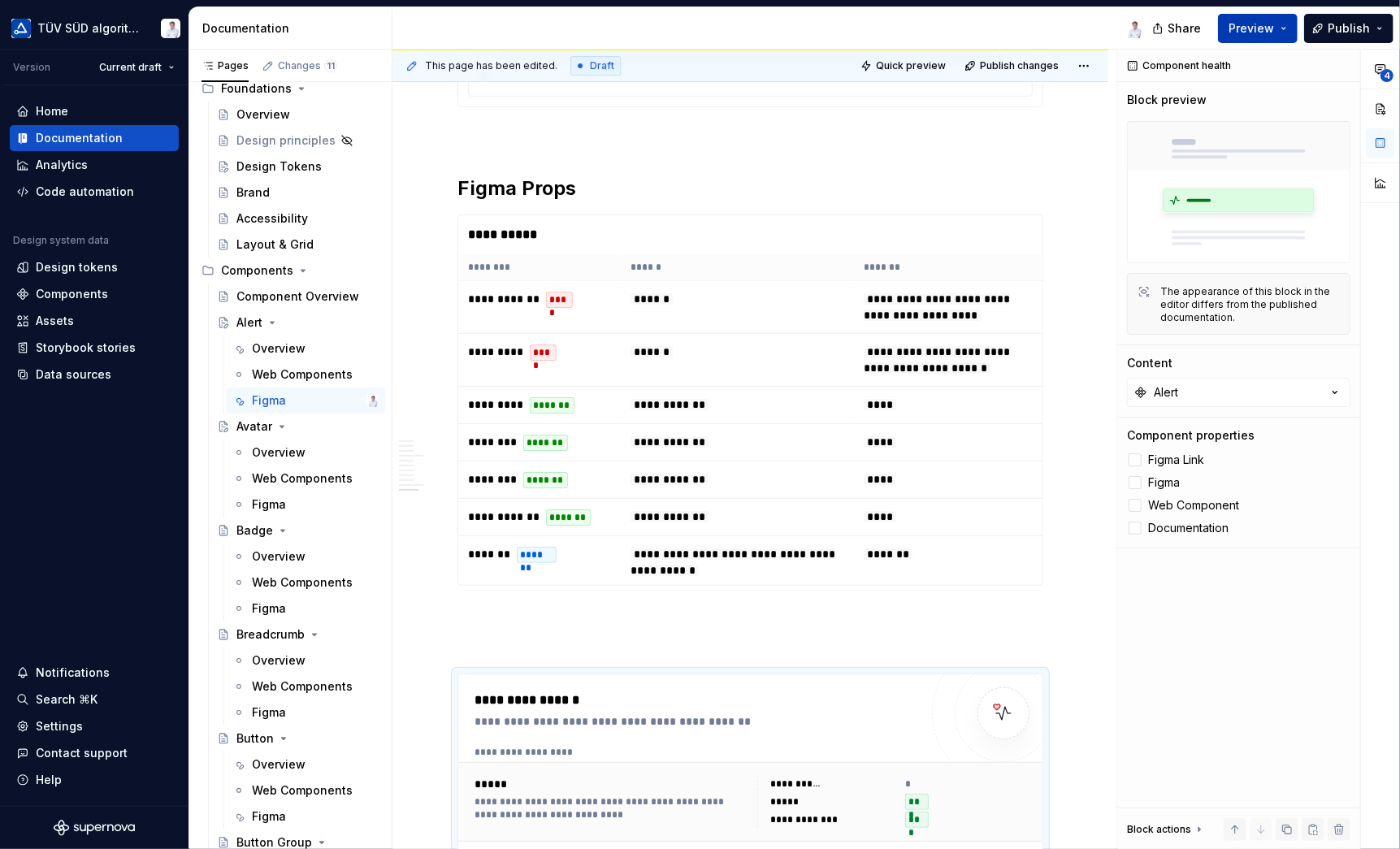
click at [1281, 27] on button "Preview" at bounding box center [1258, 28] width 80 height 29
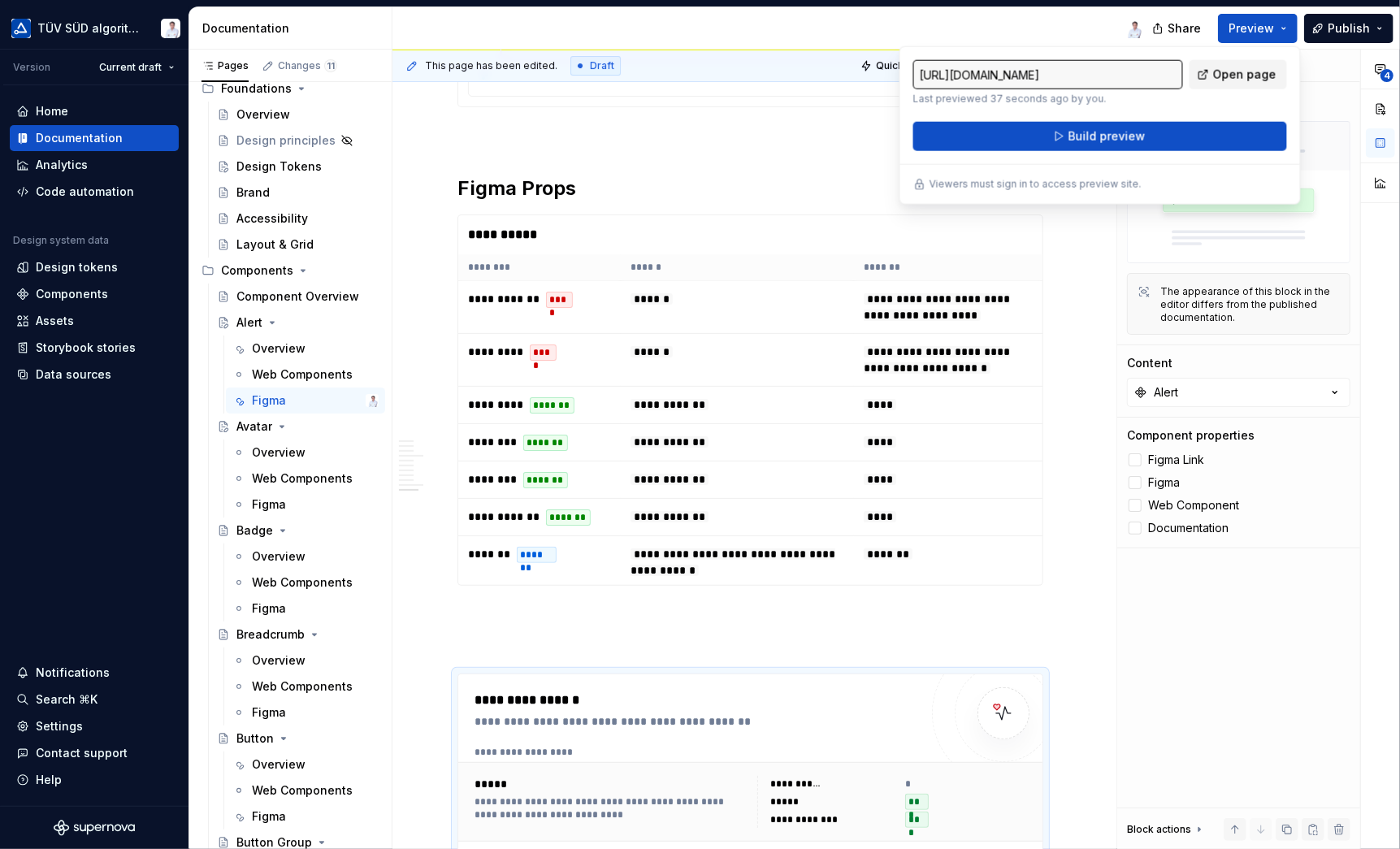
drag, startPoint x: 1281, startPoint y: 27, endPoint x: 1227, endPoint y: 75, distance: 72.2
click at [1227, 75] on span "Open page" at bounding box center [1244, 75] width 63 height 16
click at [1368, 31] on span "Publish" at bounding box center [1348, 28] width 43 height 16
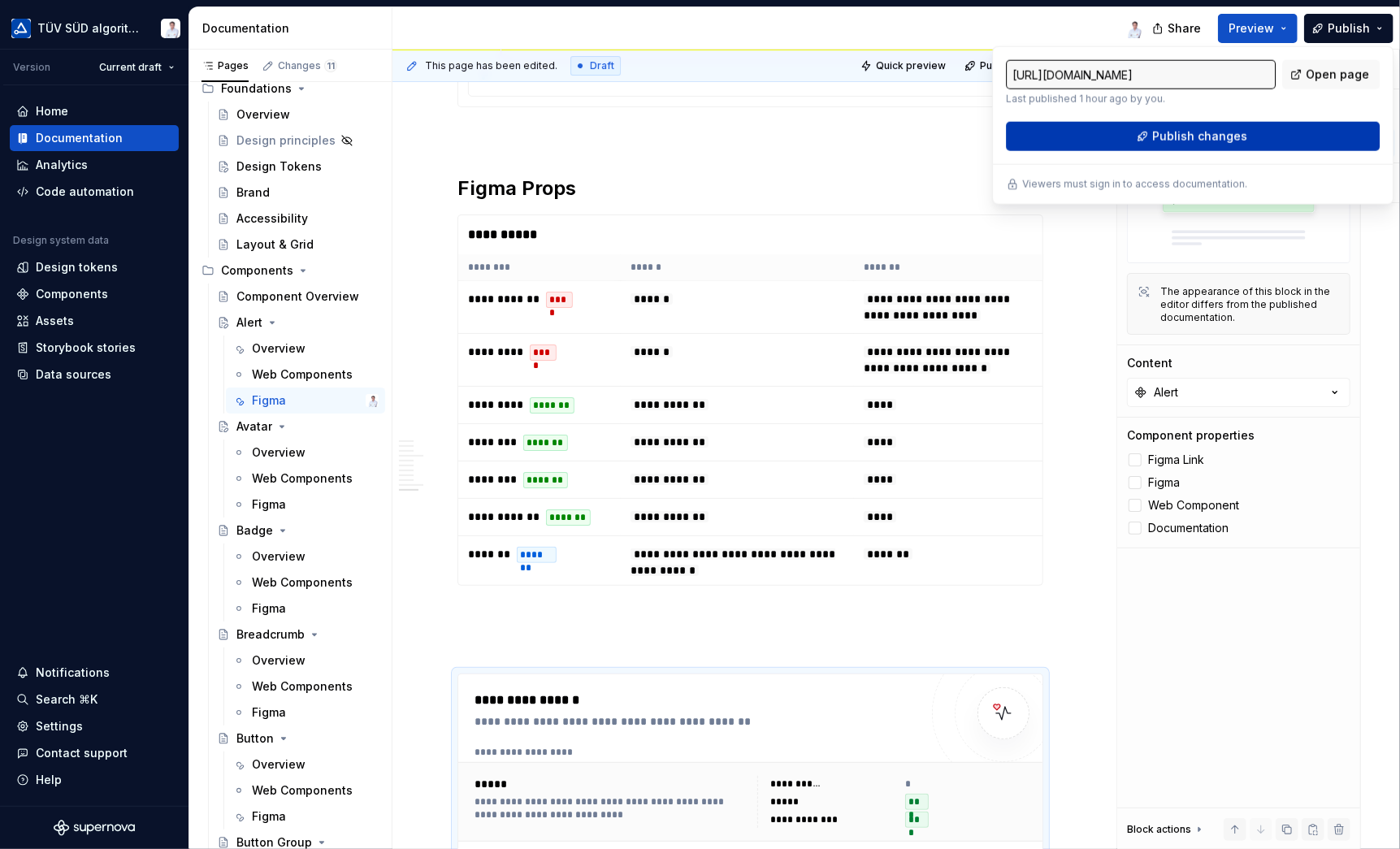
click at [1222, 133] on span "Publish changes" at bounding box center [1199, 137] width 95 height 16
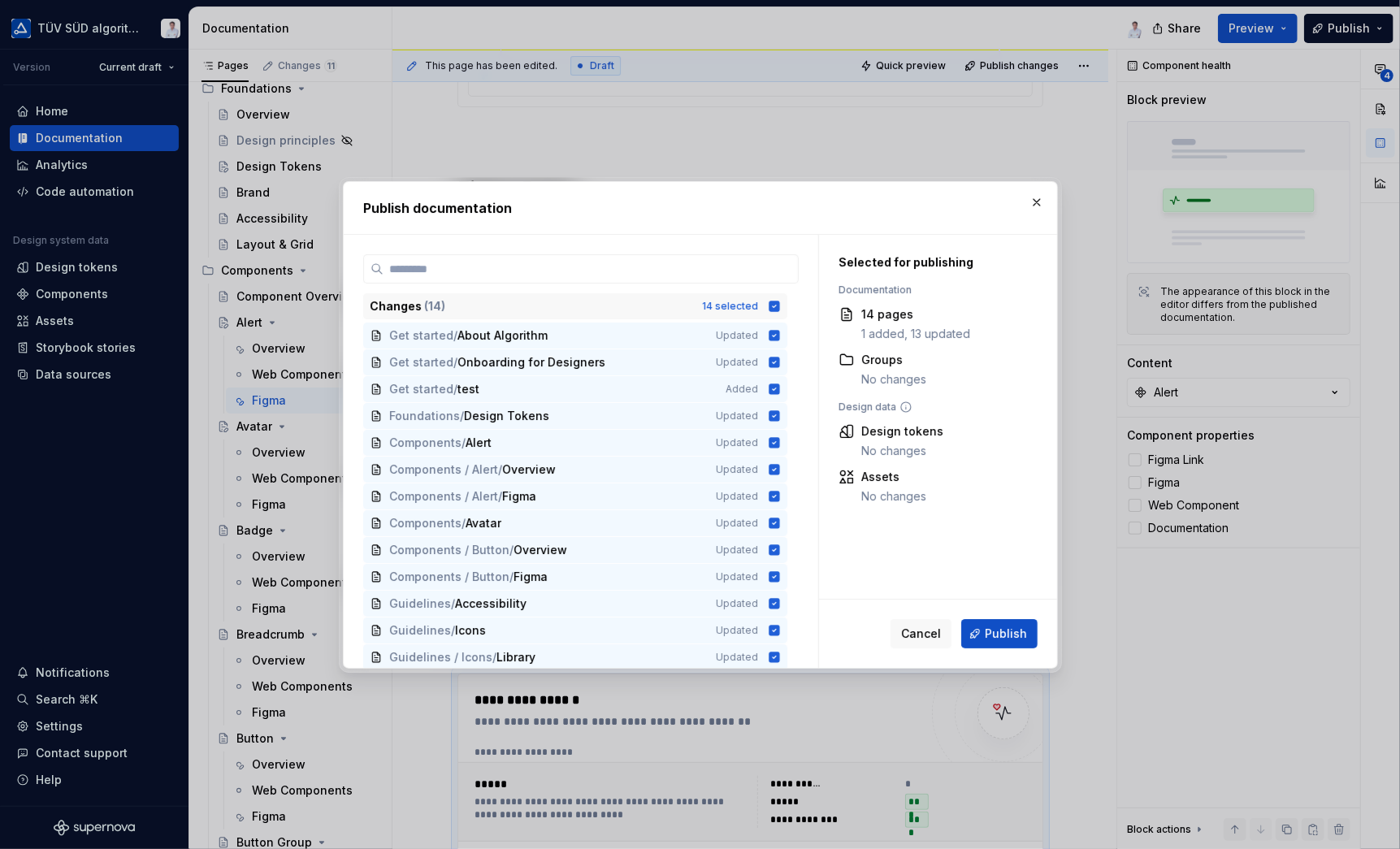
click at [773, 307] on icon at bounding box center [774, 306] width 11 height 11
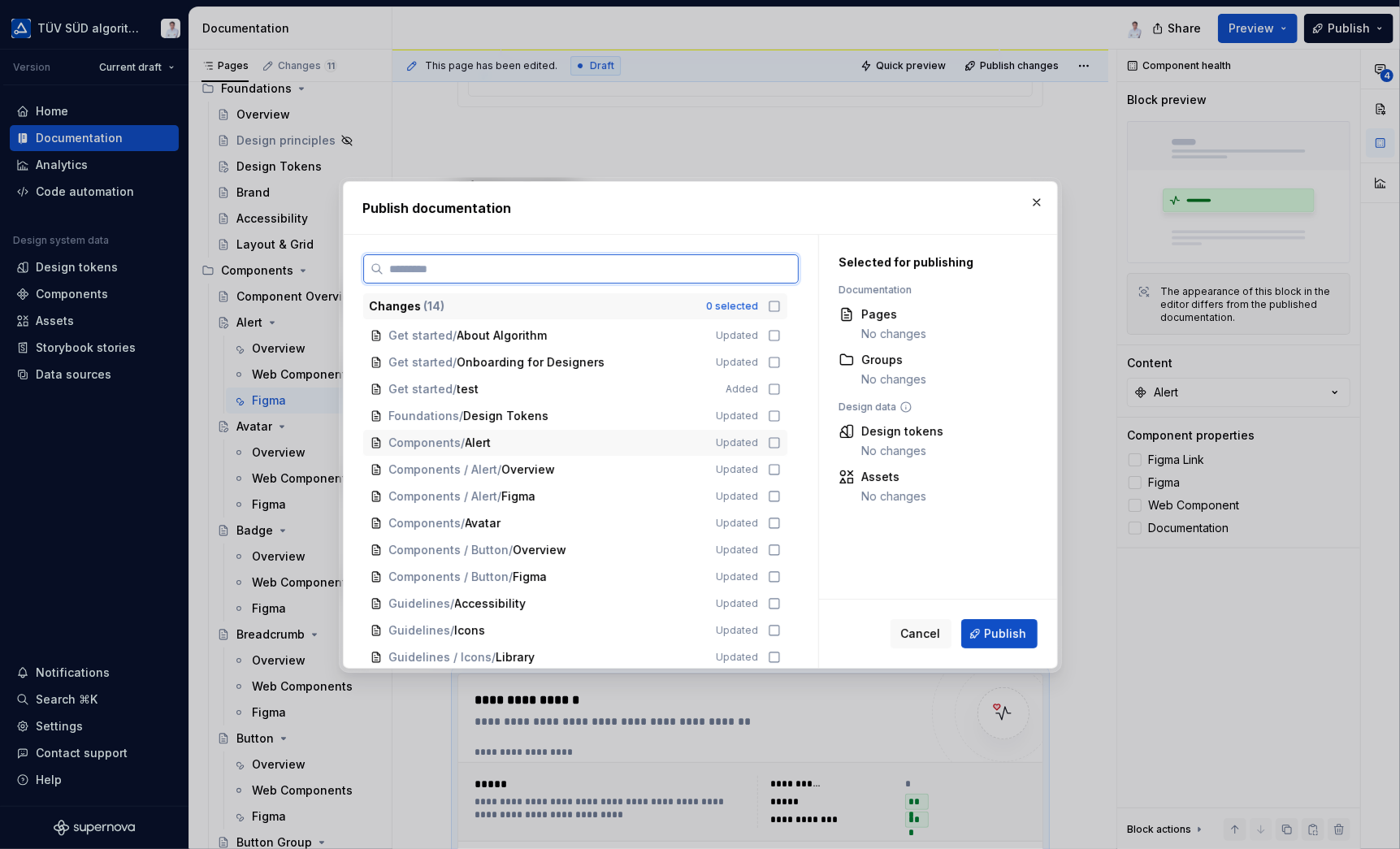
click at [770, 441] on icon at bounding box center [774, 443] width 13 height 13
click at [1002, 635] on span "Publish" at bounding box center [1005, 634] width 43 height 16
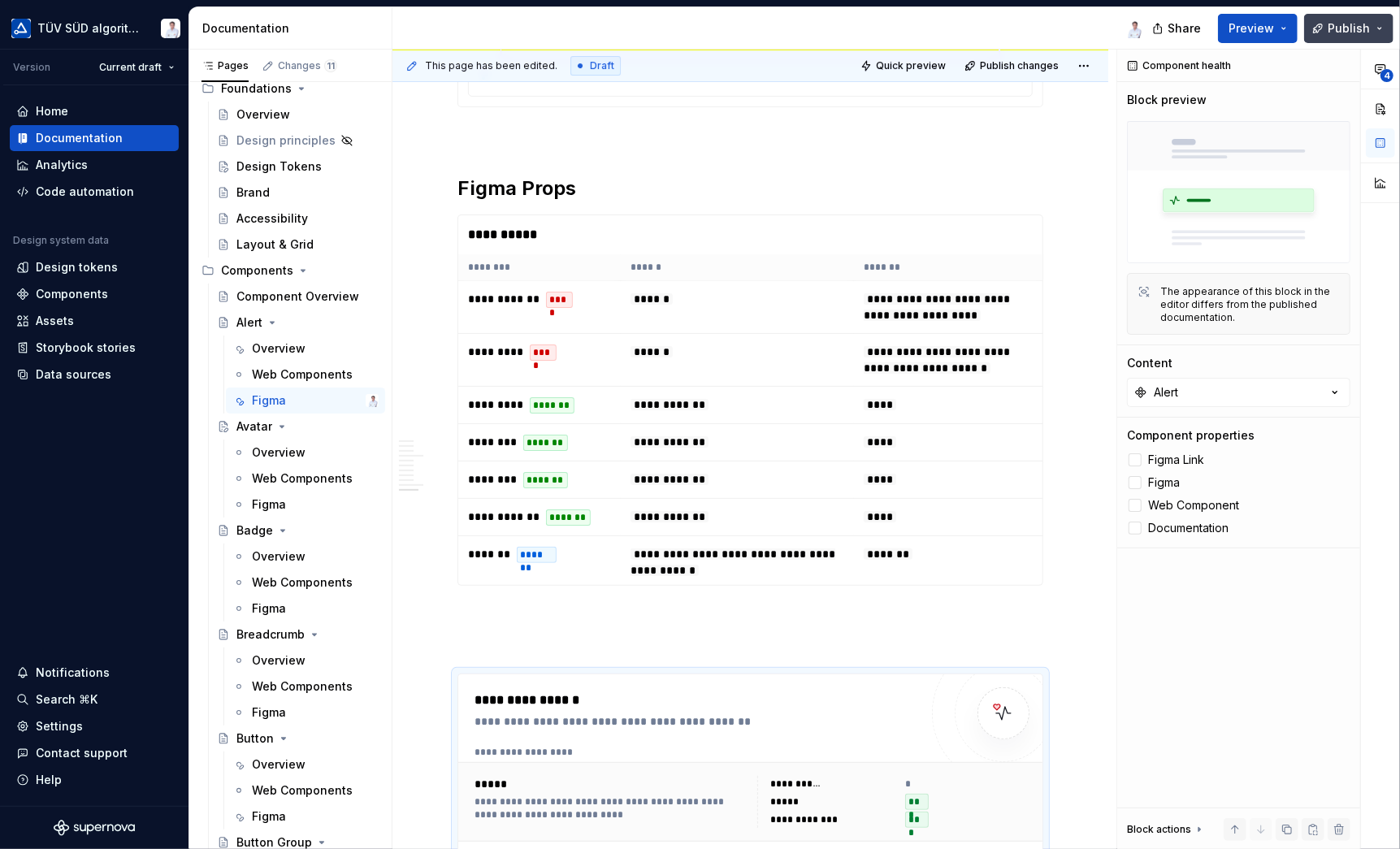
click at [1376, 30] on button "Publish" at bounding box center [1348, 28] width 90 height 29
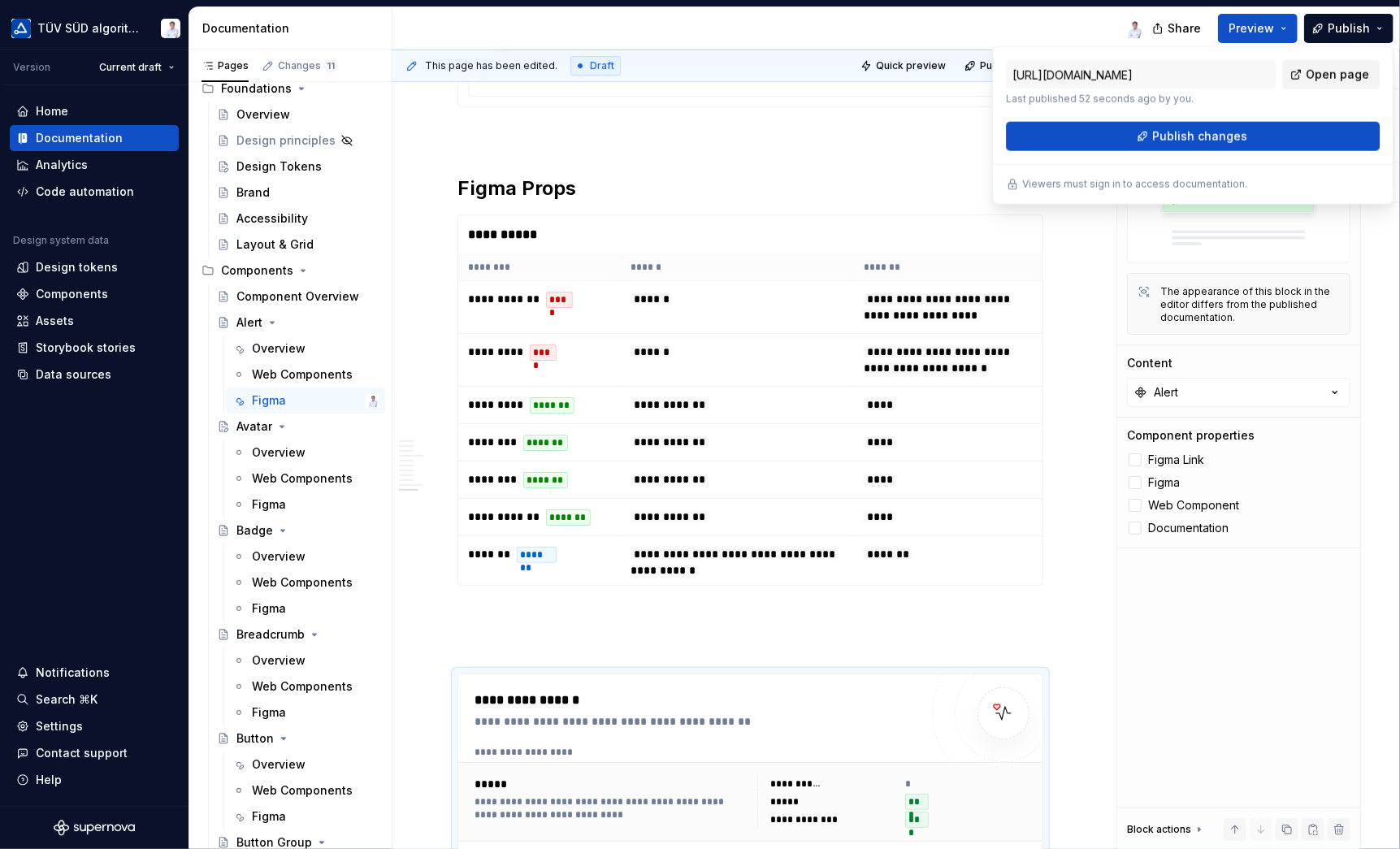
drag, startPoint x: 1376, startPoint y: 30, endPoint x: 1317, endPoint y: 71, distance: 71.8
click at [1317, 71] on span "Open page" at bounding box center [1337, 75] width 63 height 16
click at [1165, 132] on span "Publish changes" at bounding box center [1199, 137] width 95 height 16
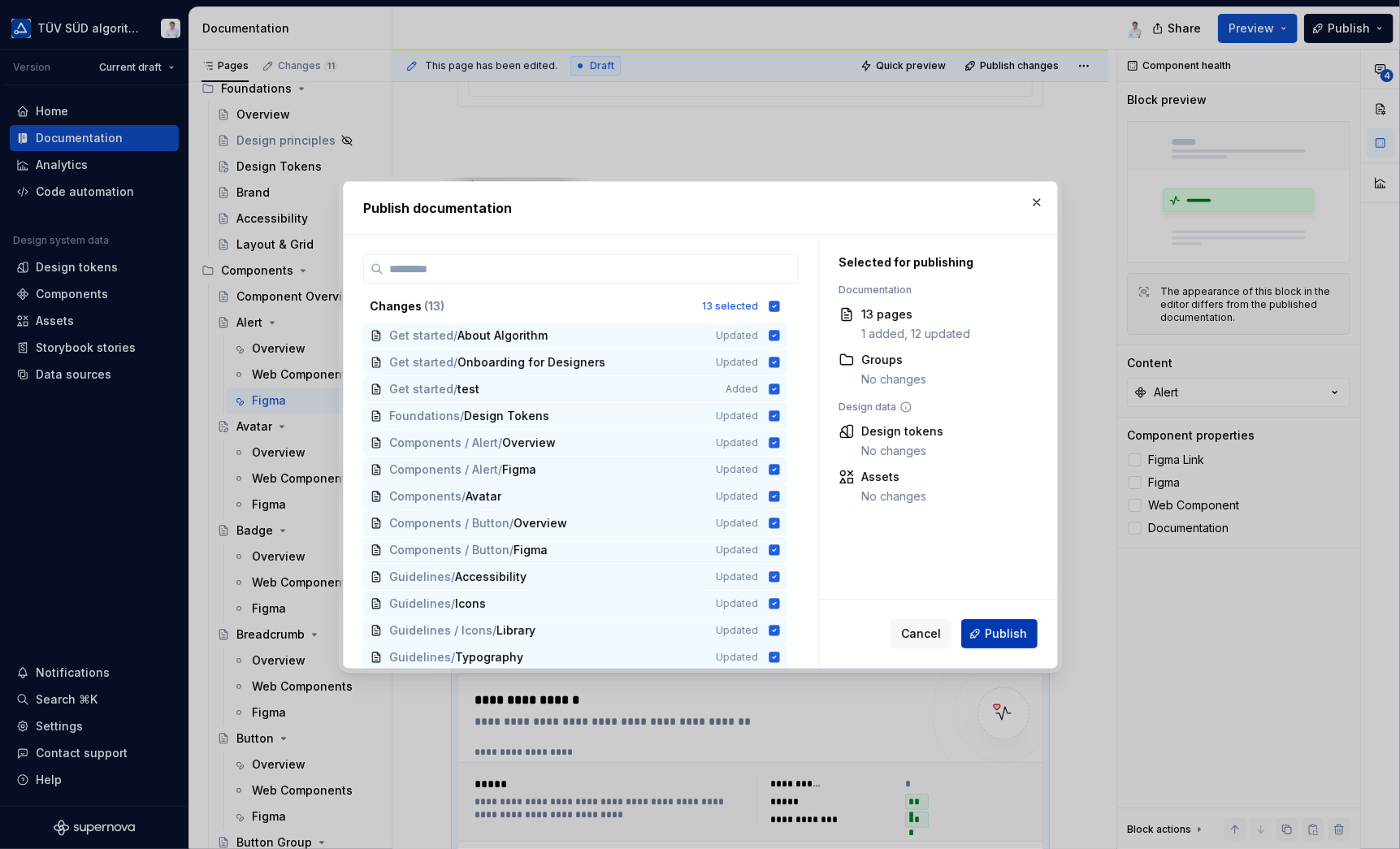
click at [995, 635] on span "Publish" at bounding box center [1005, 634] width 43 height 16
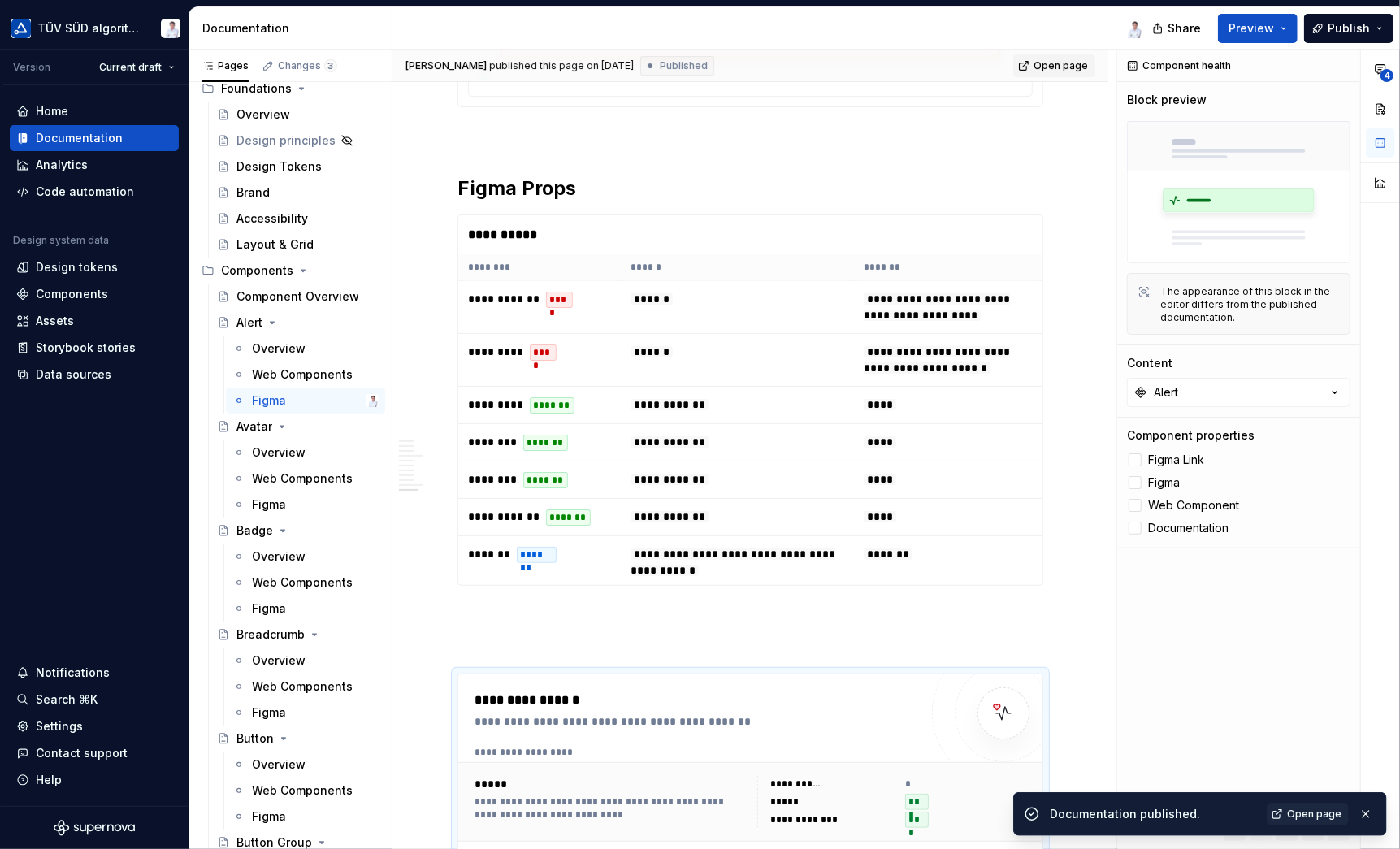
click at [1046, 64] on span "Open page" at bounding box center [1060, 65] width 54 height 13
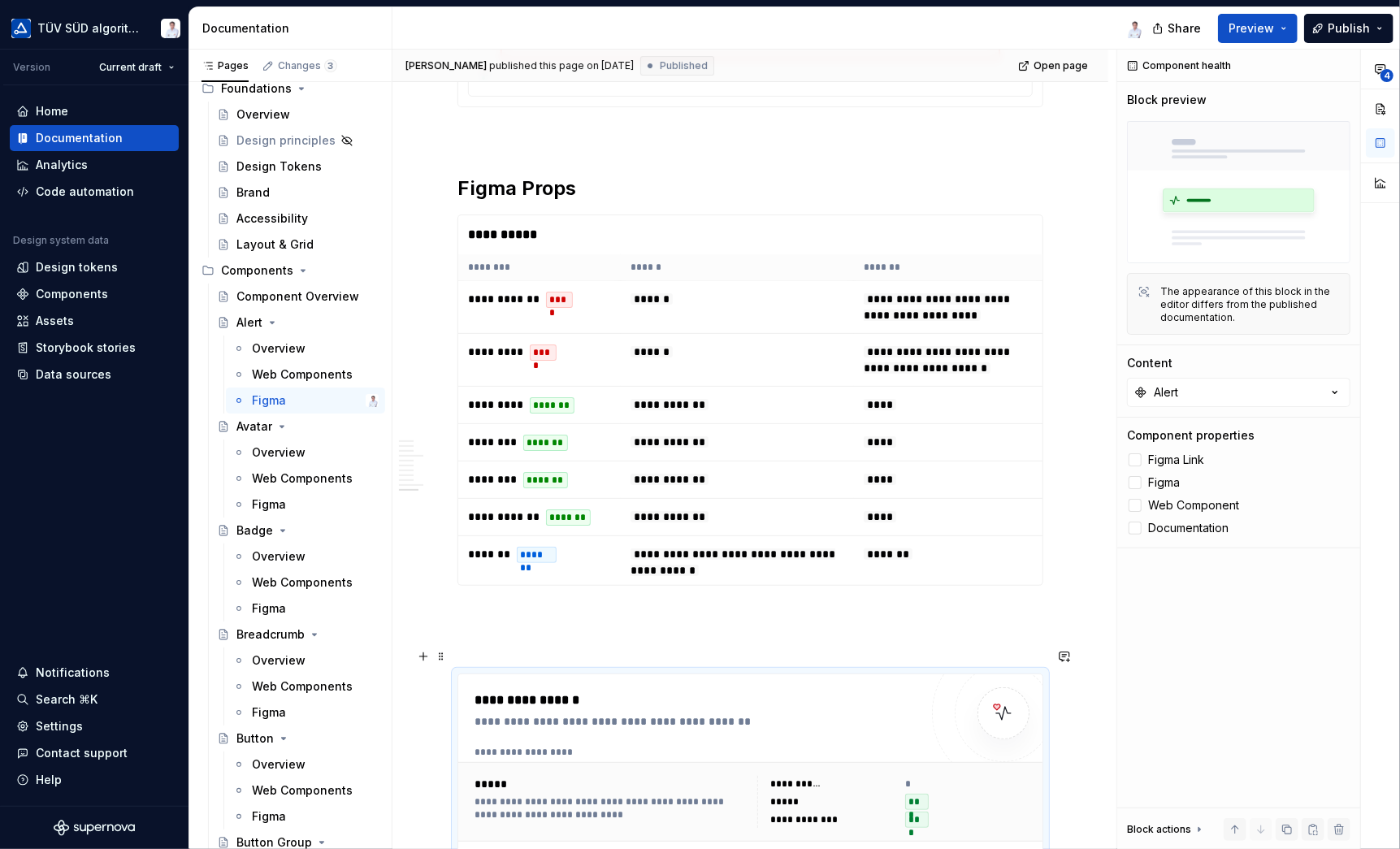
scroll to position [4049, 0]
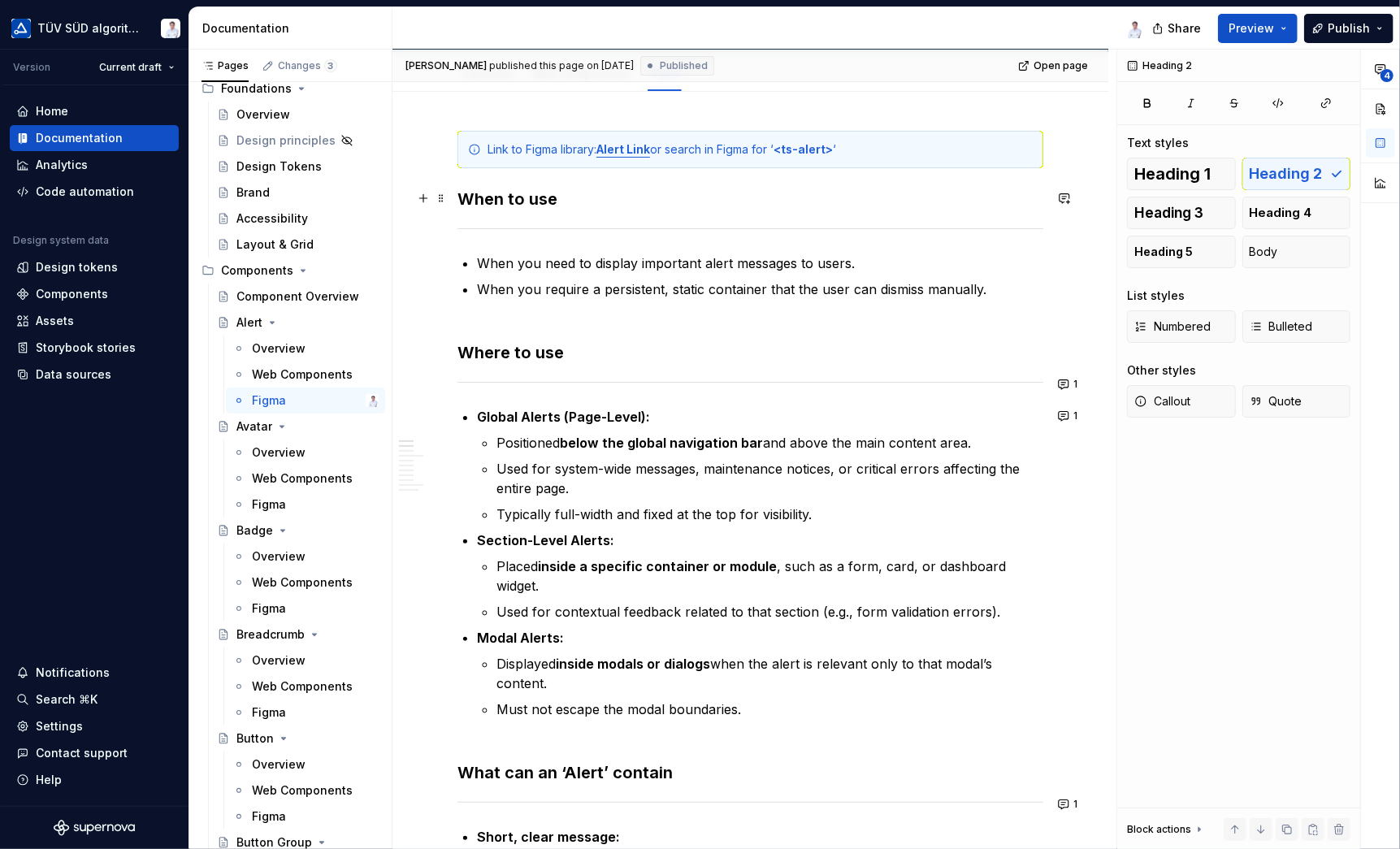
scroll to position [0, 0]
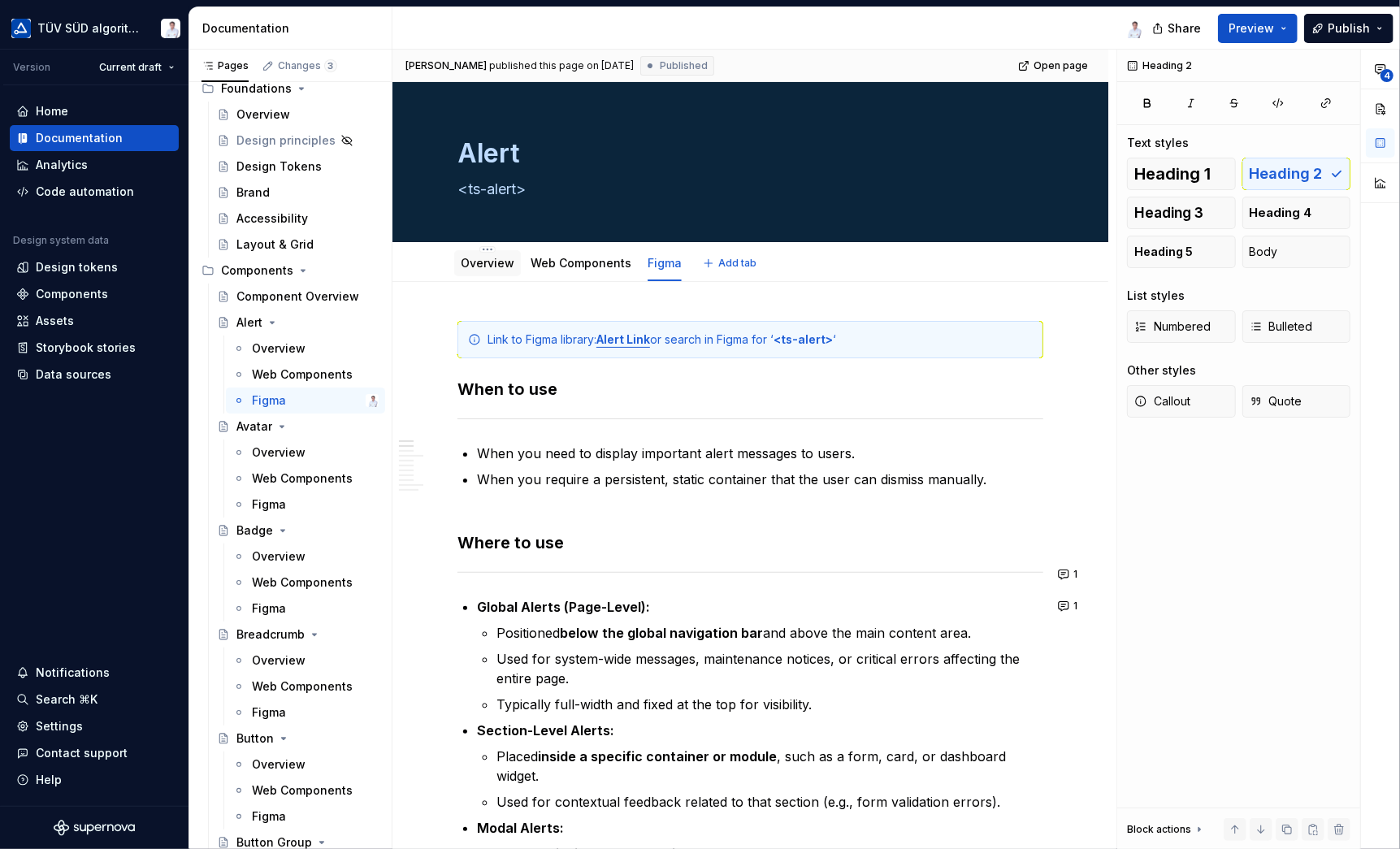
click at [507, 261] on link "Overview" at bounding box center [487, 263] width 53 height 14
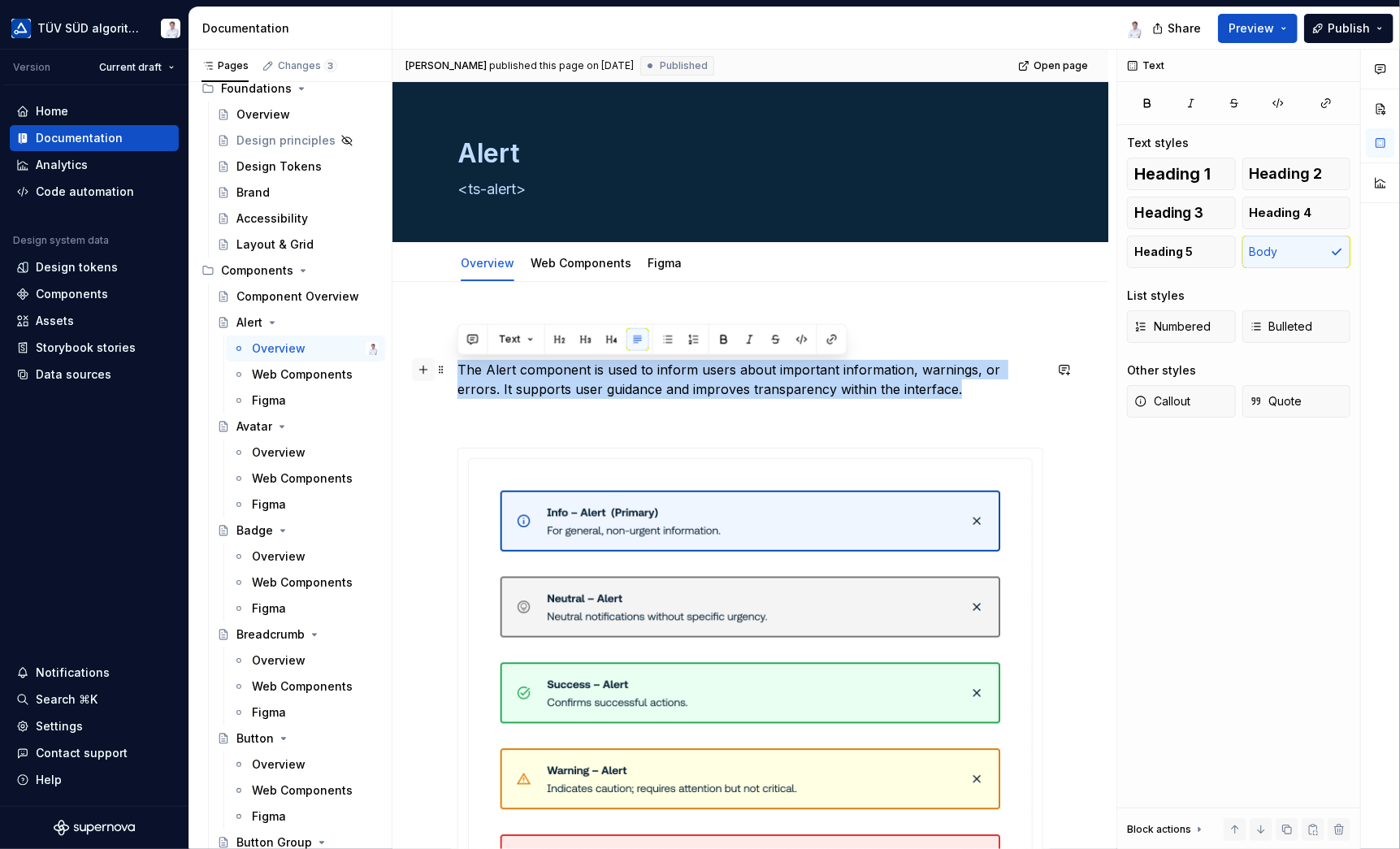
drag, startPoint x: 933, startPoint y: 387, endPoint x: 414, endPoint y: 373, distance: 519.2
click at [457, 373] on div "**********" at bounding box center [750, 853] width 586 height 1065
copy p "The Alert component is used to inform users about important information, warnin…"
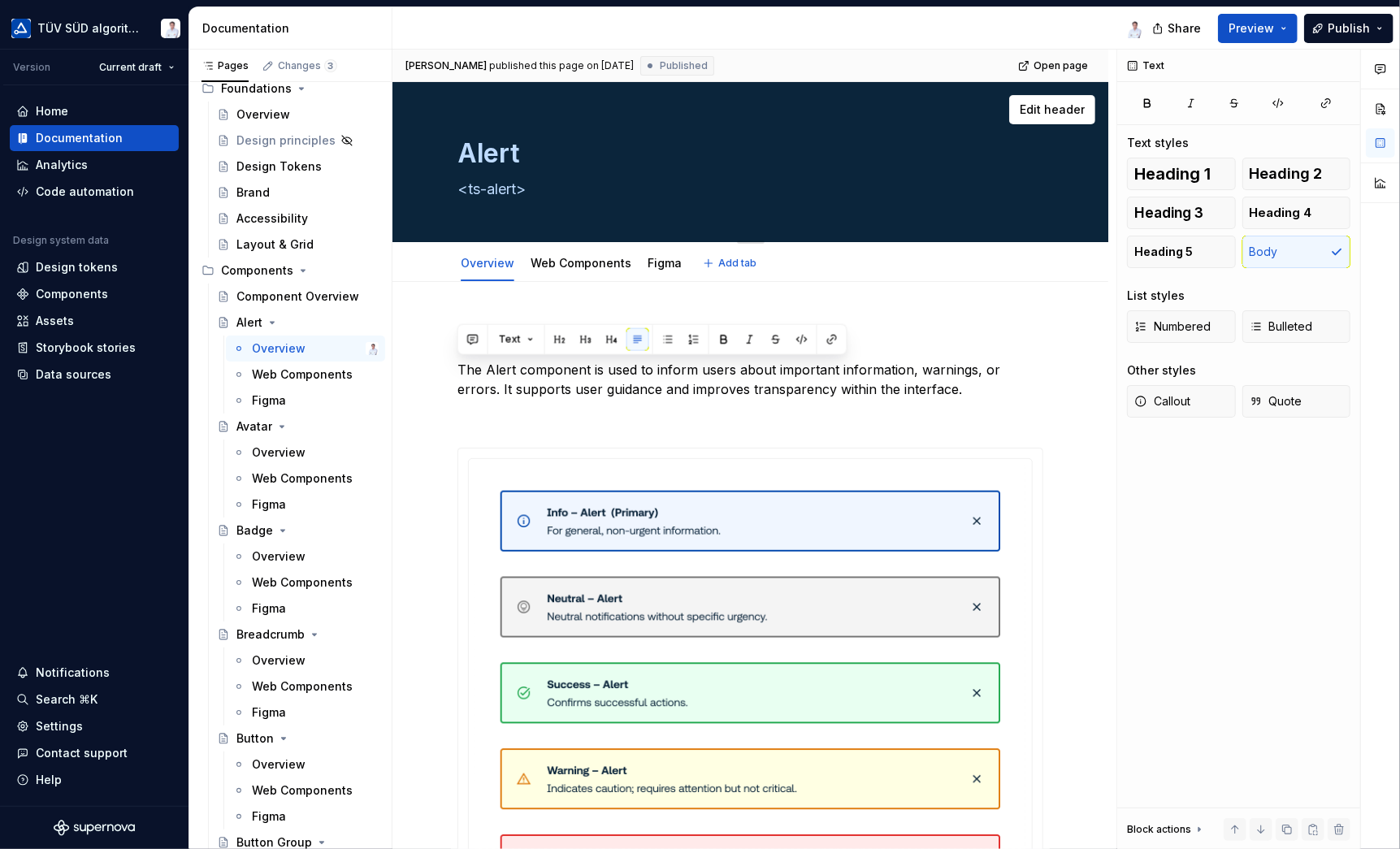
click at [475, 180] on textarea "<ts-alert>" at bounding box center [746, 189] width 586 height 26
click at [491, 193] on textarea "<ts-alert>" at bounding box center [746, 189] width 586 height 26
drag, startPoint x: 523, startPoint y: 189, endPoint x: 455, endPoint y: 188, distance: 68.0
click at [455, 188] on textarea "<ts-alert>" at bounding box center [746, 189] width 586 height 26
click at [1030, 110] on span "Edit header" at bounding box center [1052, 110] width 65 height 16
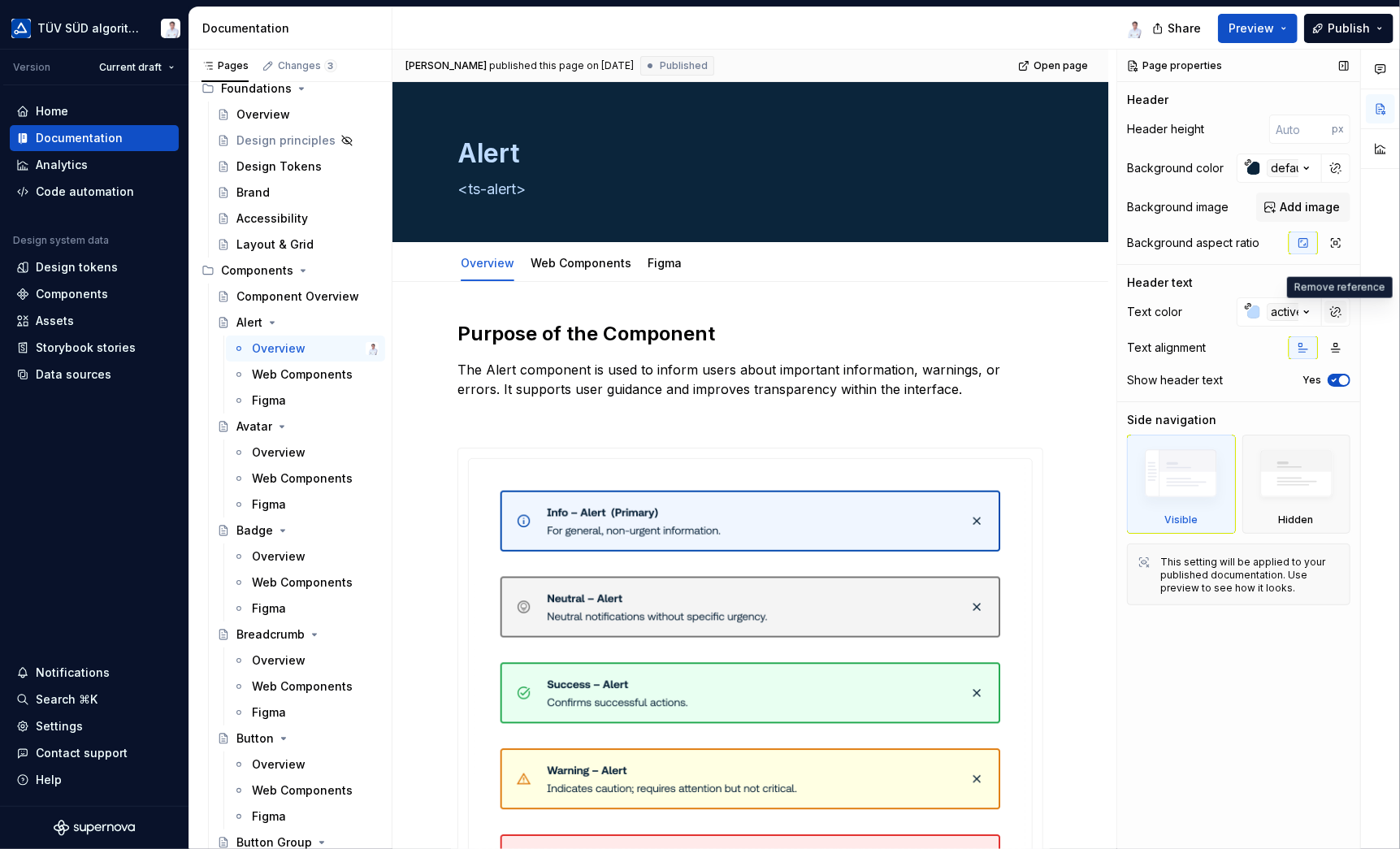
click at [1334, 312] on button "button" at bounding box center [1335, 312] width 23 height 23
click at [1250, 318] on div at bounding box center [1247, 312] width 23 height 29
click at [1250, 313] on div at bounding box center [1252, 312] width 13 height 13
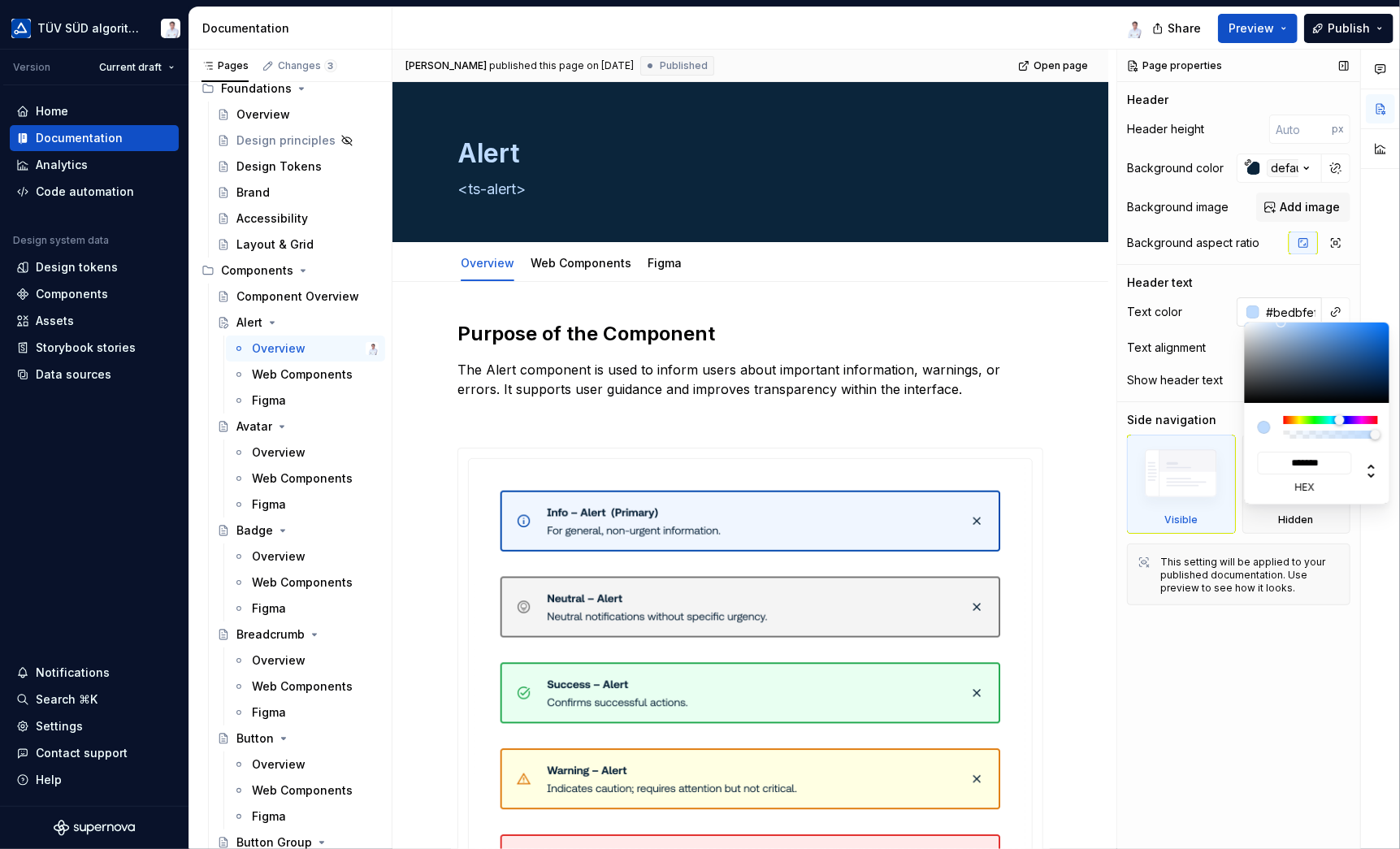
type textarea "*"
type input "#737D8A"
type input "*******"
type input "#828B97"
type input "*******"
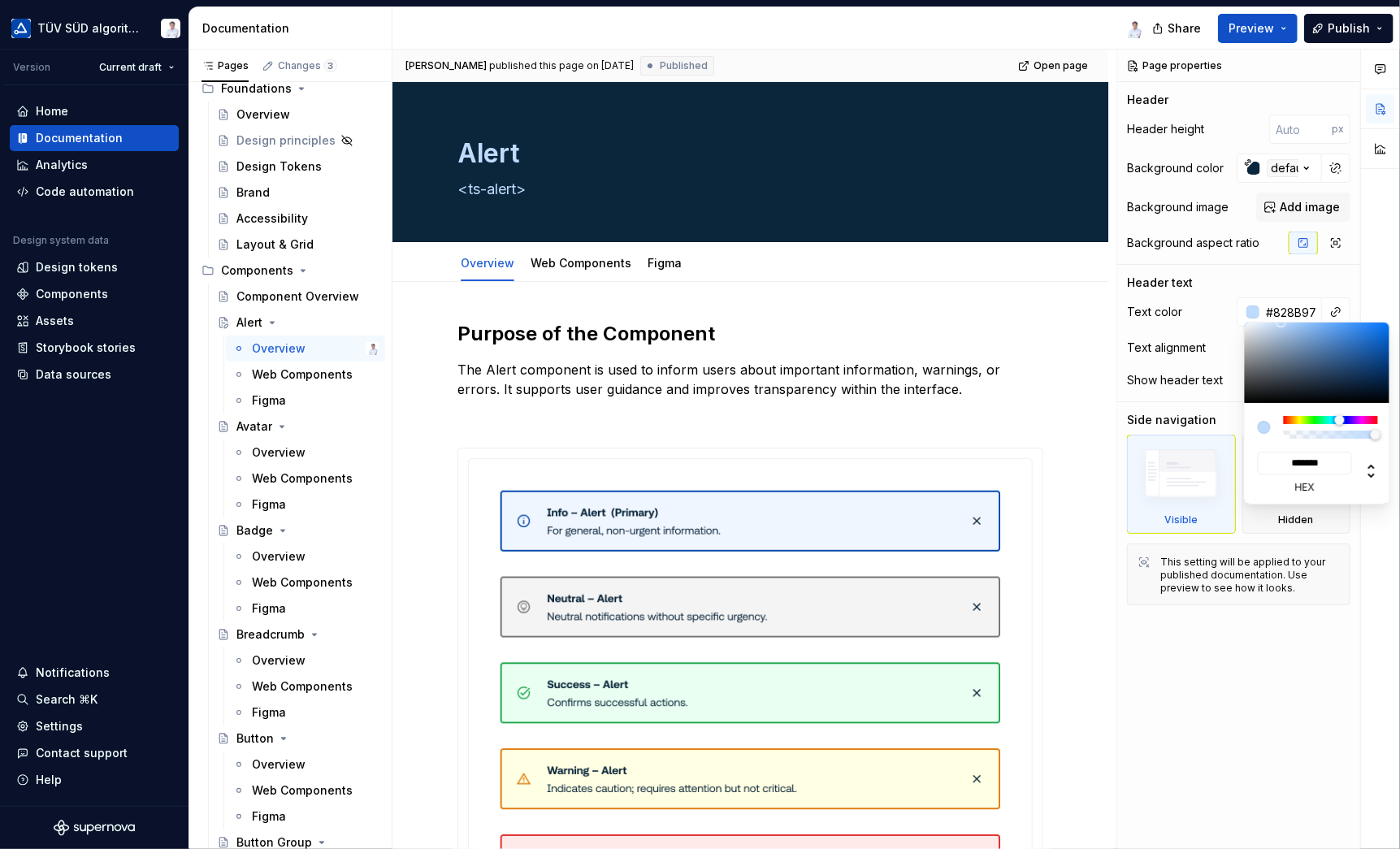
type input "#CACBCD"
type input "*******"
type input "#FEFEFE"
type input "*******"
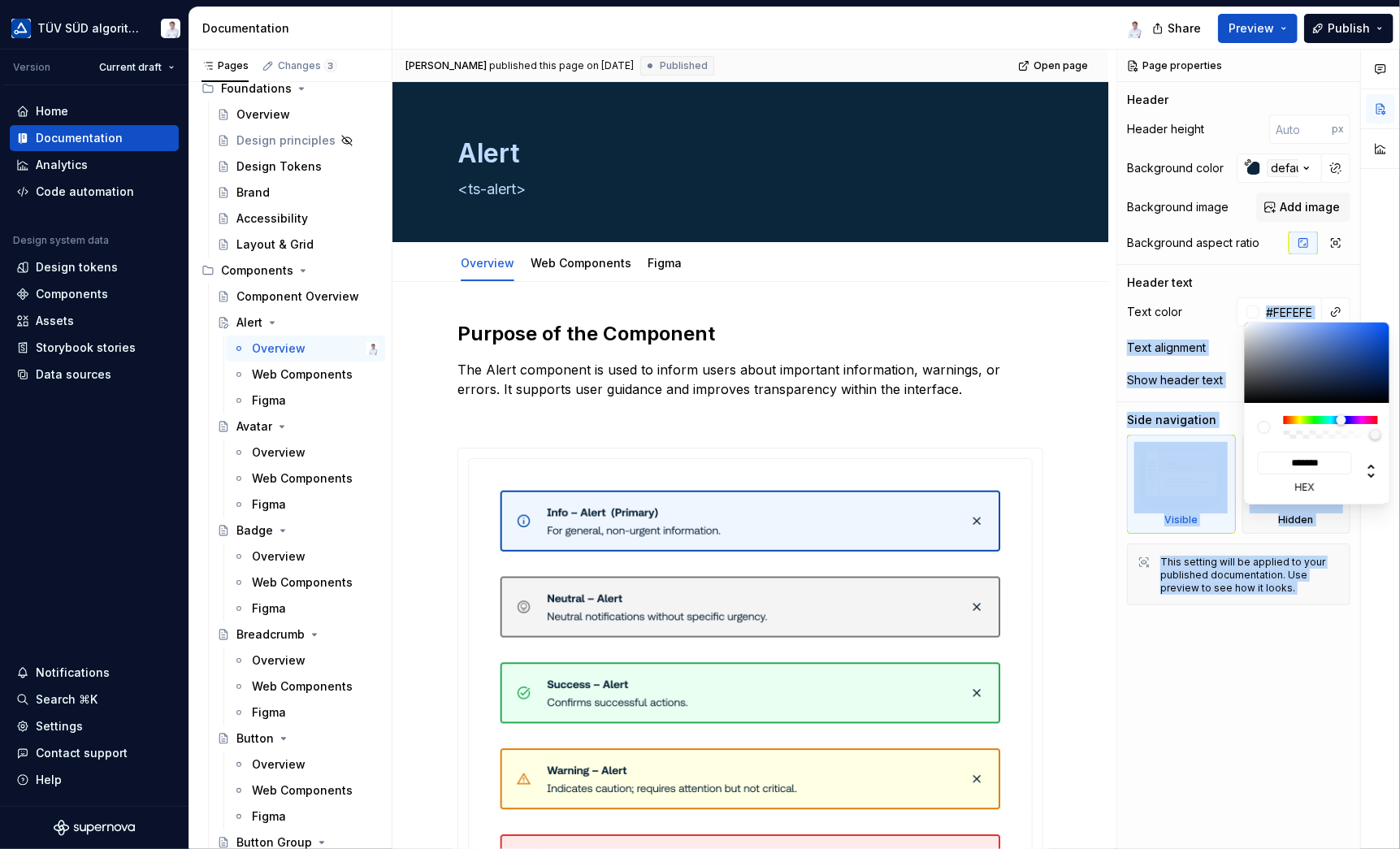
type input "#FFFFFF"
type input "*******"
drag, startPoint x: 1269, startPoint y: 359, endPoint x: 1228, endPoint y: 308, distance: 65.4
click at [1228, 308] on body "TÜV SÜD algorithm Version Current draft Home Documentation Analytics Code autom…" at bounding box center [700, 424] width 1400 height 849
type textarea "*"
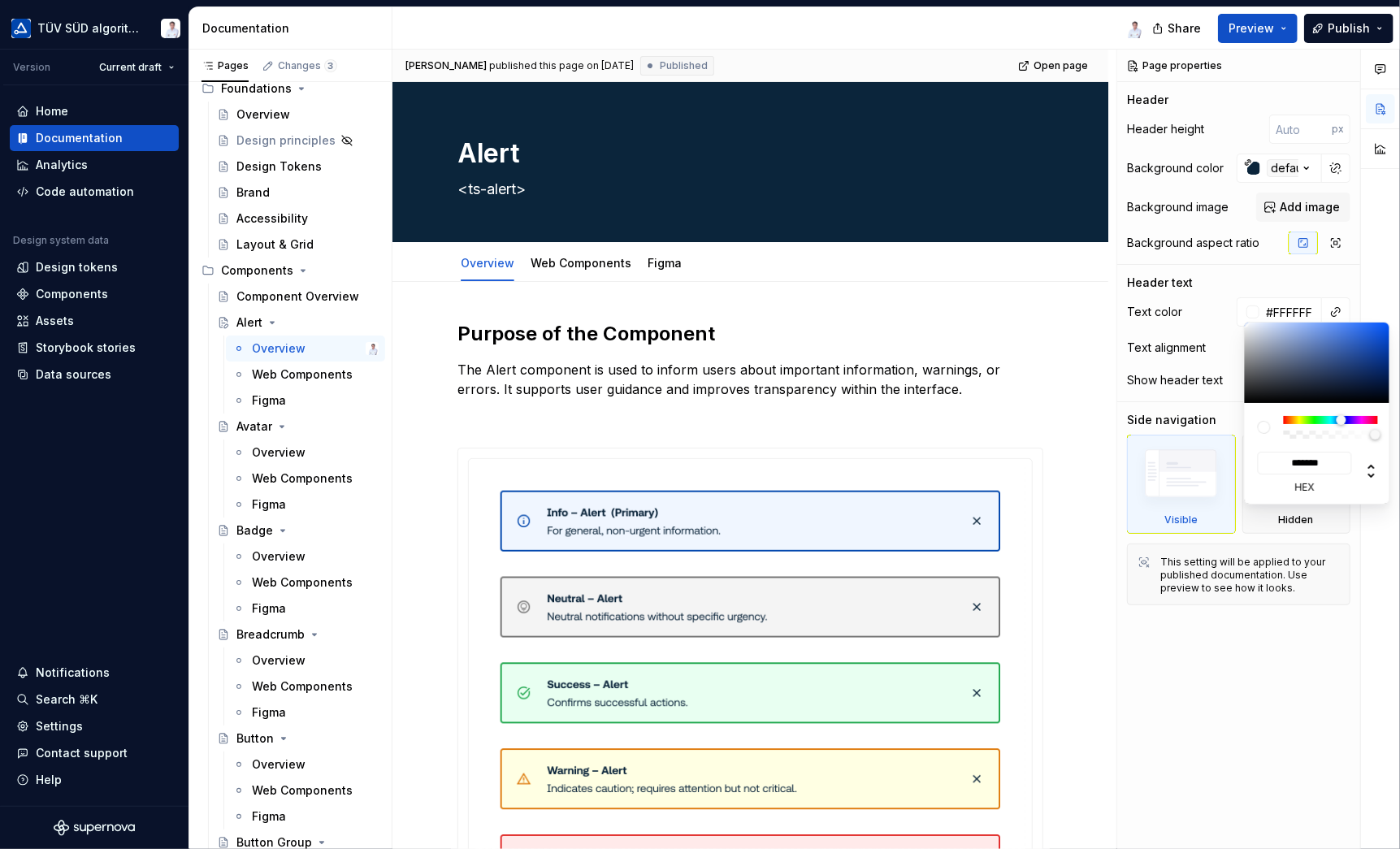
click at [1353, 275] on div "Comments Open comments No comments yet Select ‘Comment’ from the block context …" at bounding box center [1258, 450] width 283 height 801
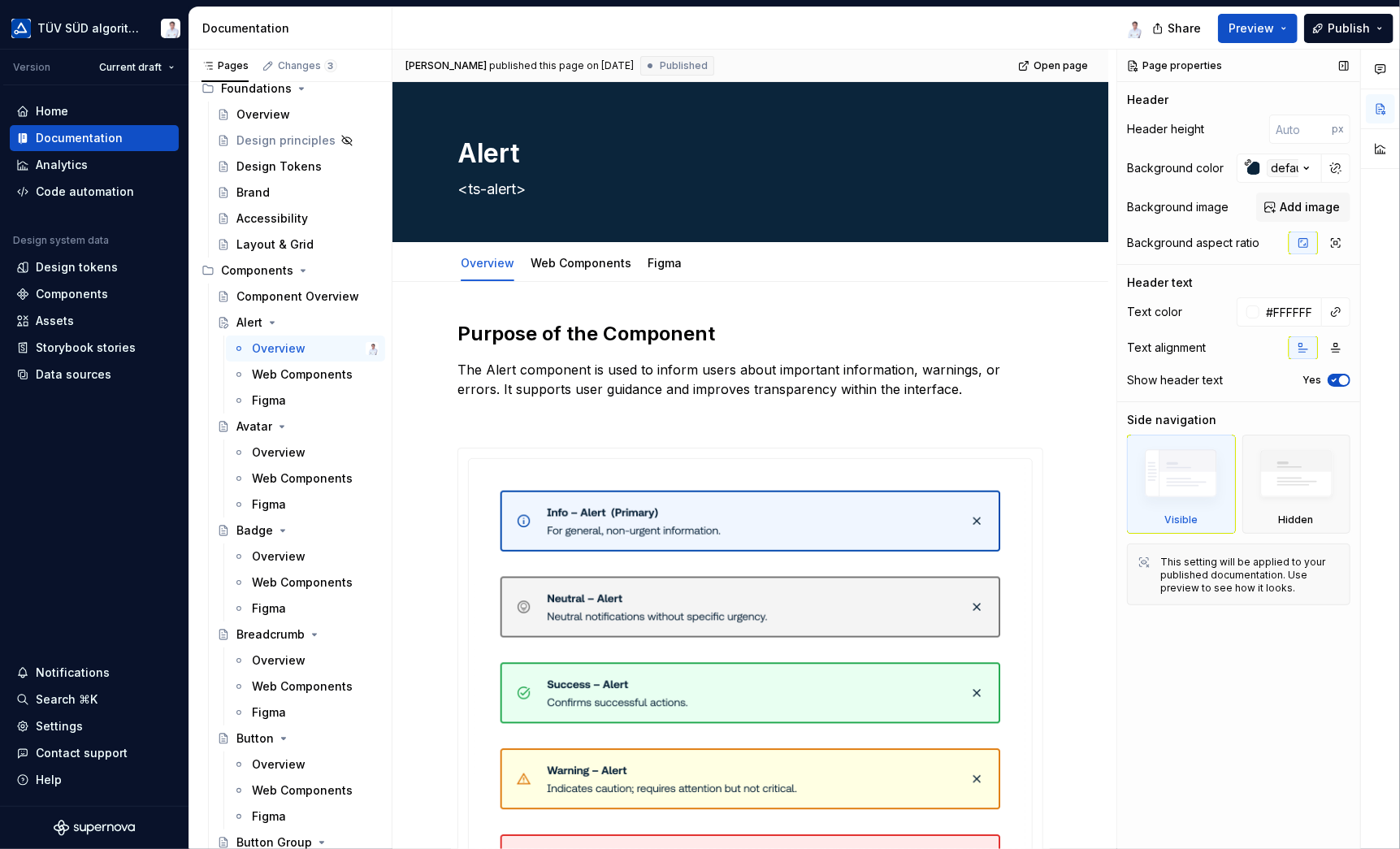
click at [1290, 279] on div "Comments Open comments No comments yet Select ‘Comment’ from the block context …" at bounding box center [1258, 450] width 283 height 801
click at [1255, 312] on div at bounding box center [1252, 312] width 13 height 13
click at [1309, 310] on div "Comments Open comments No comments yet Select ‘Comment’ from the block context …" at bounding box center [1258, 450] width 283 height 801
type input "F"
click at [1293, 312] on input "F" at bounding box center [1290, 312] width 62 height 29
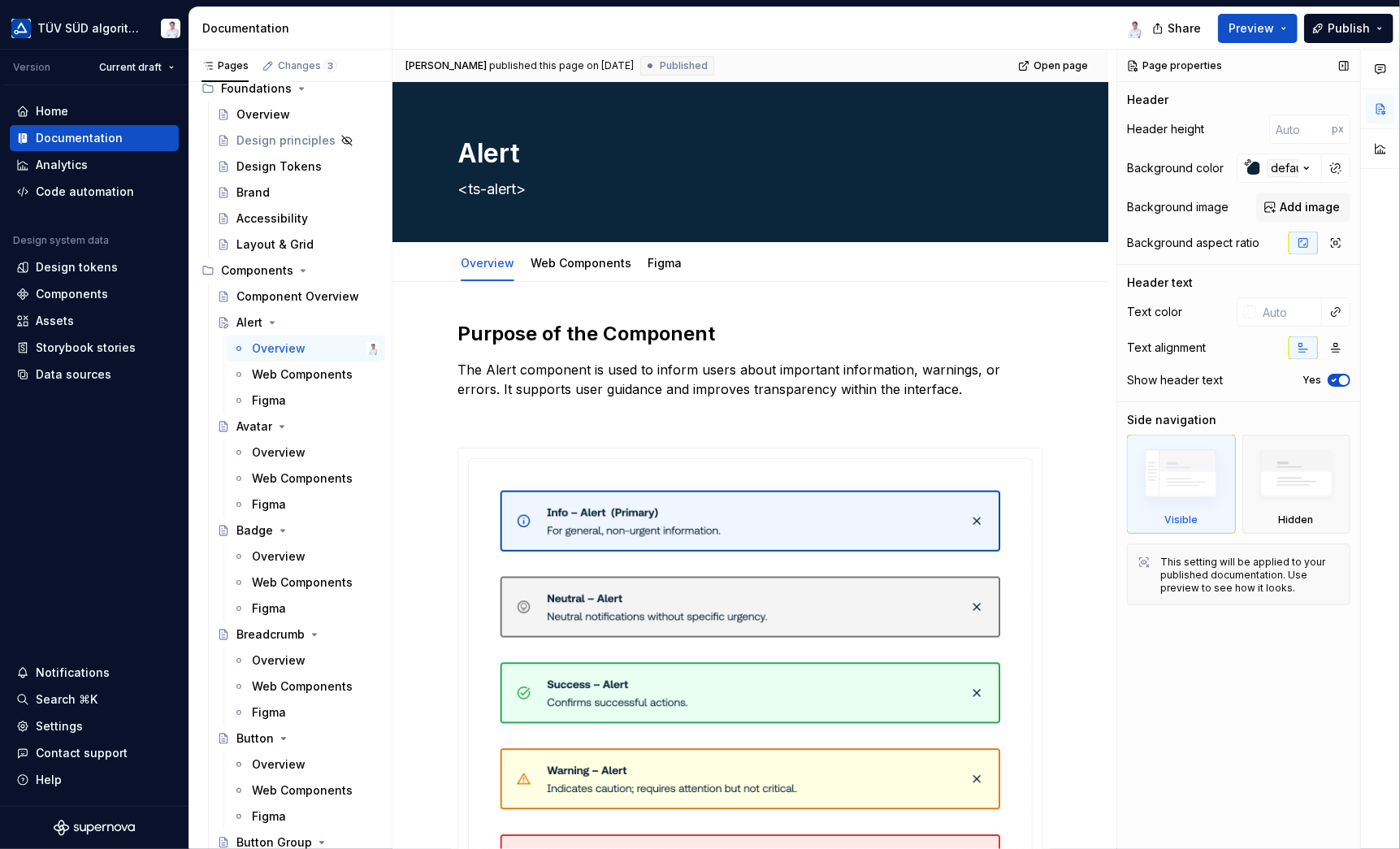
click at [1279, 267] on div "Page properties Header Header height px Background color default Background ima…" at bounding box center [1238, 450] width 243 height 801
click at [1332, 163] on button "button" at bounding box center [1335, 168] width 23 height 23
type textarea "*"
click at [1291, 168] on input "#0b253bff" at bounding box center [1290, 169] width 62 height 29
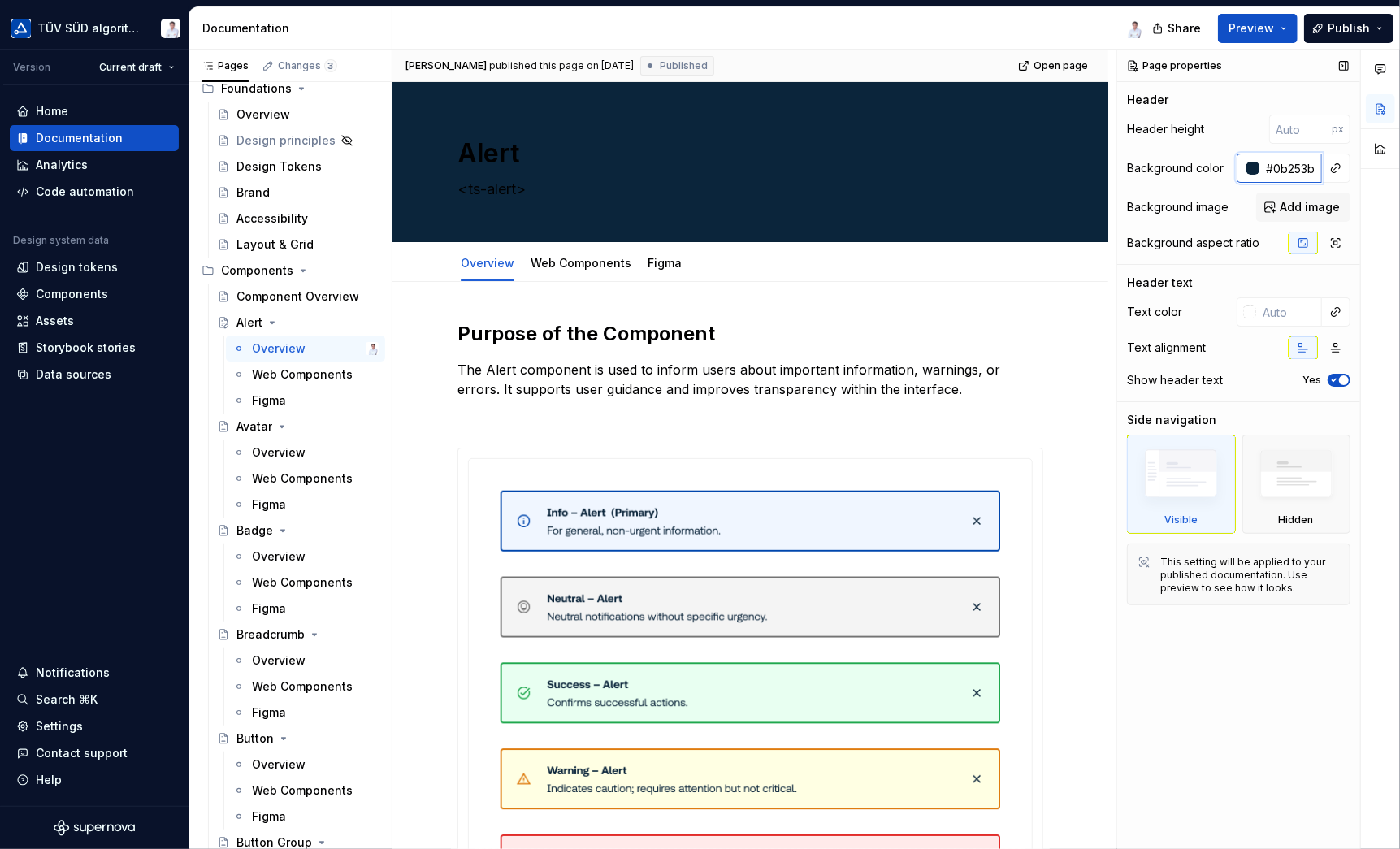
click at [1266, 167] on input "#0b253bff" at bounding box center [1290, 169] width 62 height 29
drag, startPoint x: 1269, startPoint y: 170, endPoint x: 1390, endPoint y: 170, distance: 121.0
click at [1390, 170] on div "Comments Open comments No comments yet Select ‘Comment’ from the block context …" at bounding box center [1258, 450] width 283 height 801
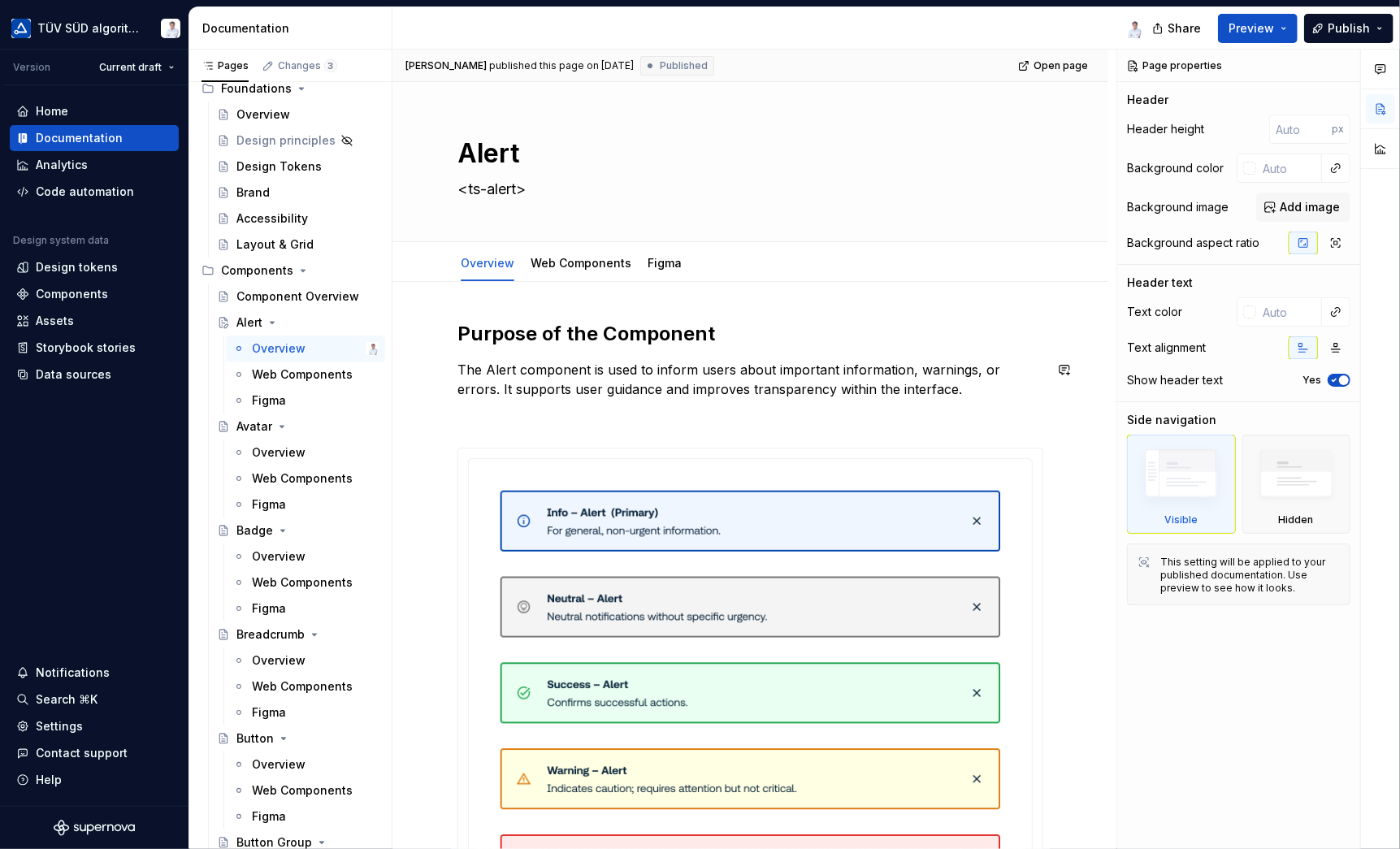
click at [796, 343] on h2 "Purpose of the Component" at bounding box center [750, 333] width 586 height 26
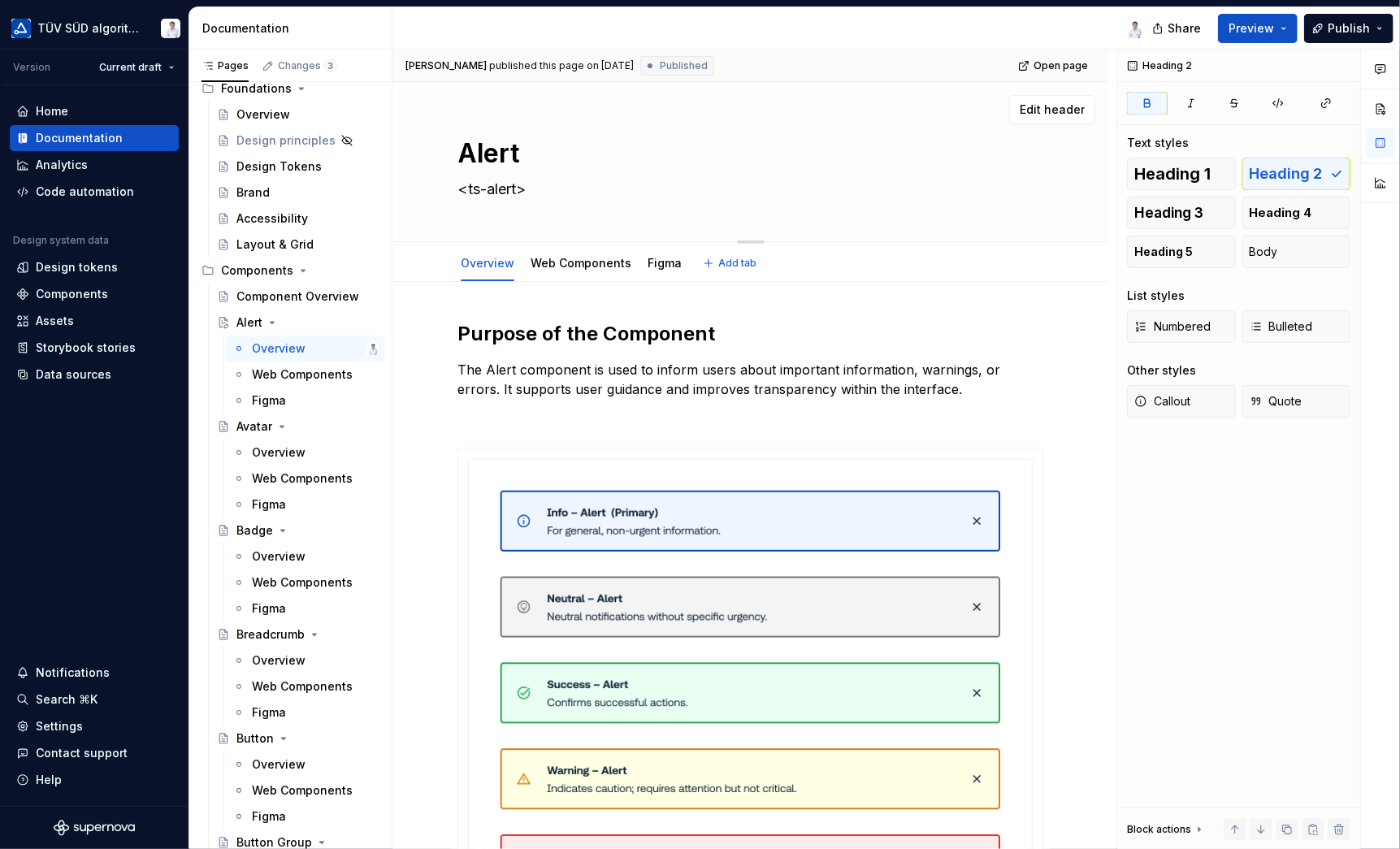
click at [538, 185] on textarea "<ts-alert>" at bounding box center [746, 189] width 586 height 26
paste textarea "The Alert component is used to inform users about important information, warnin…"
type textarea "*"
type textarea "The Alert component is used to inform users about important information, warnin…"
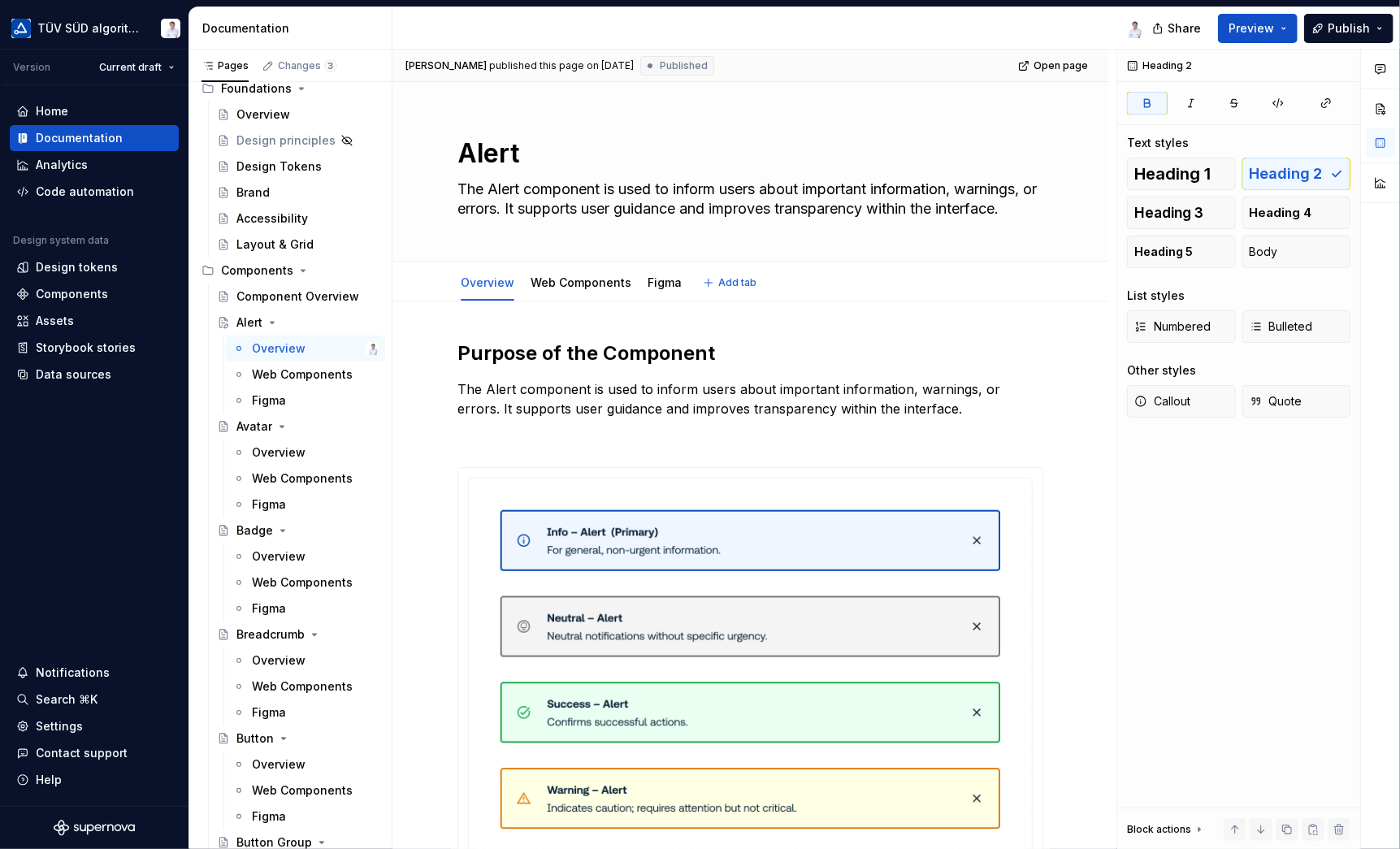
type textarea "*"
type textarea "The Alert component is used to inform users about important information, warnin…"
click at [845, 407] on p "The Alert component is used to inform users about important information, warnin…" at bounding box center [750, 399] width 586 height 39
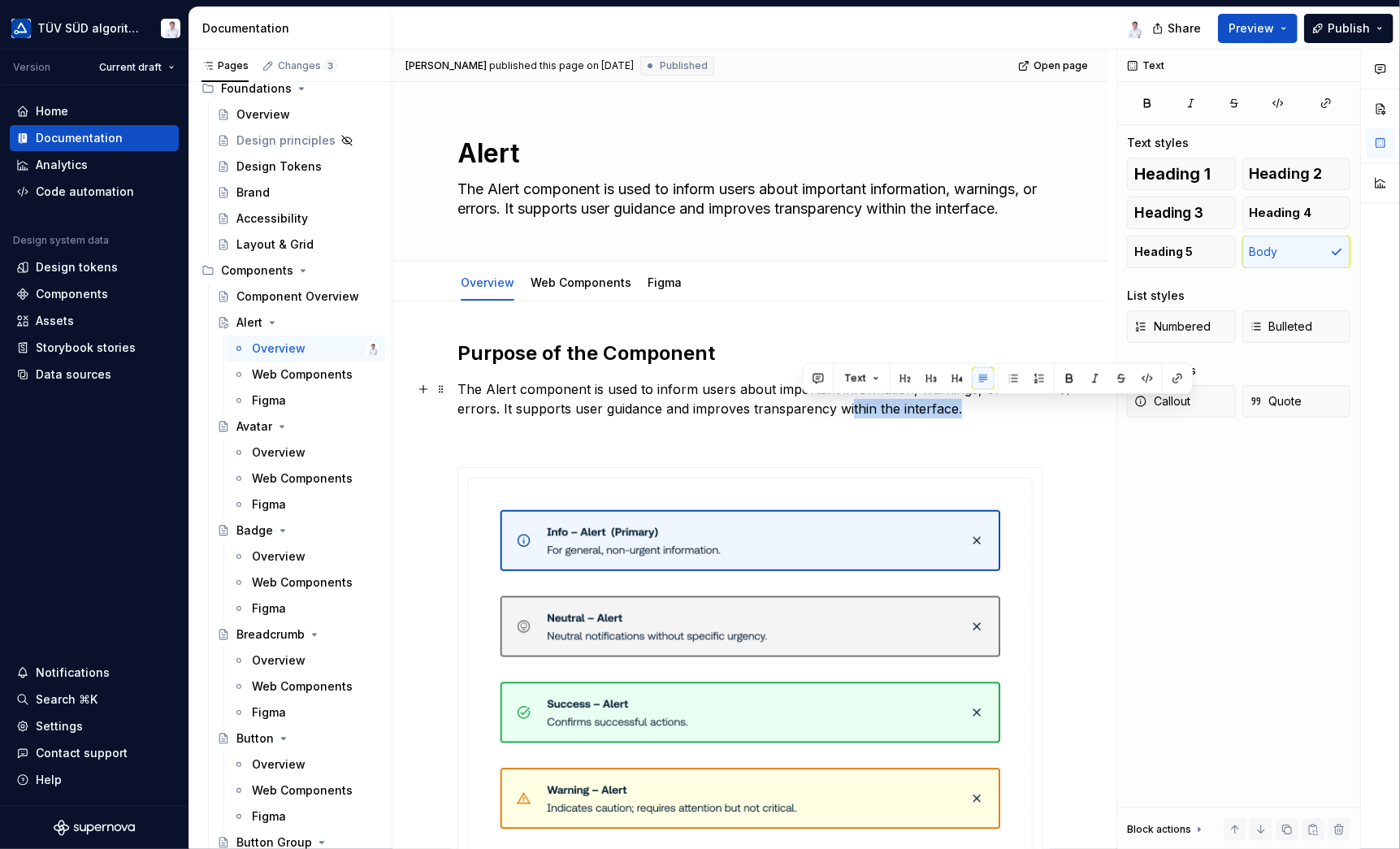
drag, startPoint x: 918, startPoint y: 407, endPoint x: 800, endPoint y: 402, distance: 118.1
click at [801, 401] on p "The Alert component is used to inform users about important information, warnin…" at bounding box center [750, 399] width 586 height 39
click at [682, 382] on p "The Alert component is used to inform users about important information, warnin…" at bounding box center [750, 399] width 586 height 39
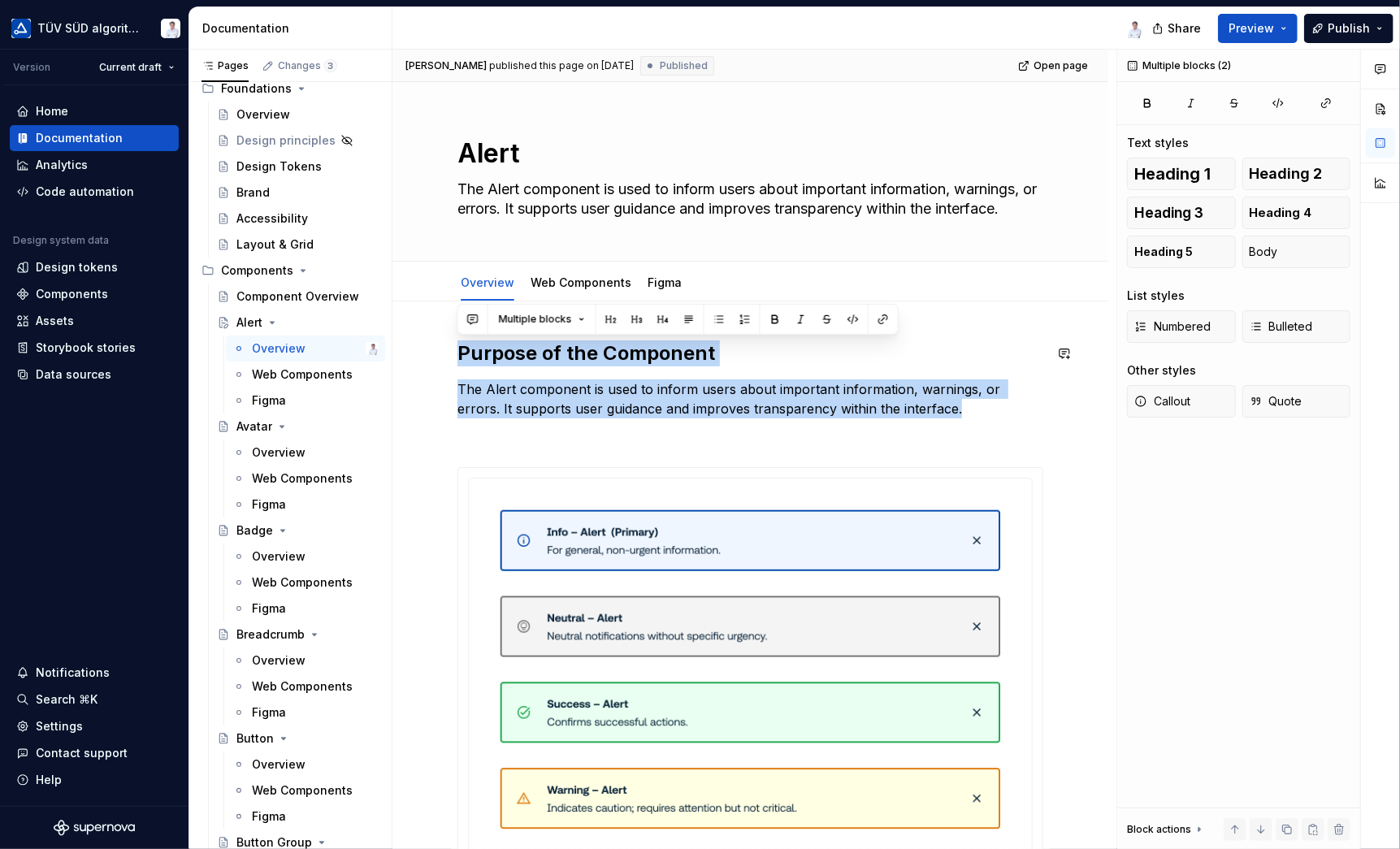
drag, startPoint x: 920, startPoint y: 410, endPoint x: 442, endPoint y: 324, distance: 485.7
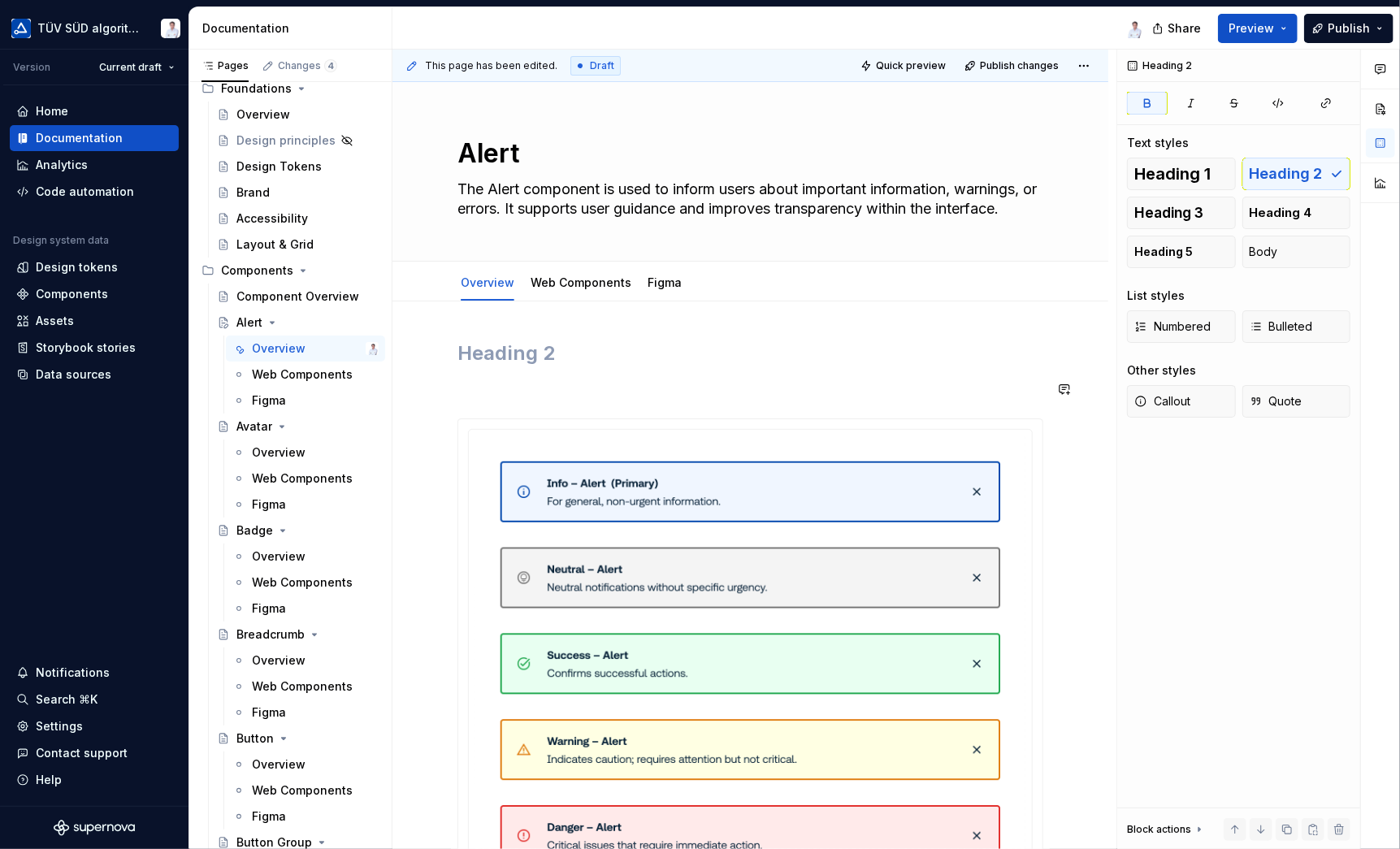
click at [593, 367] on div "**********" at bounding box center [750, 839] width 586 height 997
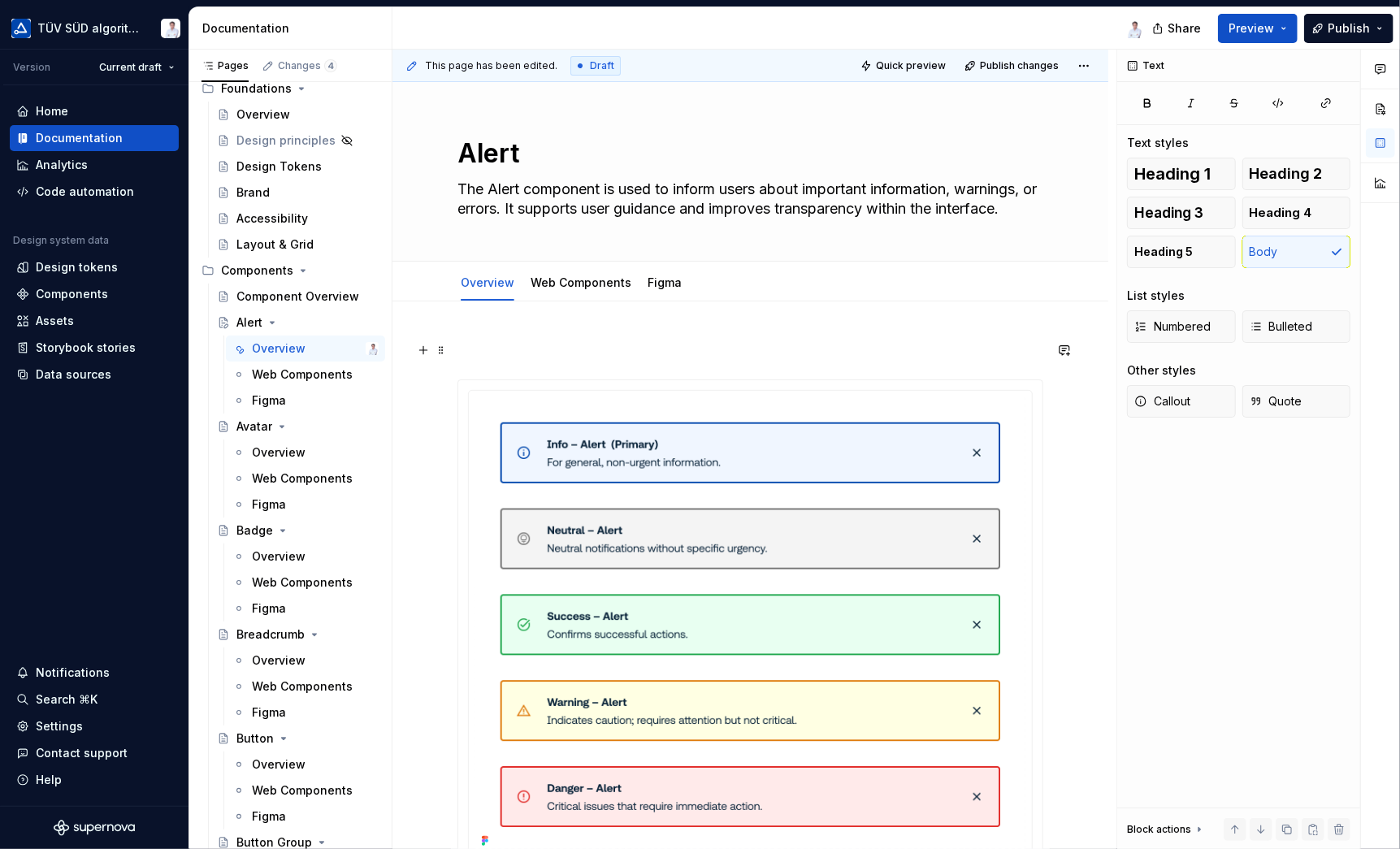
click at [691, 346] on p at bounding box center [750, 351] width 586 height 20
click at [648, 282] on link "Figma" at bounding box center [665, 282] width 34 height 14
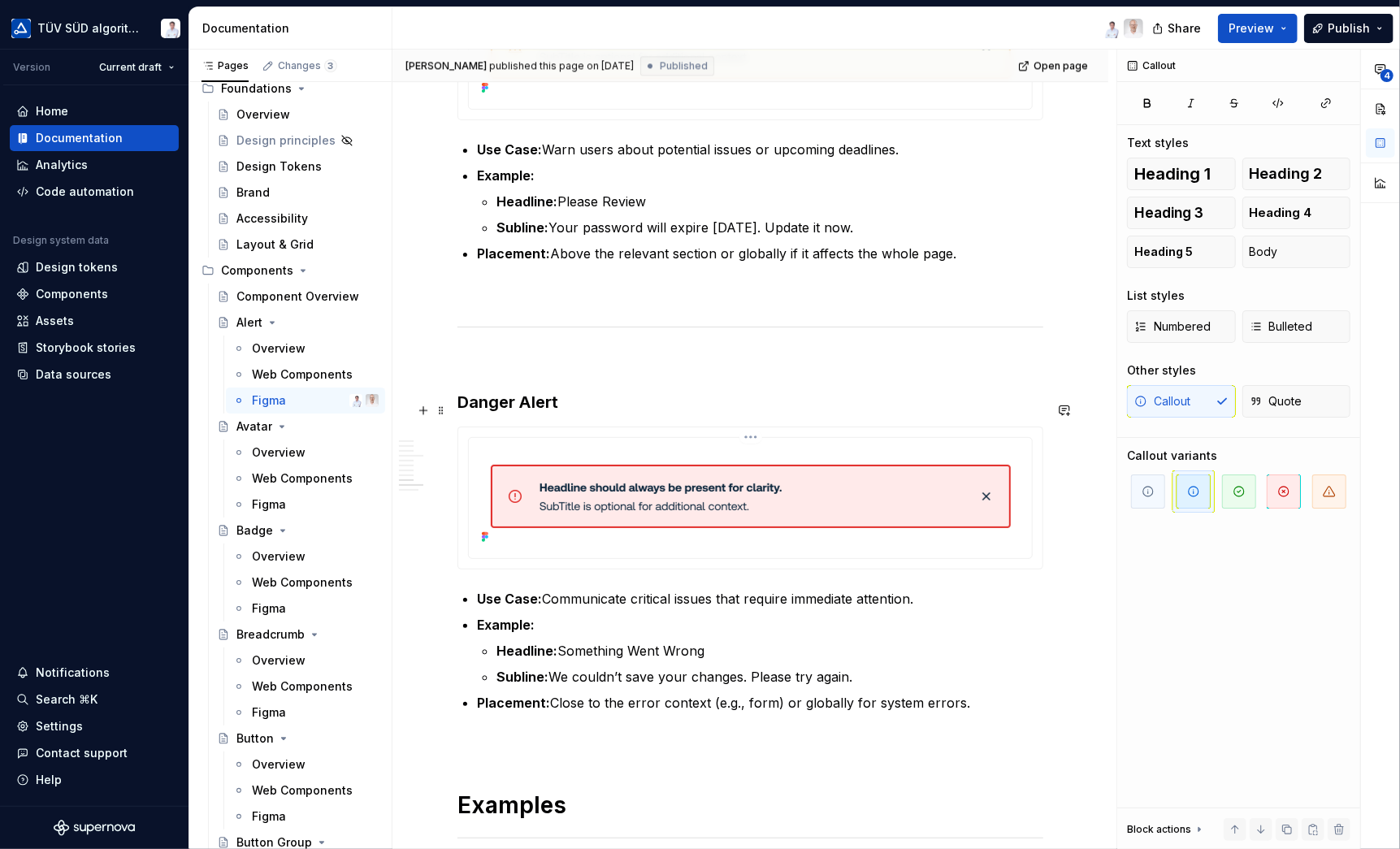
scroll to position [2764, 0]
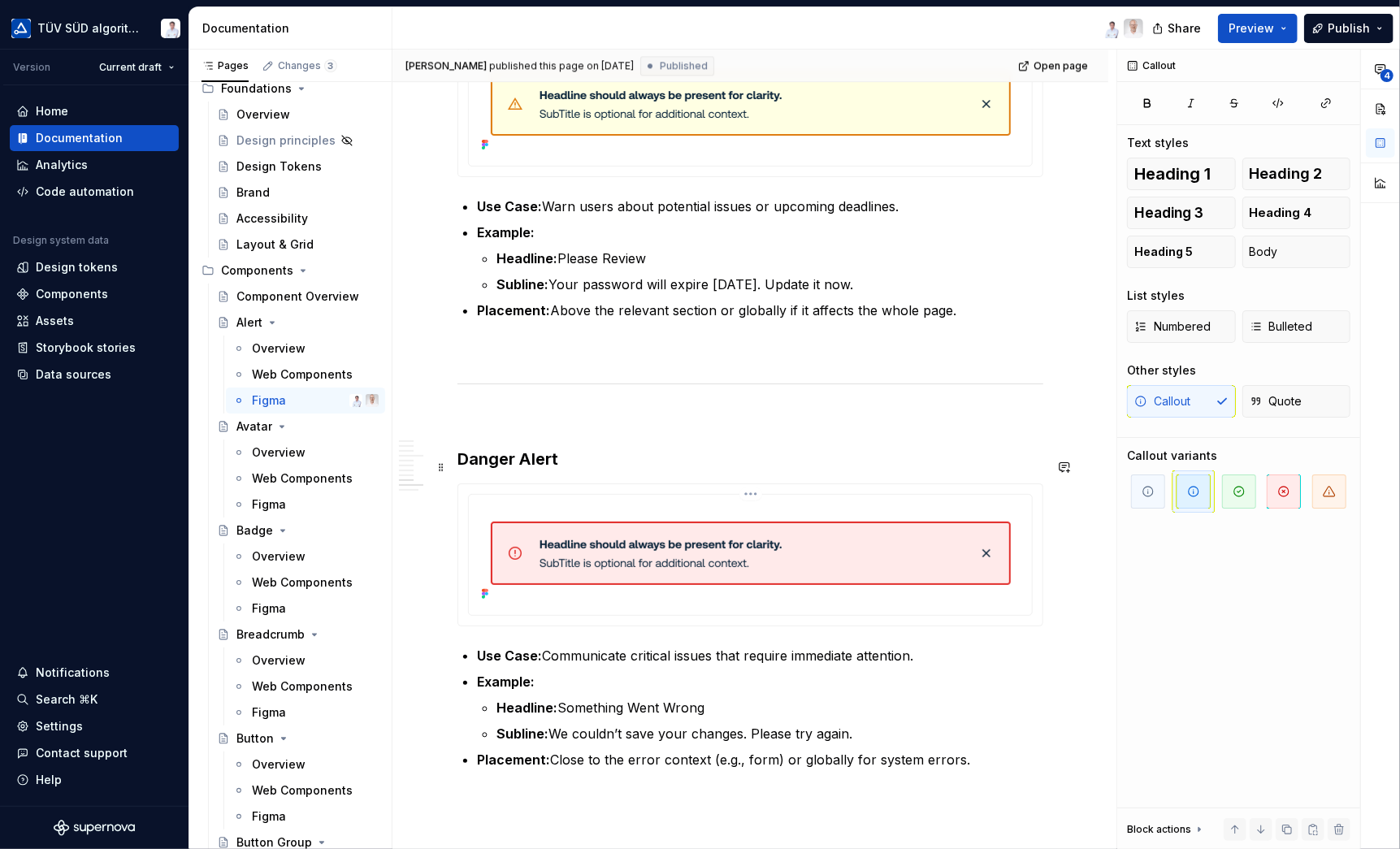
click at [667, 495] on div at bounding box center [751, 555] width 563 height 121
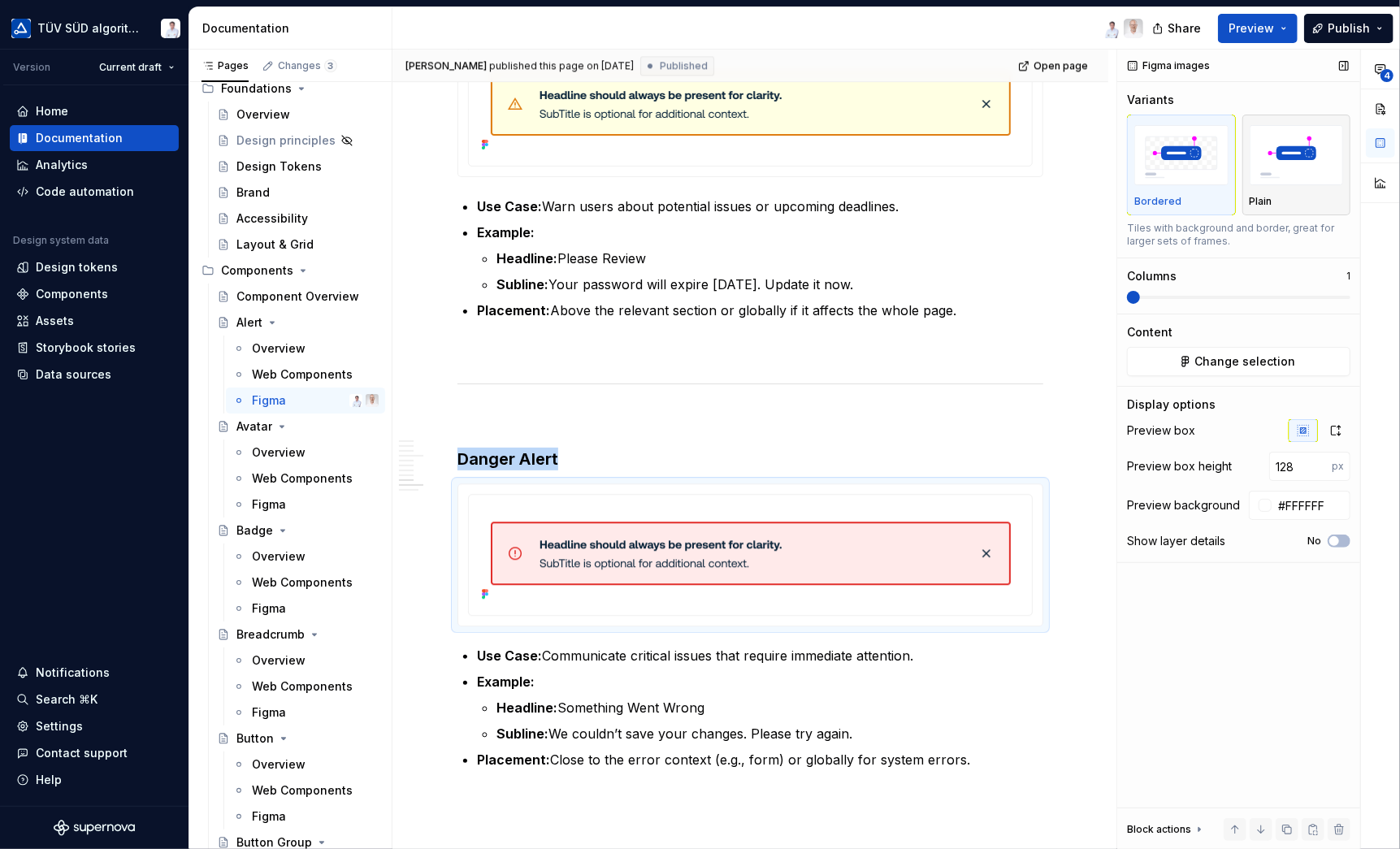
click at [1282, 164] on img "button" at bounding box center [1297, 154] width 94 height 59
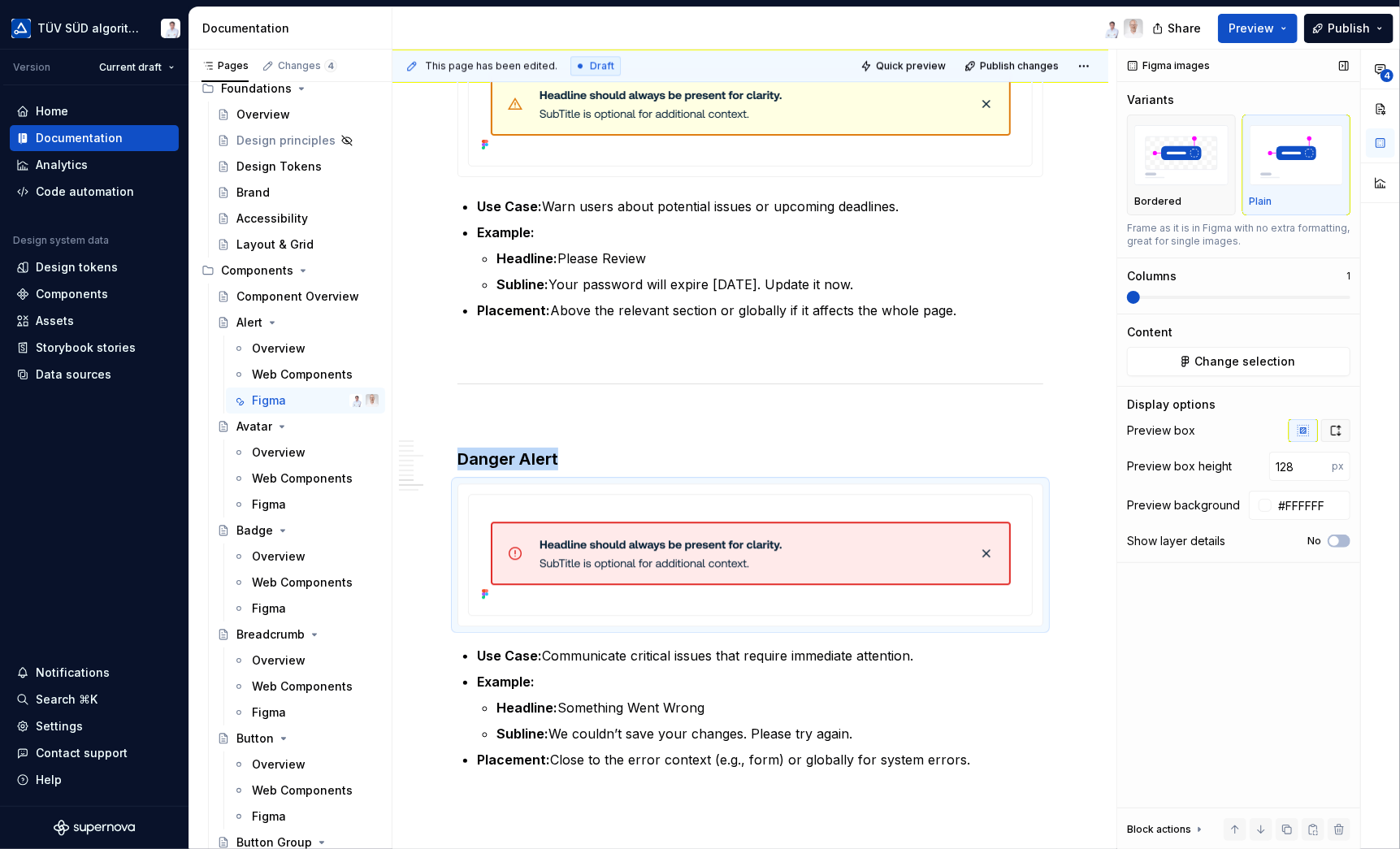
click at [1331, 428] on icon "button" at bounding box center [1336, 430] width 9 height 10
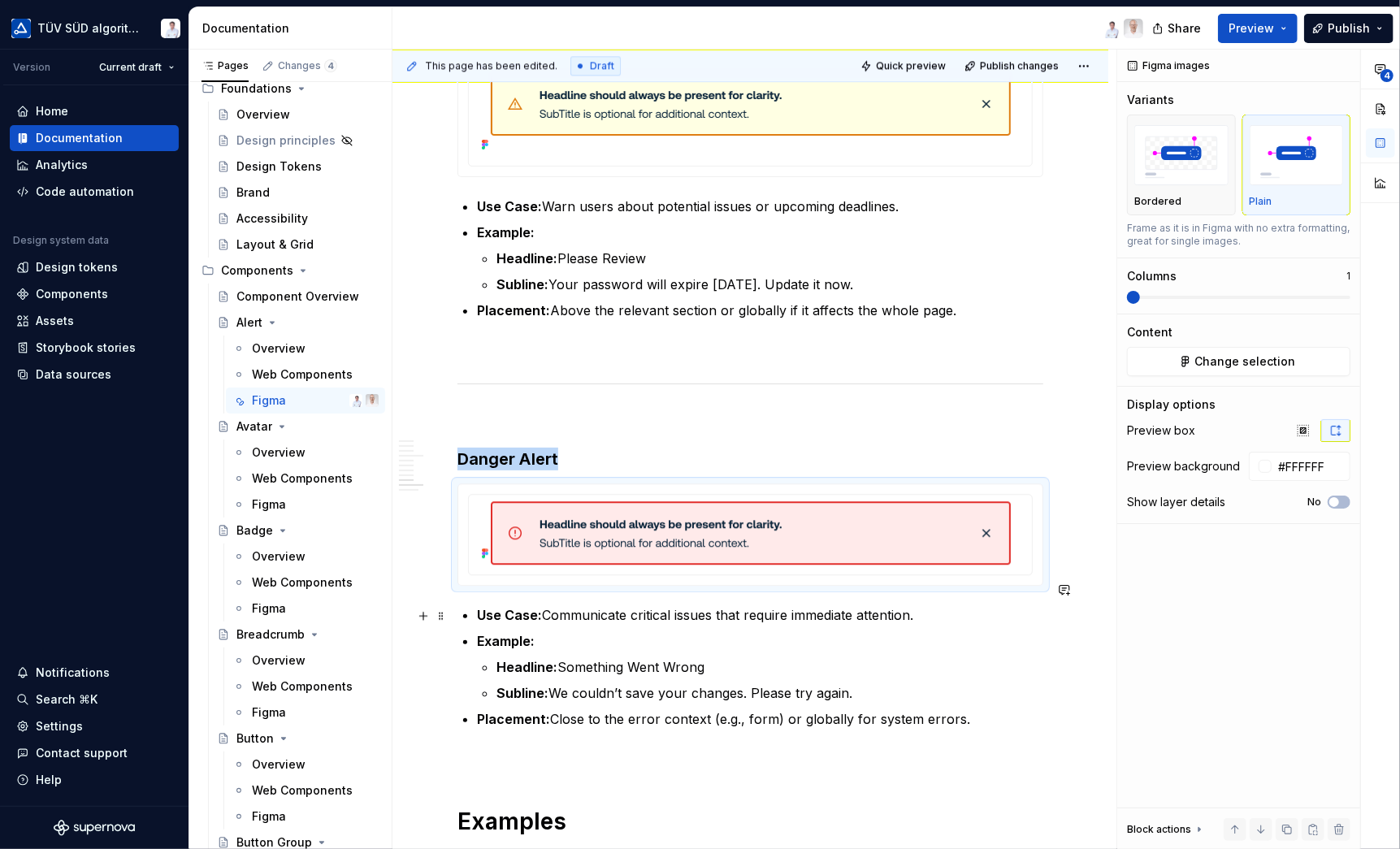
click at [1071, 622] on div "This page has been edited. Draft Quick preview Publish changes Alert The Alert …" at bounding box center [753, 450] width 724 height 801
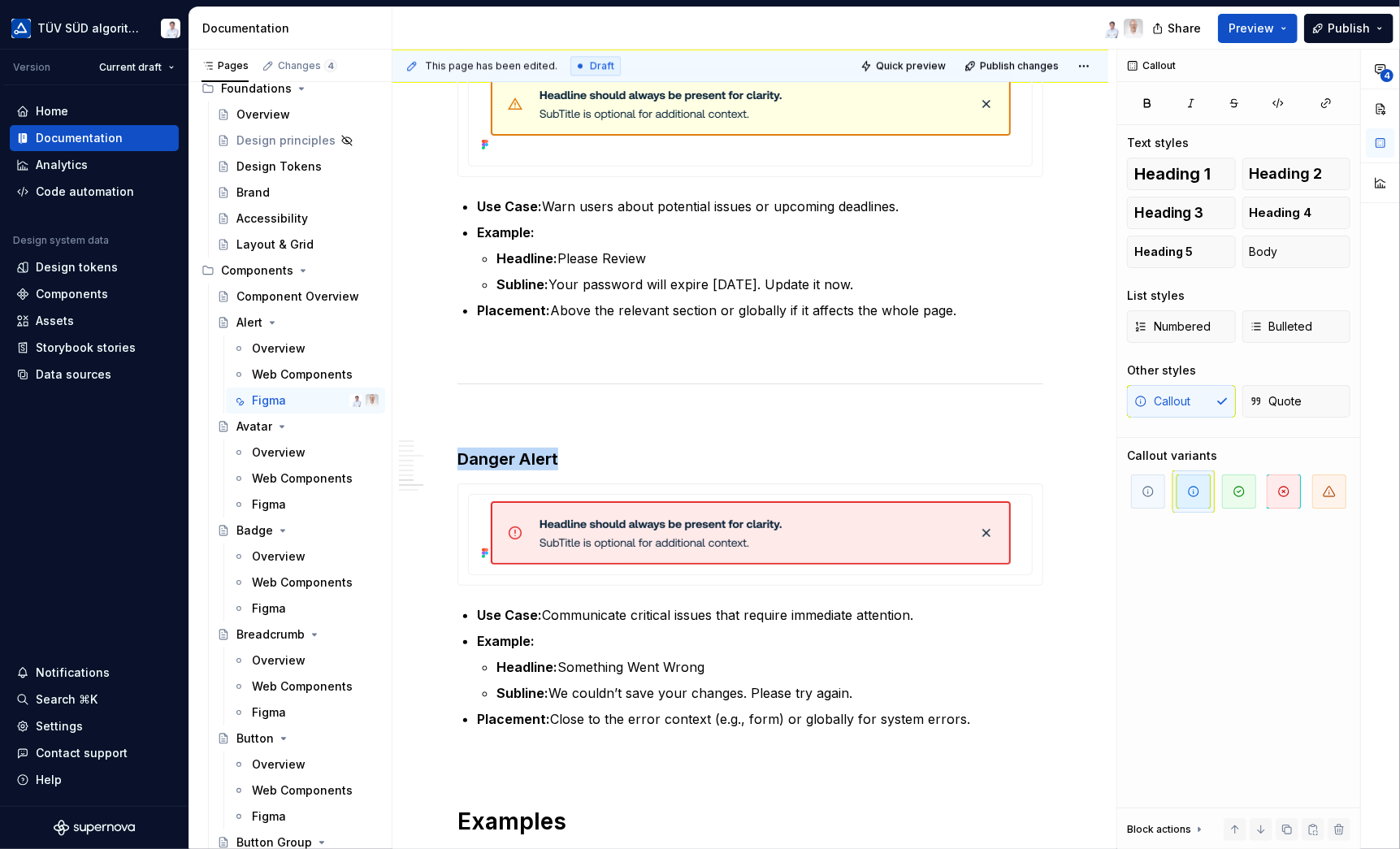
type textarea "*"
click at [76, 109] on div "Home" at bounding box center [94, 111] width 156 height 16
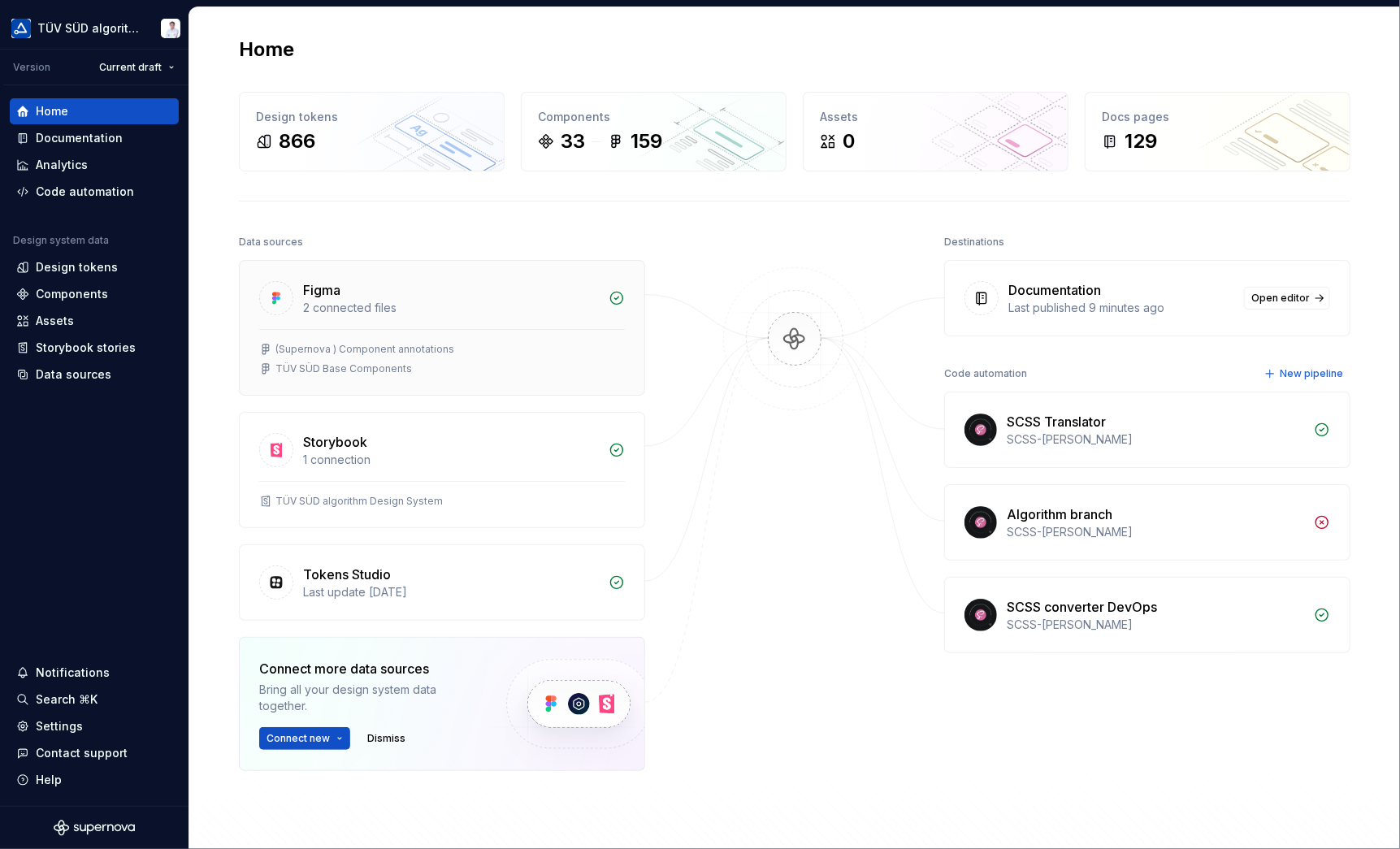
click at [356, 280] on div "Figma" at bounding box center [451, 290] width 296 height 20
